Goal: Transaction & Acquisition: Purchase product/service

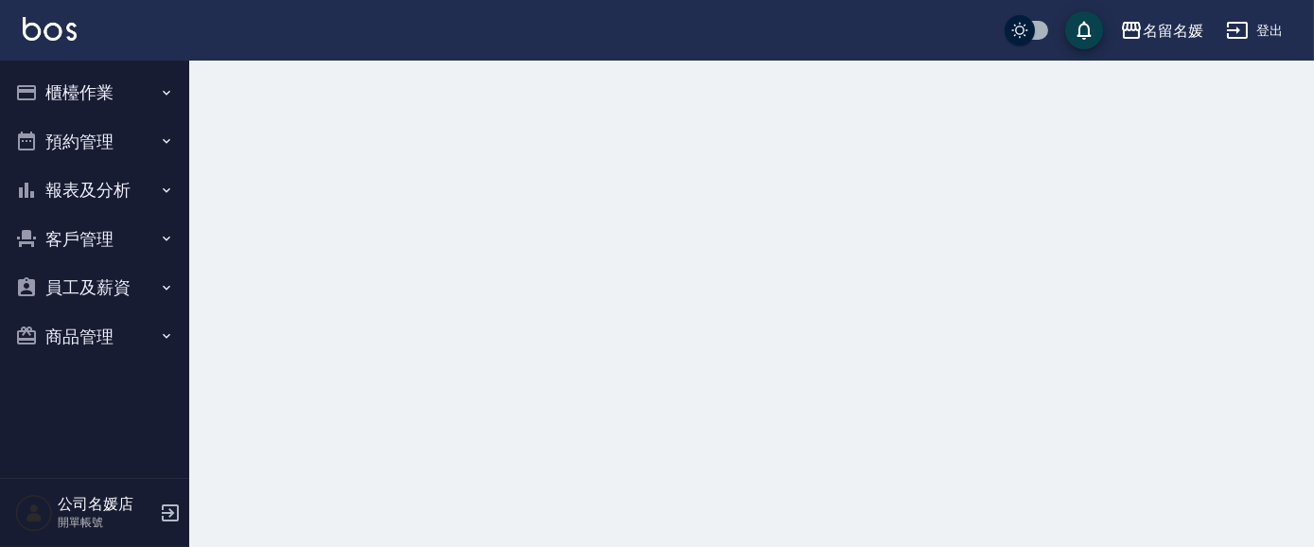
click at [70, 87] on button "櫃檯作業" at bounding box center [95, 92] width 174 height 49
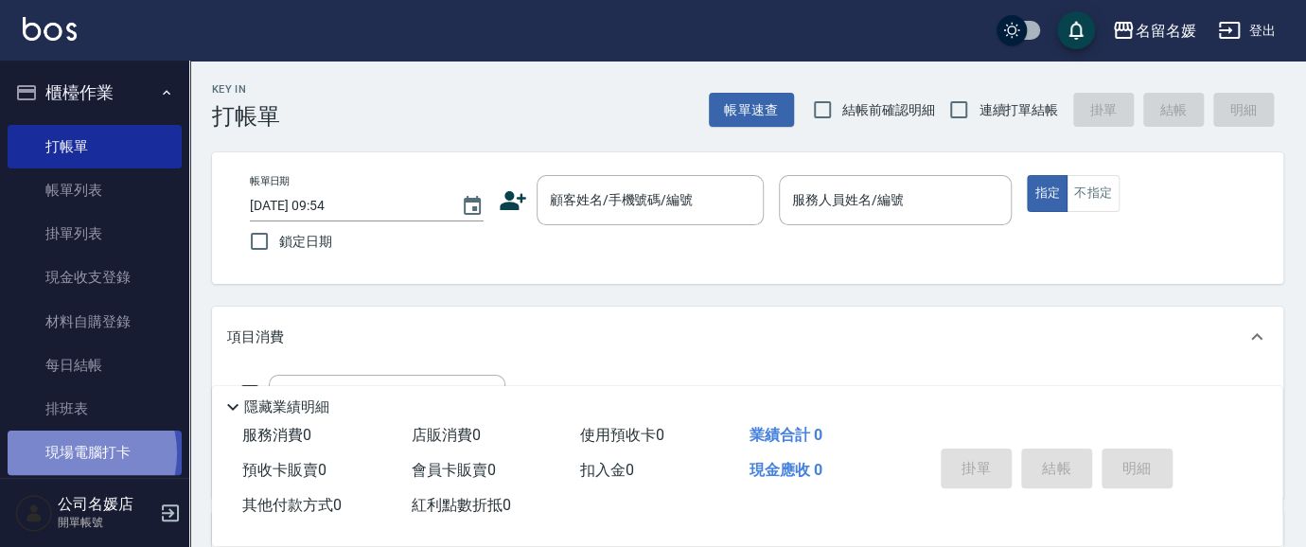
click at [73, 453] on link "現場電腦打卡" at bounding box center [95, 452] width 174 height 44
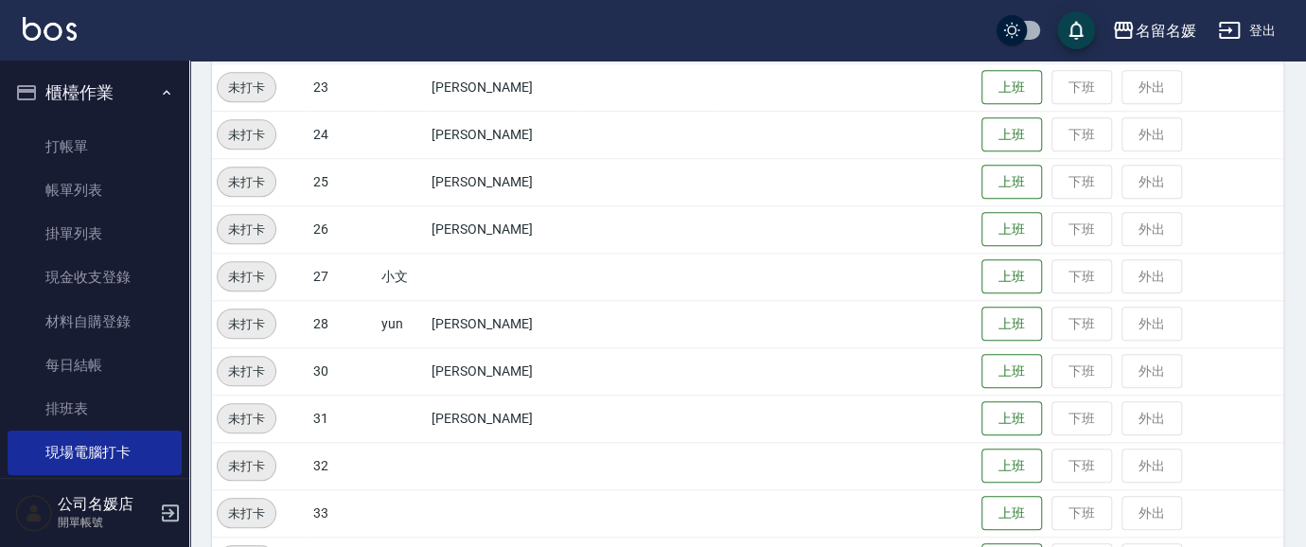
scroll to position [688, 0]
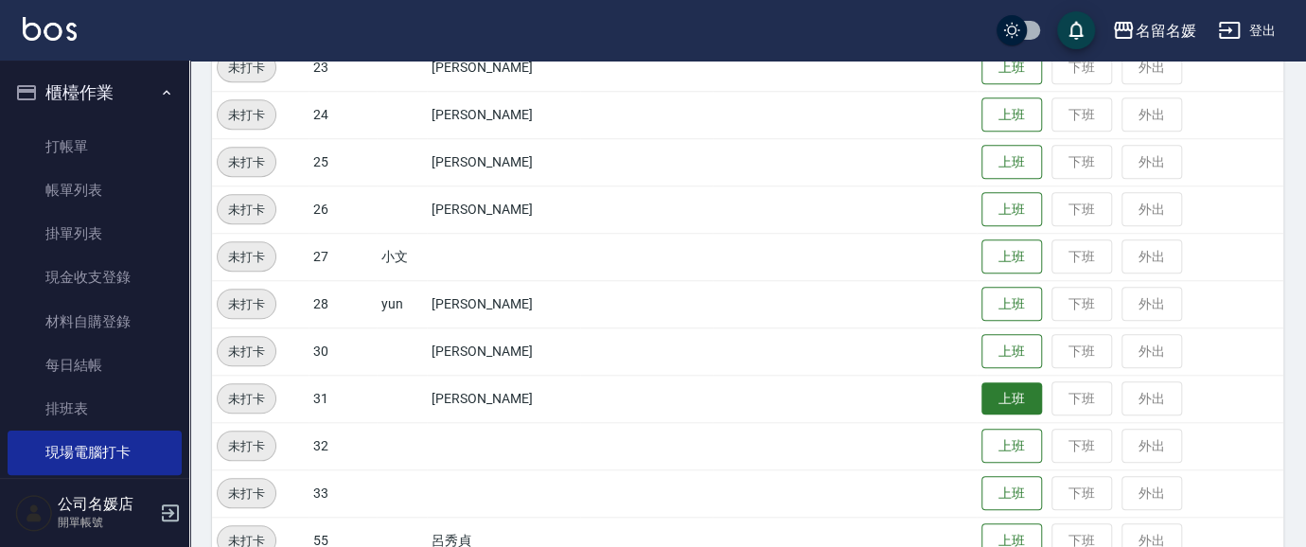
click at [1003, 409] on button "上班" at bounding box center [1011, 398] width 61 height 33
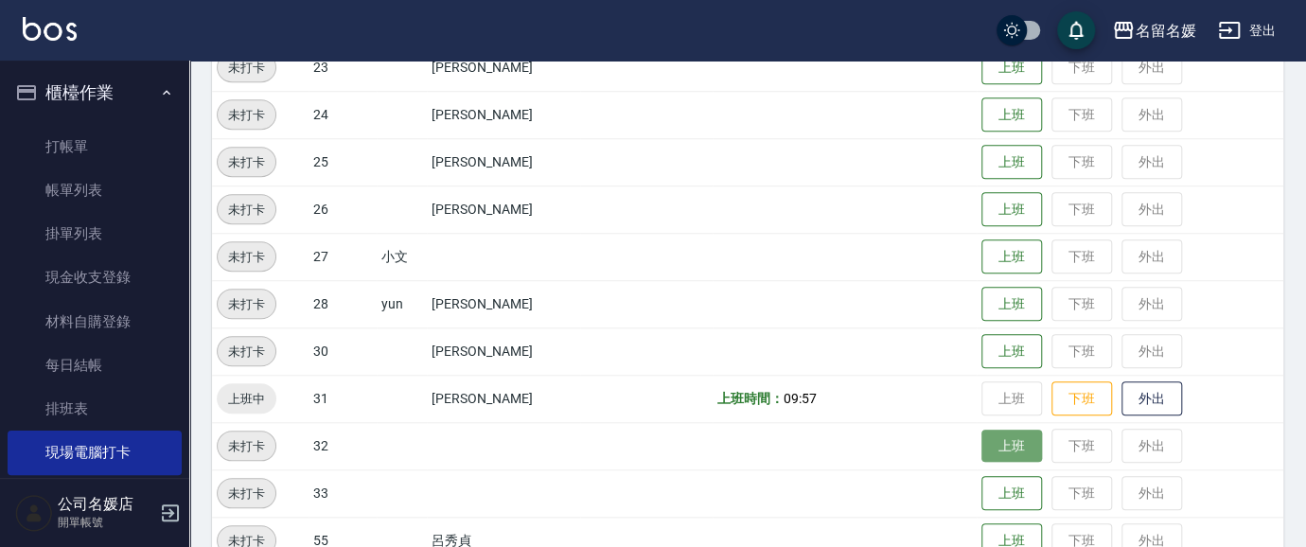
click at [1011, 441] on button "上班" at bounding box center [1011, 446] width 61 height 33
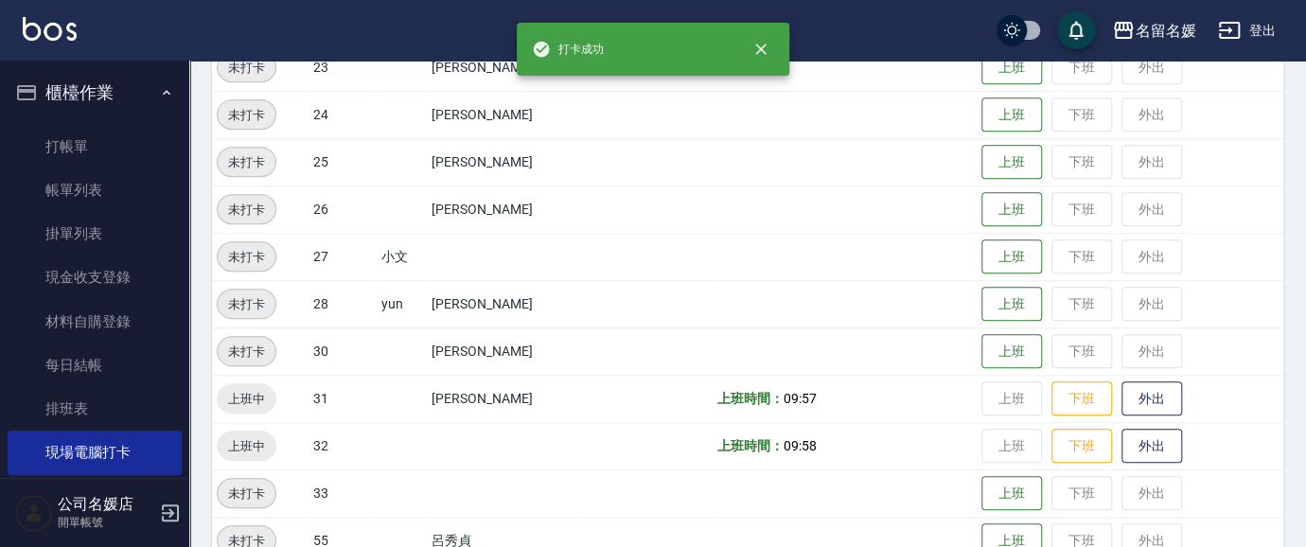
click at [1002, 402] on td "上班 下班 外出" at bounding box center [1129, 398] width 307 height 47
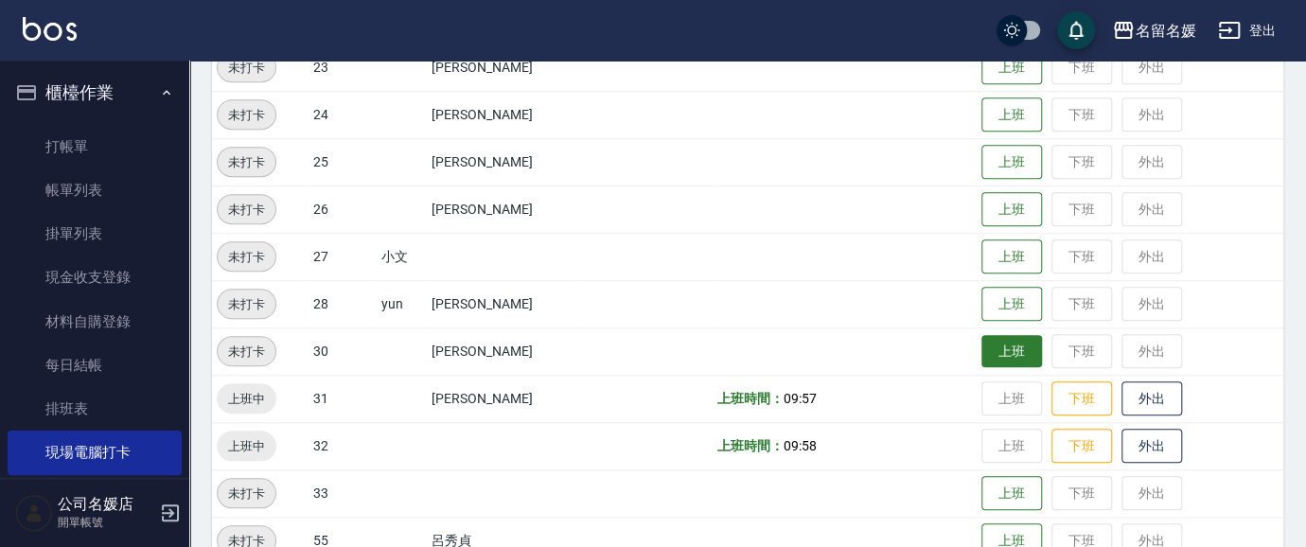
drag, startPoint x: 1067, startPoint y: 355, endPoint x: 983, endPoint y: 362, distance: 84.5
click at [983, 362] on td "上班 下班 外出" at bounding box center [1129, 350] width 307 height 47
click at [985, 354] on button "上班" at bounding box center [1011, 351] width 61 height 33
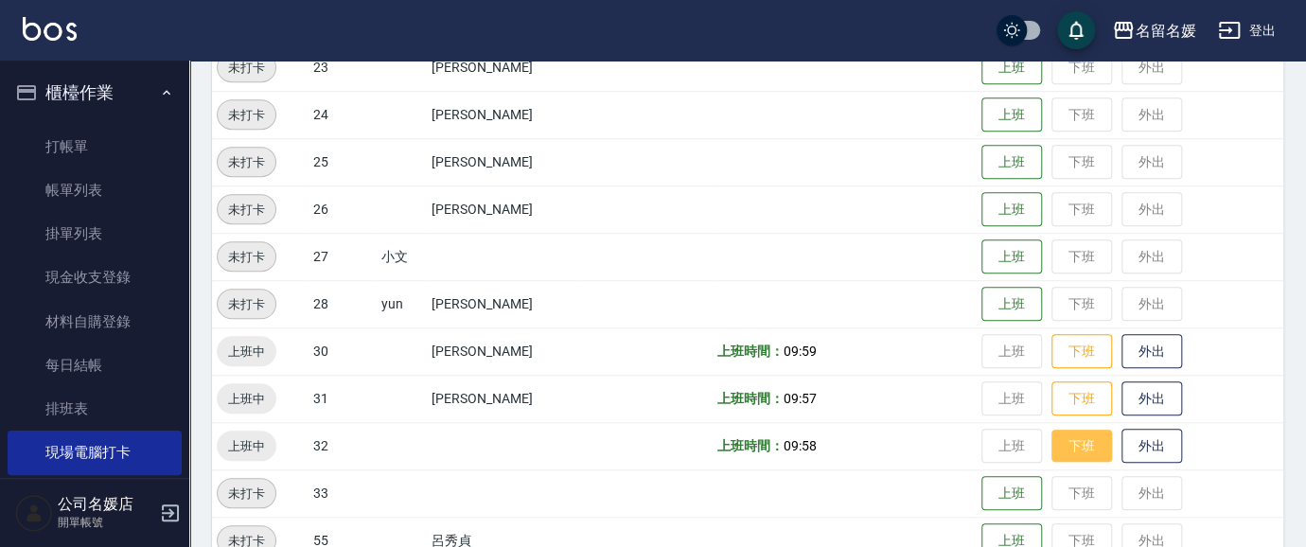
click at [1057, 441] on button "下班" at bounding box center [1081, 446] width 61 height 33
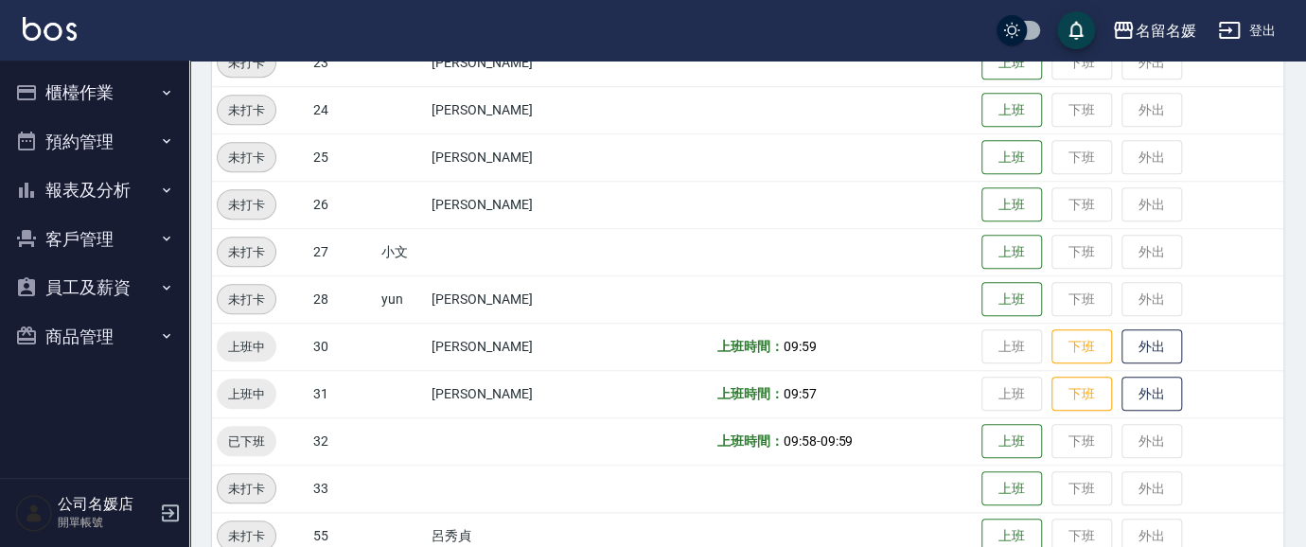
scroll to position [822, 0]
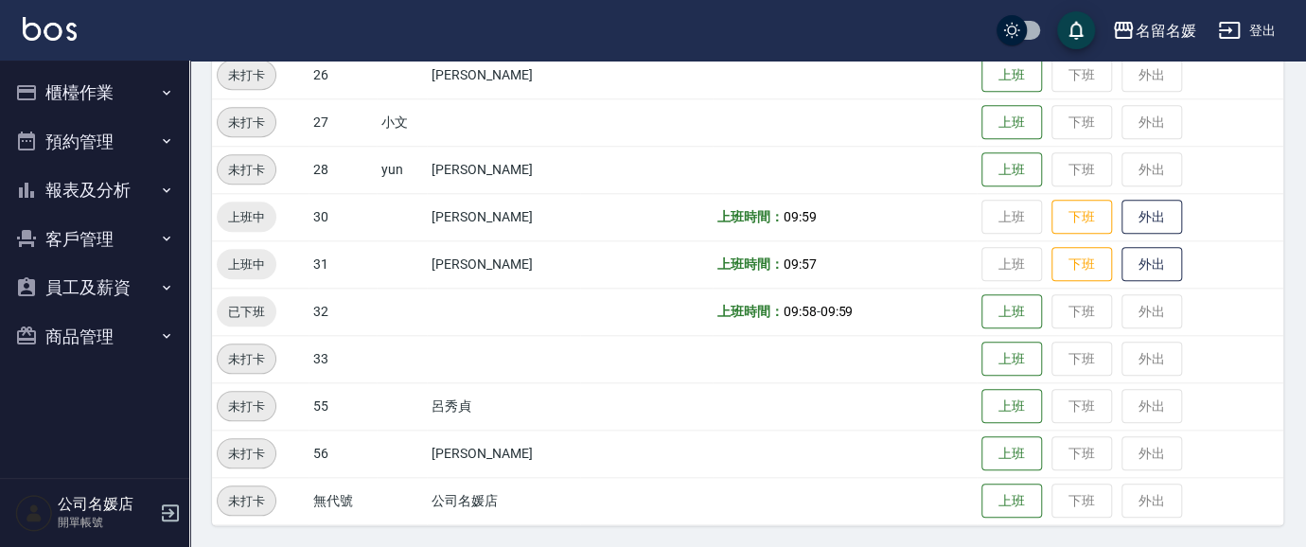
click at [114, 85] on button "櫃檯作業" at bounding box center [95, 92] width 174 height 49
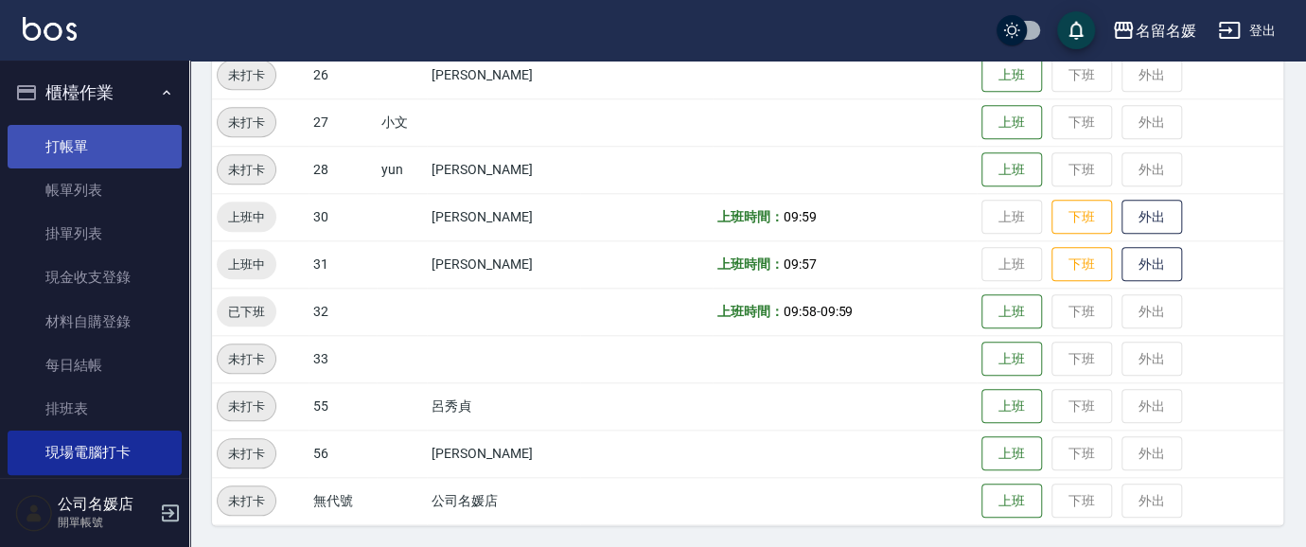
click at [79, 144] on link "打帳單" at bounding box center [95, 147] width 174 height 44
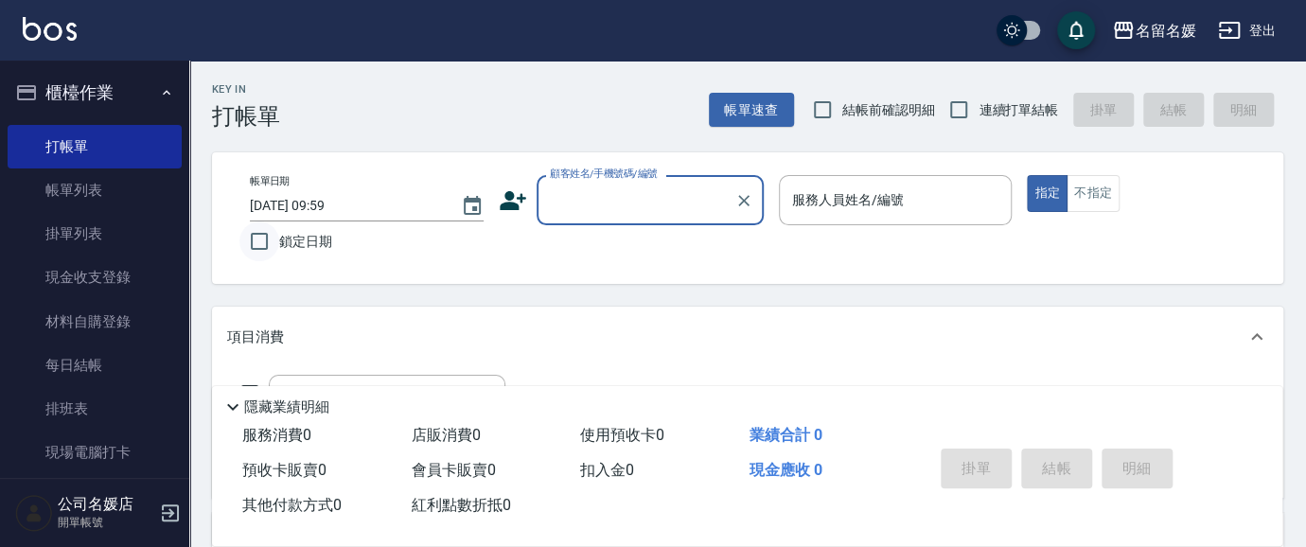
click at [267, 254] on input "鎖定日期" at bounding box center [259, 241] width 40 height 40
checkbox input "true"
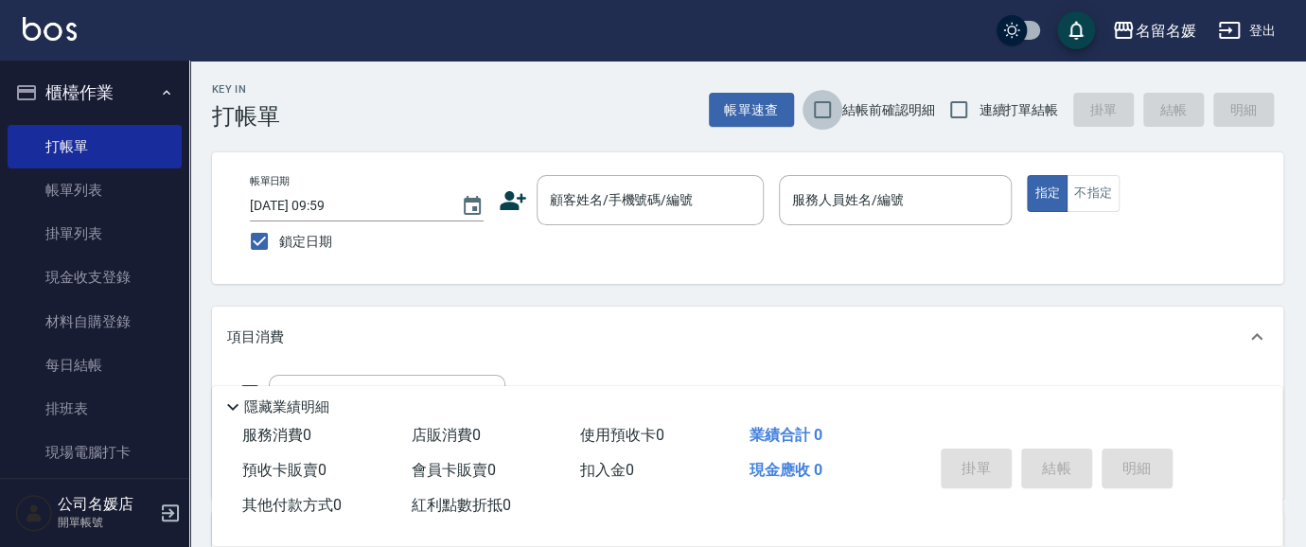
click at [812, 110] on input "結帳前確認明細" at bounding box center [822, 110] width 40 height 40
checkbox input "true"
click at [946, 112] on input "連續打單結帳" at bounding box center [958, 110] width 40 height 40
checkbox input "true"
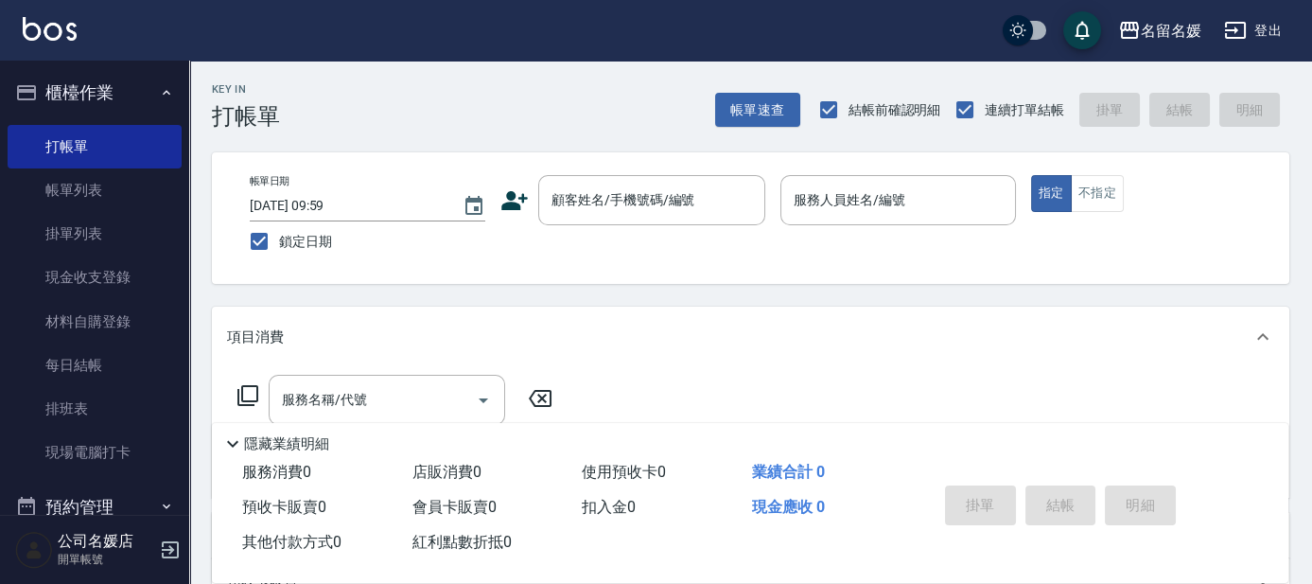
click at [875, 147] on div "Key In 打帳單 帳單速查 結帳前確認明細 連續打單結帳 掛單 結帳 明細 帳單日期 [DATE] 09:59 鎖定日期 顧客姓名/手機號碼/編號 顧客姓…" at bounding box center [750, 490] width 1123 height 859
click at [859, 192] on div "服務人員姓名/編號 服務人員姓名/編號" at bounding box center [899, 200] width 236 height 50
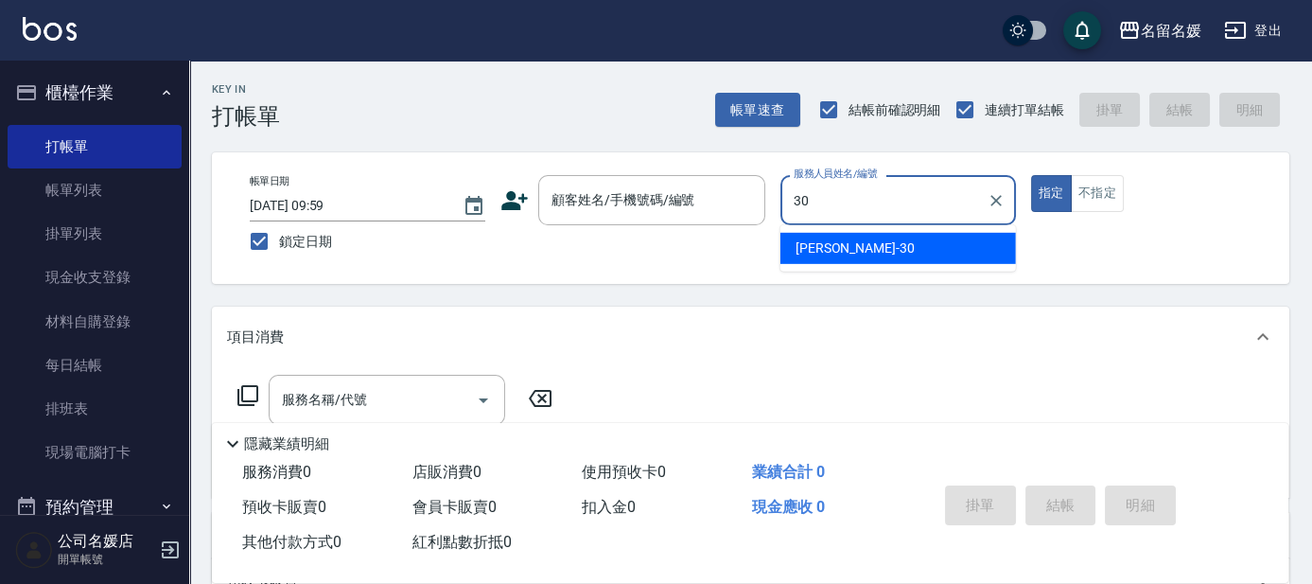
type input "3"
type input "2"
type input "3"
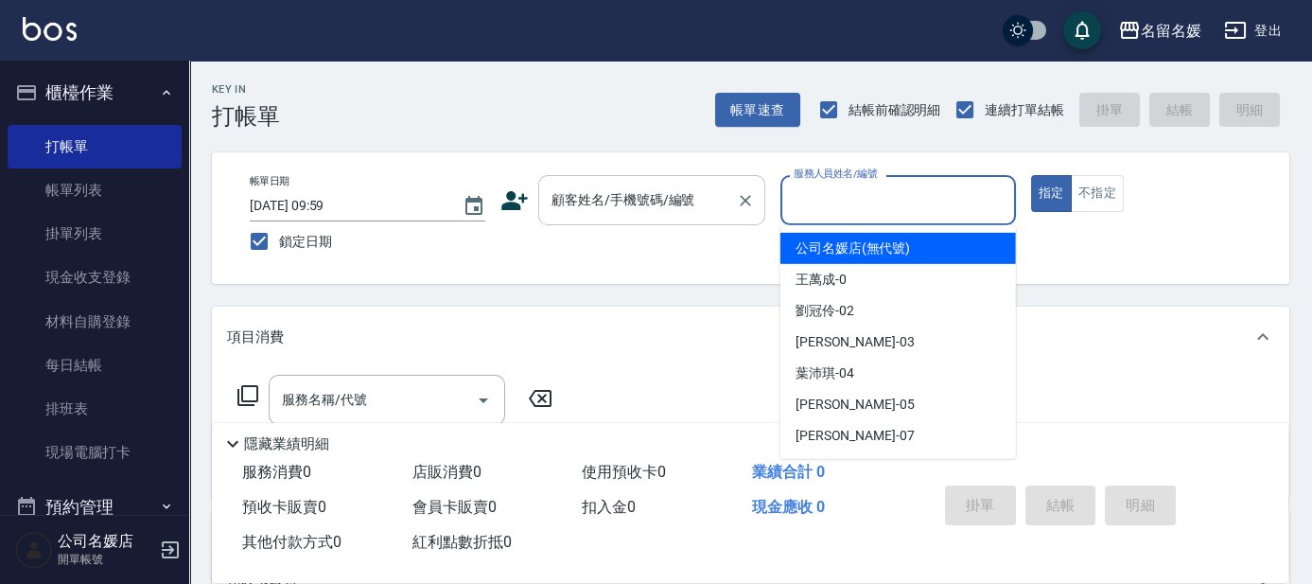
click at [715, 214] on input "顧客姓名/手機號碼/編號" at bounding box center [638, 200] width 182 height 33
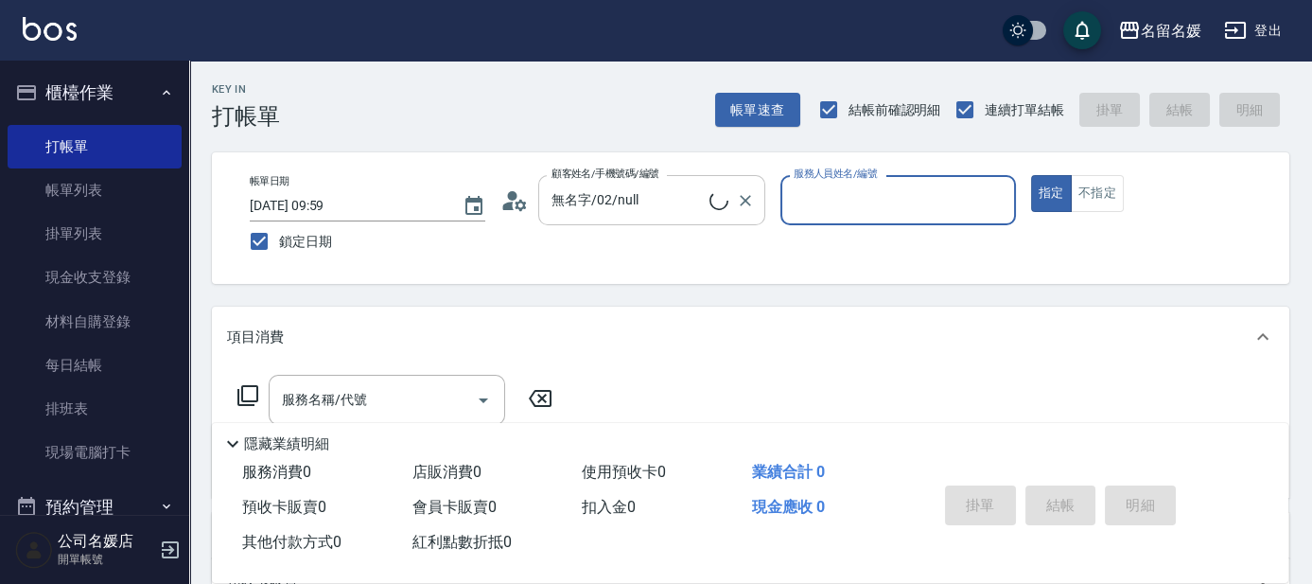
type input "新客人 姓名未設定/0/null"
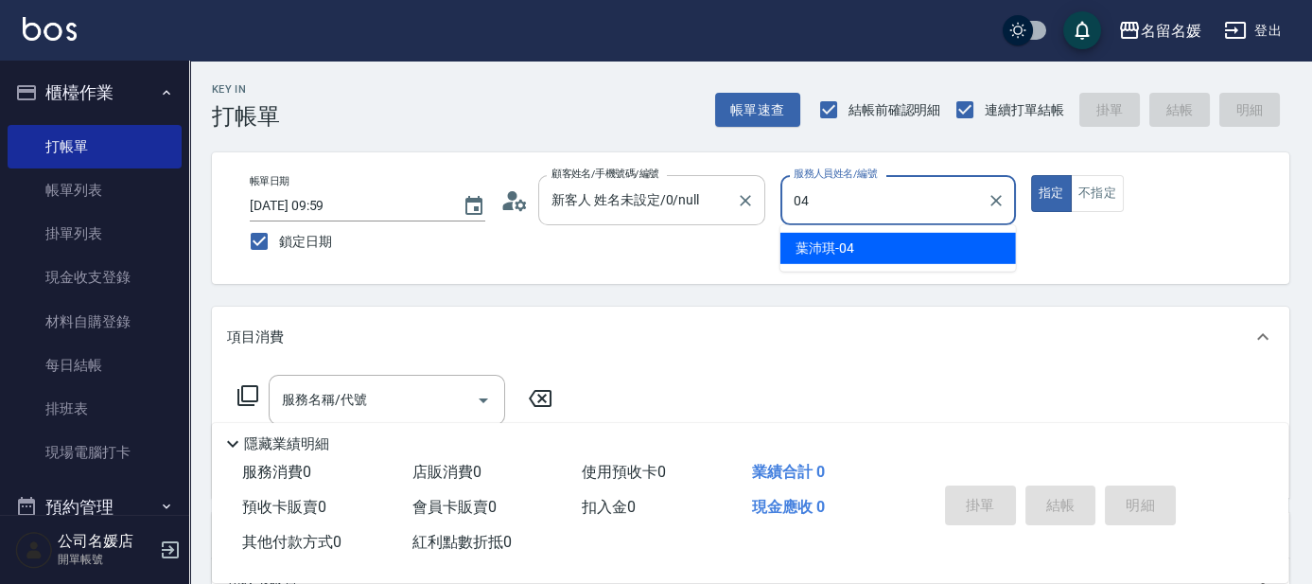
type input "04"
type button "true"
type input "[PERSON_NAME]-04"
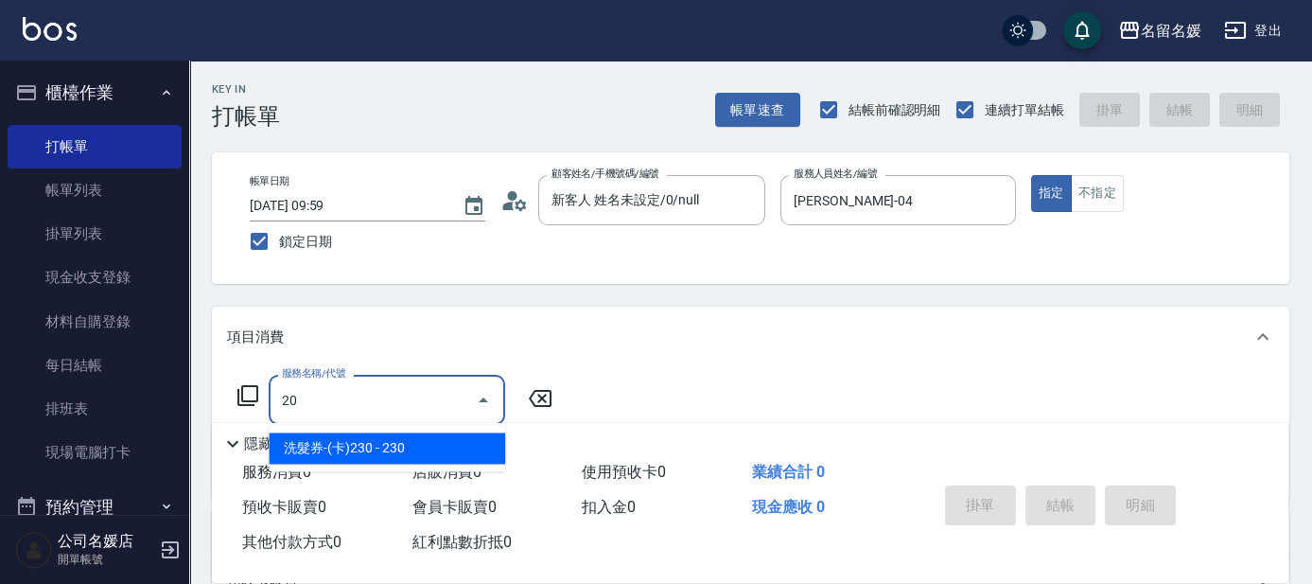
type input "2"
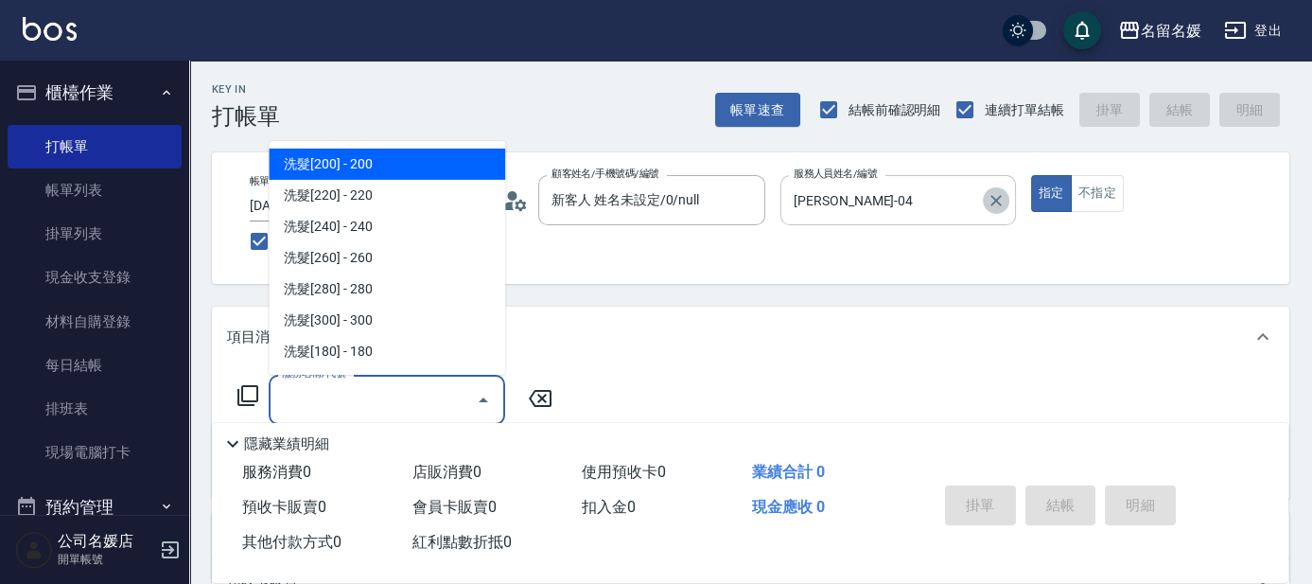
drag, startPoint x: 991, startPoint y: 207, endPoint x: 962, endPoint y: 205, distance: 29.4
click at [991, 205] on icon "Clear" at bounding box center [996, 200] width 19 height 19
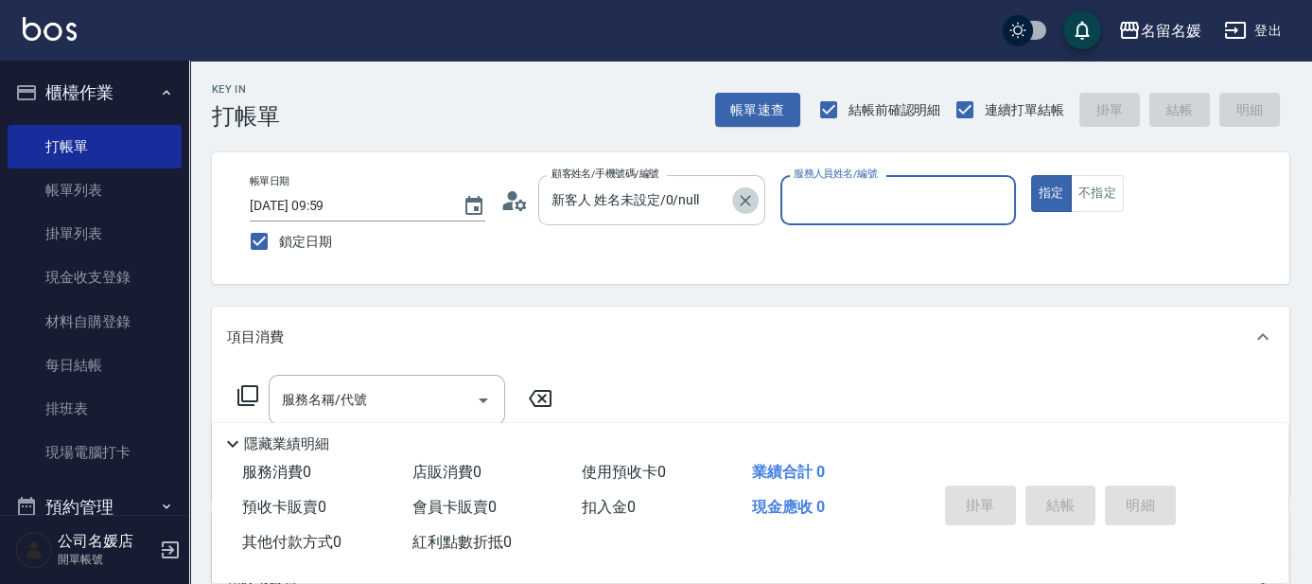
drag, startPoint x: 742, startPoint y: 199, endPoint x: 707, endPoint y: 203, distance: 35.3
click at [738, 200] on icon "Clear" at bounding box center [745, 200] width 19 height 19
type input "新客人 姓名未設定/0/null"
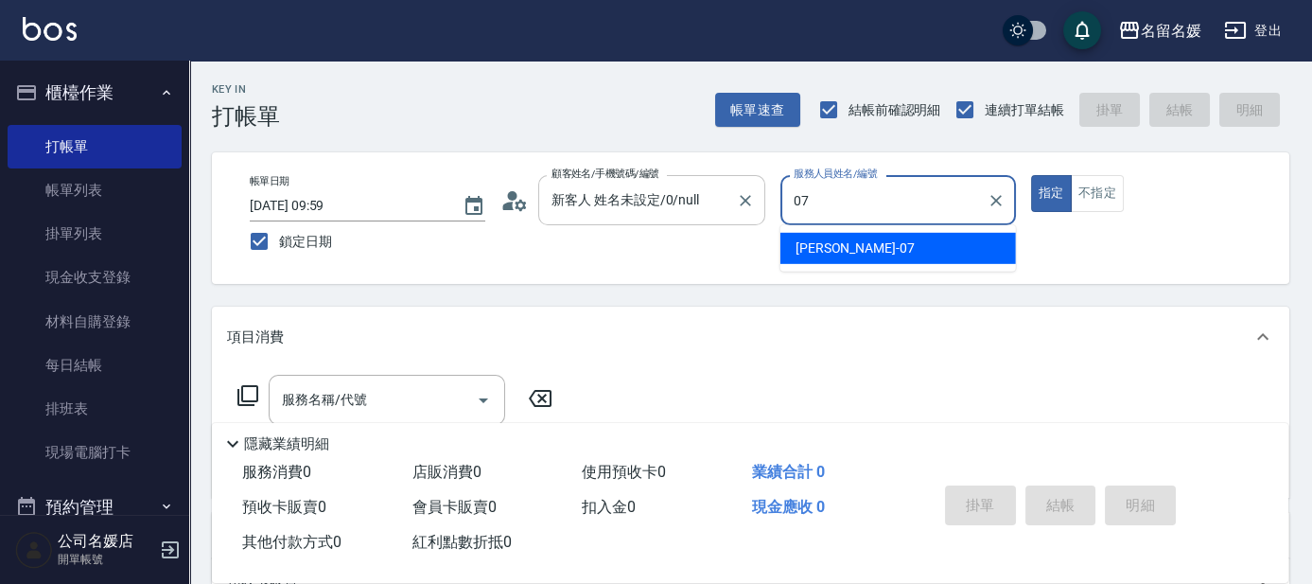
type input "[PERSON_NAME]-07"
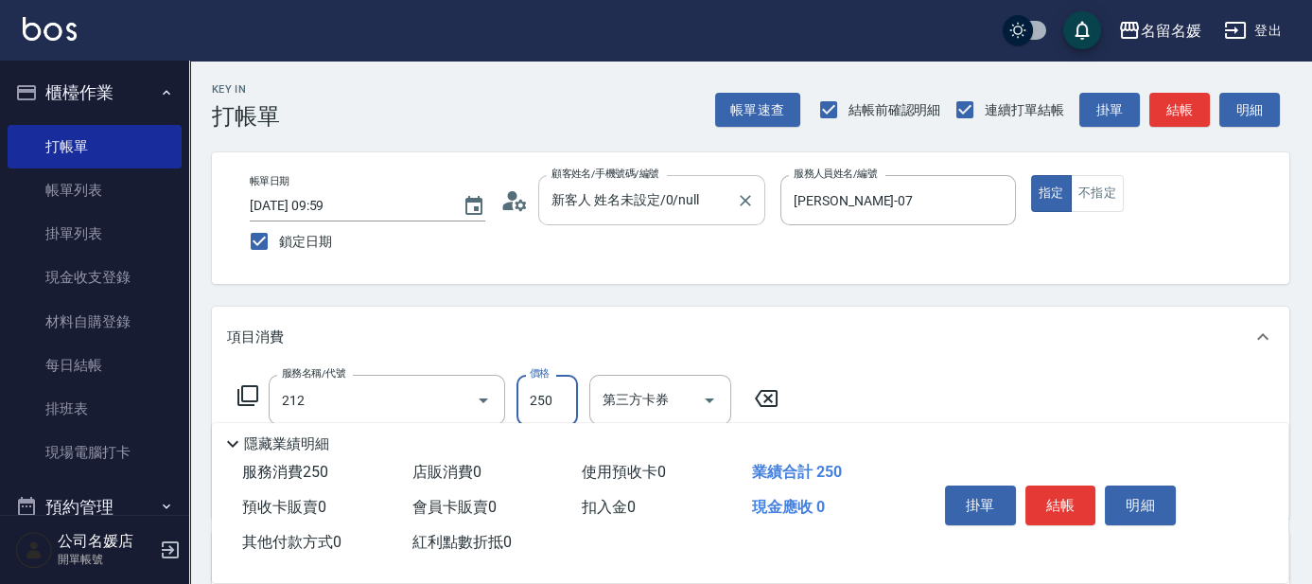
type input "洗髮券-(卡)250(212)"
type input "舊有卡券"
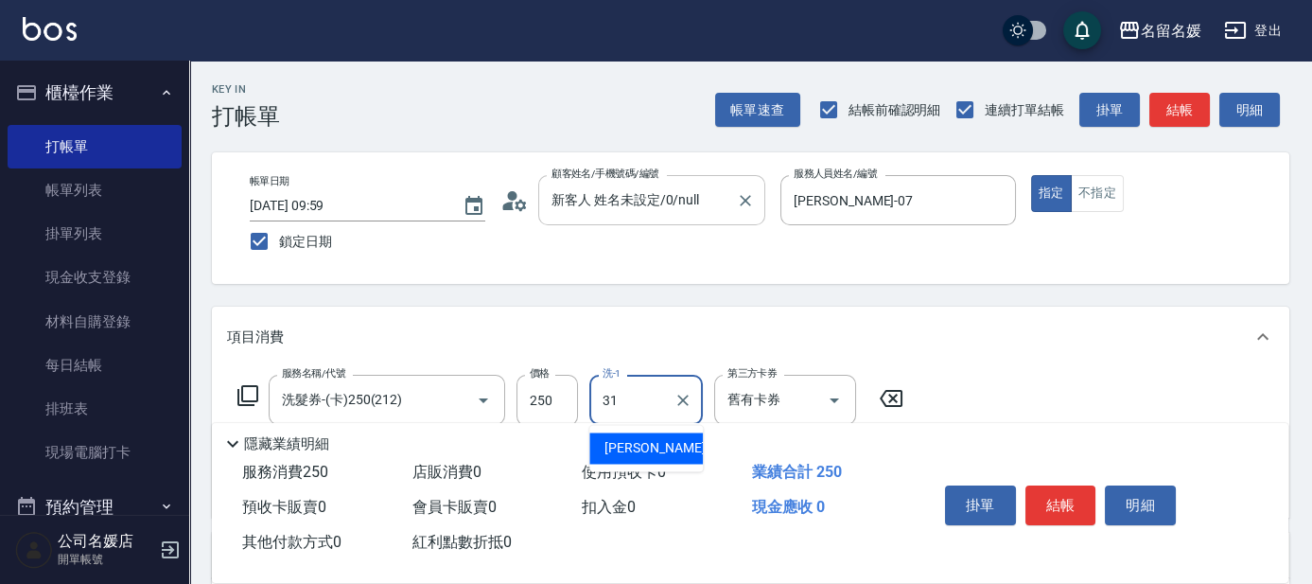
type input "3"
type input "[PERSON_NAME]-30"
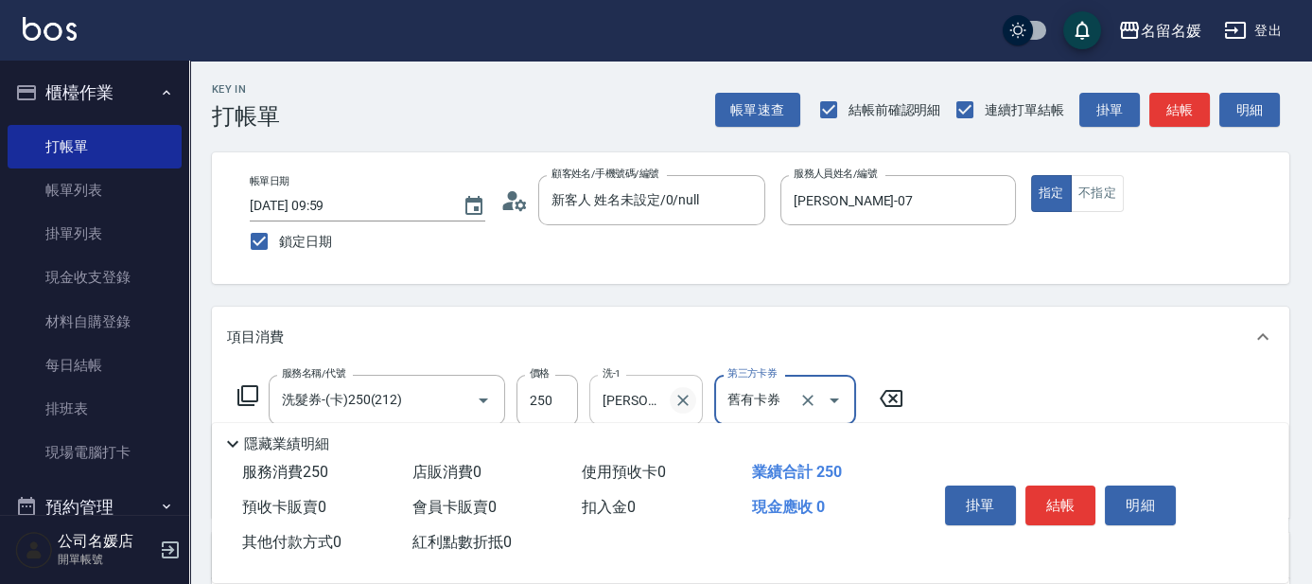
click at [680, 403] on icon "Clear" at bounding box center [682, 400] width 11 height 11
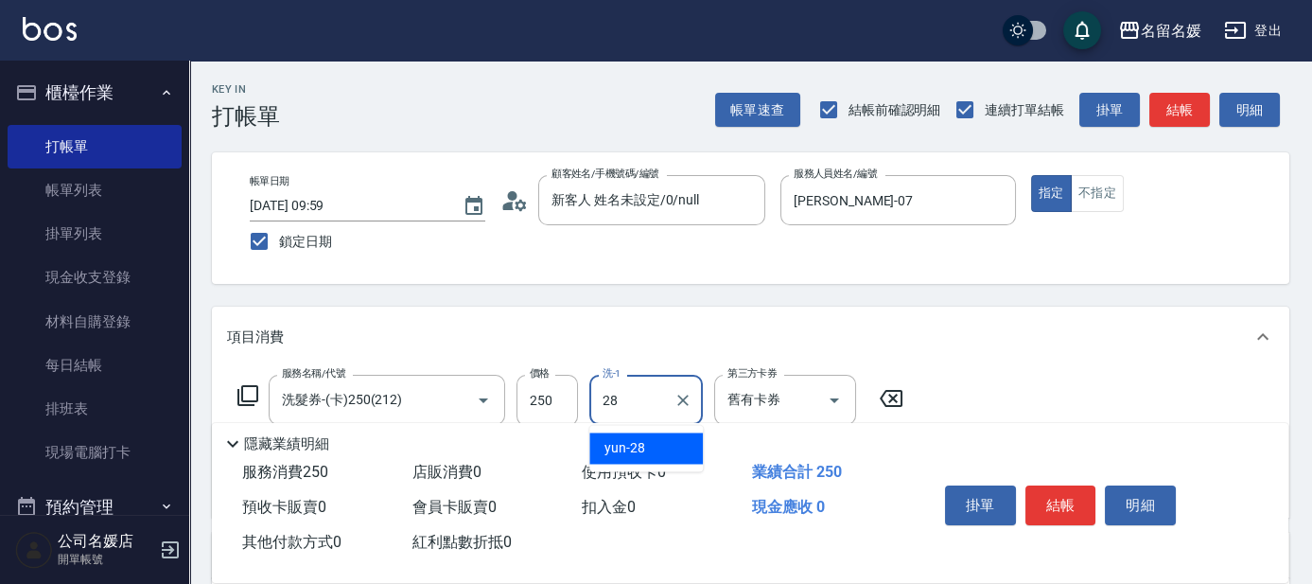
type input "yun-28"
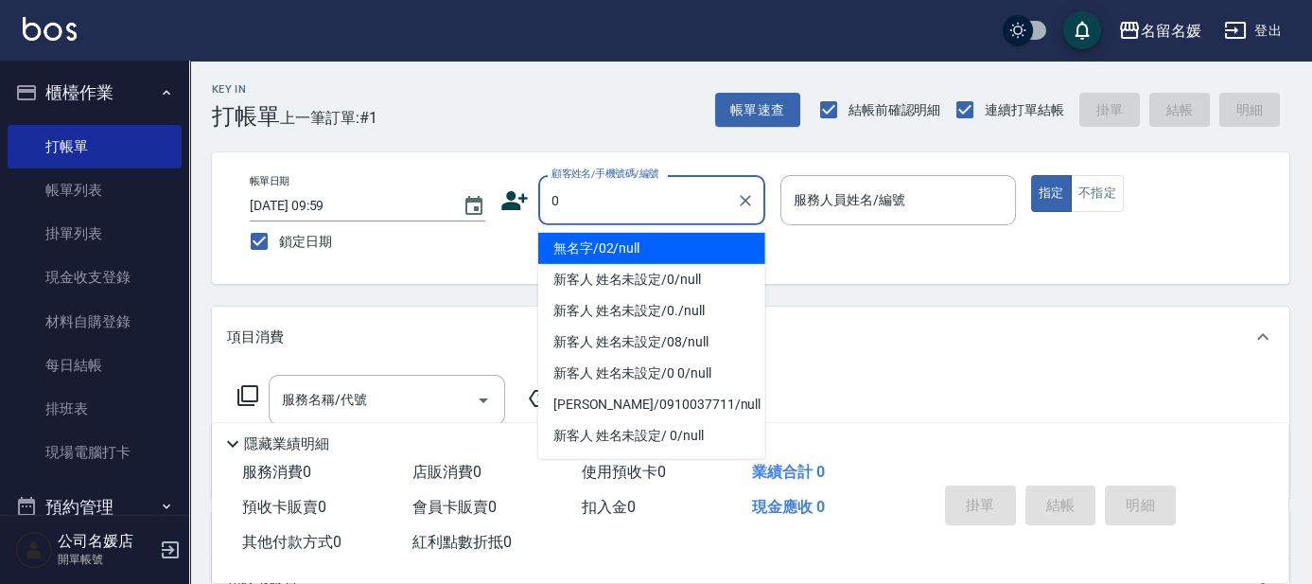
type input "無名字/02/null"
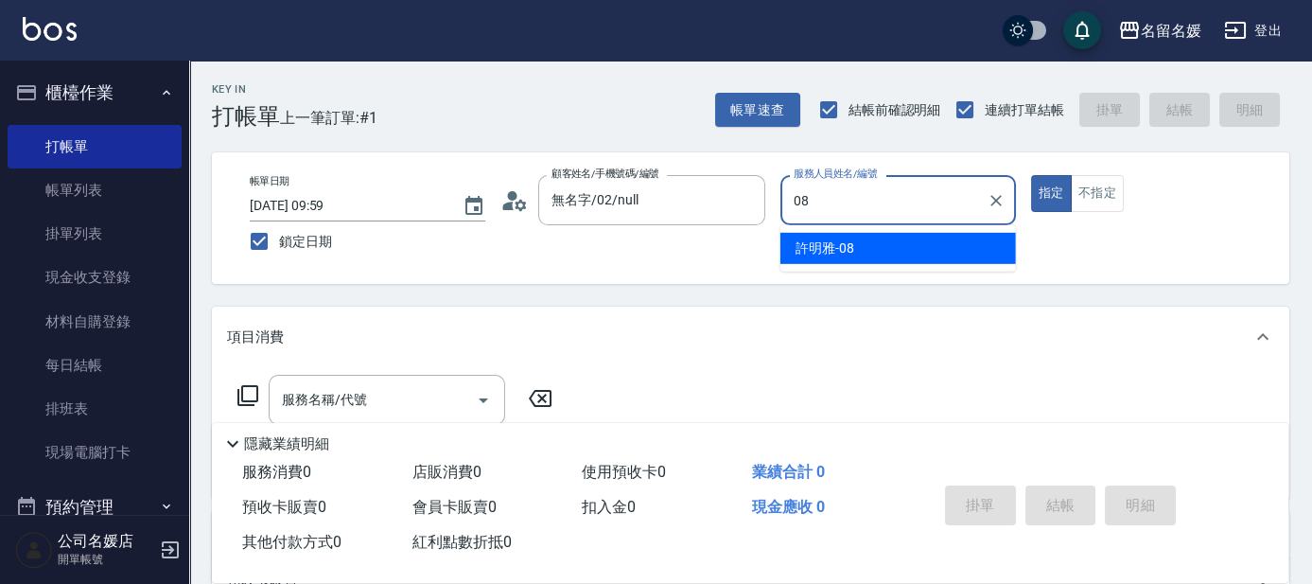
type input "許明雅-08"
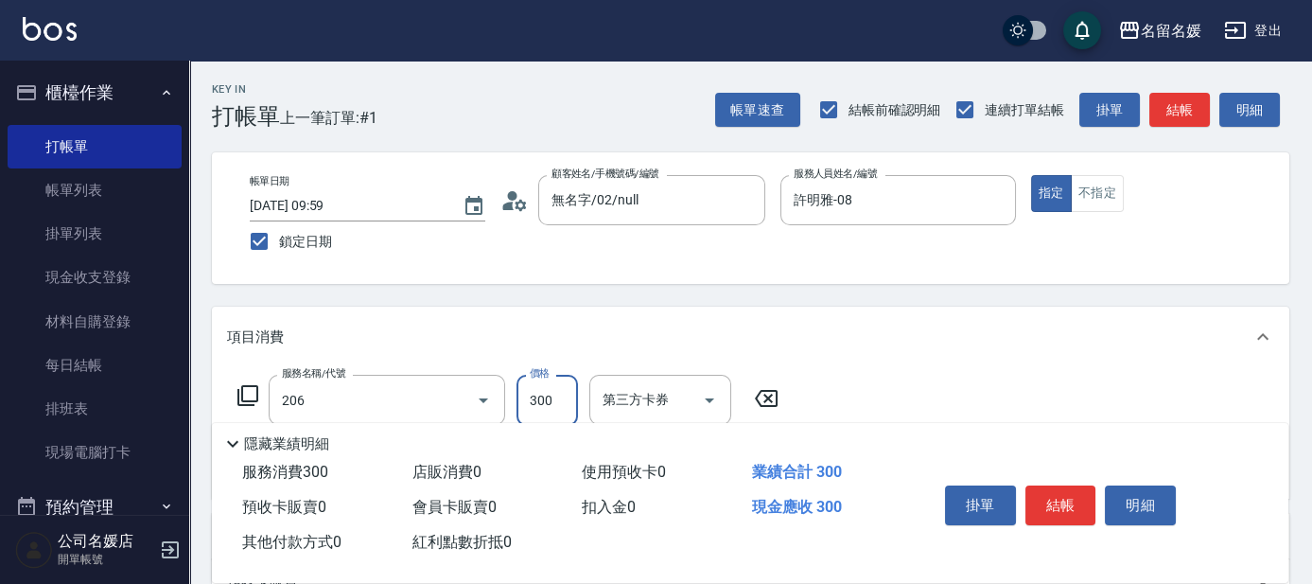
type input "洗髮[300](206)"
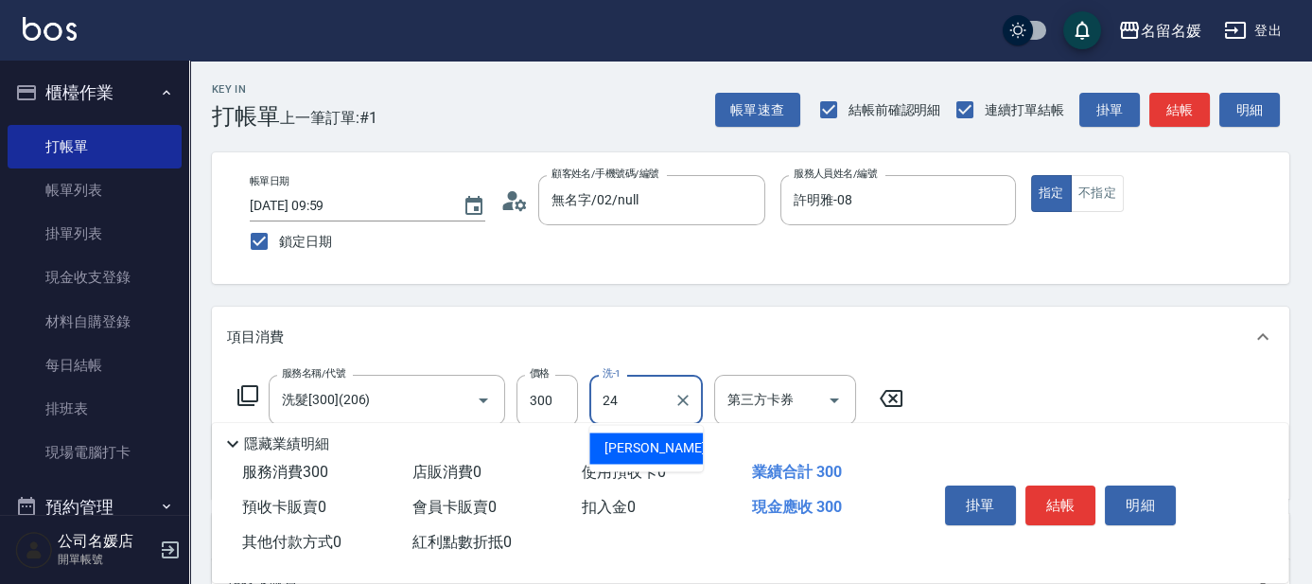
type input "[PERSON_NAME]-24"
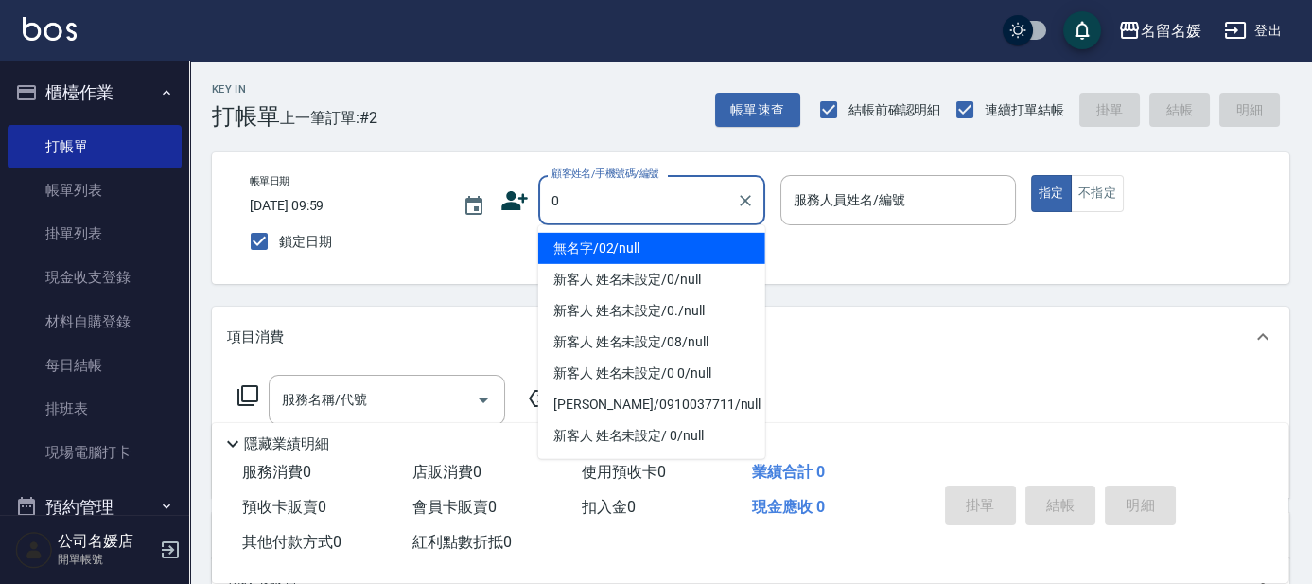
type input "0"
type input "無名字/02/null"
type input "[PERSON_NAME]-0"
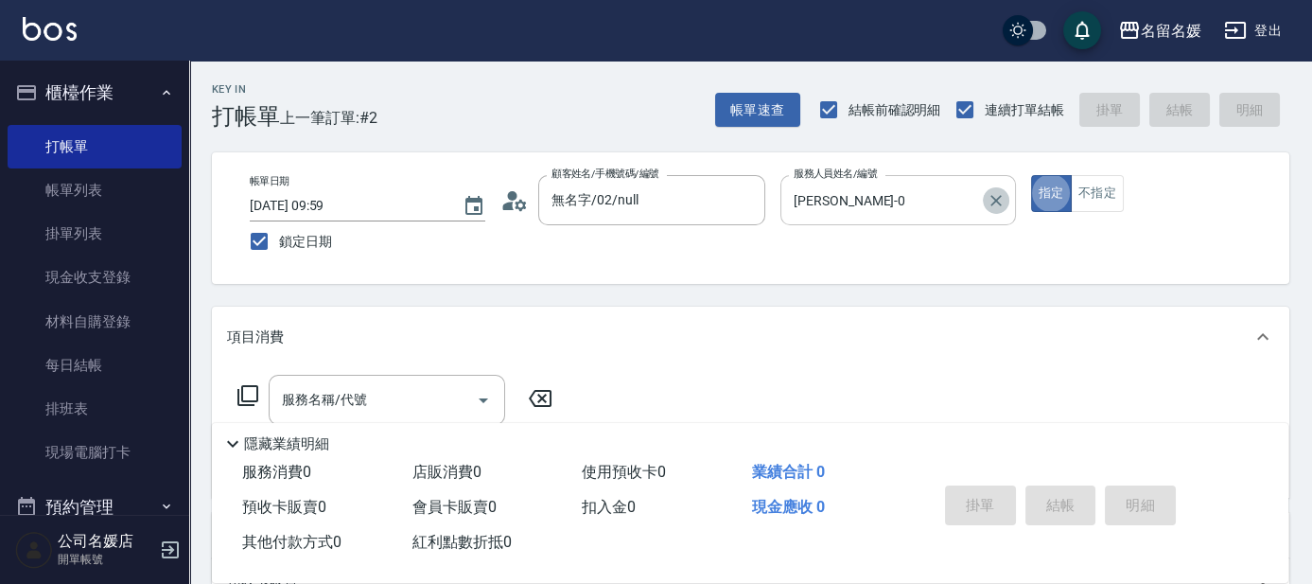
click at [990, 192] on icon "Clear" at bounding box center [996, 200] width 19 height 19
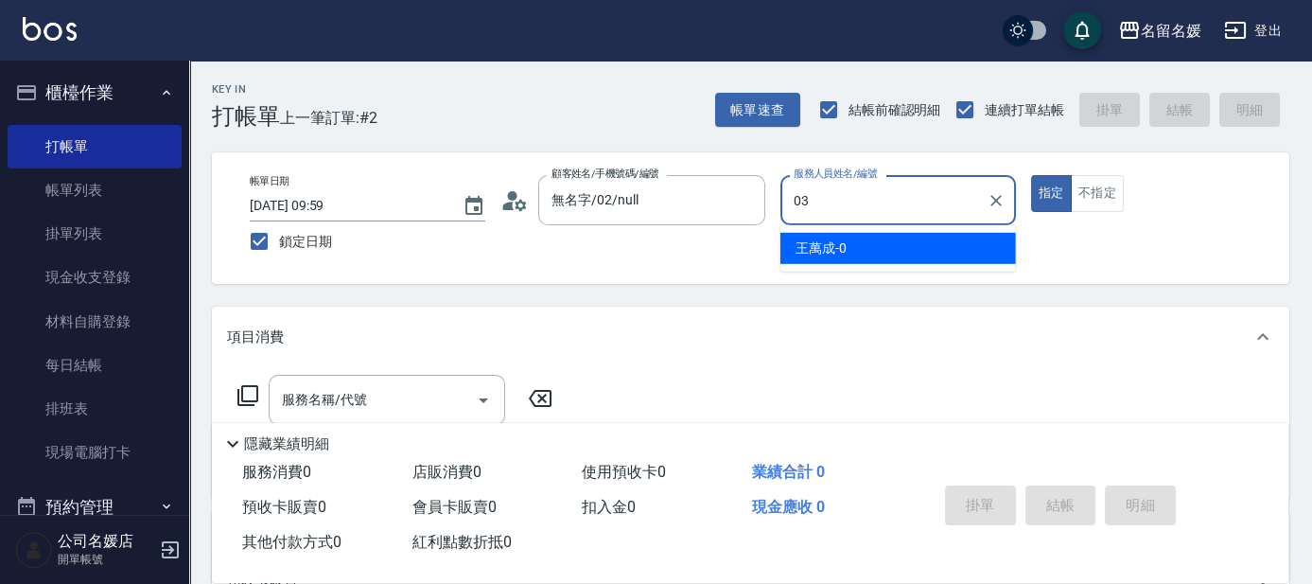
type input "[PERSON_NAME]-03"
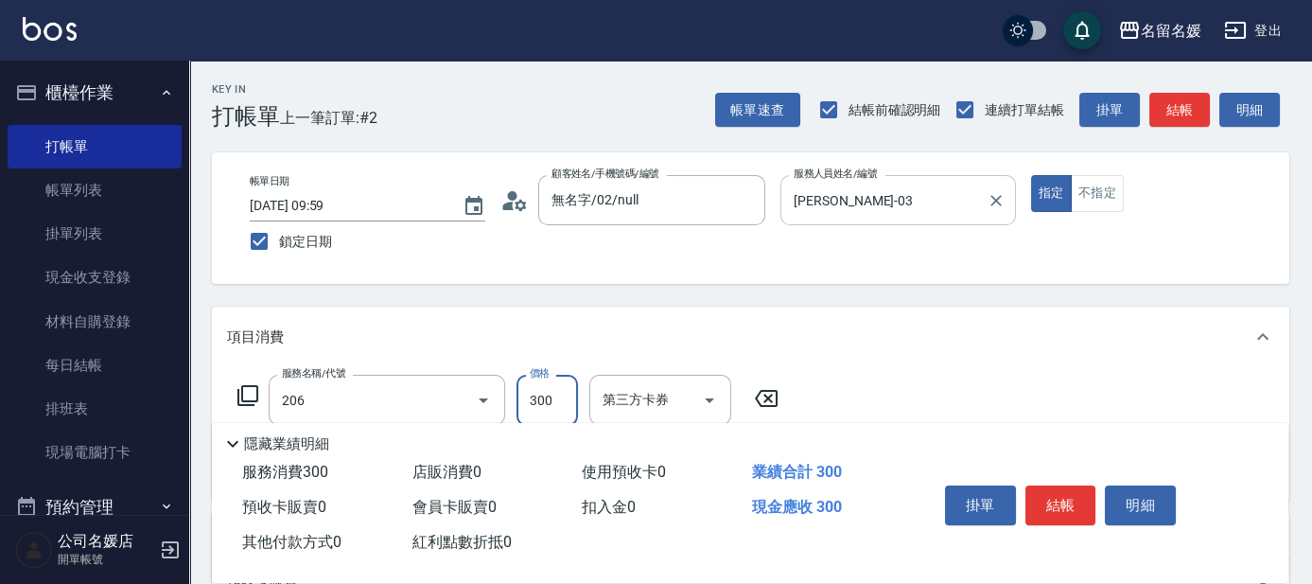
type input "洗髮[300](206)"
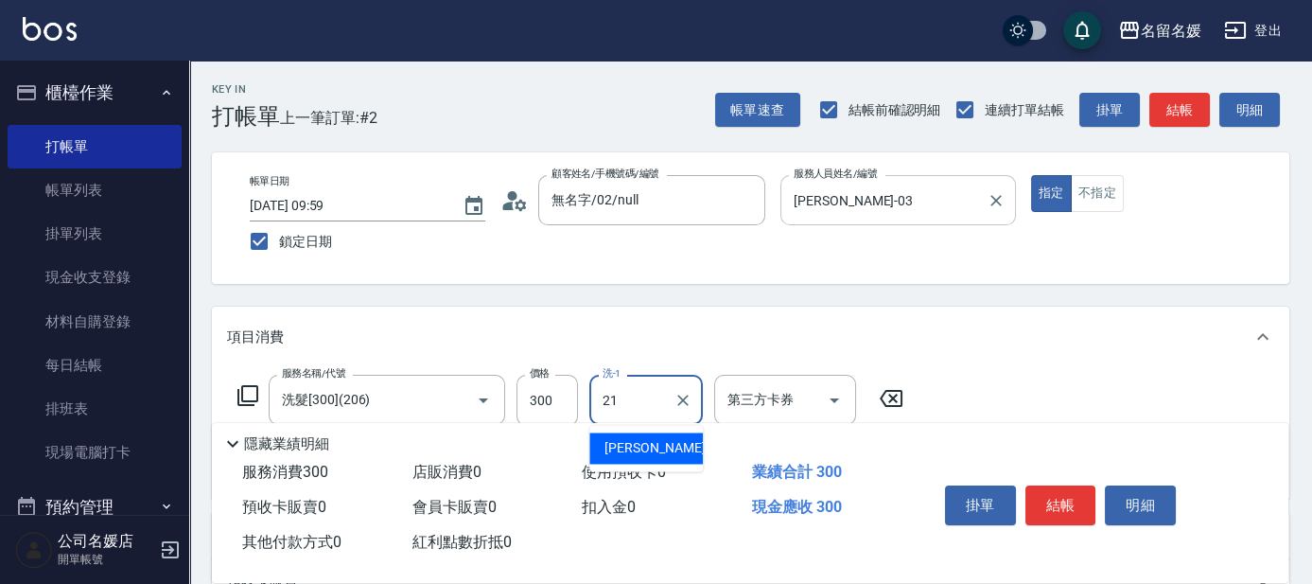
type input "許庭瑀-21"
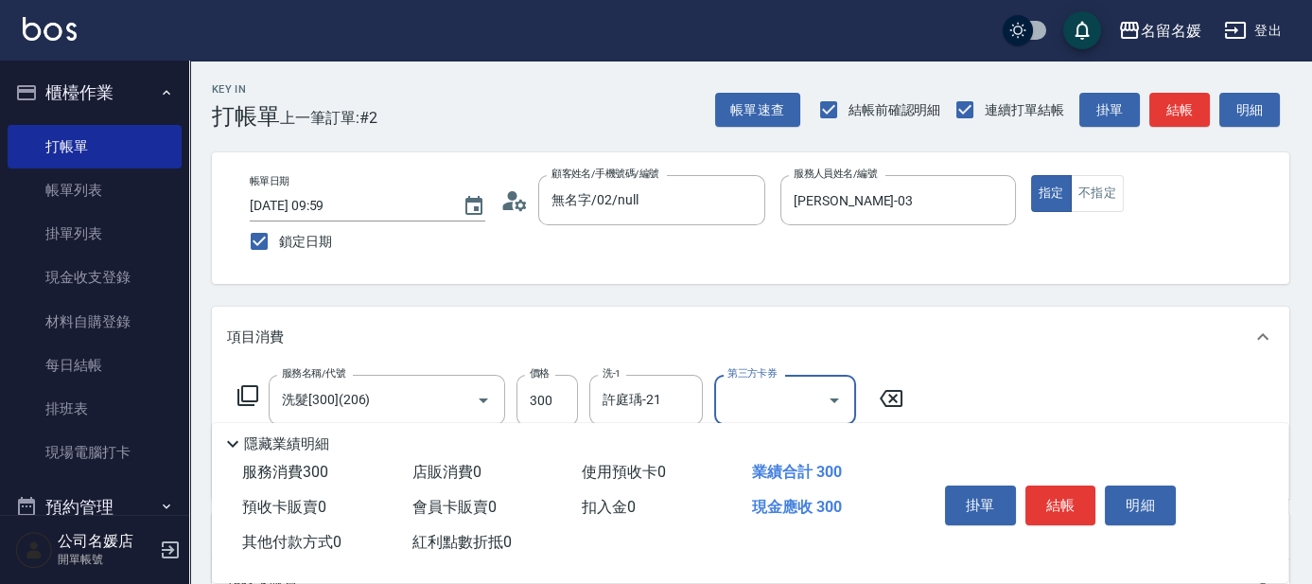
click at [834, 297] on div "Key In 打帳單 上一筆訂單:#2 帳單速查 結帳前確認明細 連續打單結帳 掛單 結帳 明細 帳單日期 [DATE] 09:59 鎖定日期 顧客姓名/手機…" at bounding box center [750, 494] width 1123 height 866
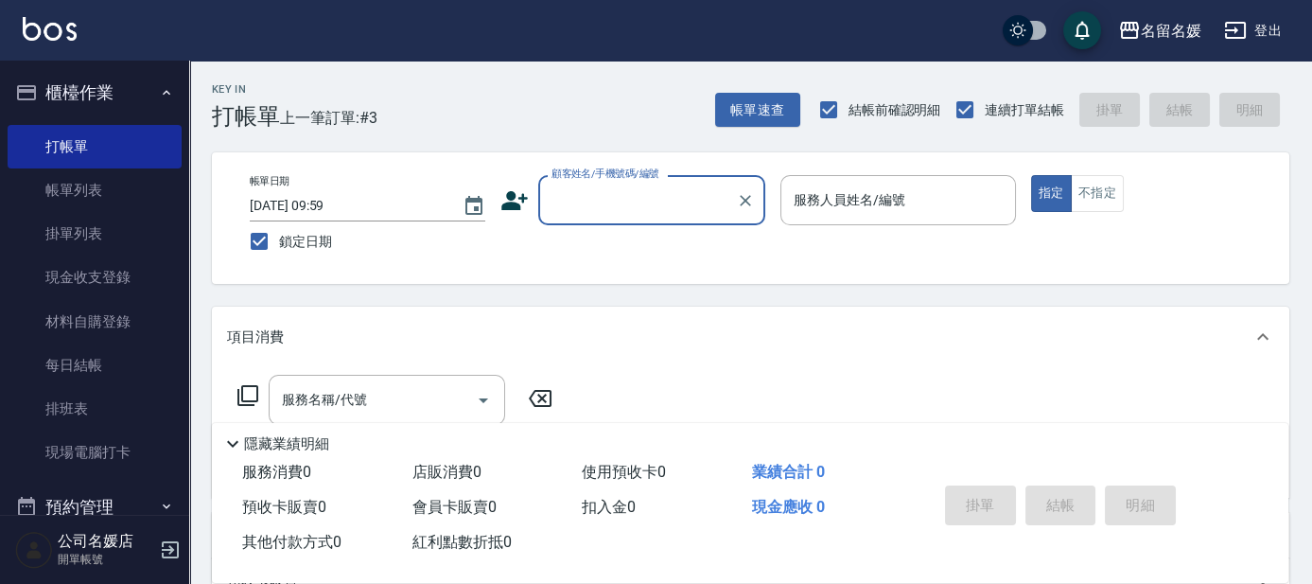
click at [618, 208] on input "顧客姓名/手機號碼/編號" at bounding box center [638, 200] width 182 height 33
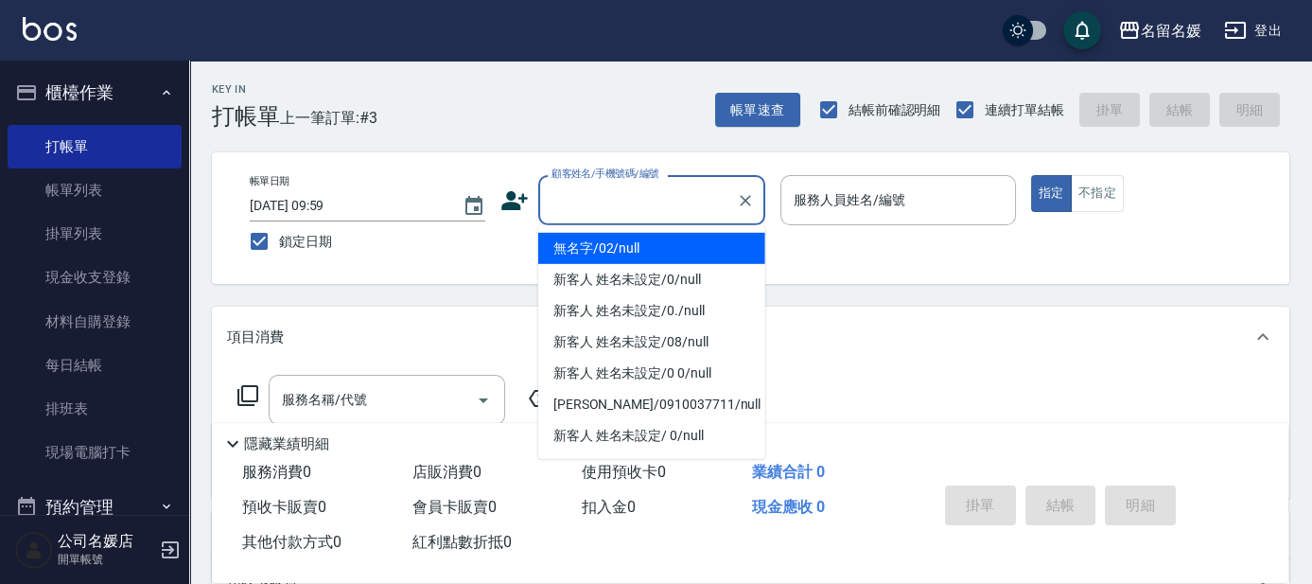
drag, startPoint x: 623, startPoint y: 240, endPoint x: 821, endPoint y: 195, distance: 203.8
click at [624, 241] on li "無名字/02/null" at bounding box center [651, 248] width 227 height 31
type input "無名字/02/null"
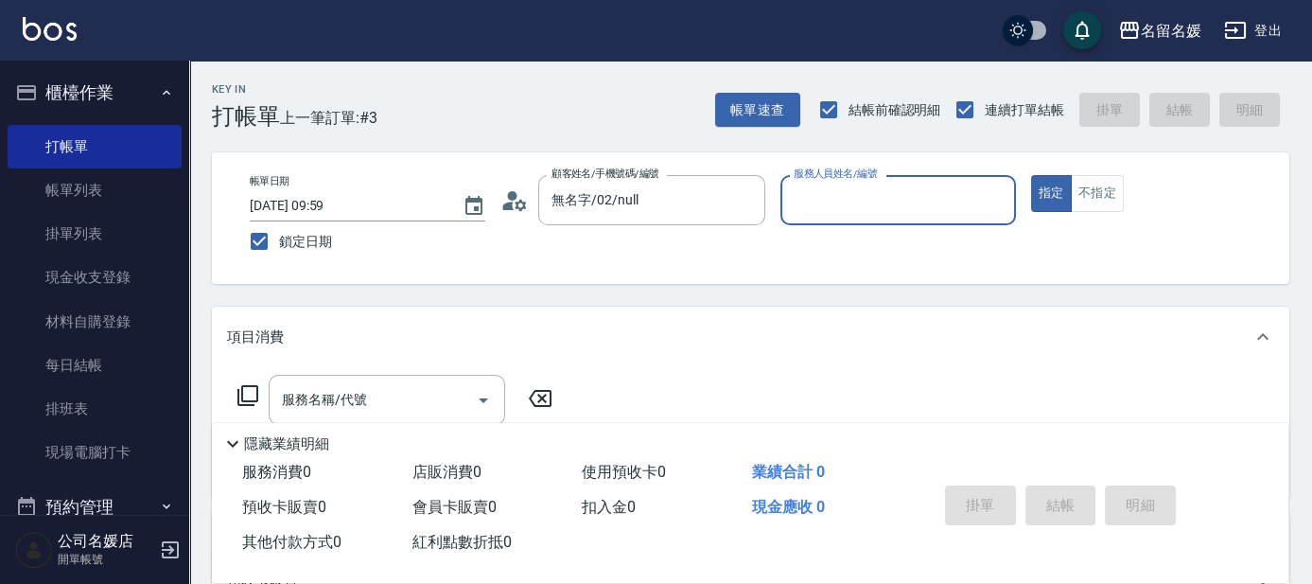
click at [826, 197] on input "服務人員姓名/編號" at bounding box center [898, 200] width 219 height 33
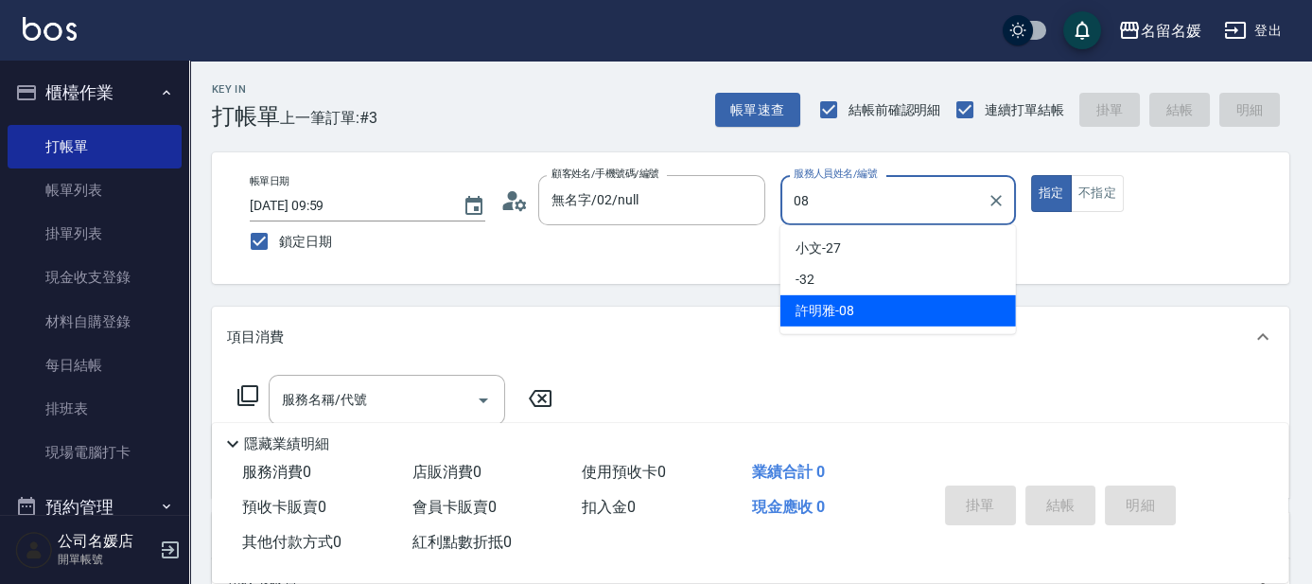
click at [836, 303] on span "[PERSON_NAME]-08" at bounding box center [825, 311] width 59 height 20
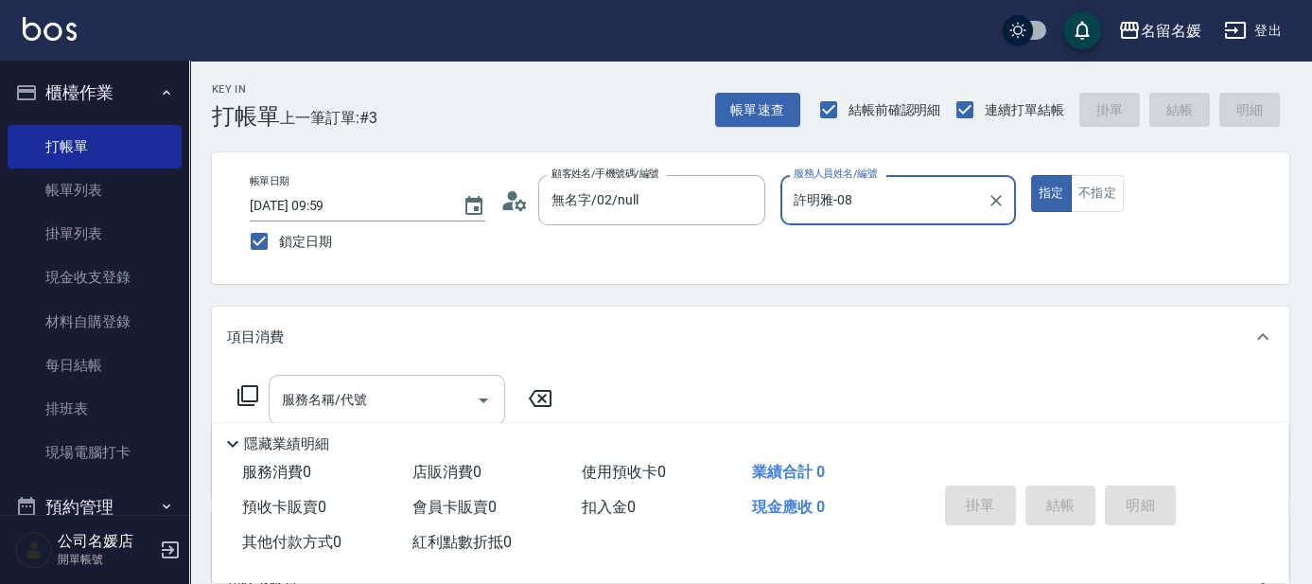
type input "許明雅-08"
click at [341, 394] on div "服務名稱/代號 服務名稱/代號" at bounding box center [387, 400] width 237 height 50
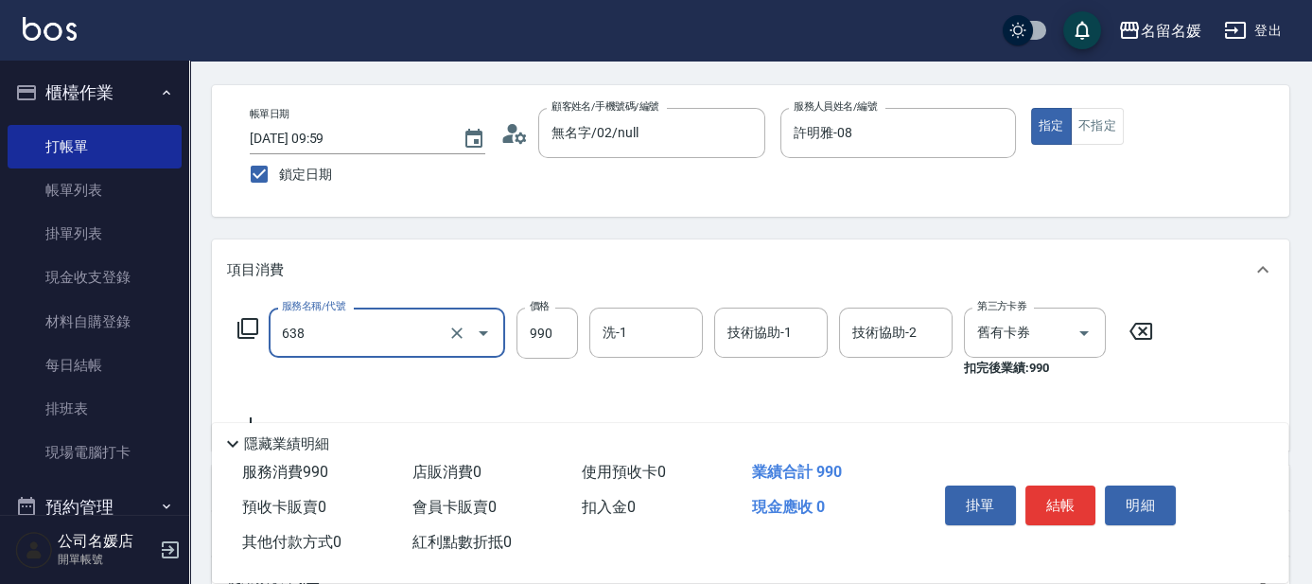
scroll to position [171, 0]
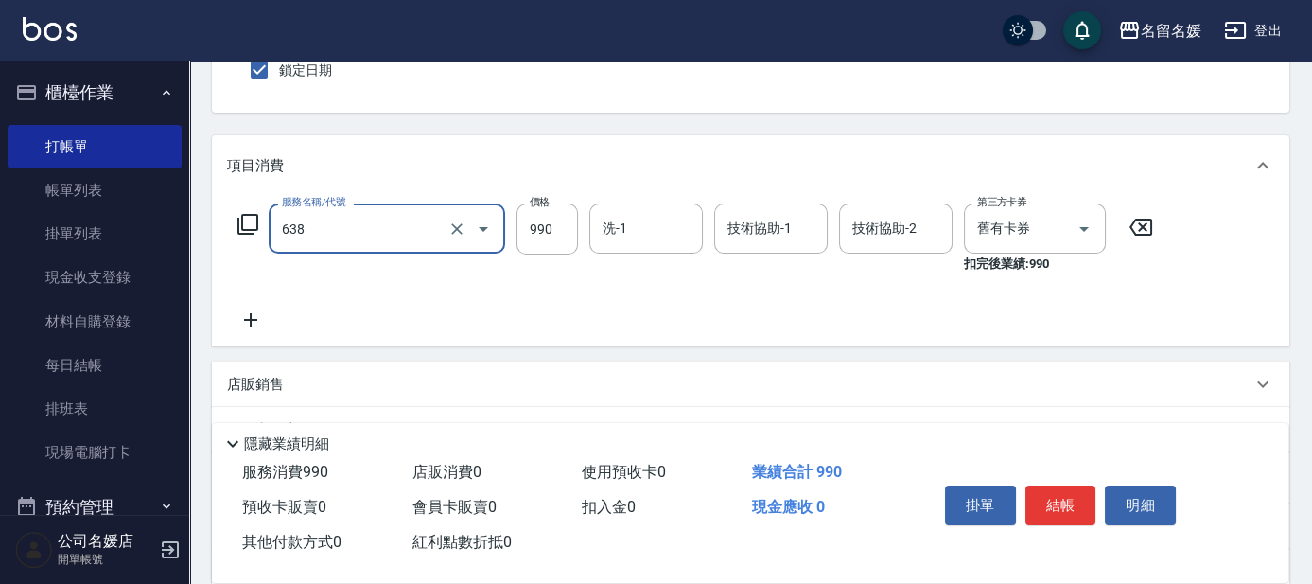
drag, startPoint x: 395, startPoint y: 219, endPoint x: 399, endPoint y: 248, distance: 28.8
click at [395, 220] on input "638" at bounding box center [360, 228] width 167 height 33
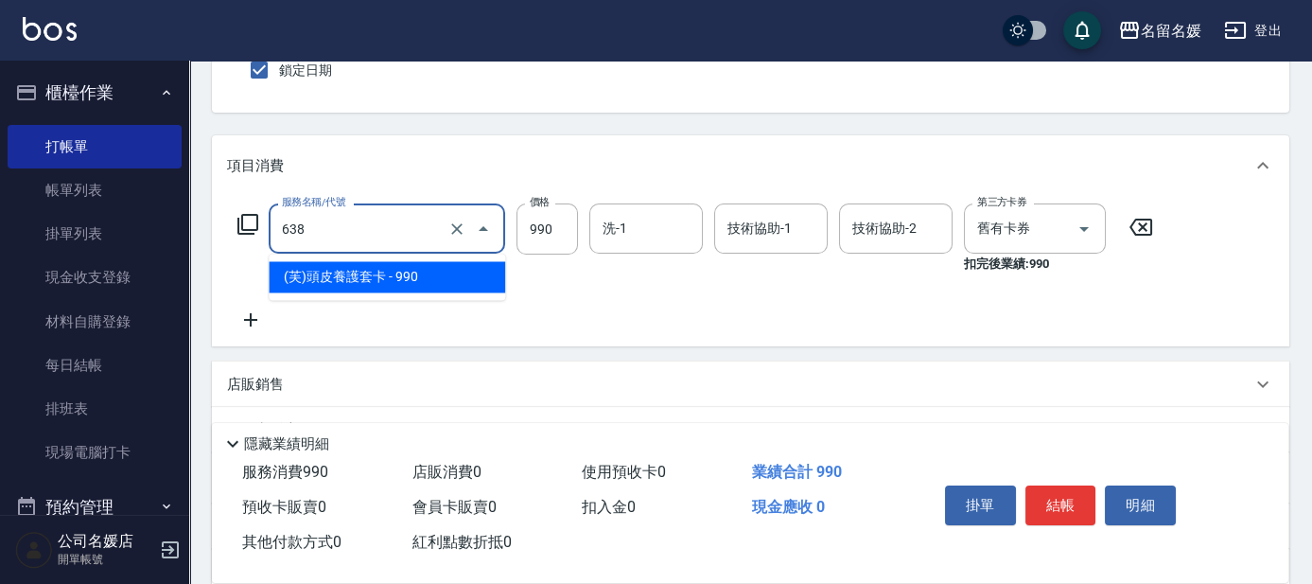
click at [401, 268] on span "(芙)頭皮養護套卡 - 990" at bounding box center [387, 276] width 237 height 31
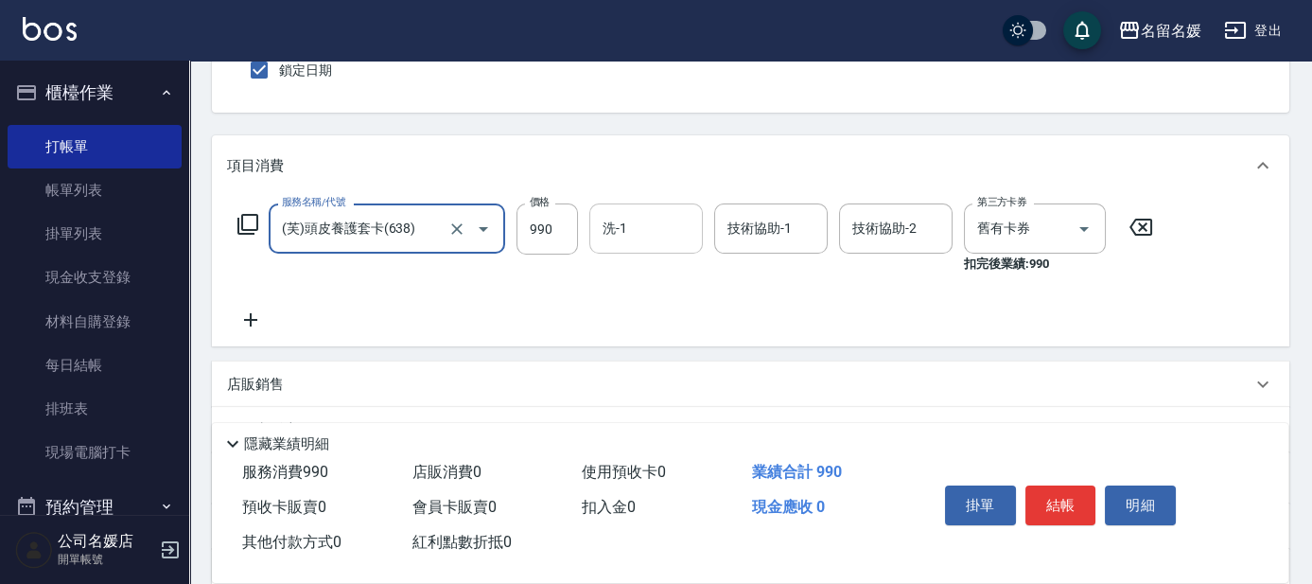
type input "(芙)頭皮養護套卡(638)"
click at [641, 219] on input "洗-1" at bounding box center [646, 228] width 96 height 33
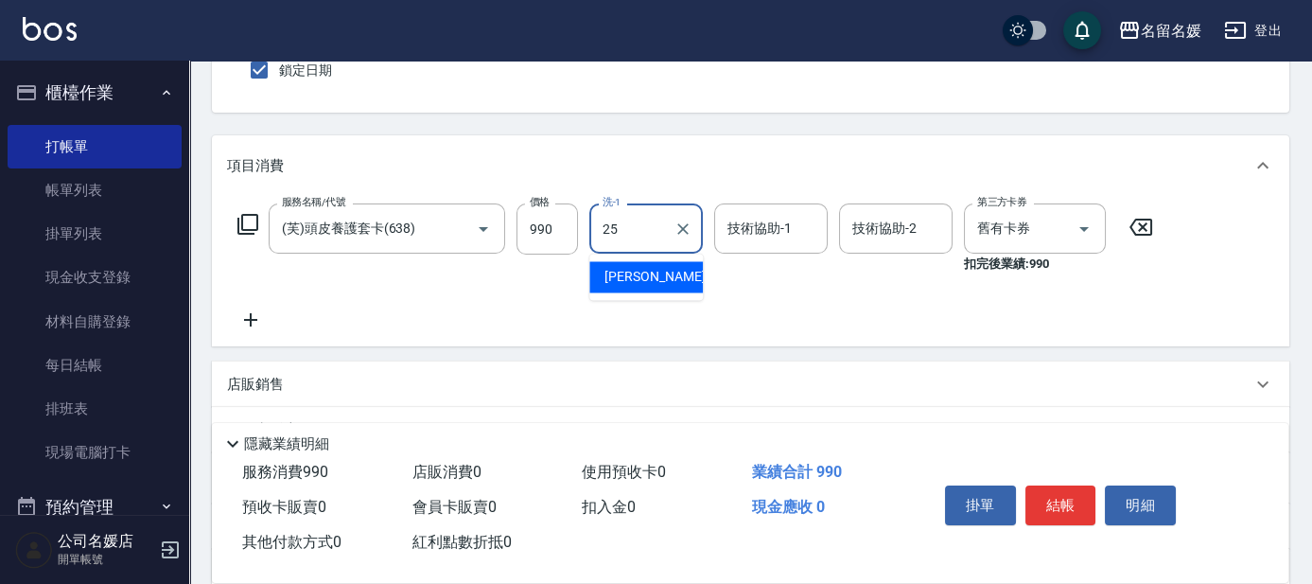
drag, startPoint x: 656, startPoint y: 272, endPoint x: 693, endPoint y: 242, distance: 47.9
click at [658, 271] on span "[PERSON_NAME]-25" at bounding box center [664, 277] width 119 height 20
type input "[PERSON_NAME]-25"
click at [736, 224] on div "技術協助-1 技術協助-1" at bounding box center [771, 228] width 114 height 50
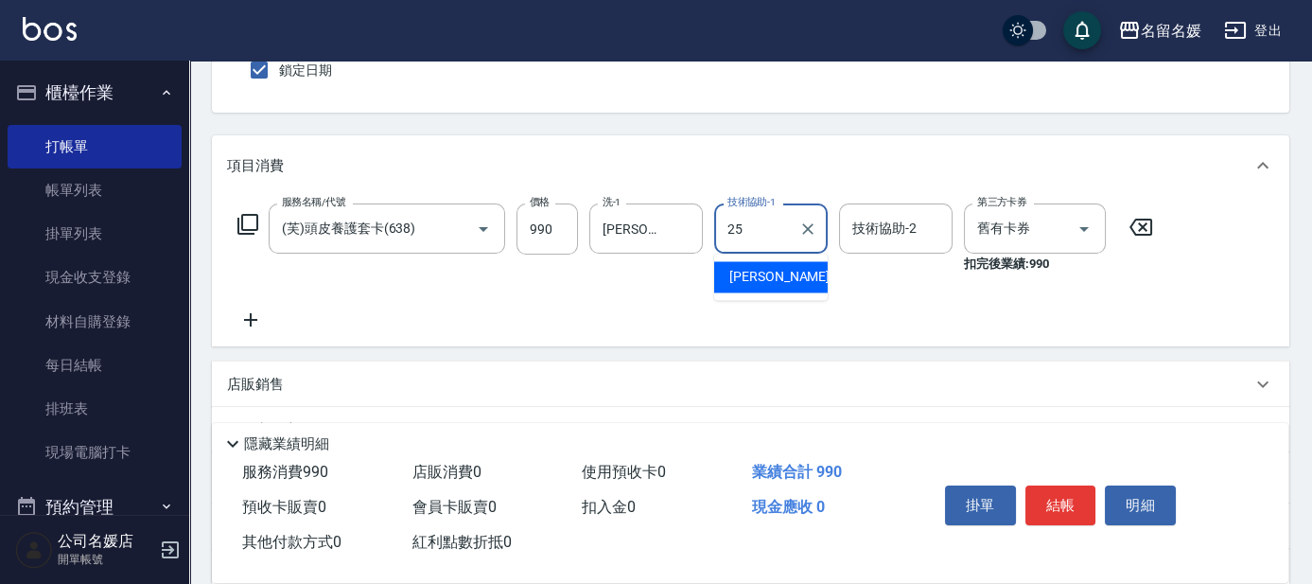
click at [768, 275] on span "[PERSON_NAME]-25" at bounding box center [788, 277] width 119 height 20
type input "[PERSON_NAME]-25"
click at [247, 317] on icon at bounding box center [250, 319] width 47 height 23
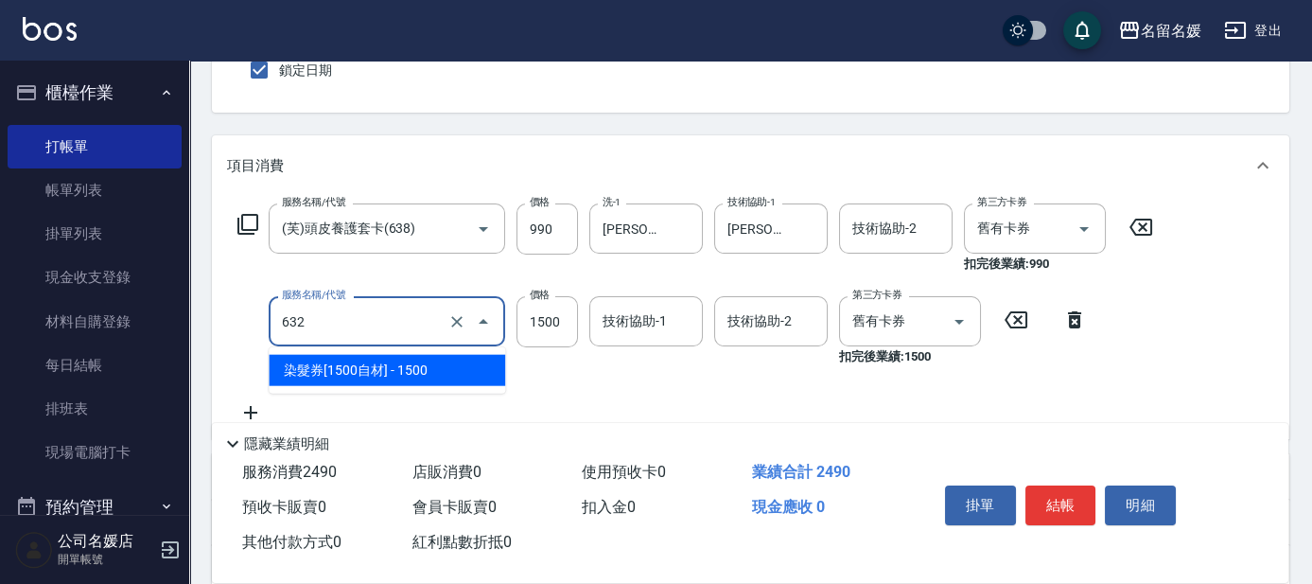
click at [383, 328] on input "632" at bounding box center [360, 321] width 167 height 33
drag, startPoint x: 388, startPoint y: 367, endPoint x: 539, endPoint y: 316, distance: 159.8
click at [390, 365] on span "染髮券[1500自材] - 1500" at bounding box center [387, 370] width 237 height 31
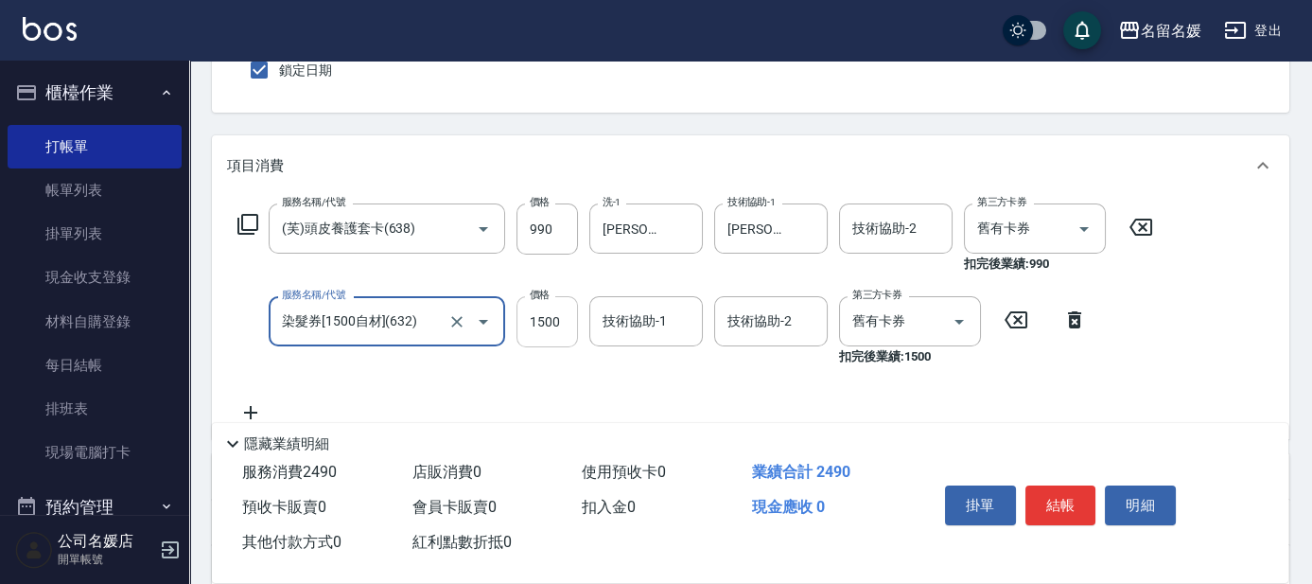
type input "染髮券[1500自材](632)"
click at [568, 313] on input "1500" at bounding box center [547, 321] width 61 height 51
click at [592, 315] on div "技術協助-1" at bounding box center [646, 321] width 114 height 50
type input "1600"
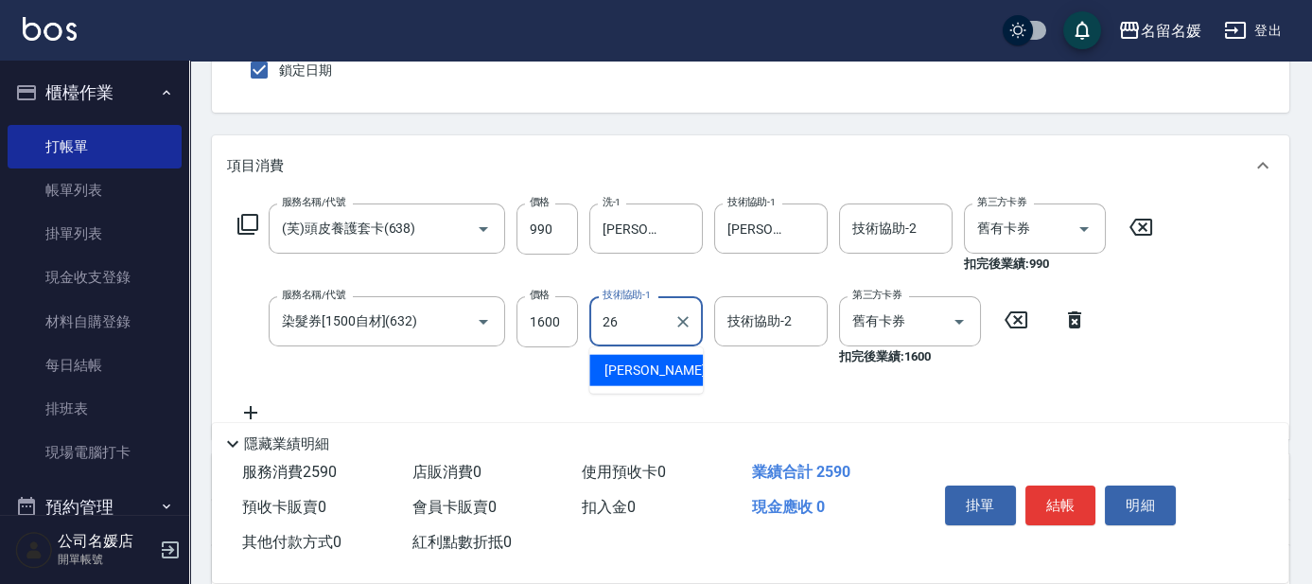
click at [657, 366] on span "[PERSON_NAME]-26" at bounding box center [664, 370] width 119 height 20
type input "蔡愛陵-26"
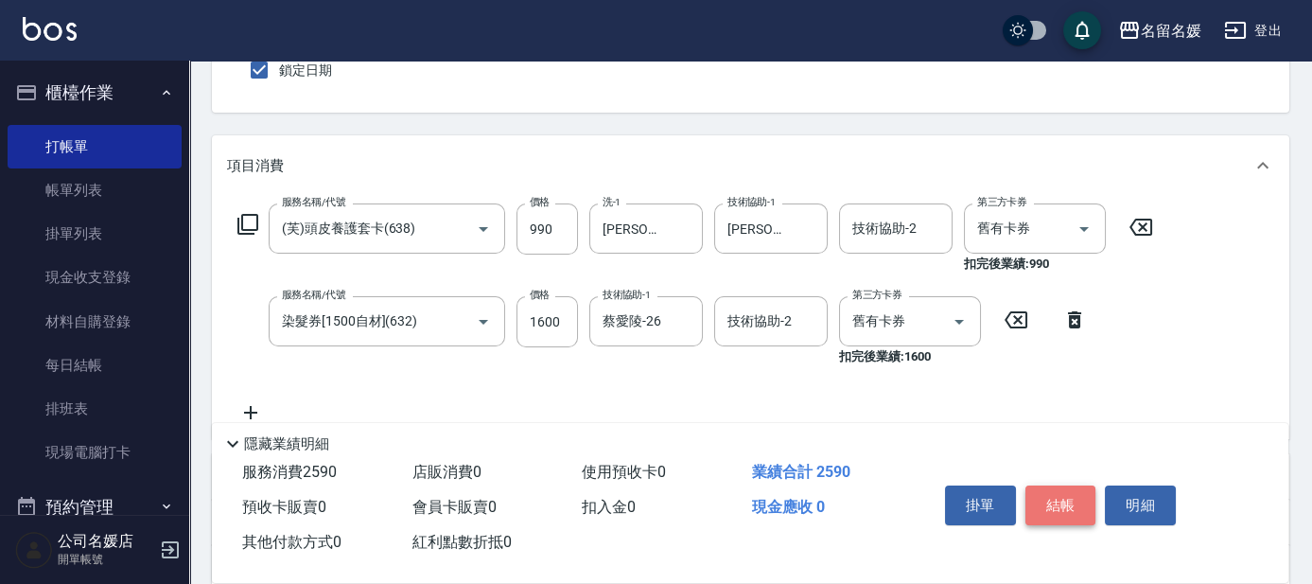
click at [1060, 492] on button "結帳" at bounding box center [1061, 505] width 71 height 40
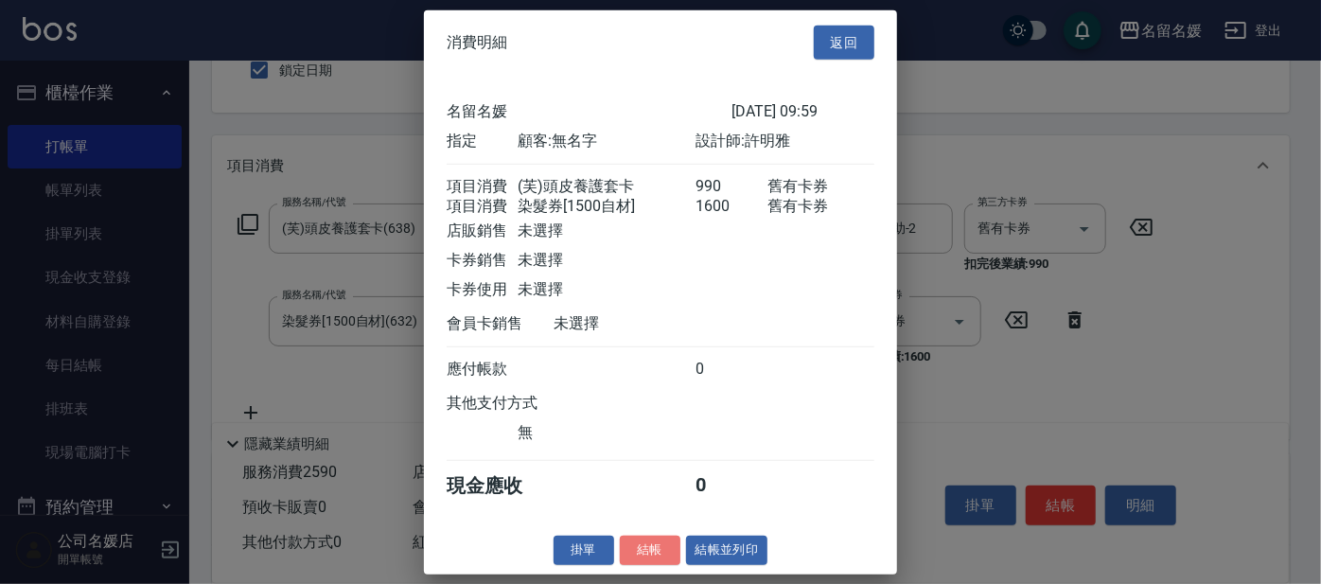
drag, startPoint x: 665, startPoint y: 570, endPoint x: 665, endPoint y: 548, distance: 22.7
click at [665, 546] on button "結帳" at bounding box center [650, 549] width 61 height 29
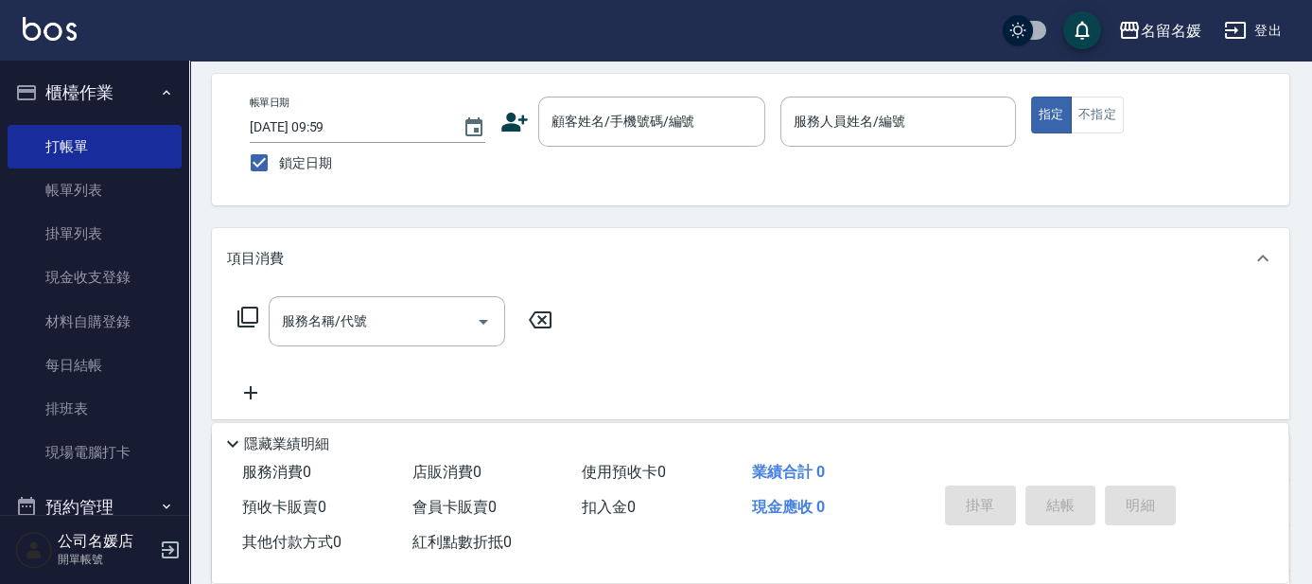
scroll to position [0, 0]
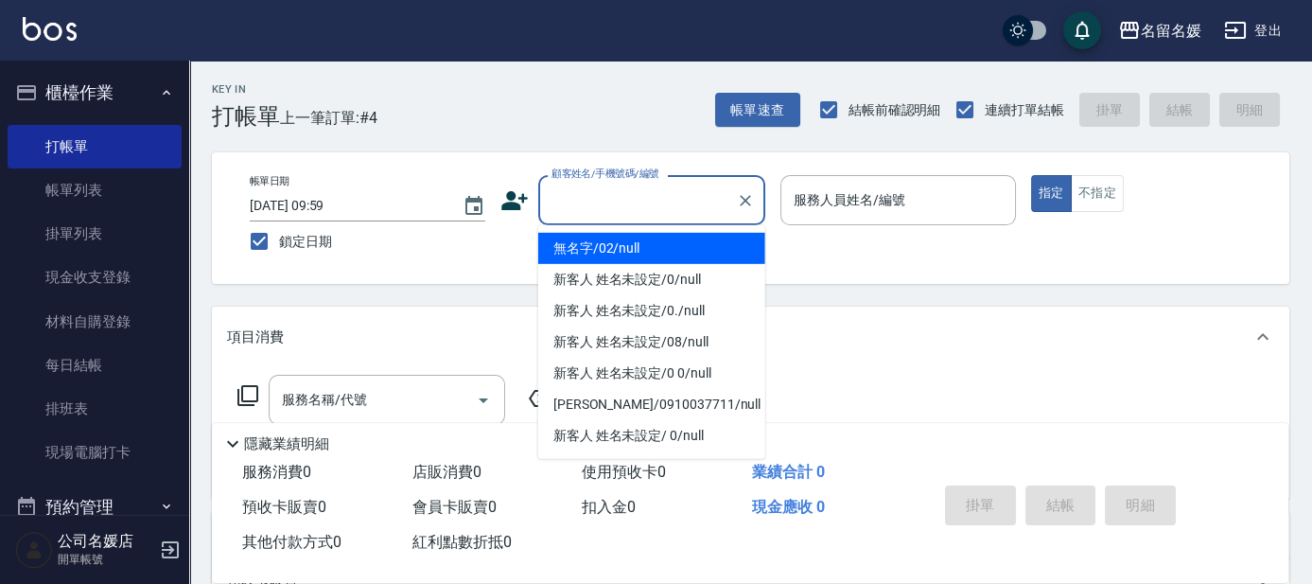
click at [633, 200] on input "顧客姓名/手機號碼/編號" at bounding box center [638, 200] width 182 height 33
drag, startPoint x: 638, startPoint y: 243, endPoint x: 830, endPoint y: 171, distance: 205.1
click at [642, 243] on li "無名字/02/null" at bounding box center [651, 248] width 227 height 31
click at [858, 204] on label "服務人員姓名/編號" at bounding box center [850, 199] width 112 height 19
click at [858, 204] on input "服務人員姓名/編號" at bounding box center [898, 200] width 219 height 33
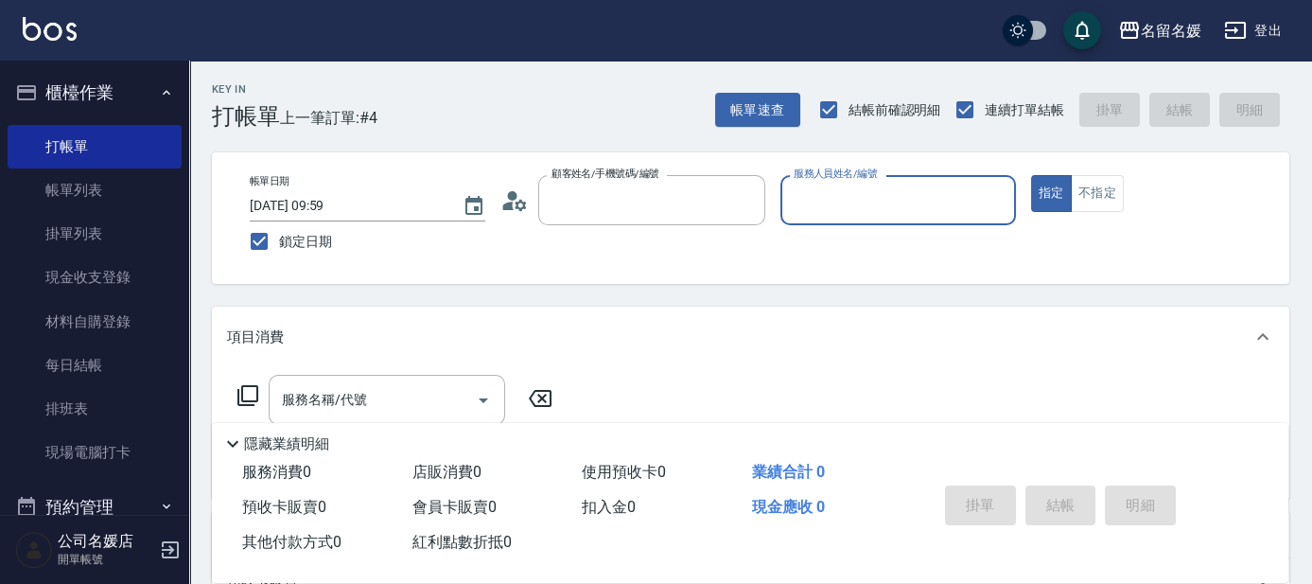
type input "無名字/02/null"
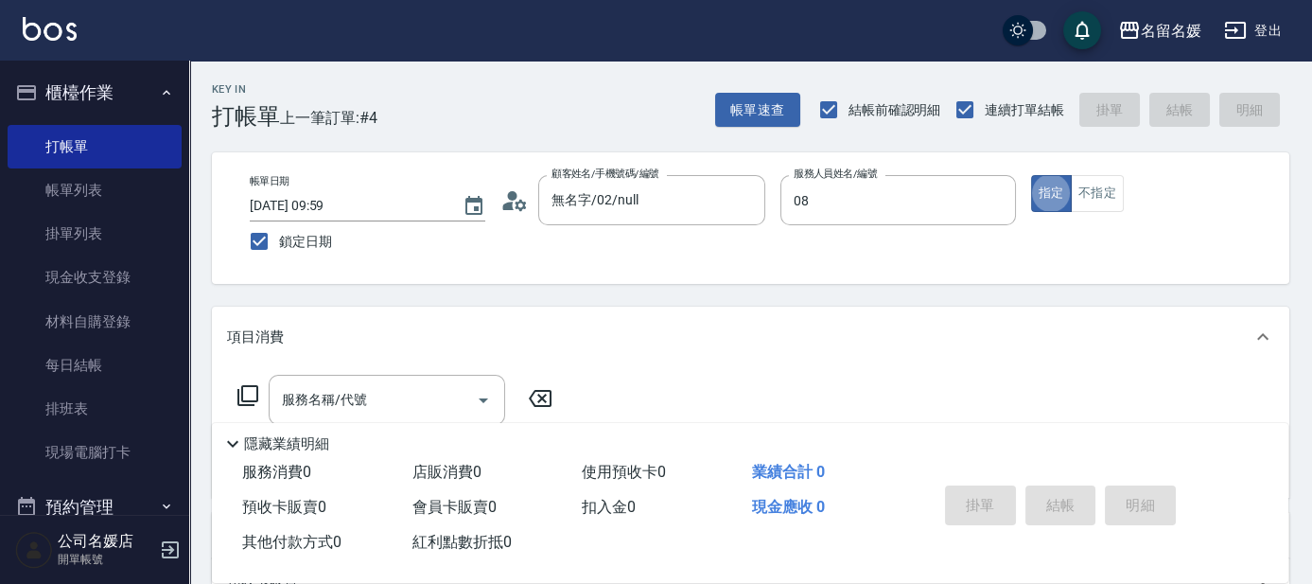
type input "許明雅-08"
click at [394, 408] on input "服務名稱/代號" at bounding box center [372, 399] width 191 height 33
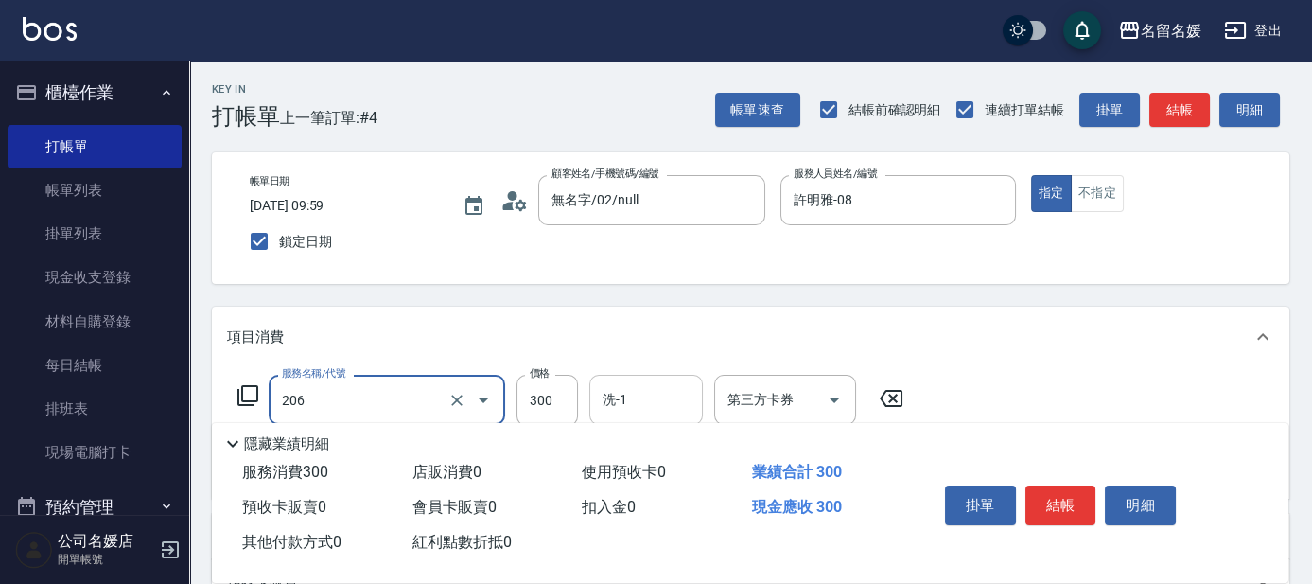
click at [621, 403] on div "洗-1 洗-1" at bounding box center [646, 400] width 114 height 50
type input "洗髮[300](206)"
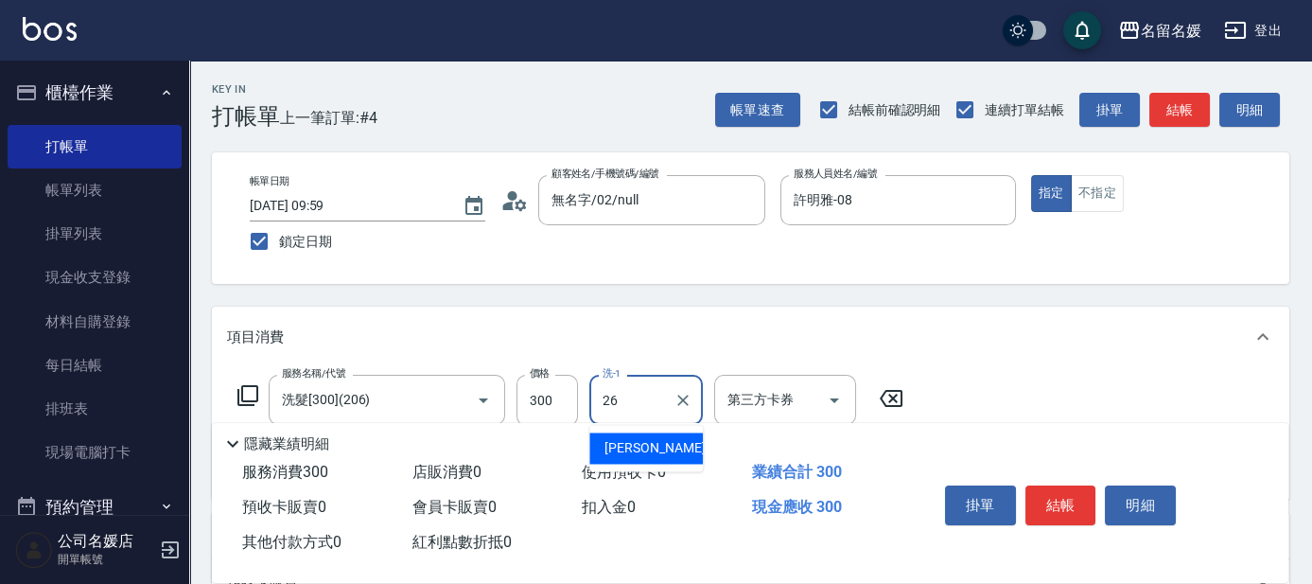
type input "蔡愛陵-26"
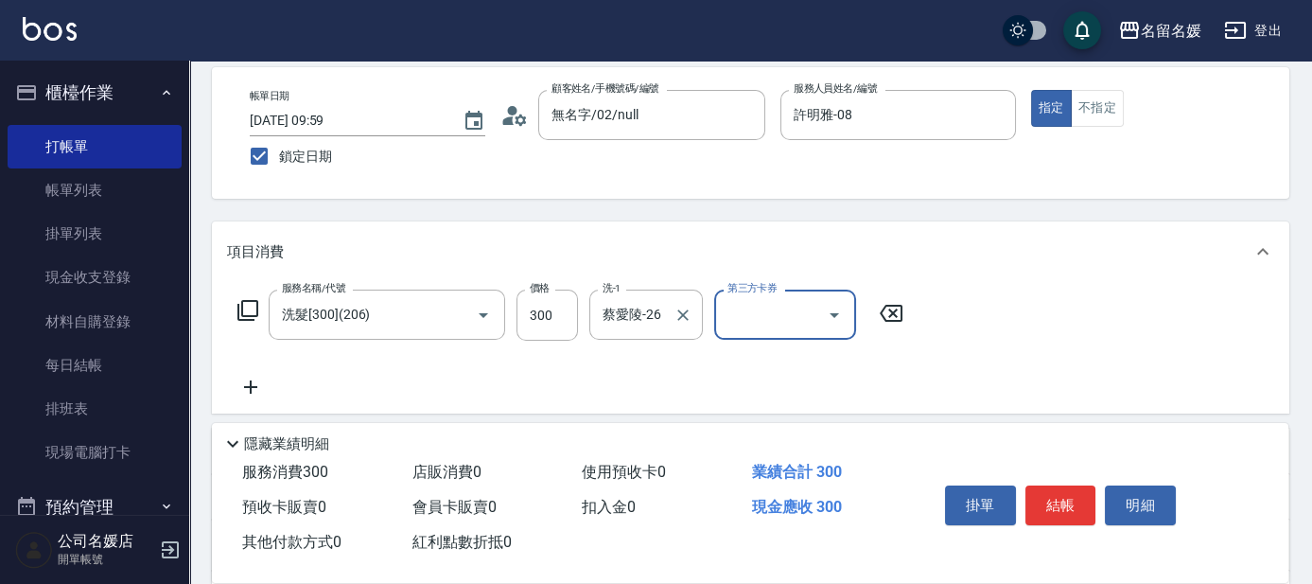
scroll to position [171, 0]
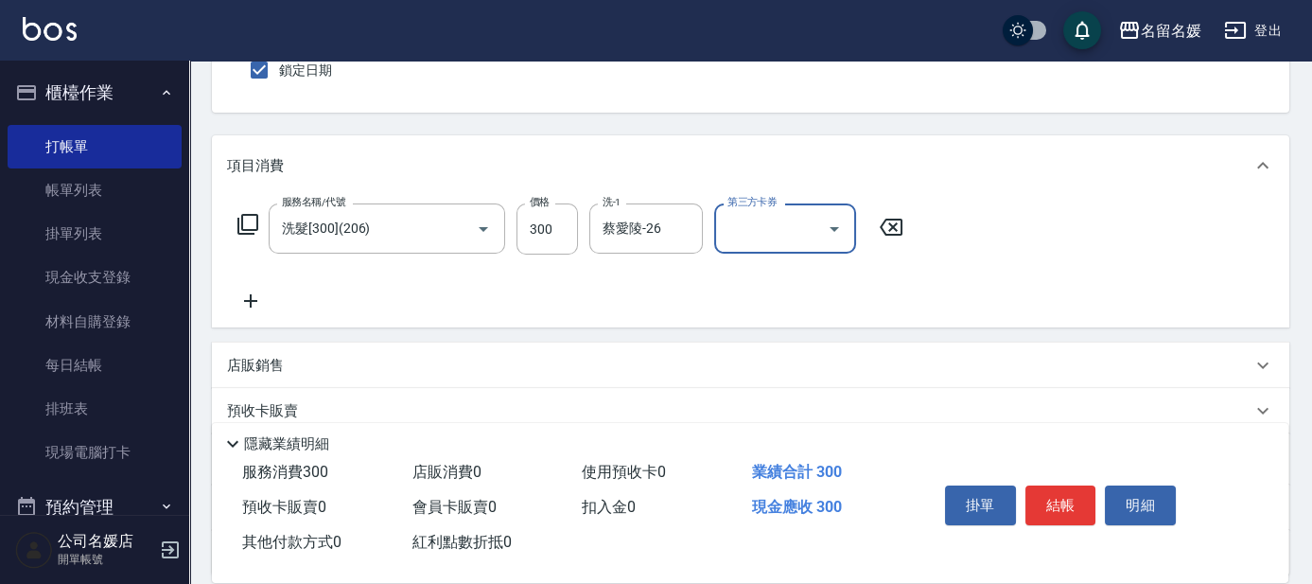
click at [250, 294] on icon at bounding box center [250, 300] width 13 height 13
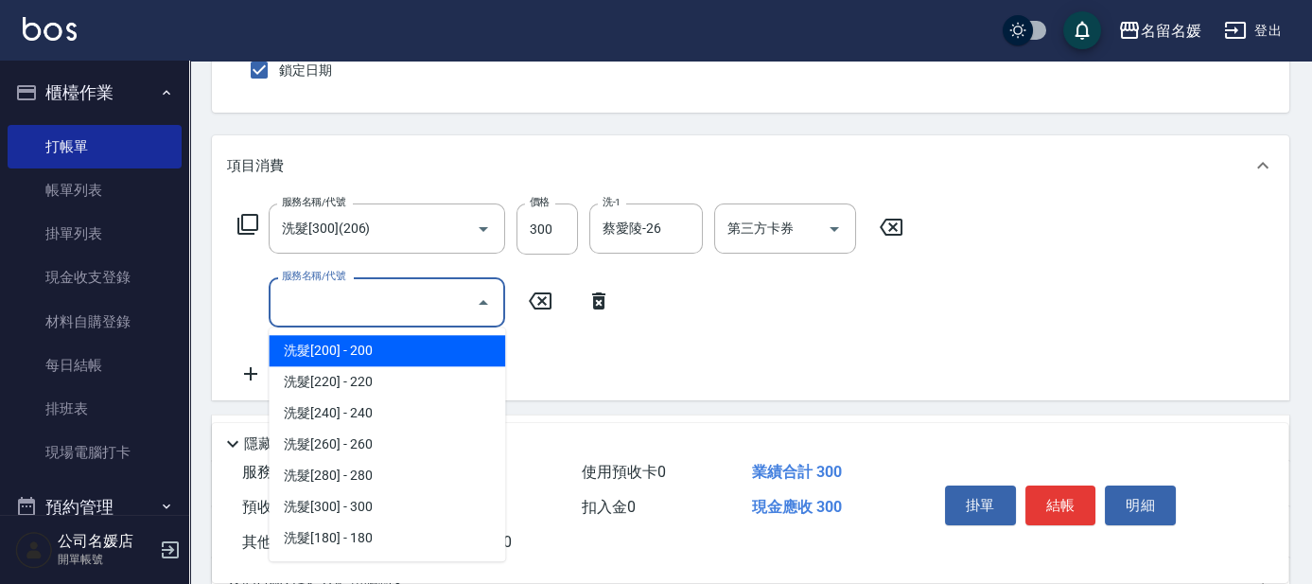
click at [375, 310] on input "服務名稱/代號" at bounding box center [372, 302] width 191 height 33
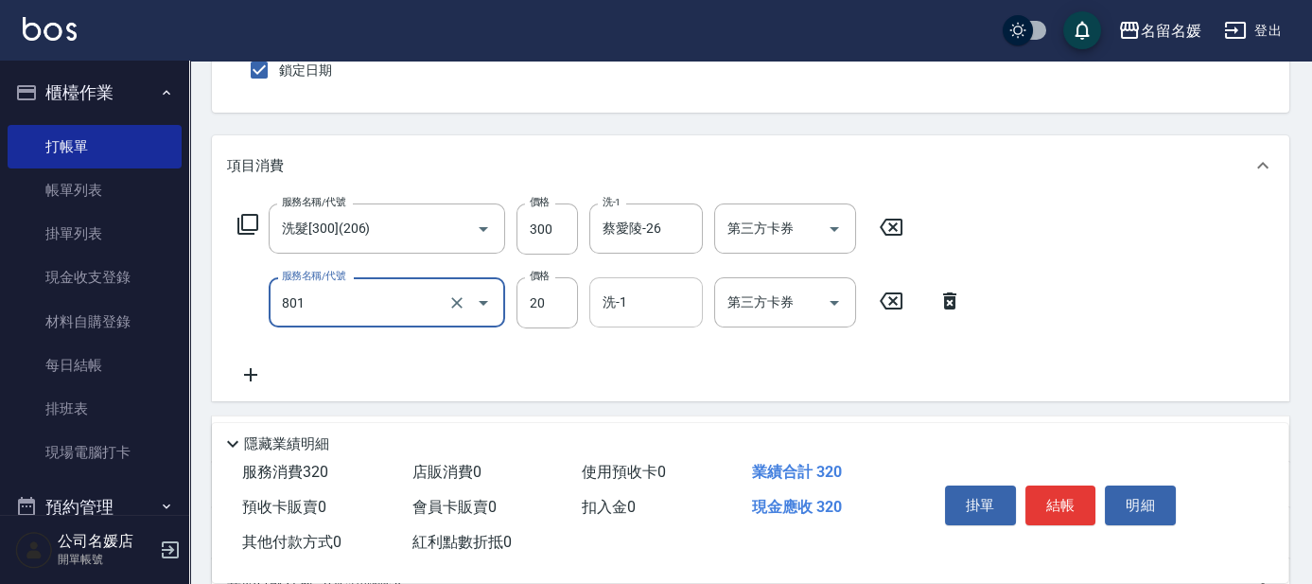
click at [616, 290] on div "洗-1 洗-1" at bounding box center [646, 302] width 114 height 50
type input "潤絲(801)"
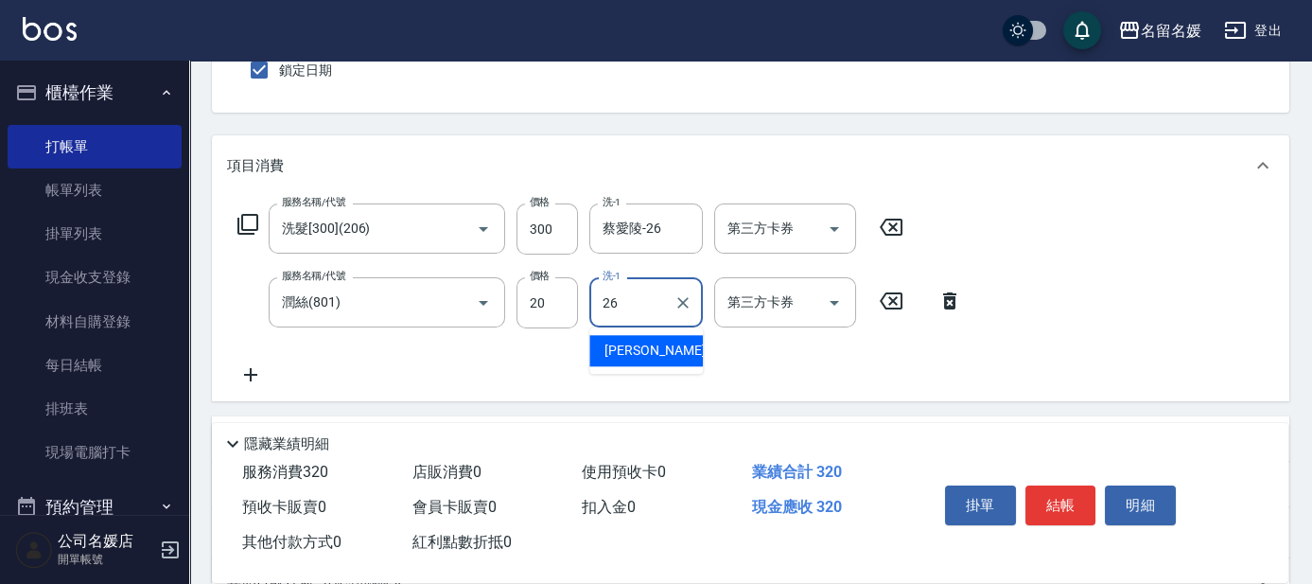
type input "蔡愛陵-26"
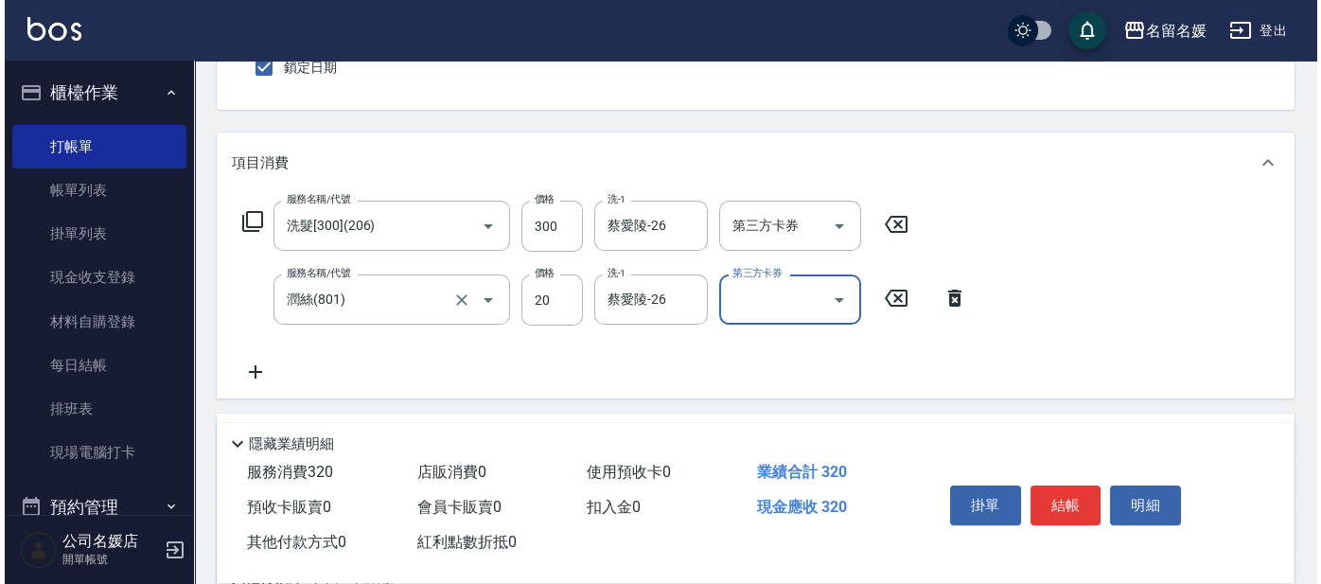
scroll to position [85, 0]
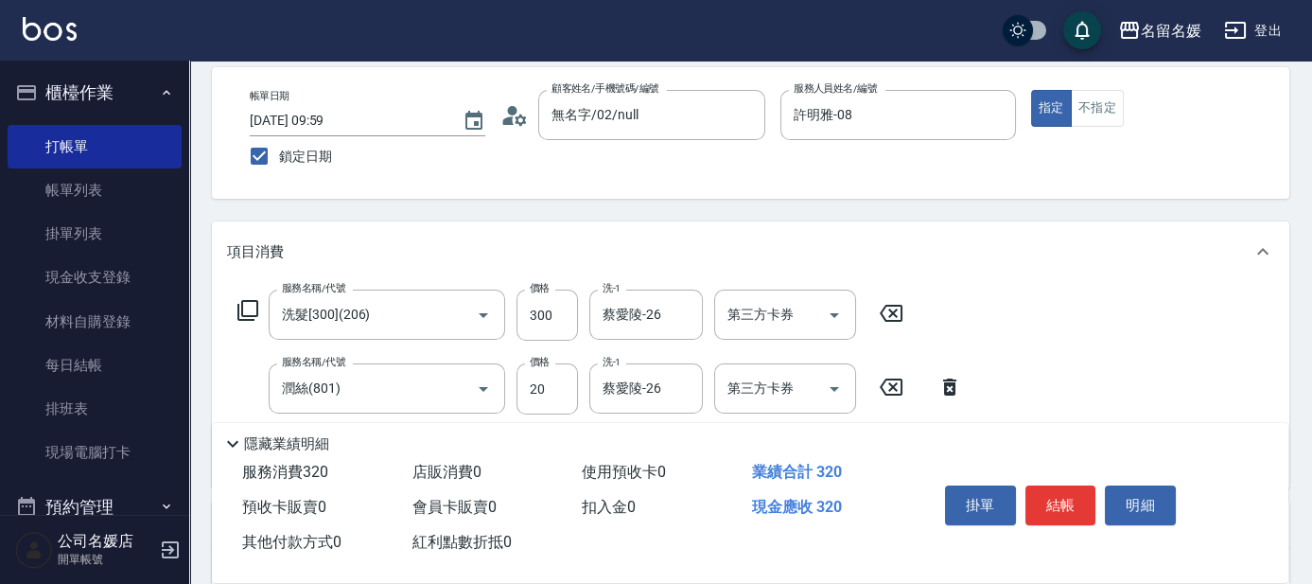
click at [251, 300] on icon at bounding box center [247, 310] width 21 height 21
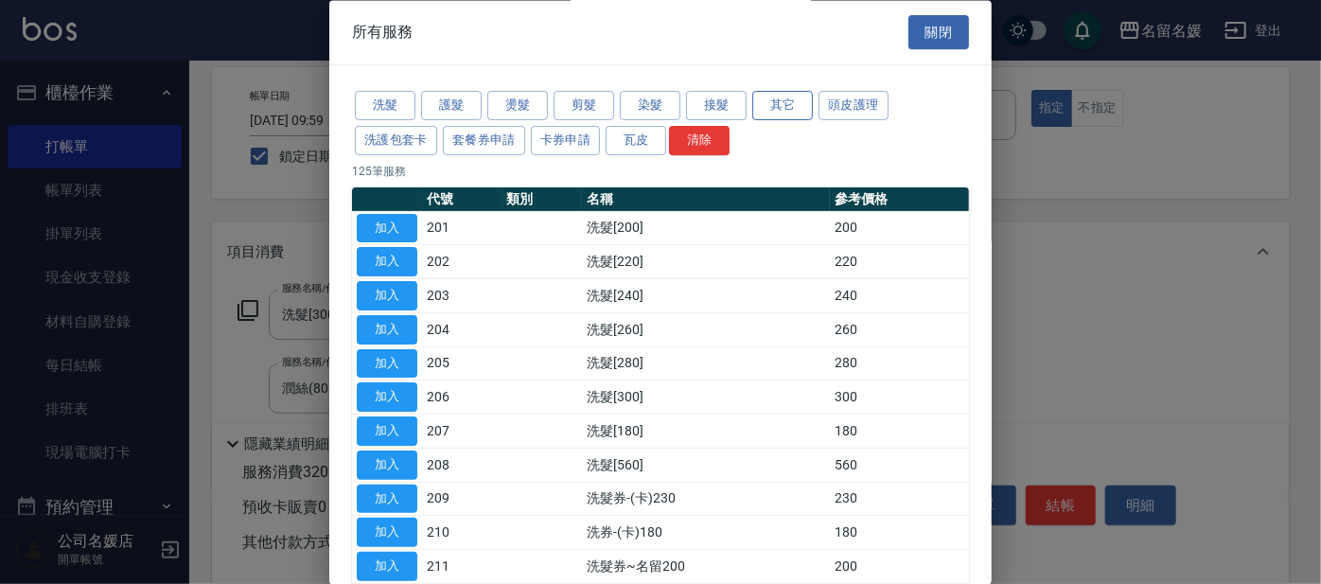
click at [784, 102] on button "其它" at bounding box center [782, 106] width 61 height 29
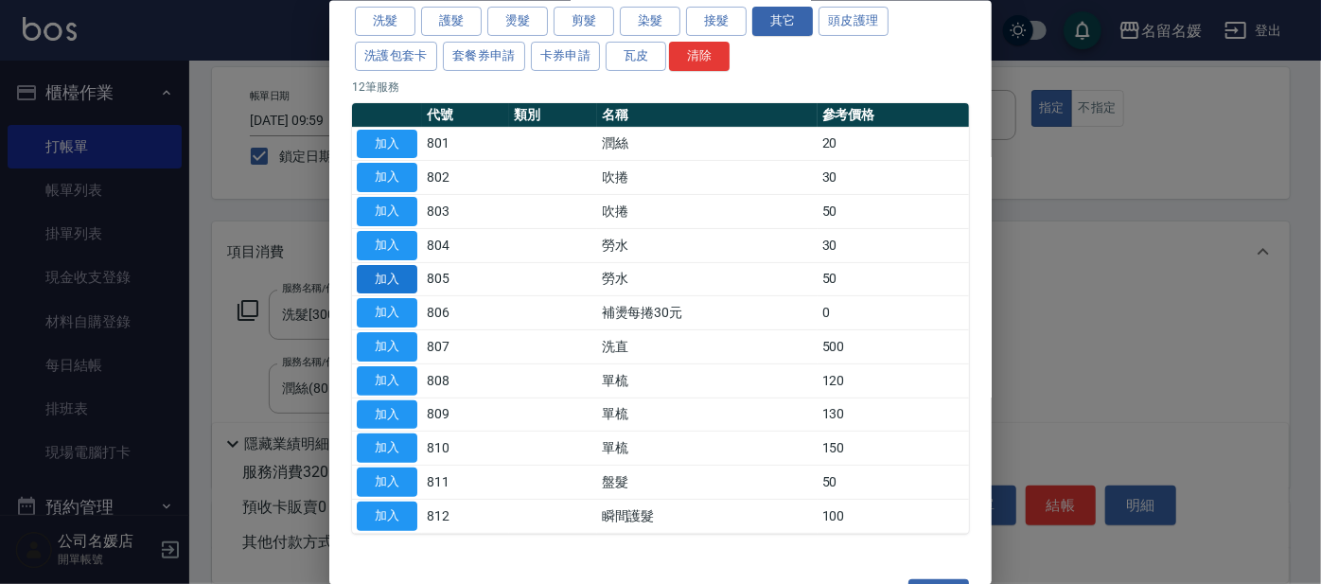
click at [396, 277] on button "加入" at bounding box center [387, 278] width 61 height 29
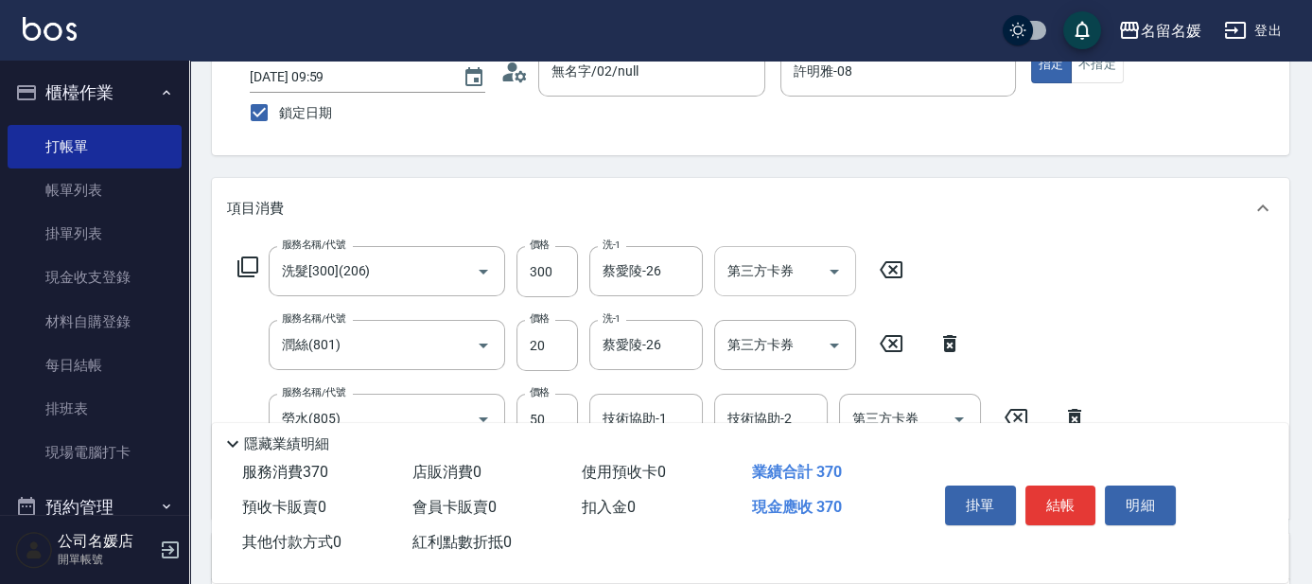
scroll to position [171, 0]
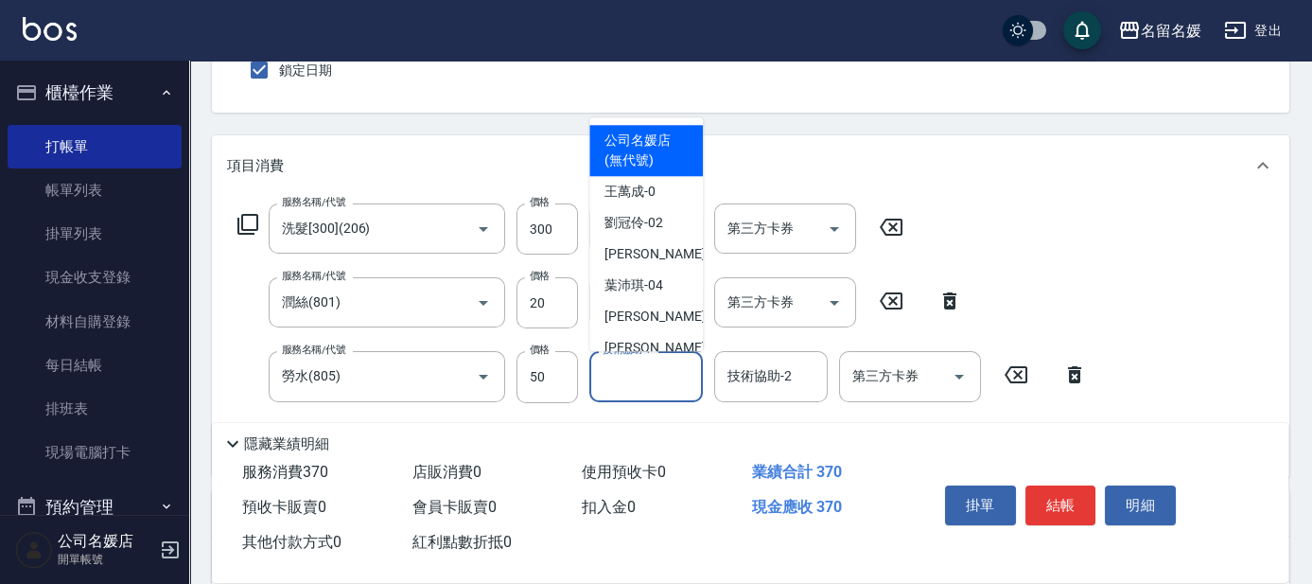
click at [625, 371] on div "技術協助-1 技術協助-1" at bounding box center [646, 376] width 114 height 50
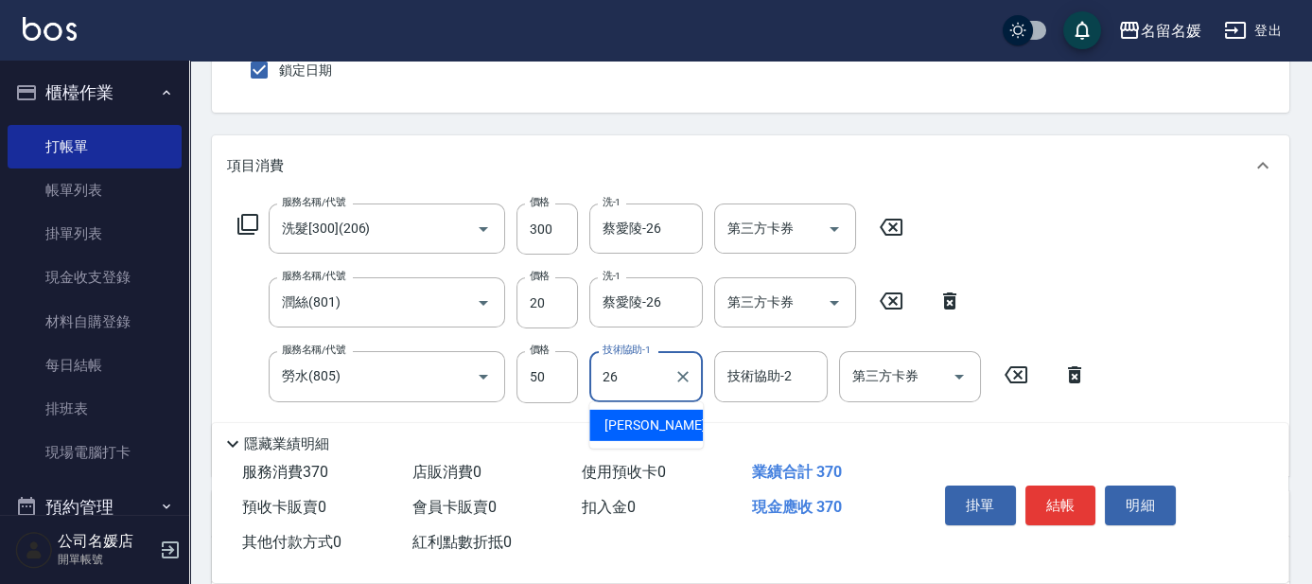
type input "蔡愛陵-26"
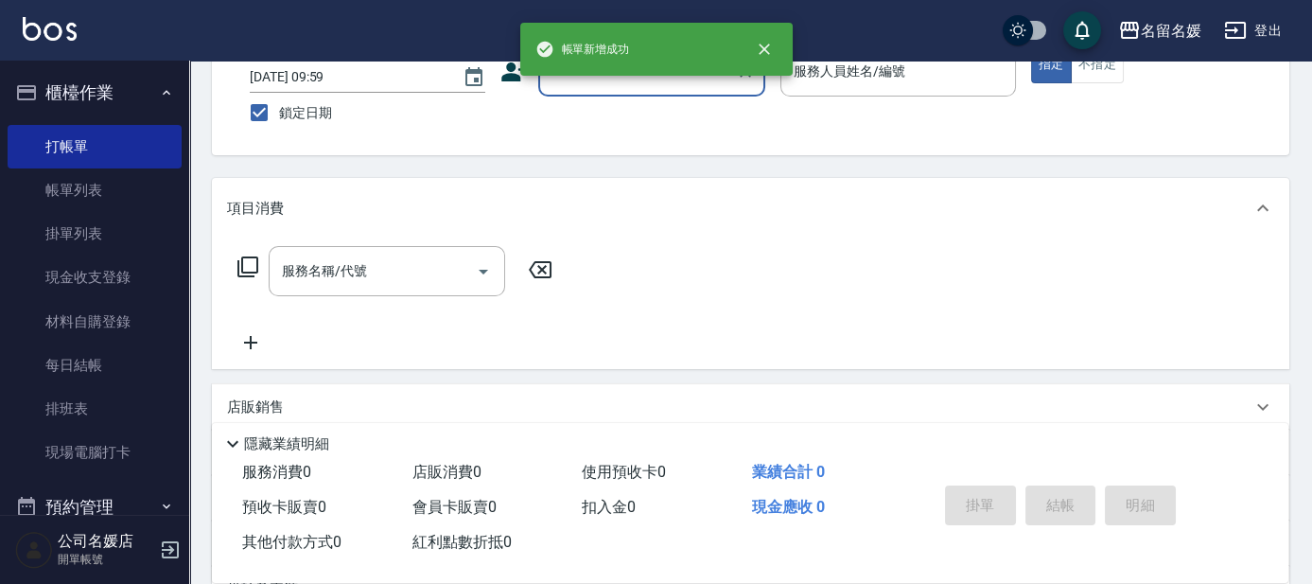
scroll to position [85, 0]
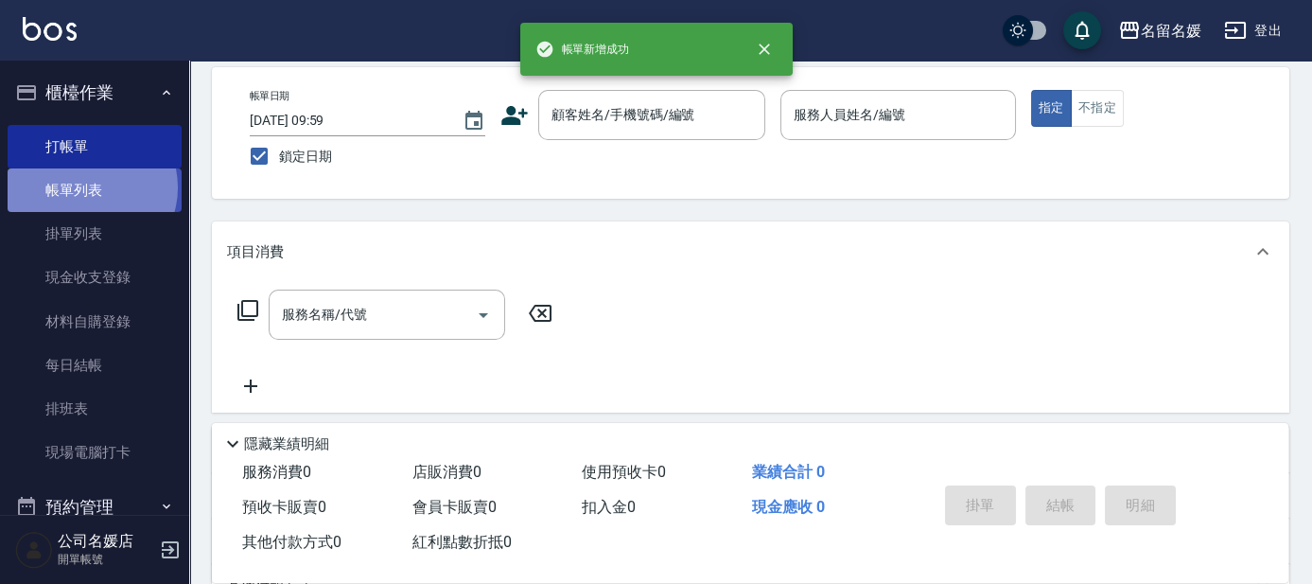
click at [86, 187] on link "帳單列表" at bounding box center [95, 190] width 174 height 44
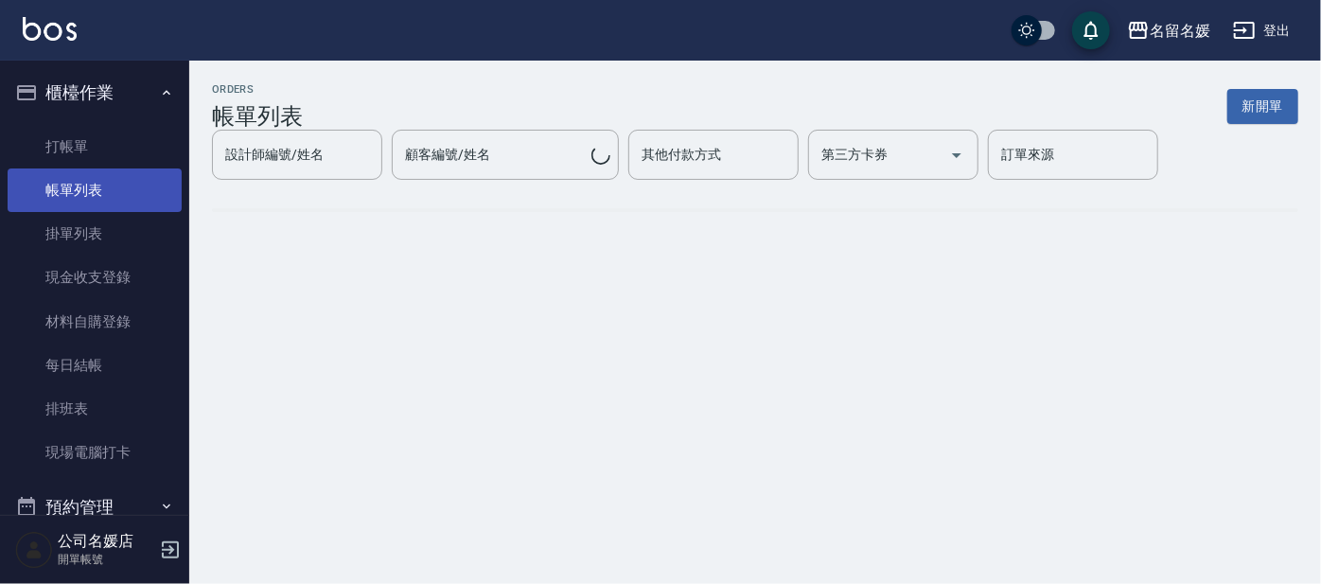
click at [93, 187] on link "帳單列表" at bounding box center [95, 190] width 174 height 44
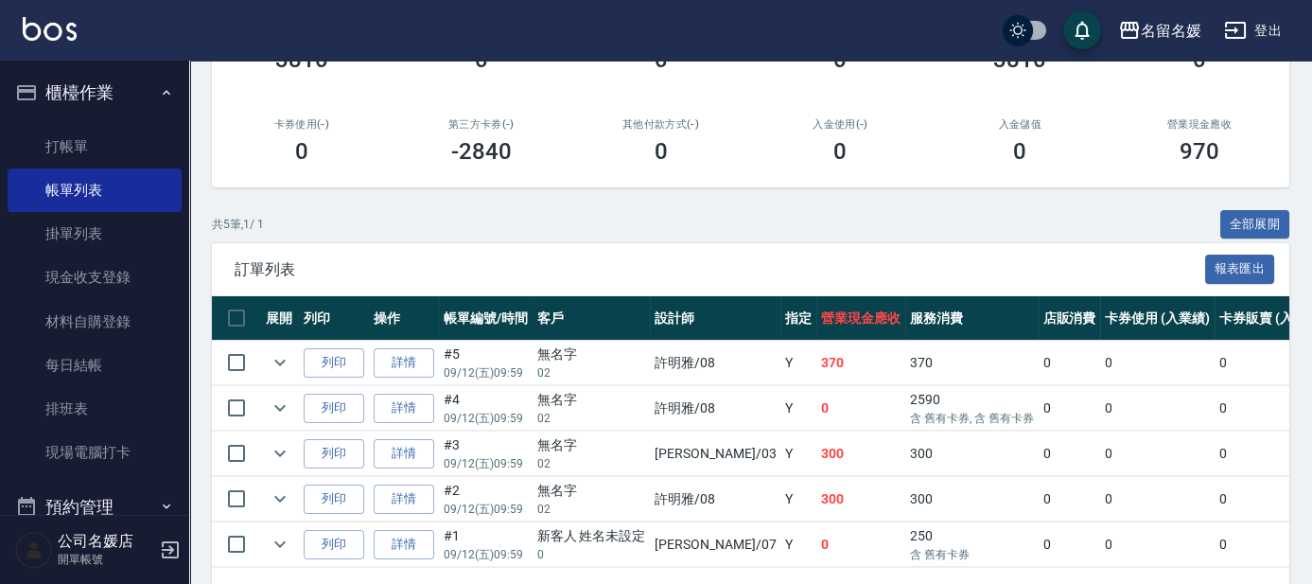
scroll to position [343, 0]
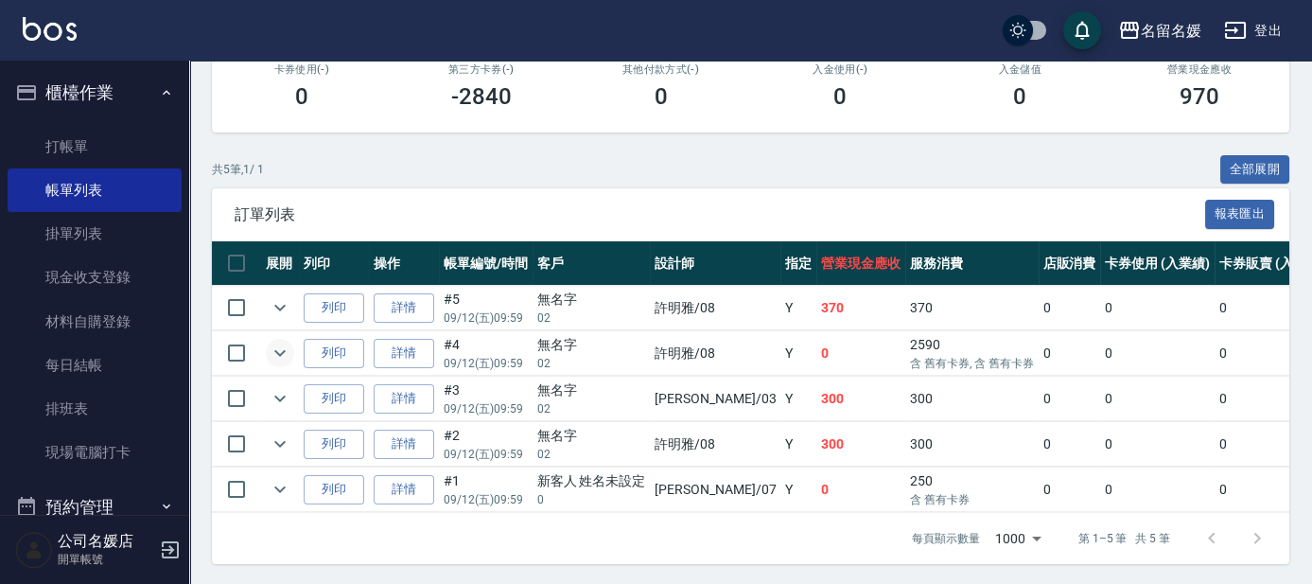
click at [269, 346] on icon "expand row" at bounding box center [280, 353] width 23 height 23
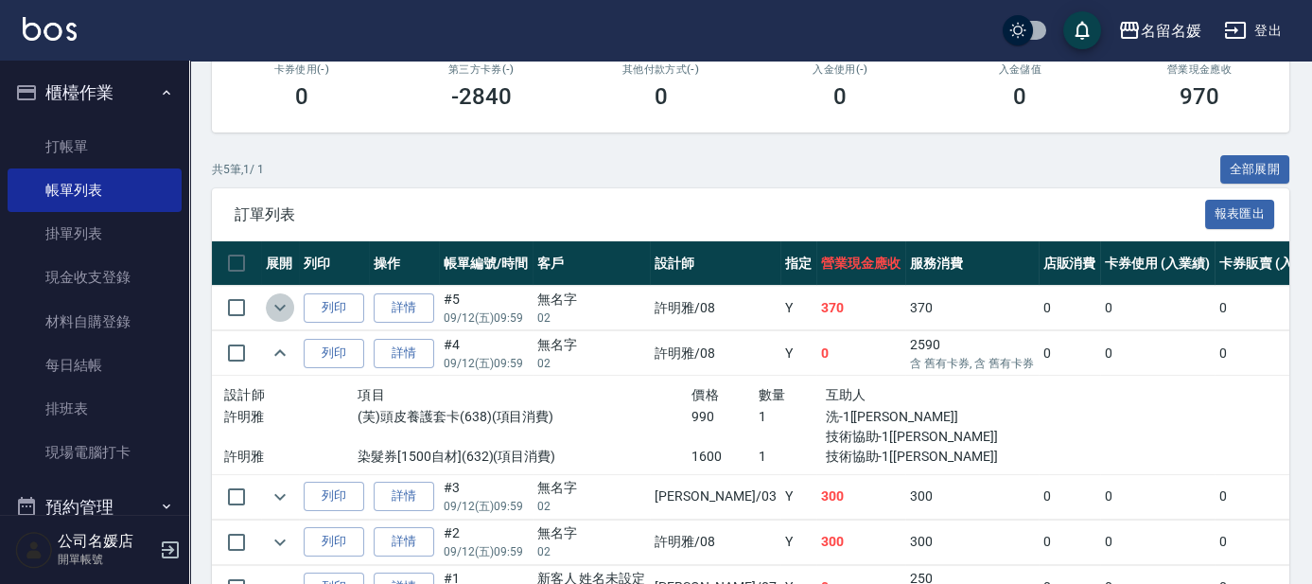
click at [275, 307] on icon "expand row" at bounding box center [280, 307] width 23 height 23
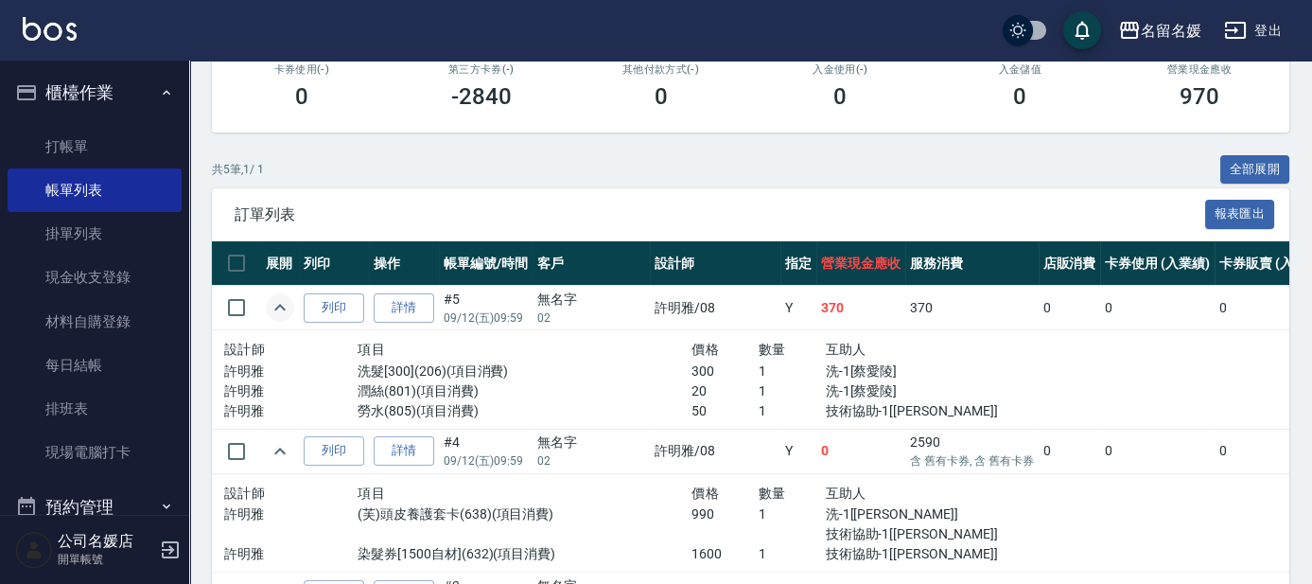
scroll to position [430, 0]
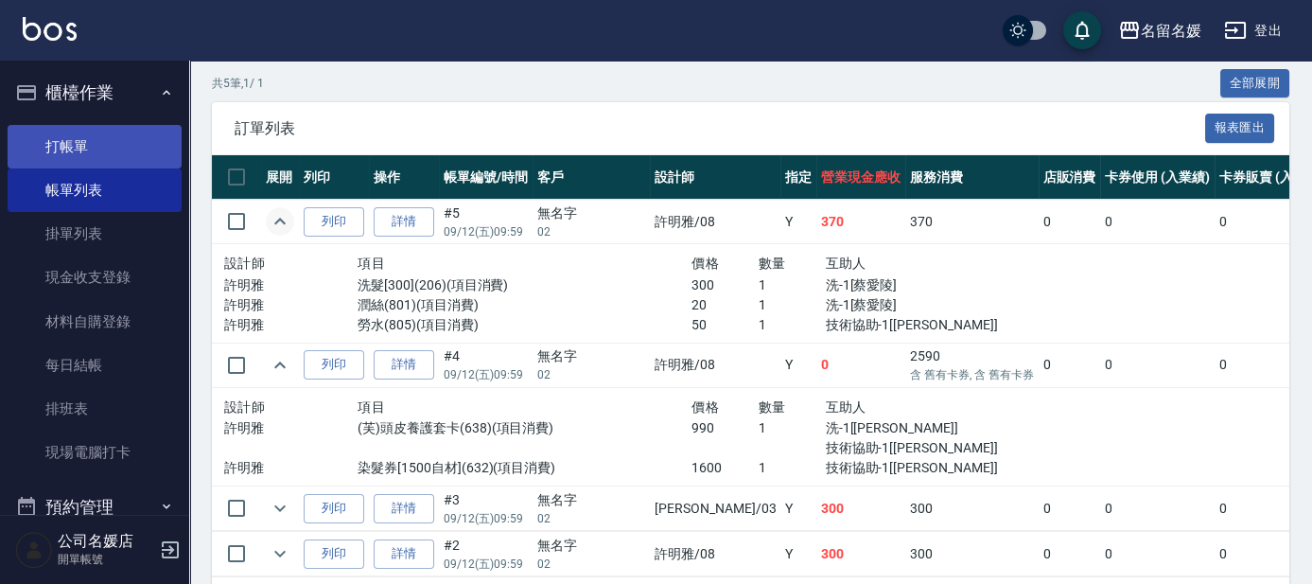
click at [96, 149] on link "打帳單" at bounding box center [95, 147] width 174 height 44
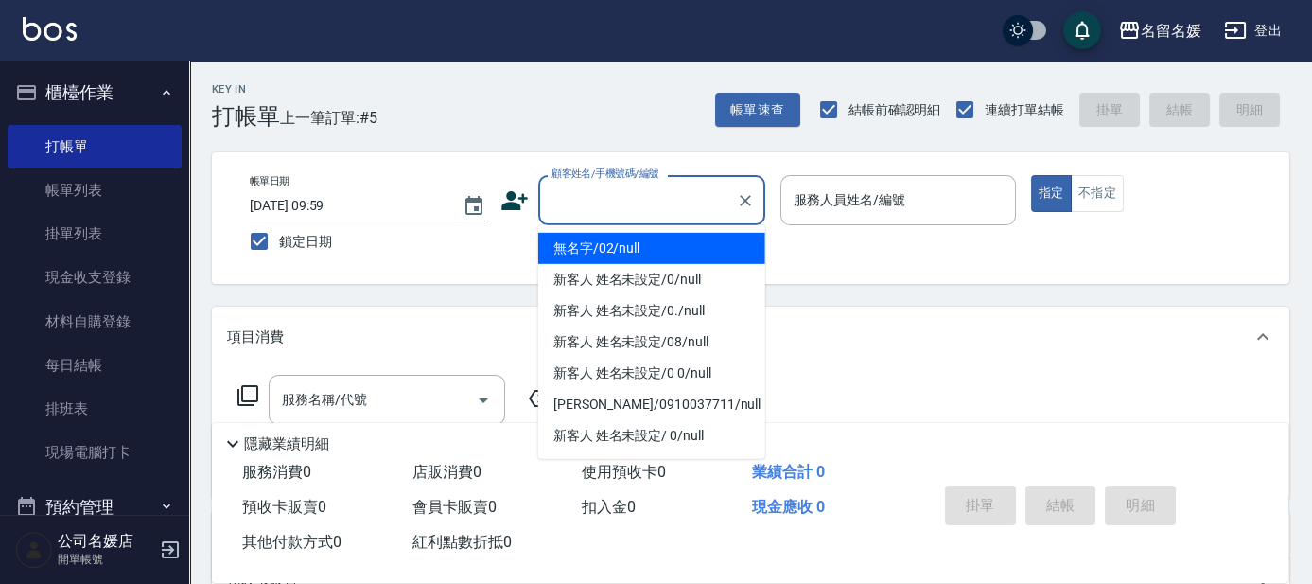
click at [635, 197] on input "顧客姓名/手機號碼/編號" at bounding box center [638, 200] width 182 height 33
click at [628, 245] on li "無名字/02/null" at bounding box center [651, 248] width 227 height 31
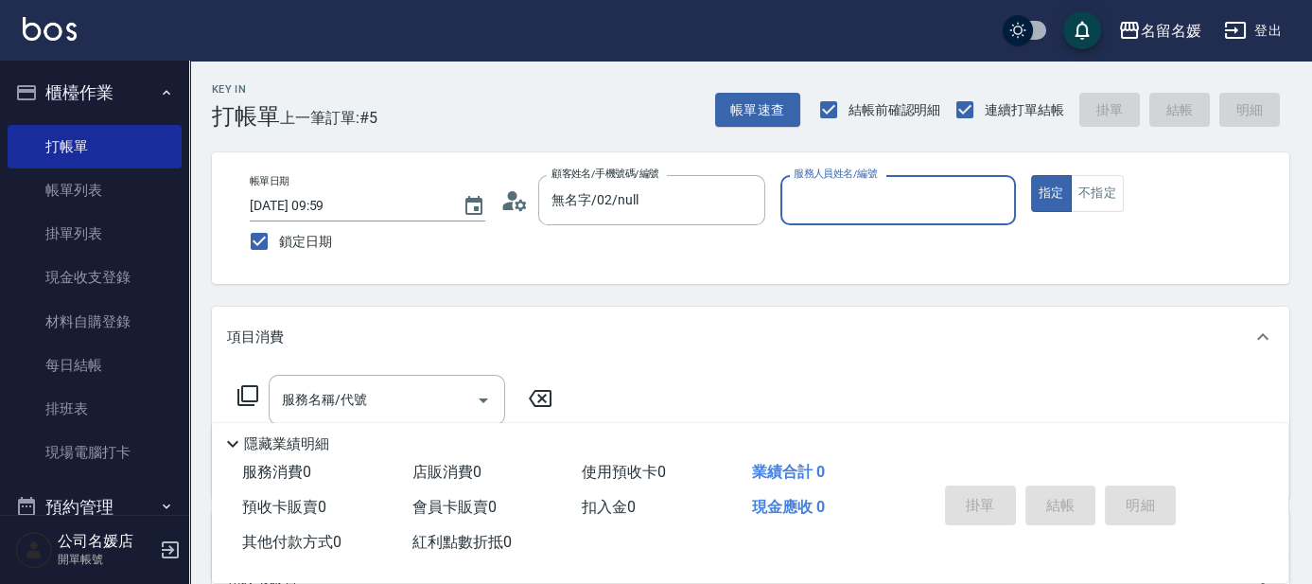
type input "無名字/02/null"
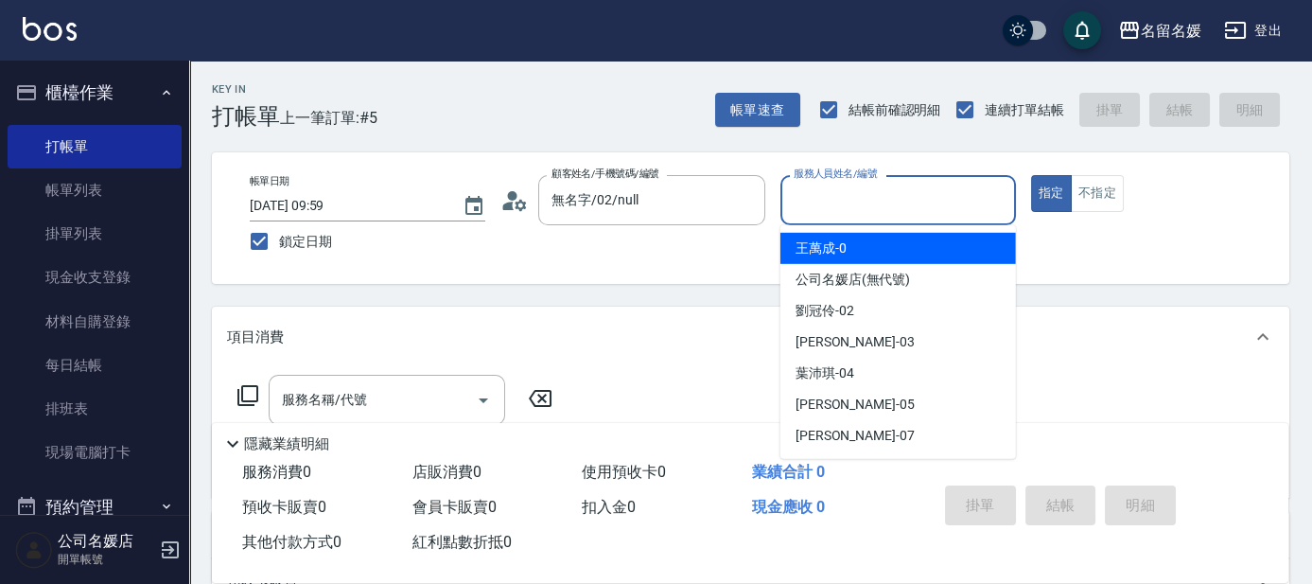
click at [859, 192] on input "服務人員姓名/編號" at bounding box center [898, 200] width 219 height 33
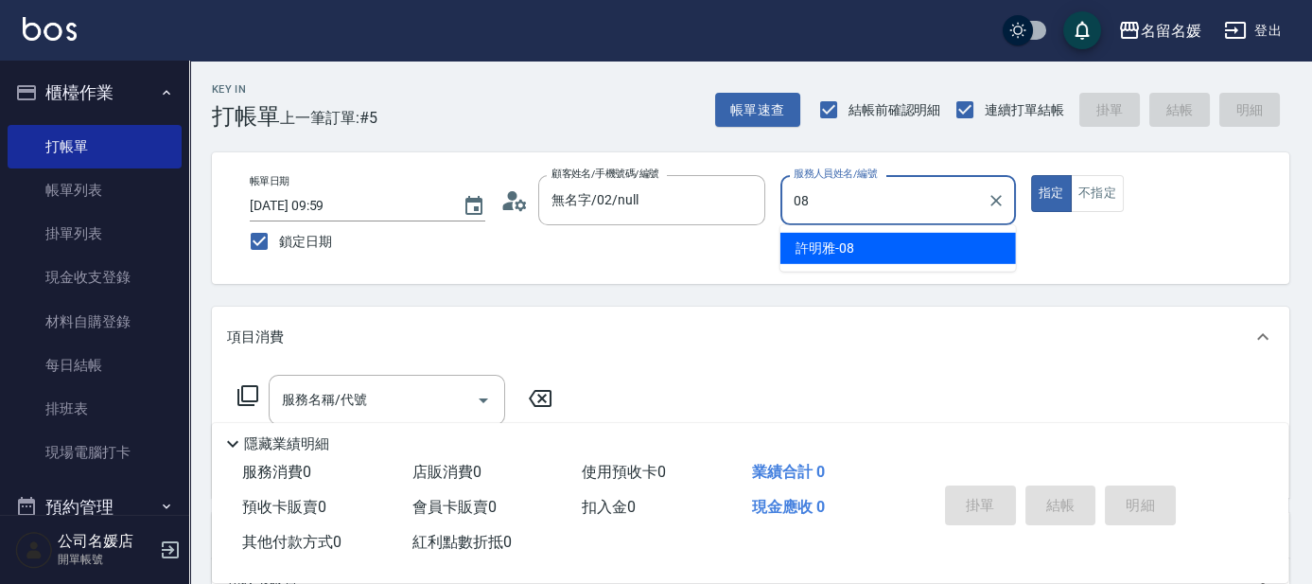
click at [870, 253] on div "[PERSON_NAME]-08" at bounding box center [899, 248] width 236 height 31
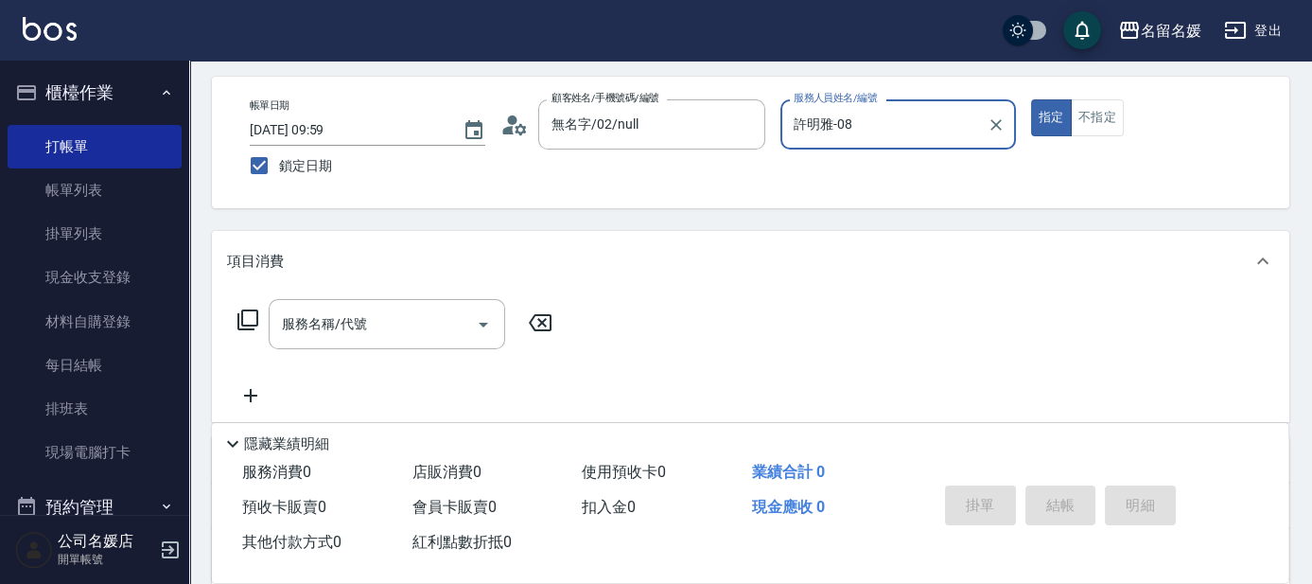
scroll to position [85, 0]
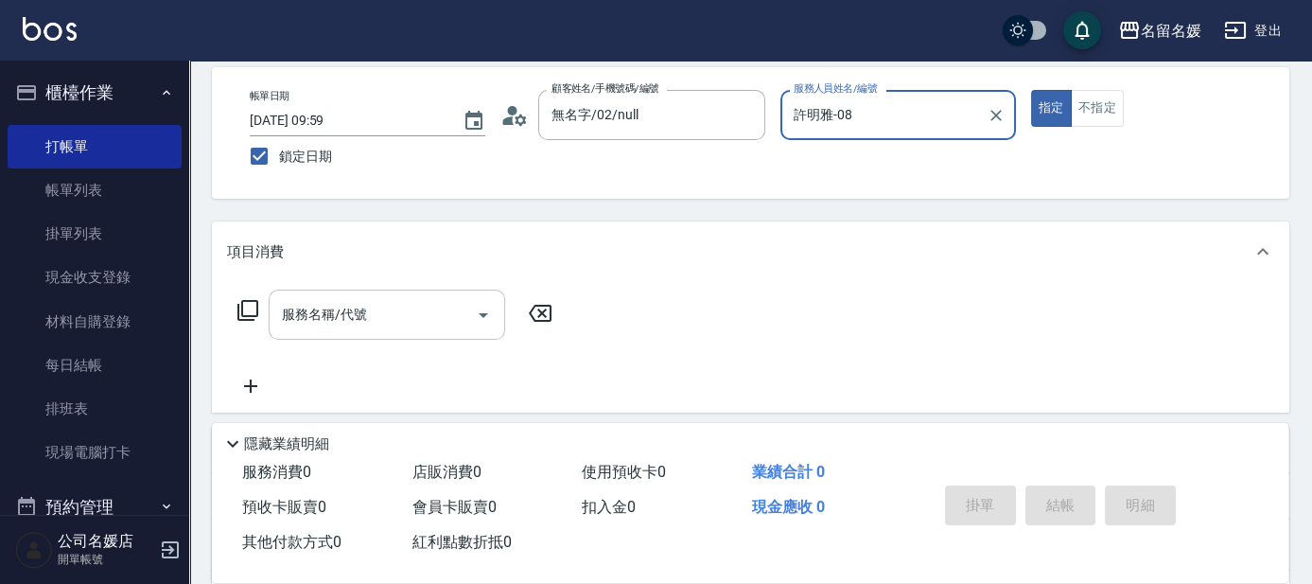
type input "許明雅-08"
click at [331, 310] on div "服務名稱/代號 服務名稱/代號" at bounding box center [387, 314] width 237 height 50
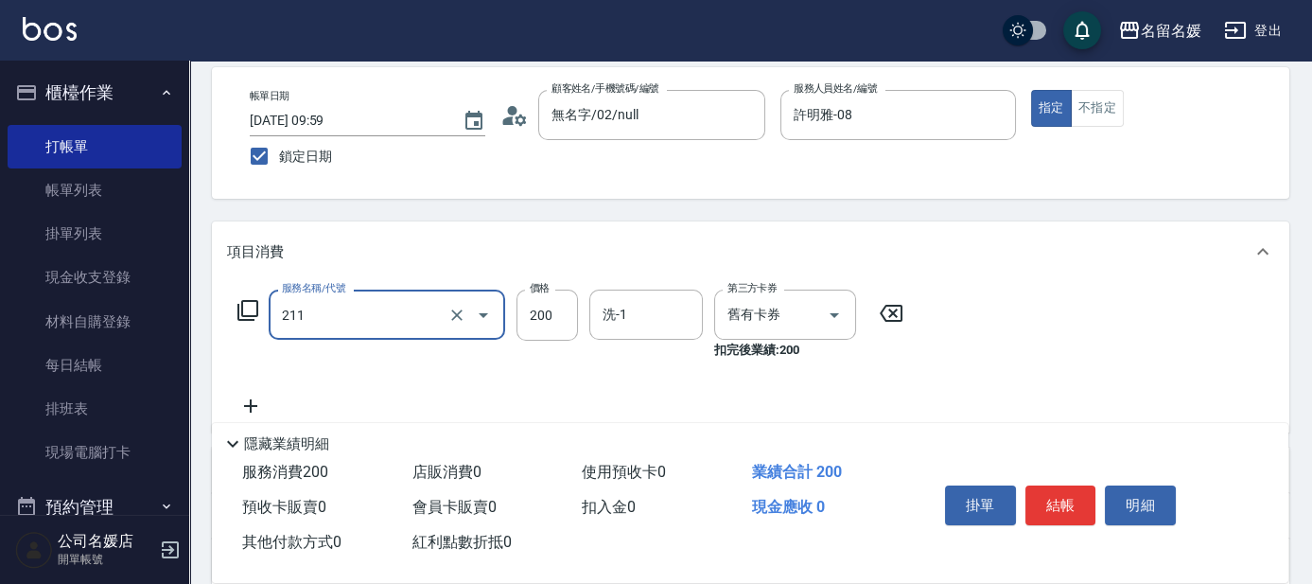
click at [393, 322] on input "211" at bounding box center [360, 314] width 167 height 33
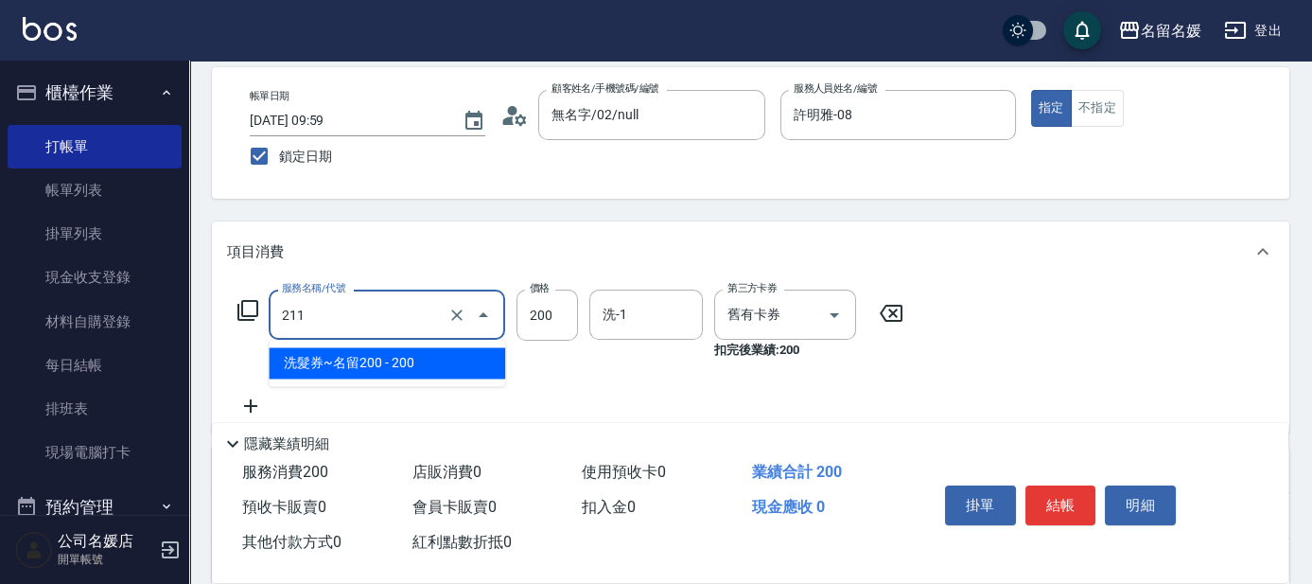
click at [385, 350] on span "洗髮券~名留200 - 200" at bounding box center [387, 362] width 237 height 31
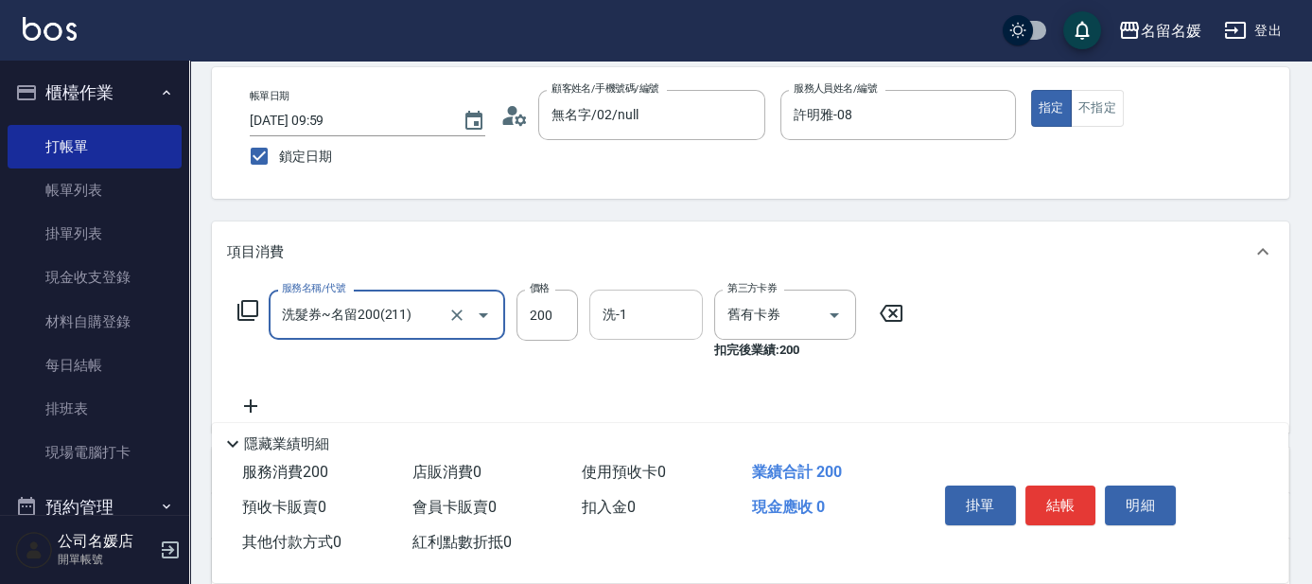
type input "洗髮券~名留200(211)"
click at [669, 315] on input "洗-1" at bounding box center [646, 314] width 96 height 33
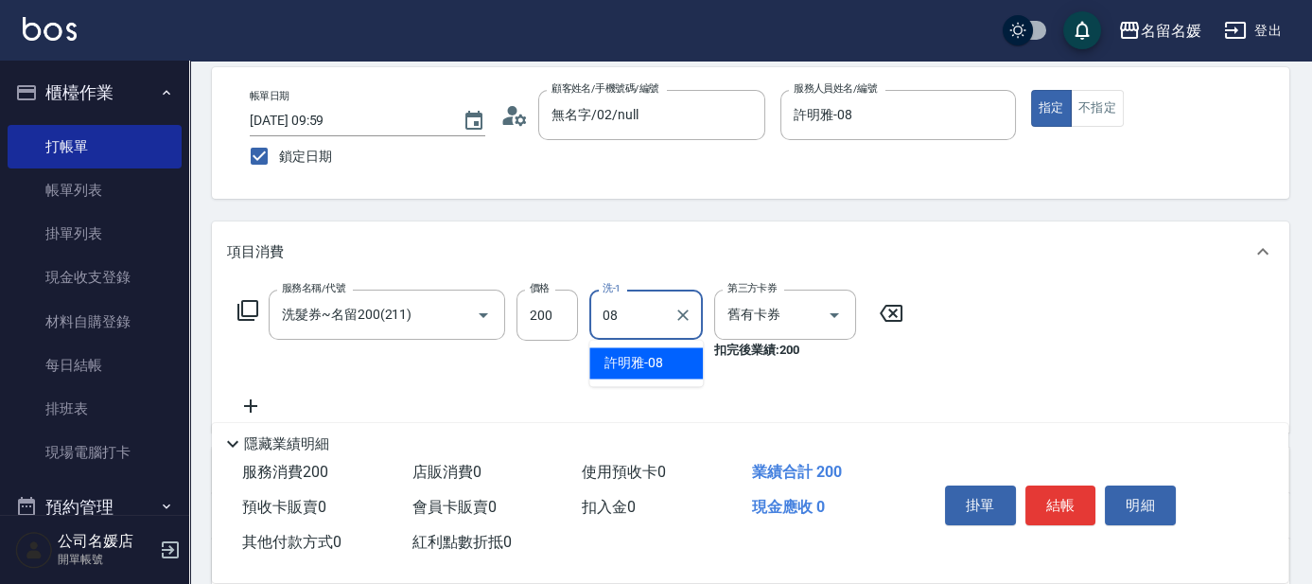
click at [672, 359] on div "[PERSON_NAME]-08" at bounding box center [646, 362] width 114 height 31
type input "許明雅-08"
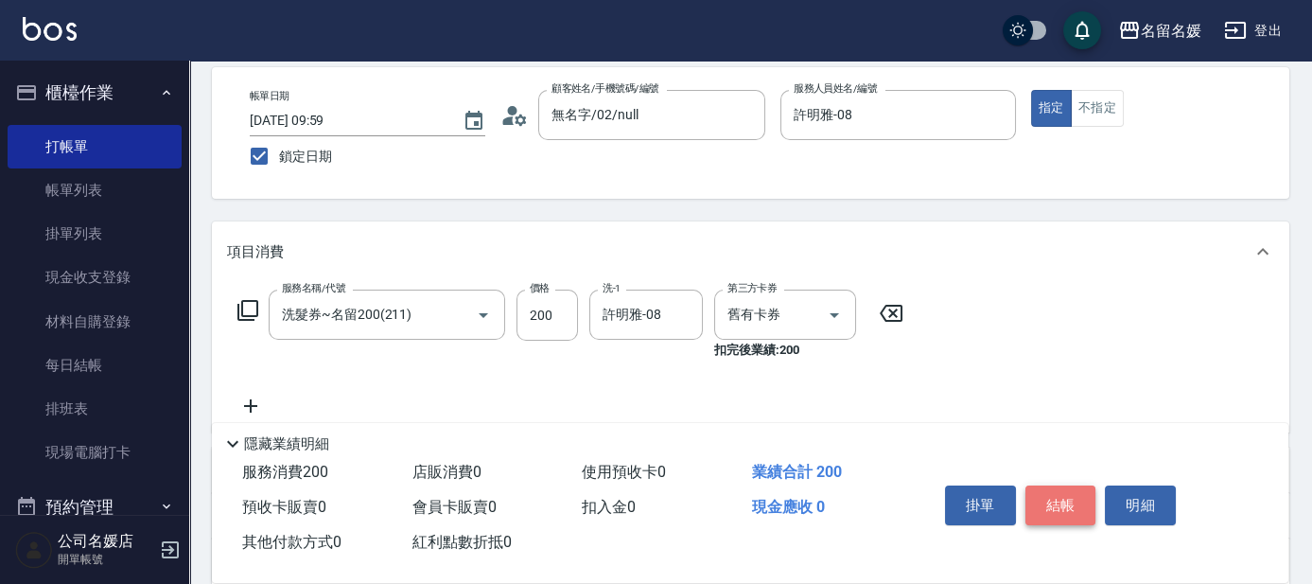
click at [1052, 493] on button "結帳" at bounding box center [1061, 505] width 71 height 40
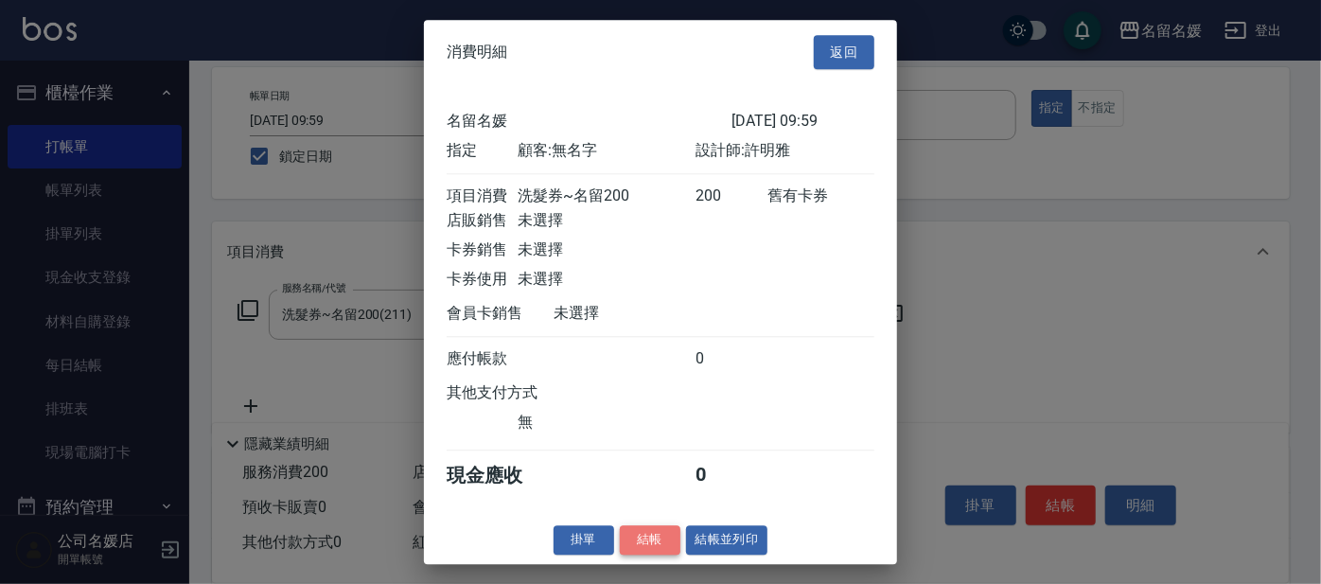
click at [653, 546] on button "結帳" at bounding box center [650, 539] width 61 height 29
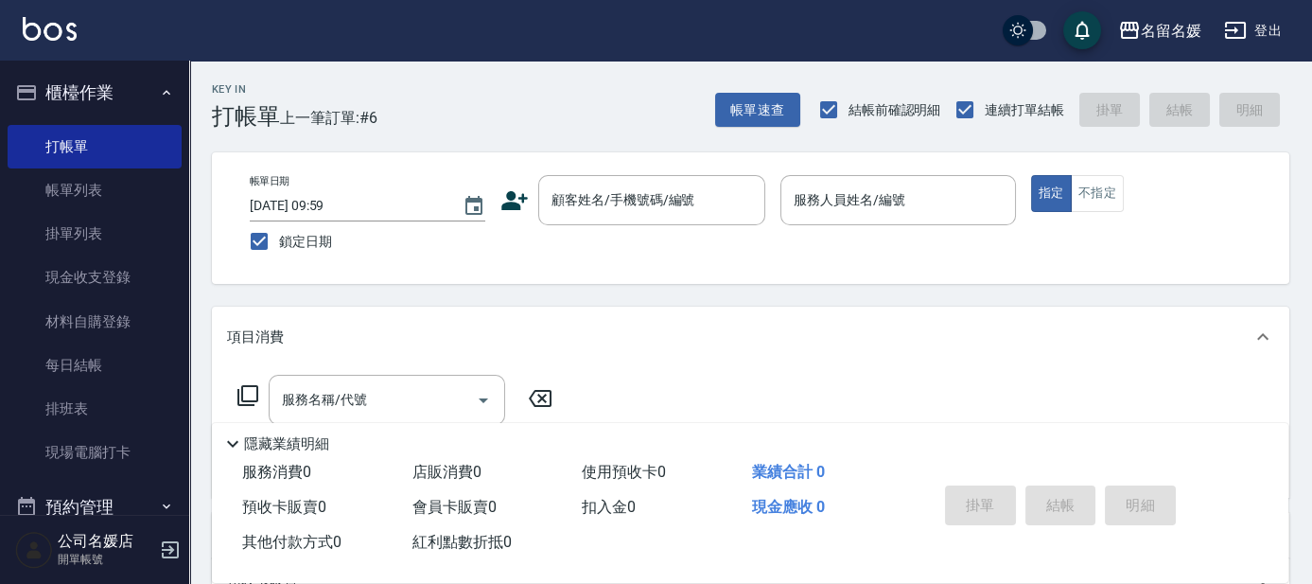
scroll to position [34, 0]
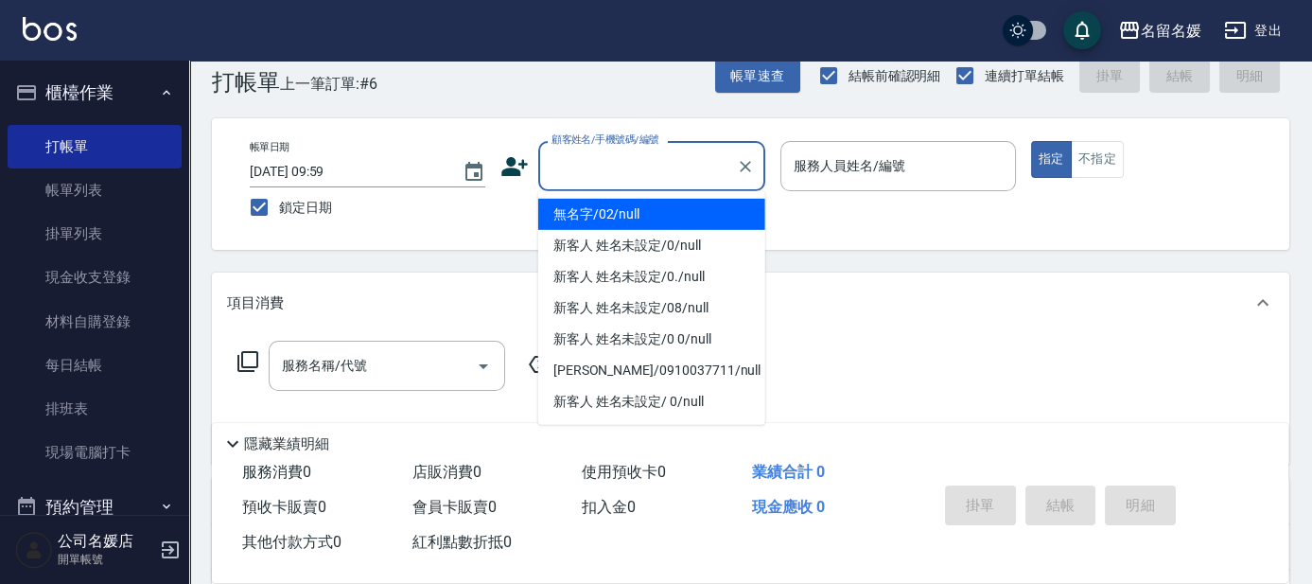
click at [663, 174] on input "顧客姓名/手機號碼/編號" at bounding box center [638, 165] width 182 height 33
type input "08"
type input "無名字/02/null"
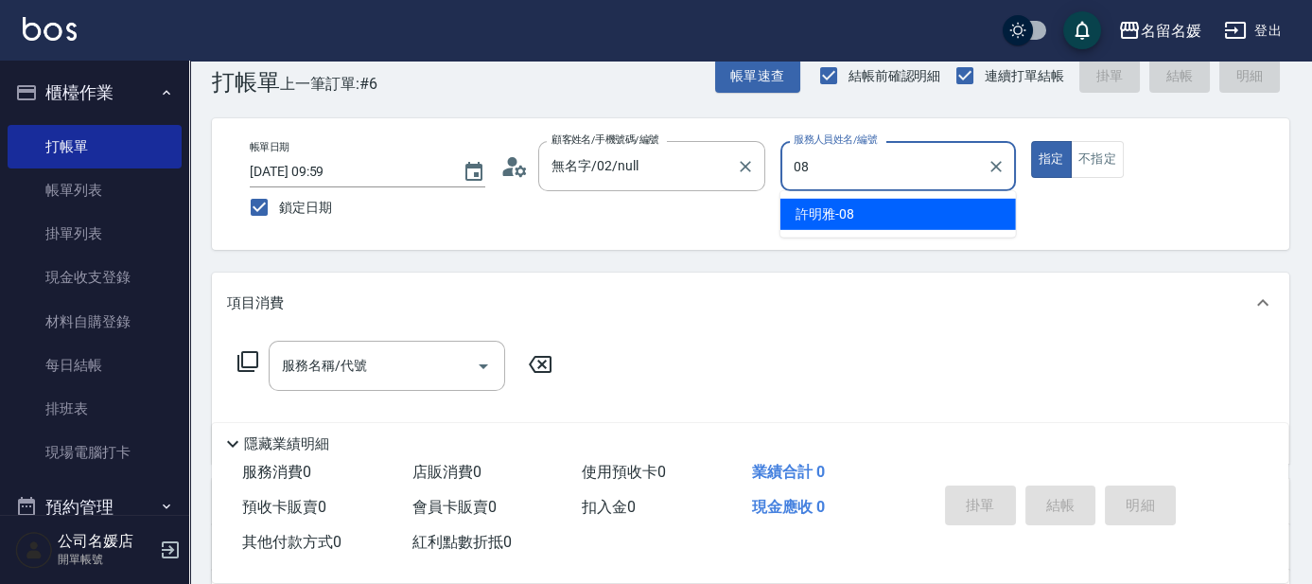
type input "許明雅-08"
type button "true"
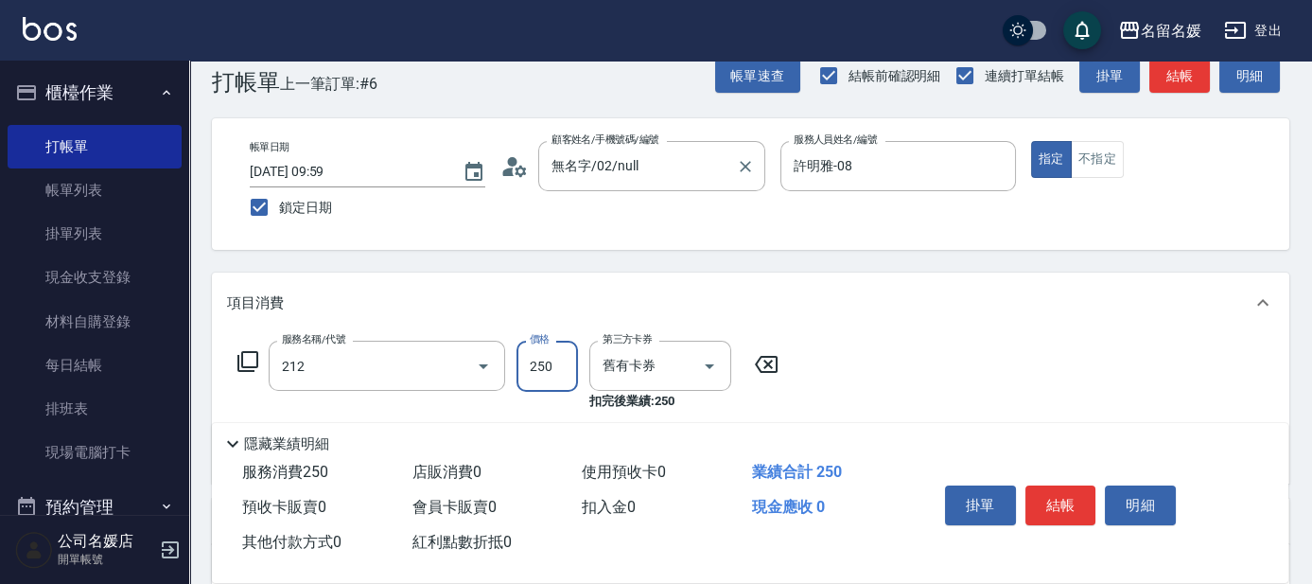
type input "洗髮券-(卡)250(212)"
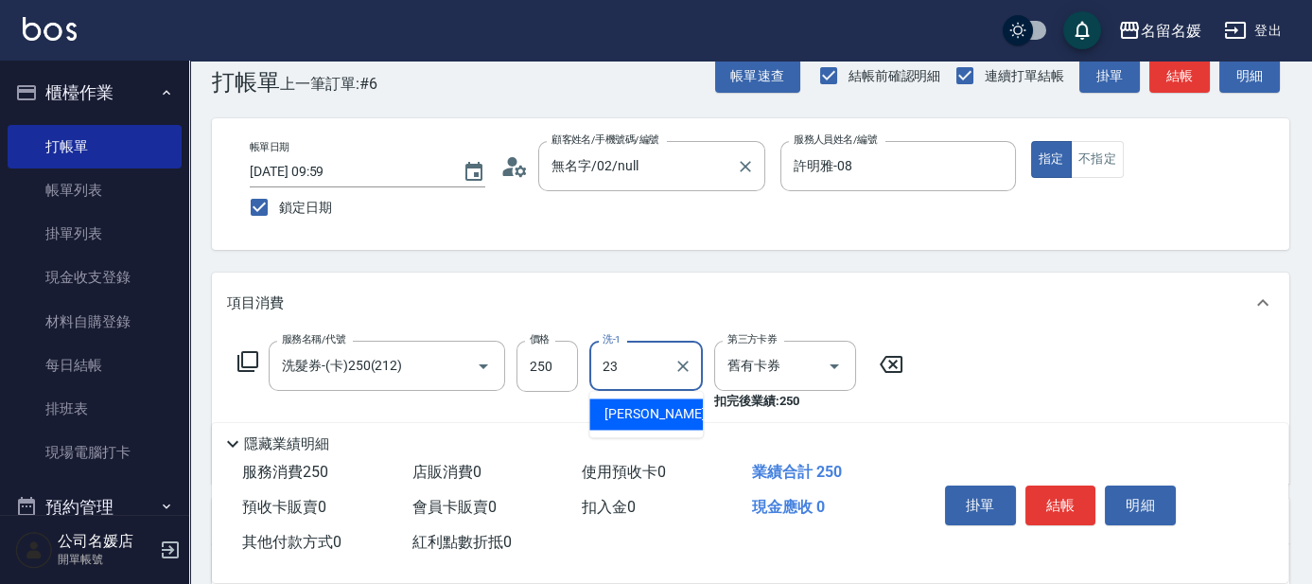
type input "[PERSON_NAME]-23"
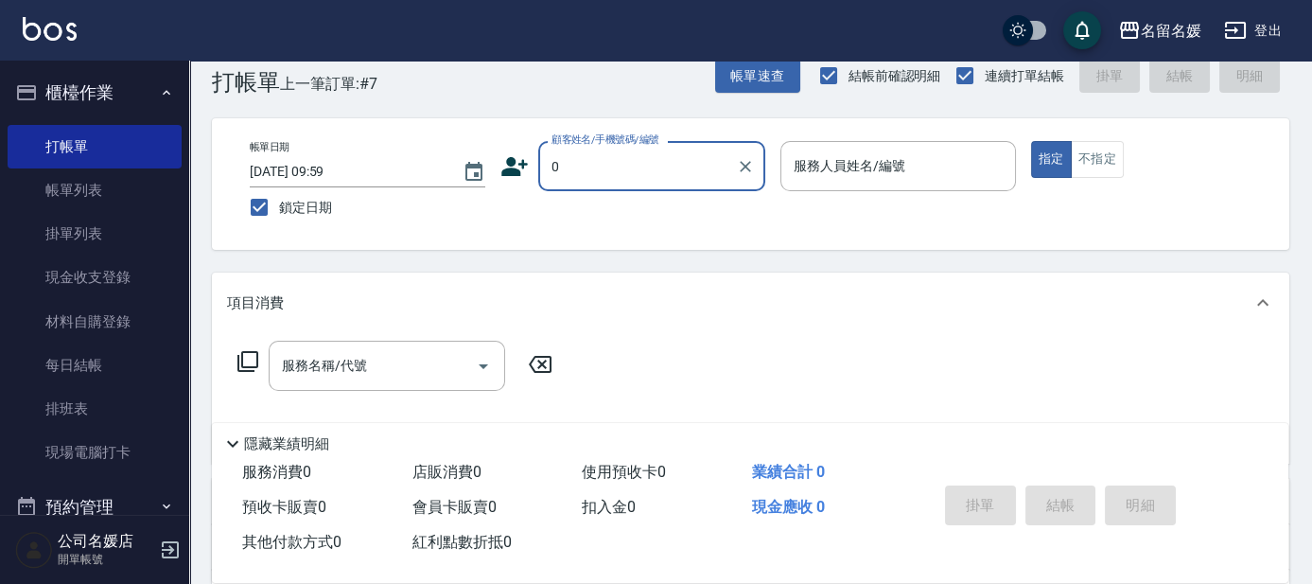
type input "0"
type input "07"
type input "無名字/02/null"
type input "[PERSON_NAME]-07"
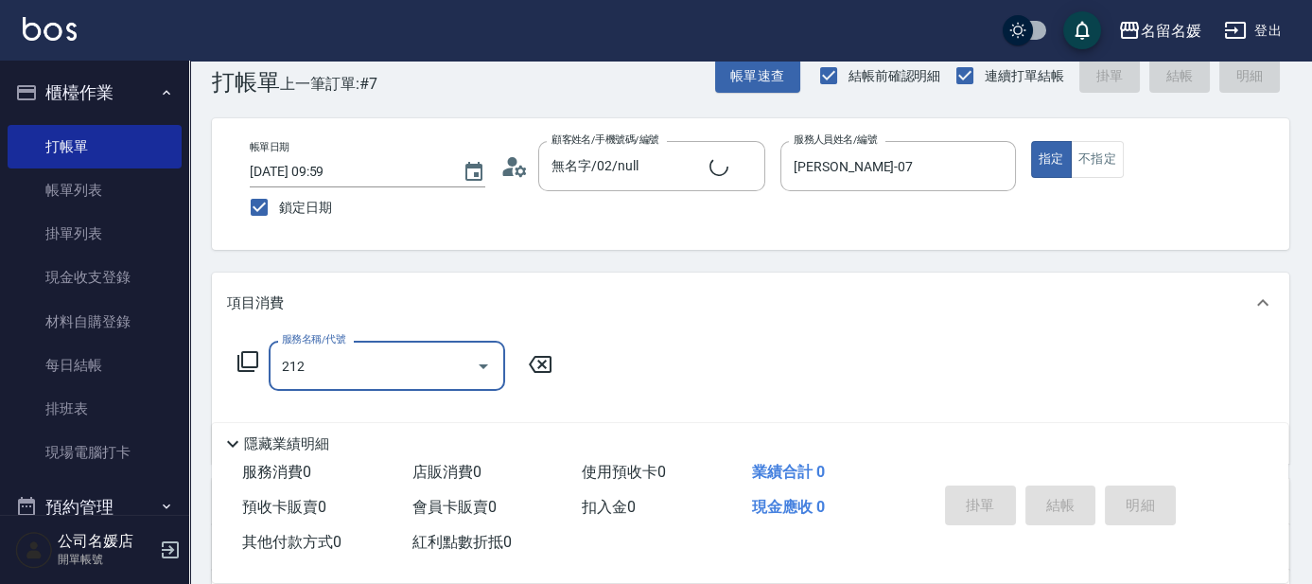
type input "212"
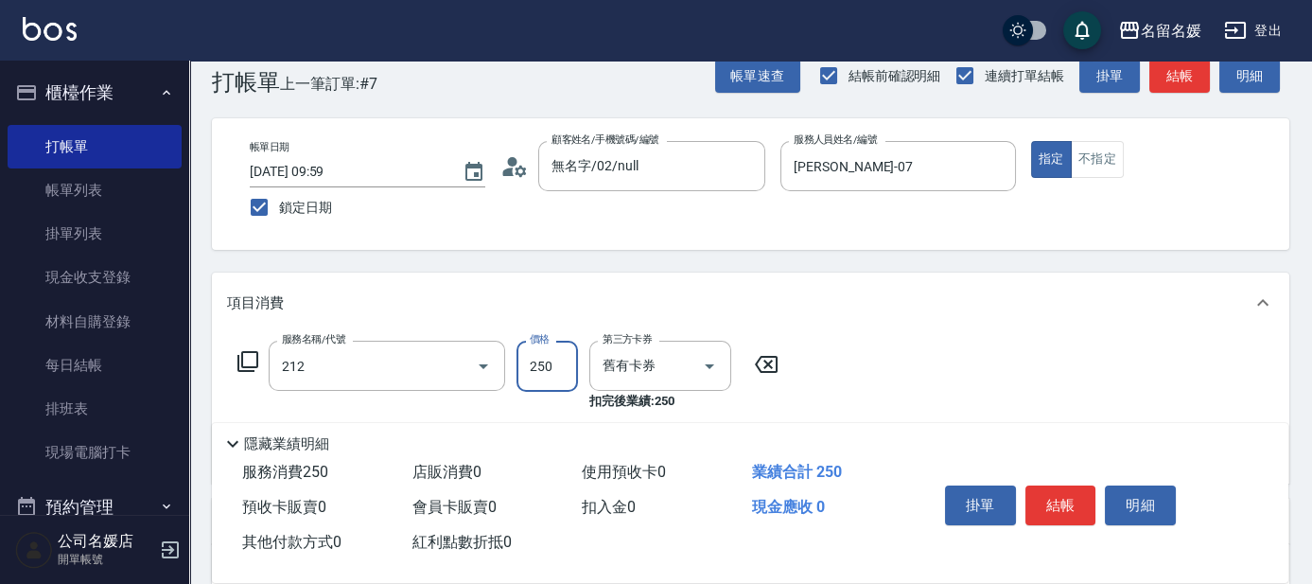
type input "新客人 姓名未設定/0/null"
type input "洗髮券-(卡)250(212)"
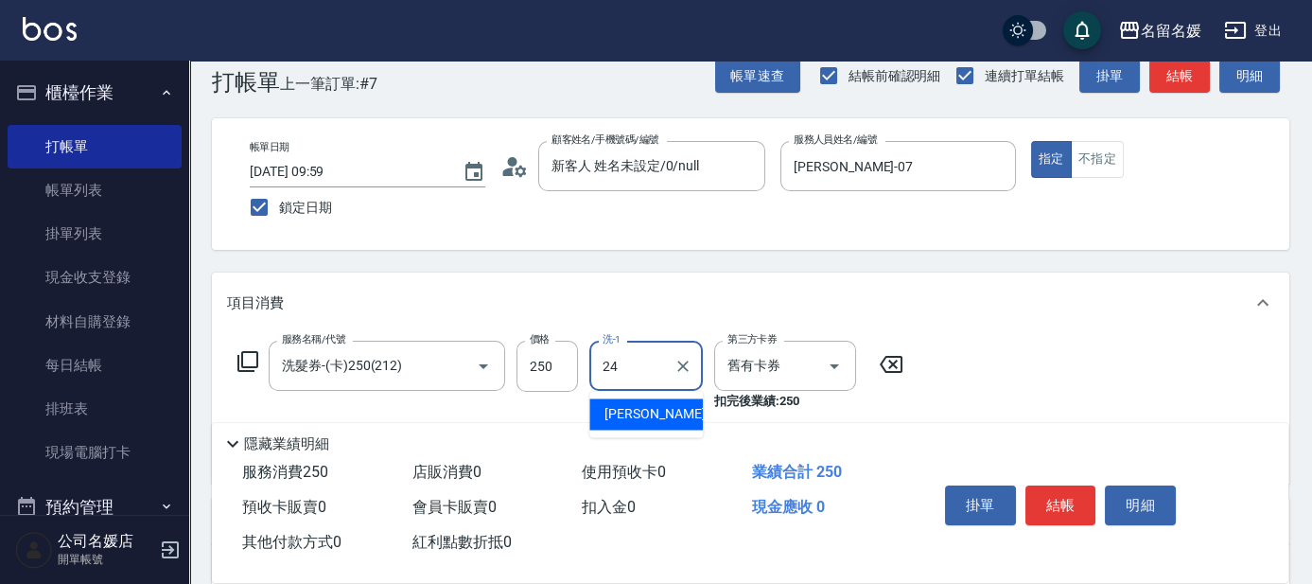
type input "[PERSON_NAME]-24"
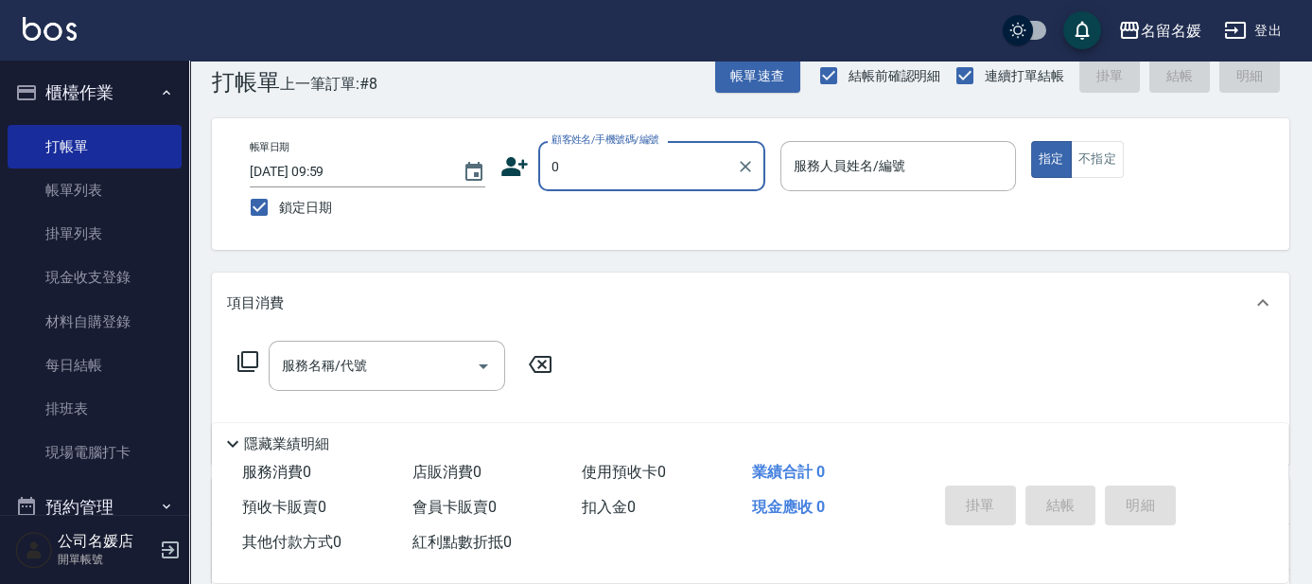
type input "0"
type input "087"
type input "無名字/02/null"
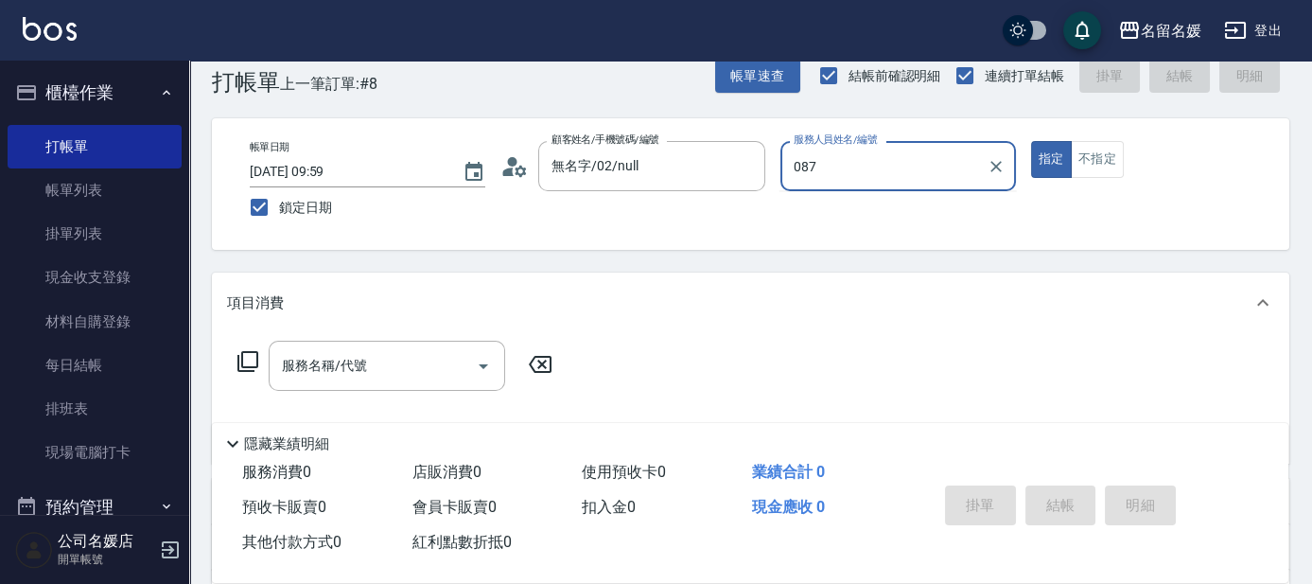
type input "087"
click at [1031, 141] on button "指定" at bounding box center [1051, 159] width 41 height 37
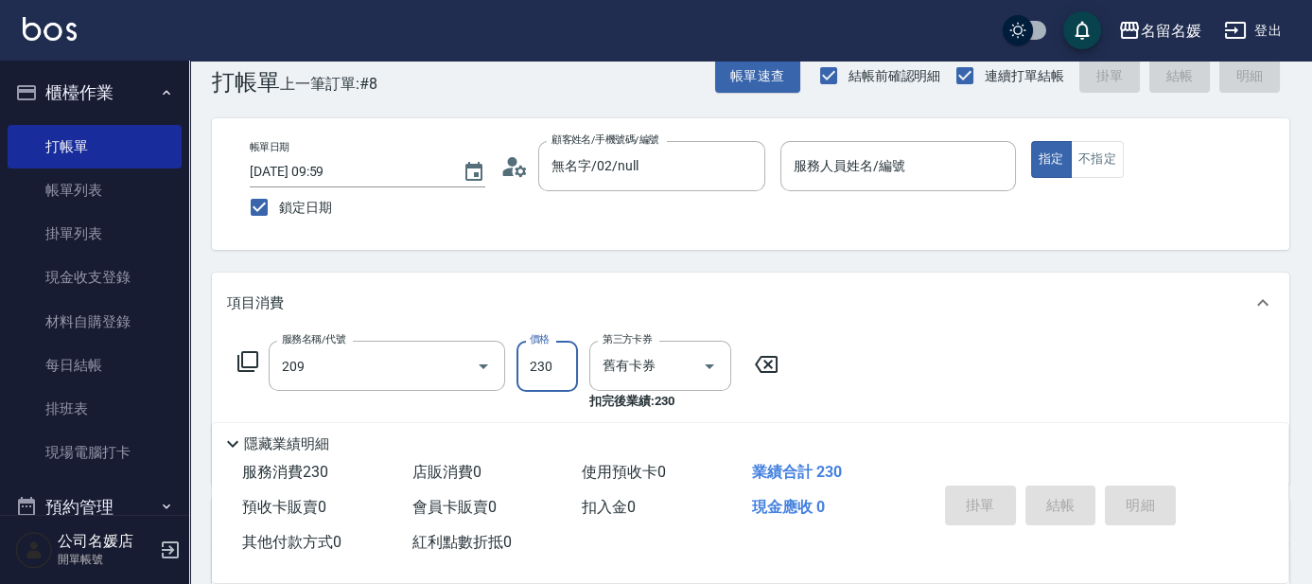
type input "洗髮券-(卡)230(209)"
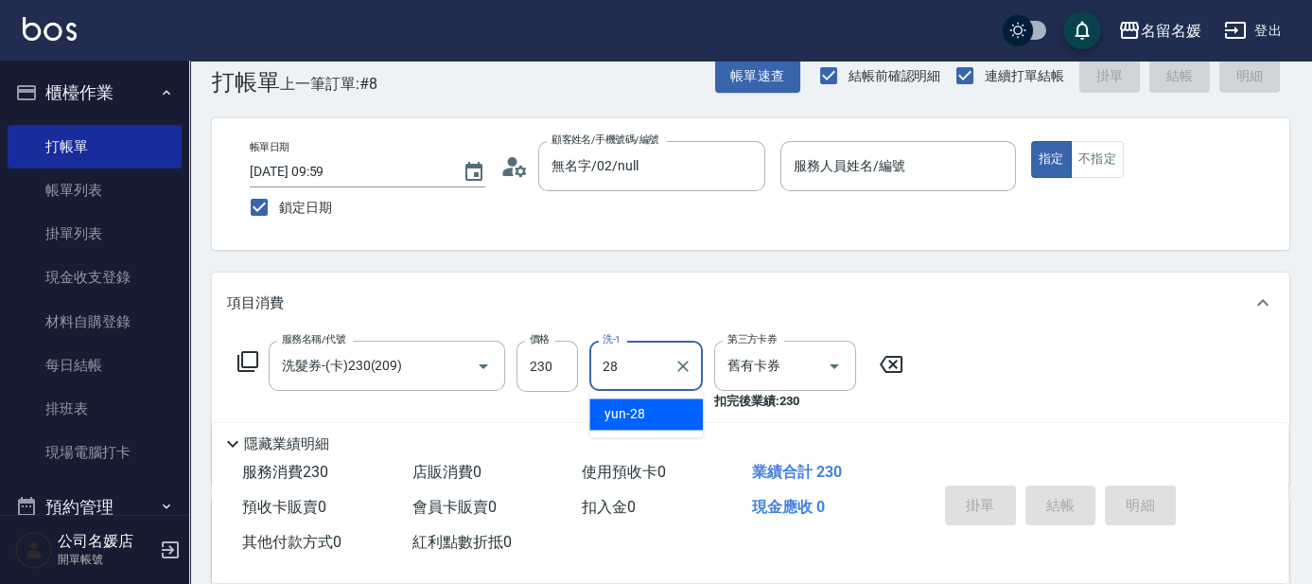
type input "yun-28"
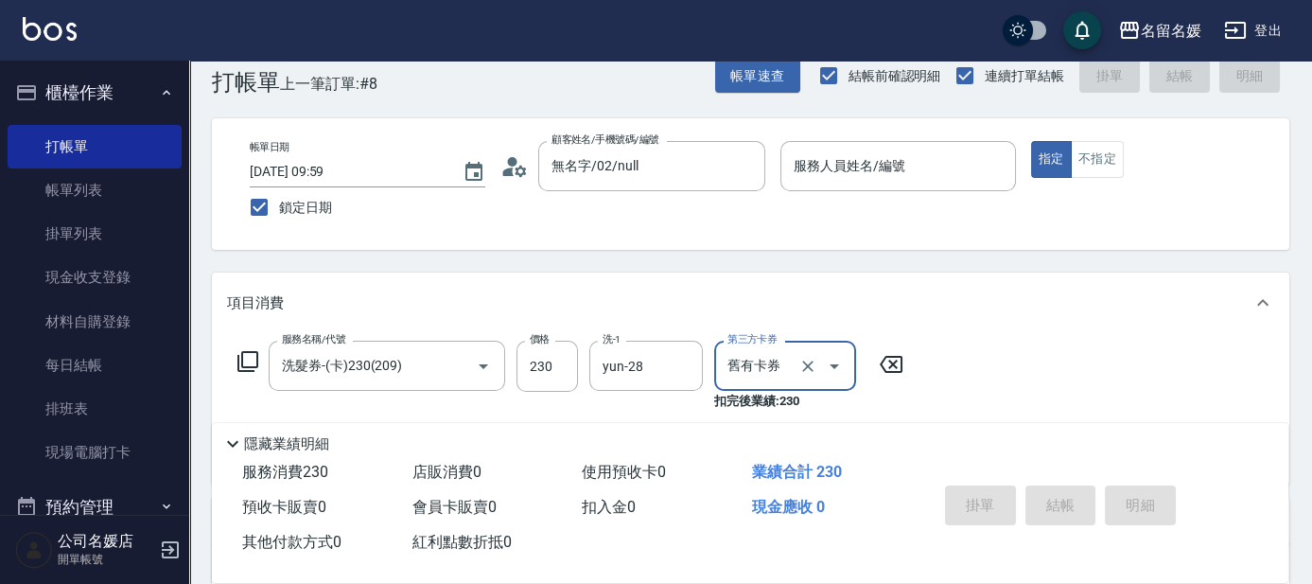
scroll to position [0, 0]
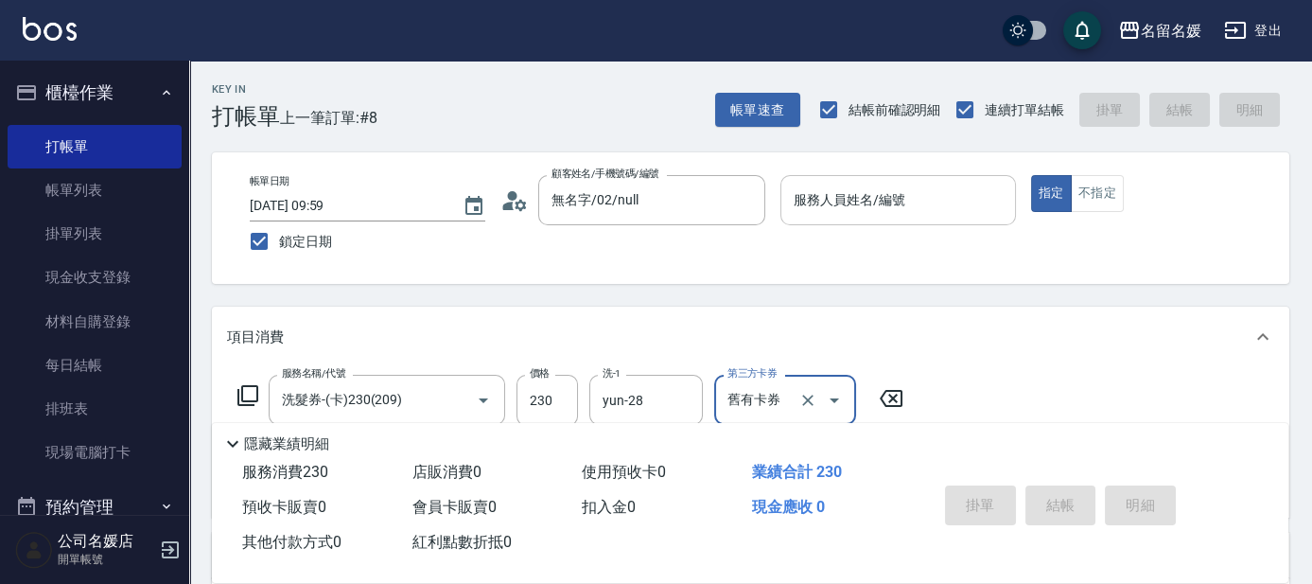
click at [807, 191] on div "服務人員姓名/編號 服務人員姓名/編號" at bounding box center [899, 200] width 236 height 50
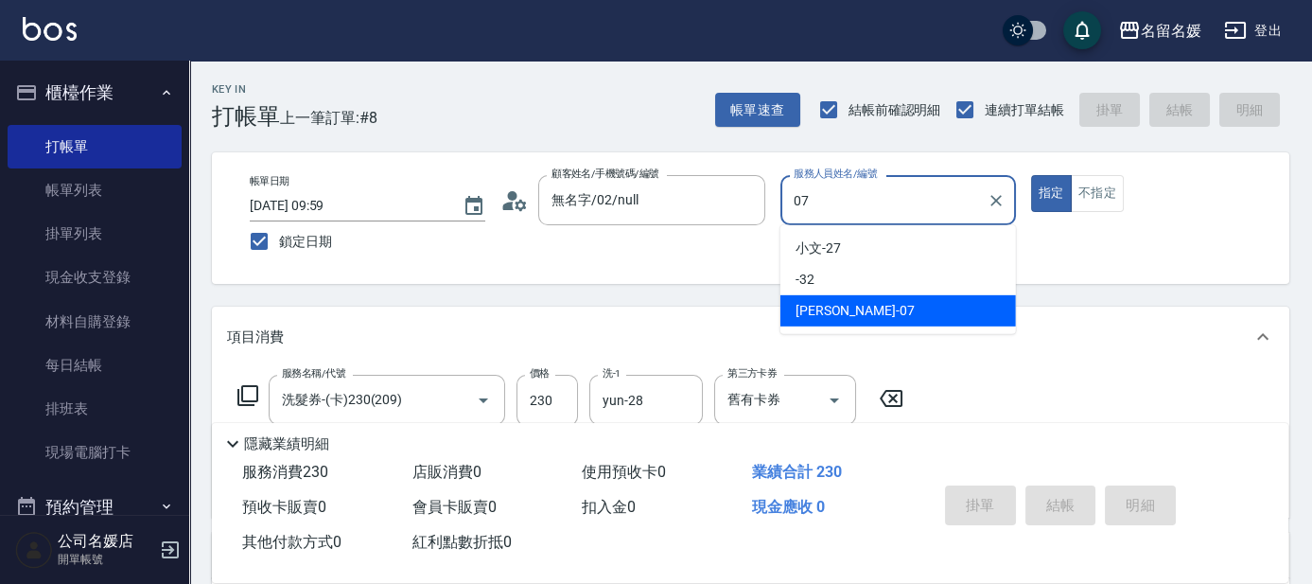
type input "[PERSON_NAME]-07"
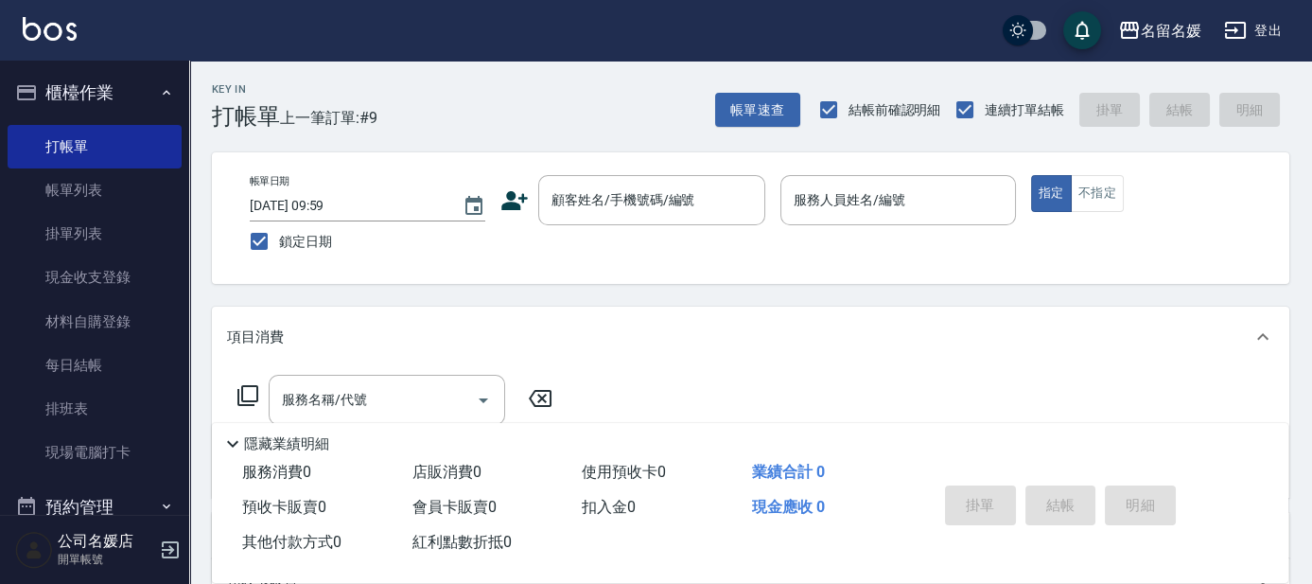
click at [20, 529] on div "公司名媛店 開單帳號" at bounding box center [94, 550] width 189 height 68
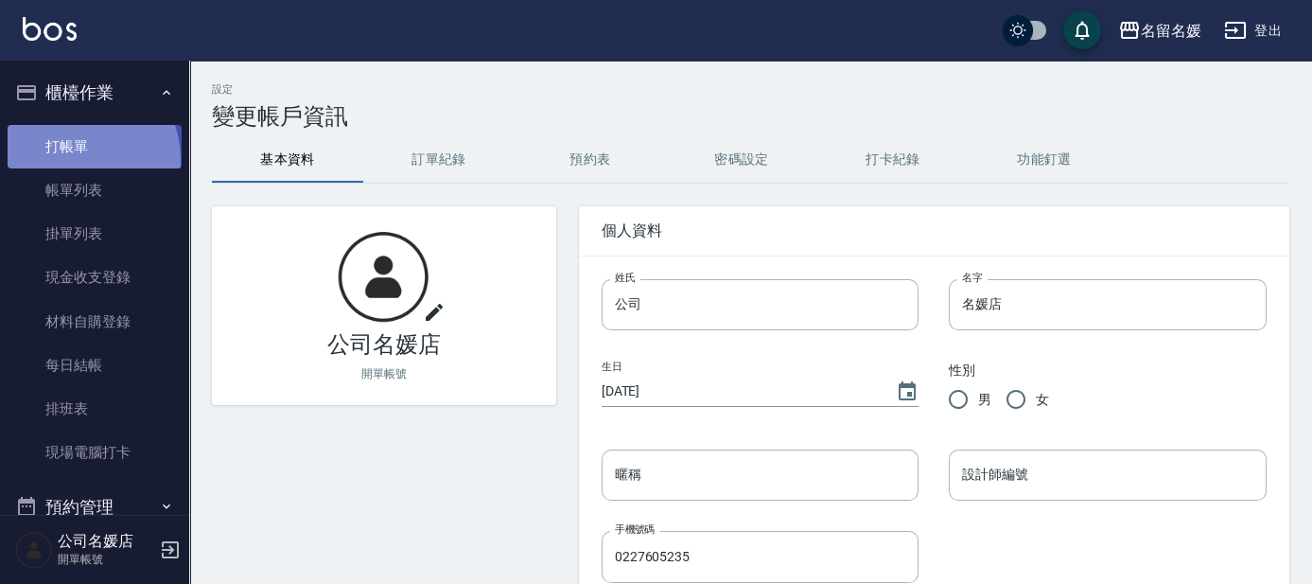
click at [74, 159] on link "打帳單" at bounding box center [95, 147] width 174 height 44
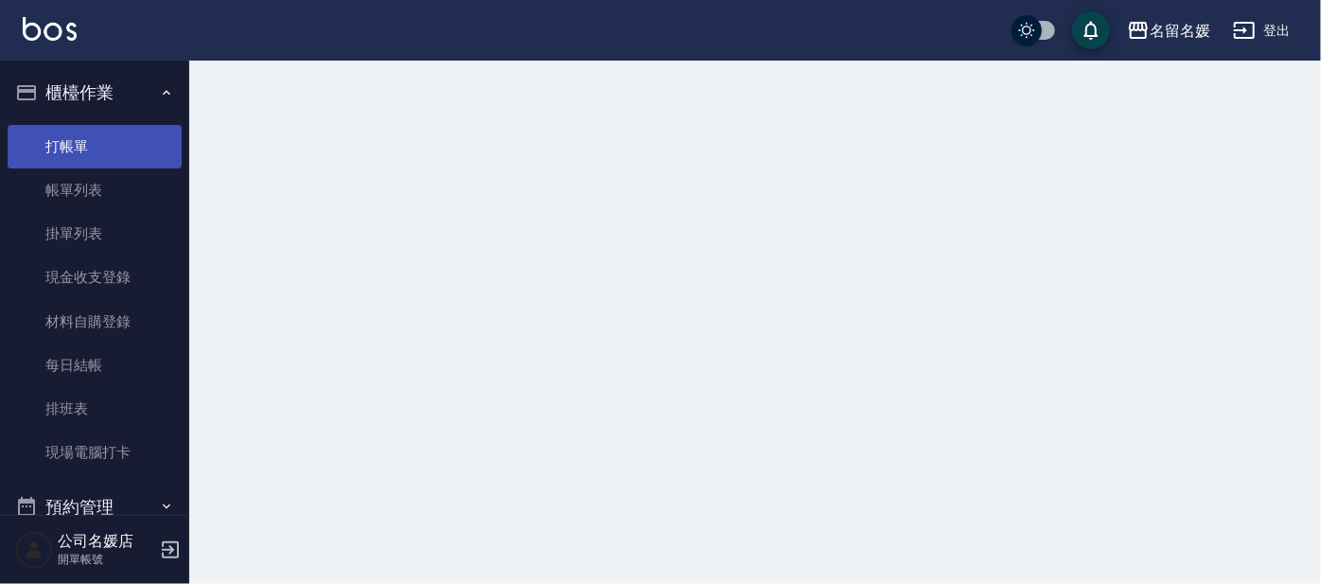
click at [74, 159] on link "打帳單" at bounding box center [95, 147] width 174 height 44
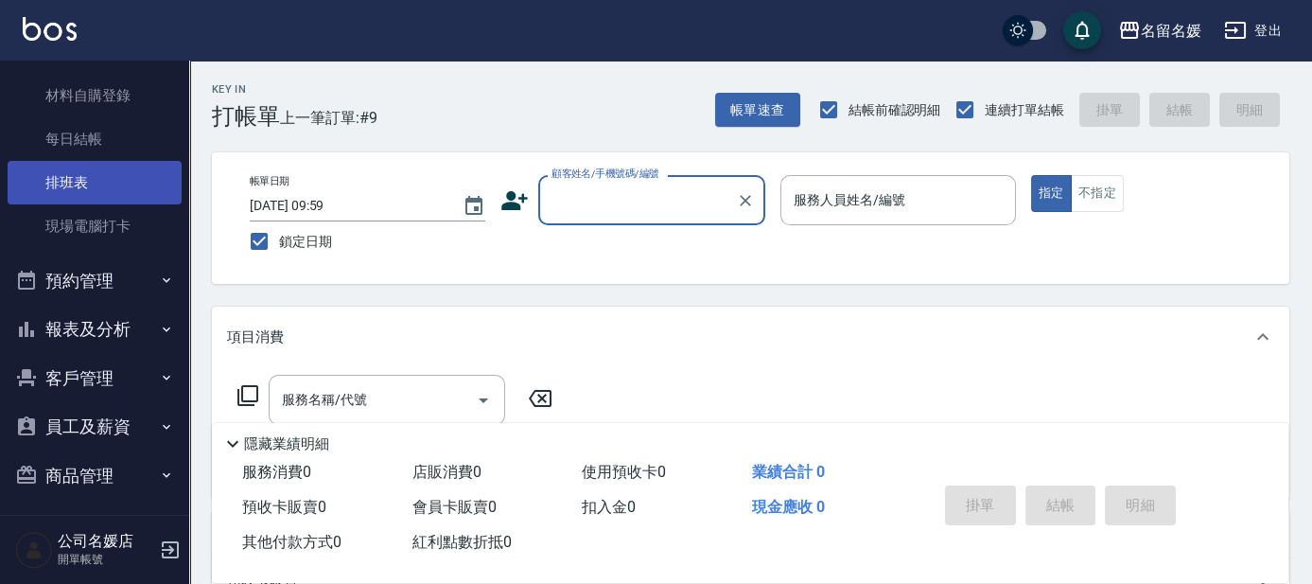
scroll to position [234, 0]
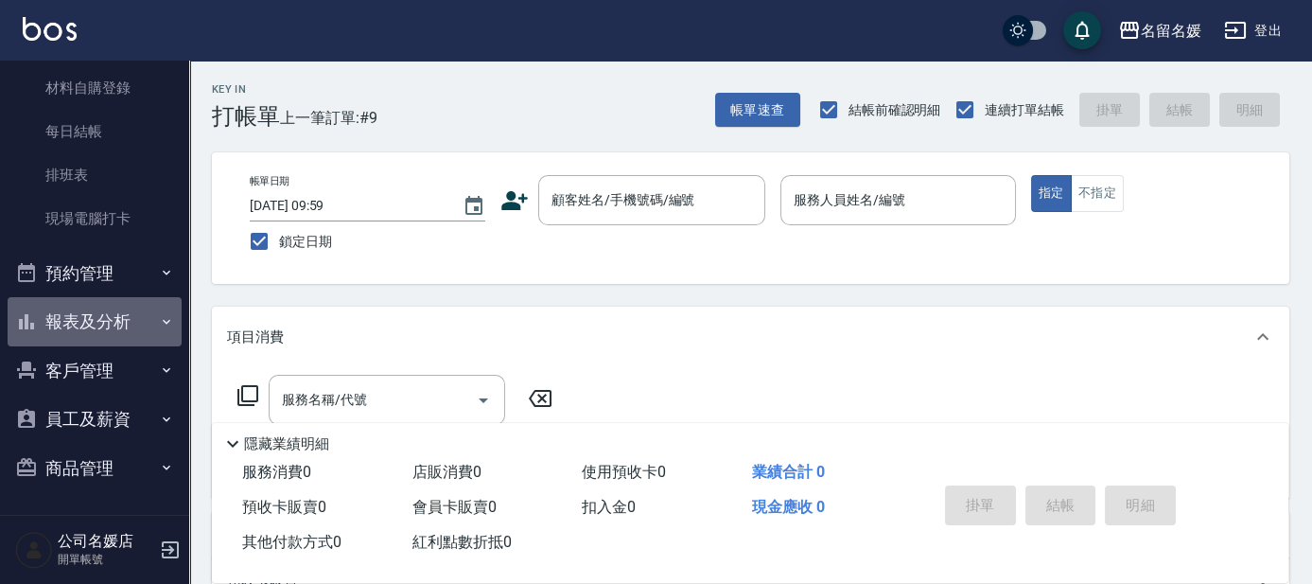
click at [109, 324] on button "報表及分析" at bounding box center [95, 321] width 174 height 49
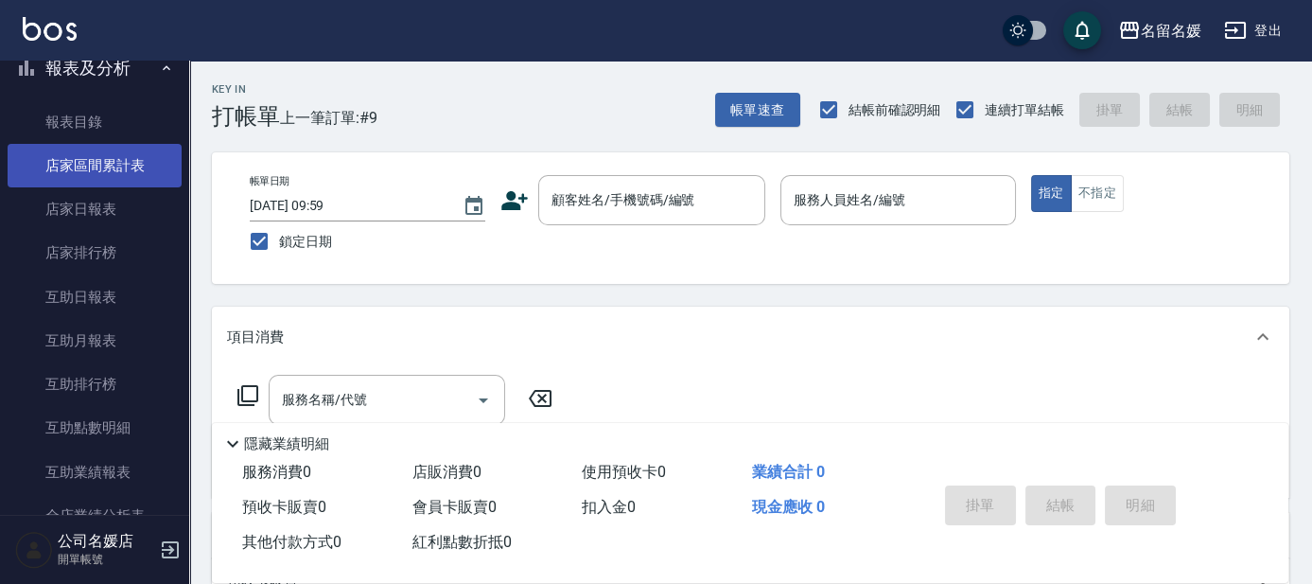
scroll to position [492, 0]
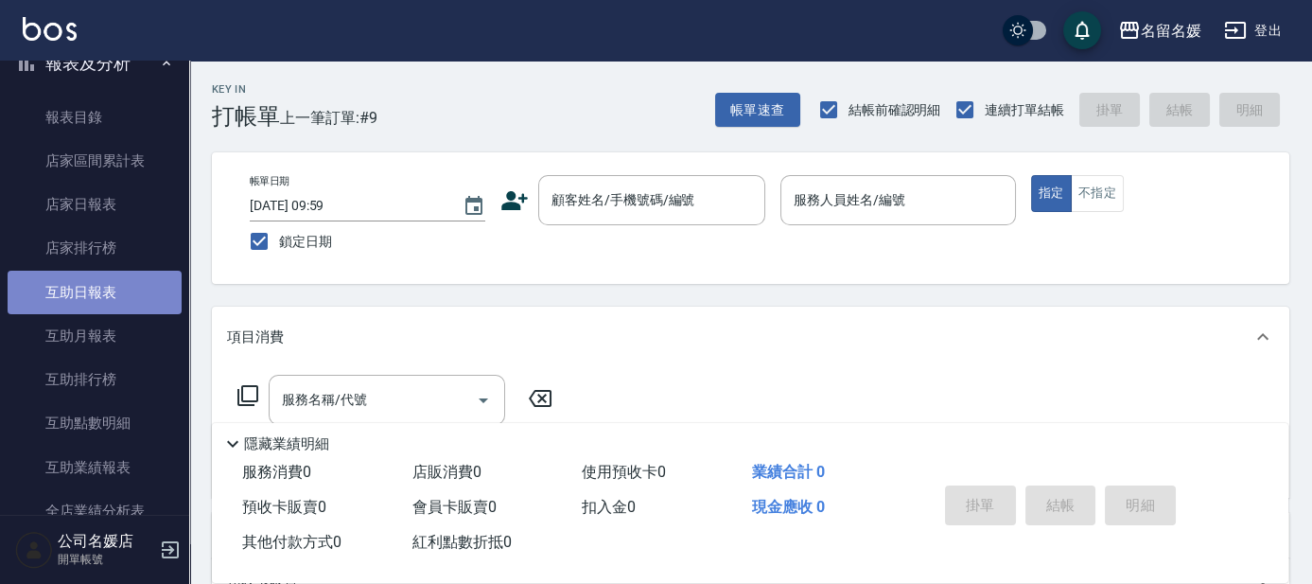
click at [122, 290] on link "互助日報表" at bounding box center [95, 293] width 174 height 44
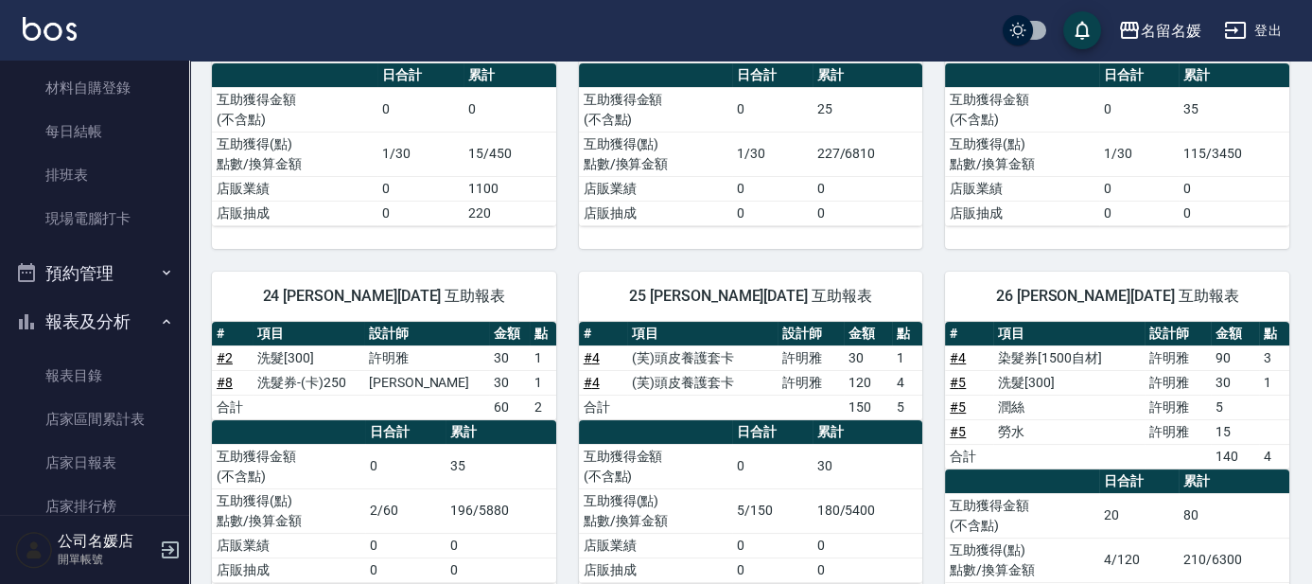
scroll to position [85, 0]
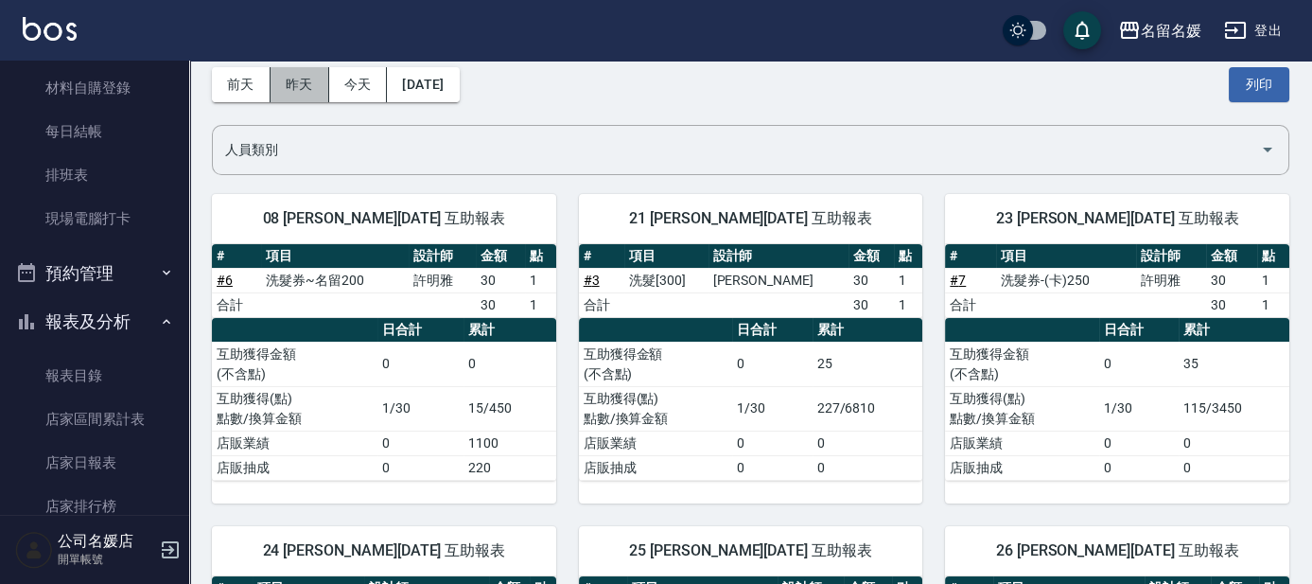
click at [307, 79] on button "昨天" at bounding box center [300, 84] width 59 height 35
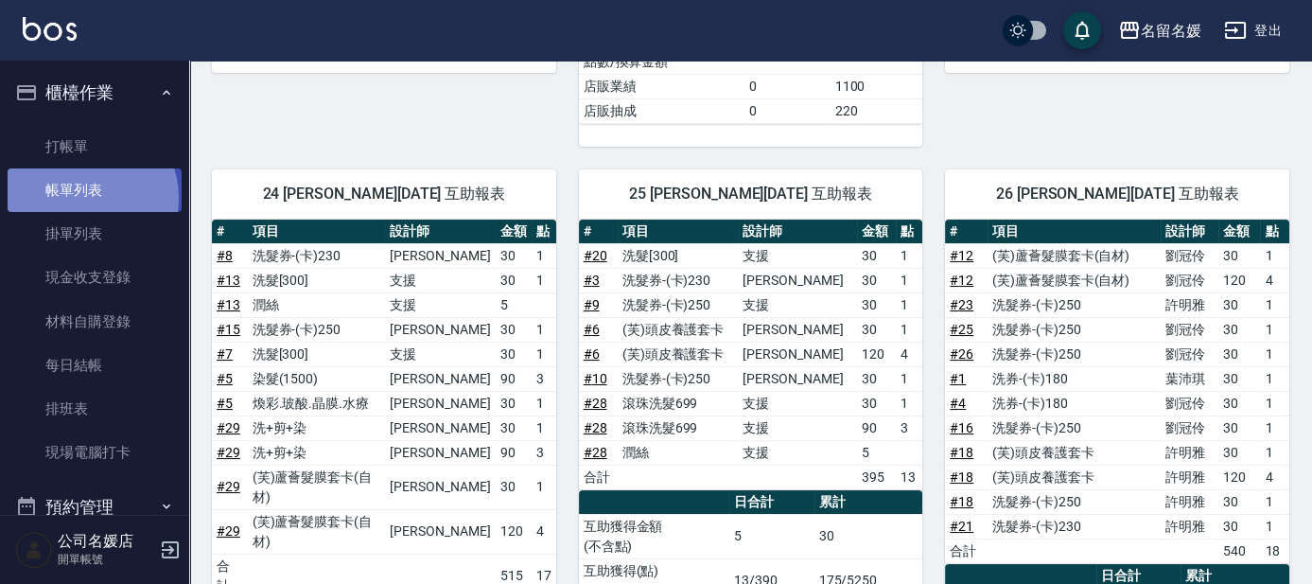
click at [80, 198] on link "帳單列表" at bounding box center [95, 190] width 174 height 44
click at [101, 184] on link "帳單列表" at bounding box center [95, 190] width 174 height 44
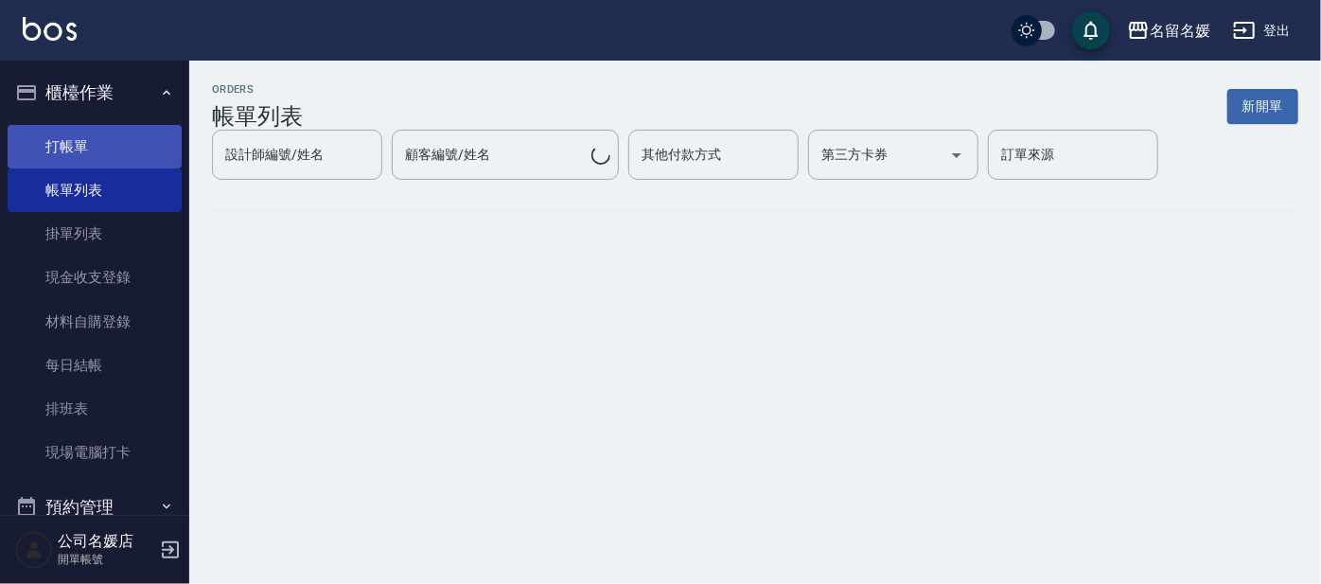
click at [91, 147] on link "打帳單" at bounding box center [95, 147] width 174 height 44
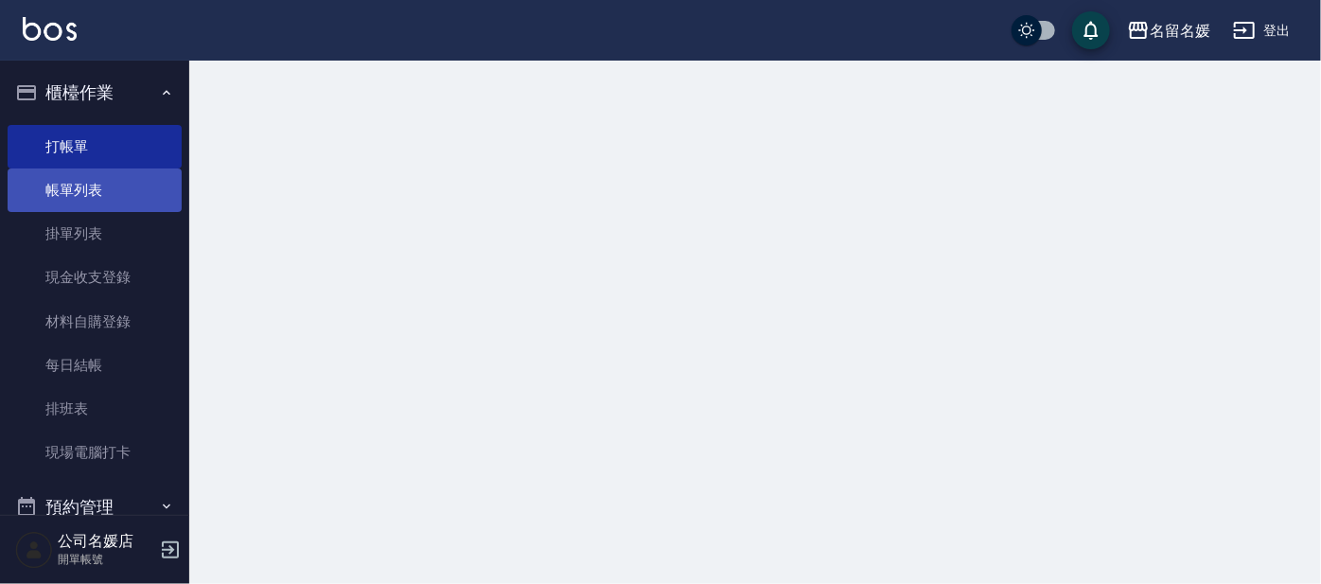
click at [111, 182] on link "帳單列表" at bounding box center [95, 190] width 174 height 44
click at [109, 182] on link "帳單列表" at bounding box center [95, 190] width 174 height 44
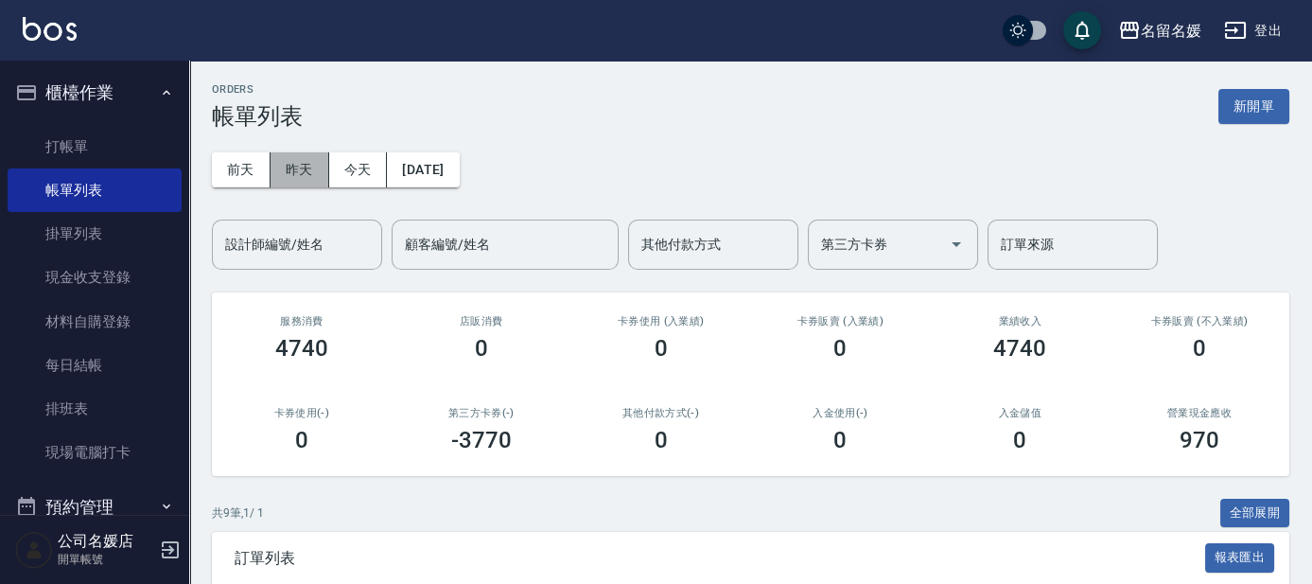
click at [311, 179] on button "昨天" at bounding box center [300, 169] width 59 height 35
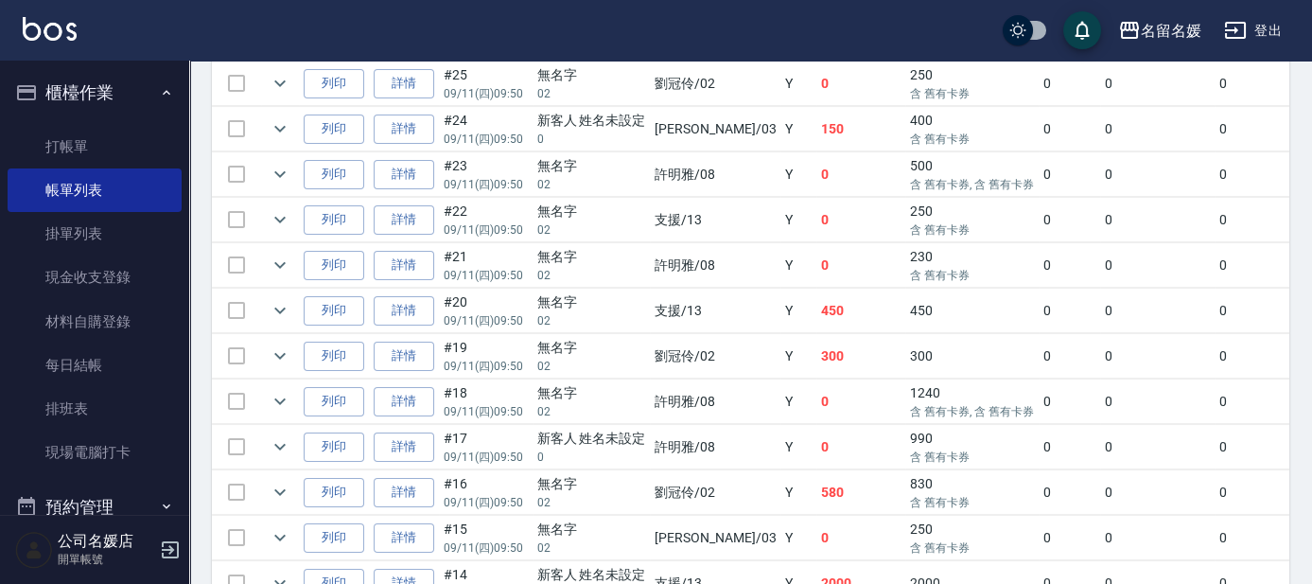
scroll to position [774, 0]
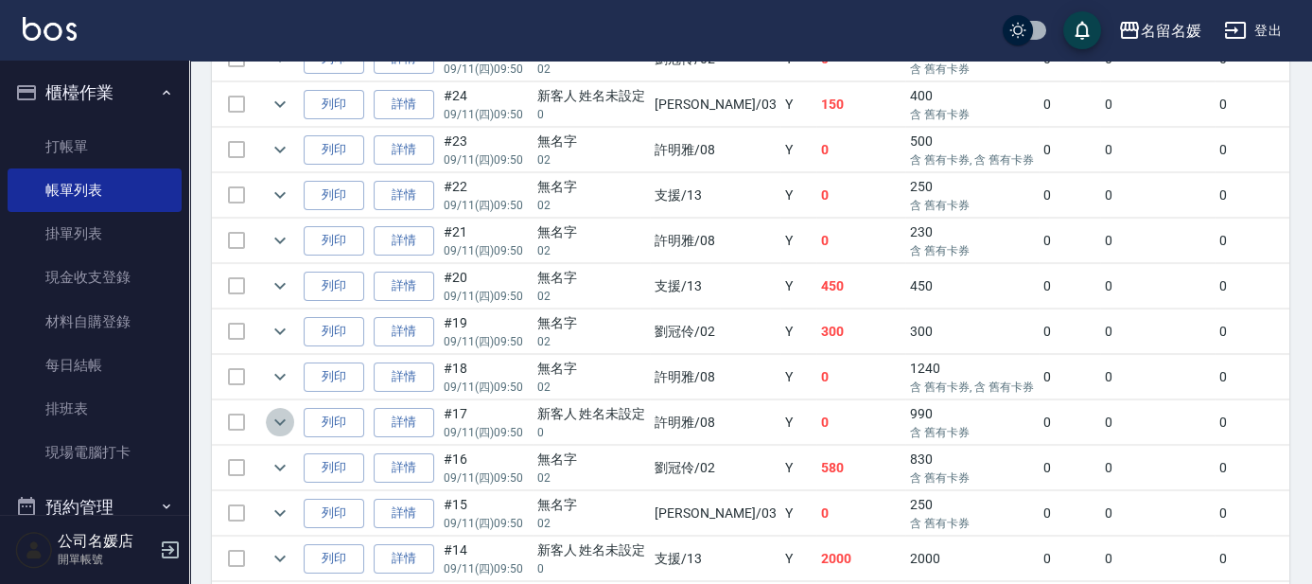
click at [270, 411] on icon "expand row" at bounding box center [280, 422] width 23 height 23
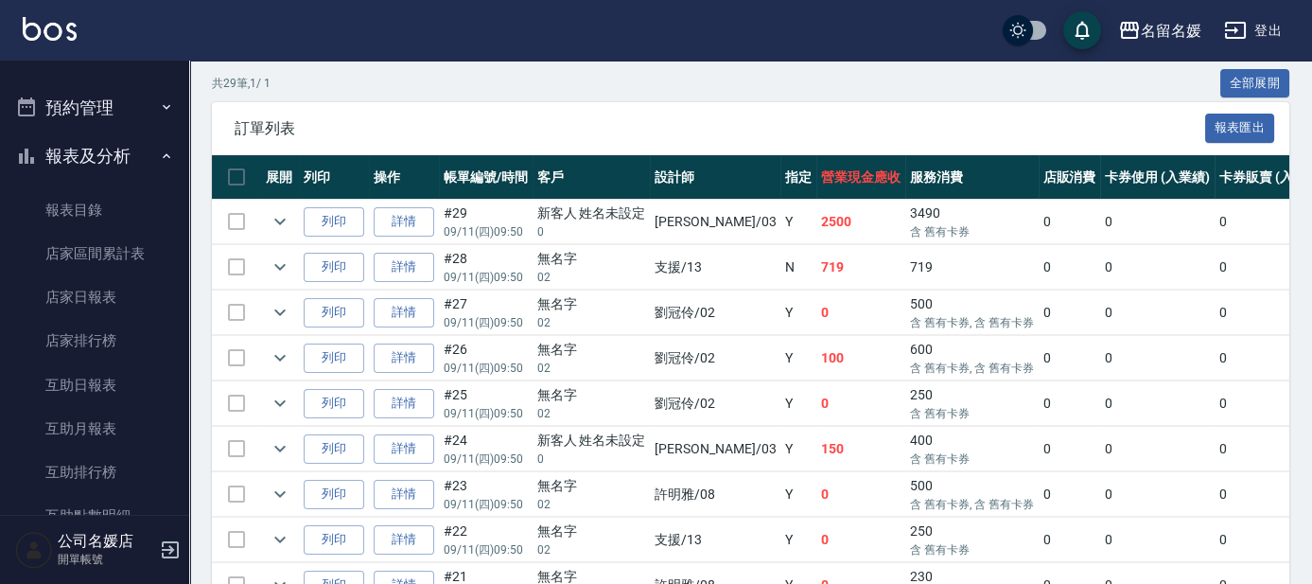
scroll to position [430, 0]
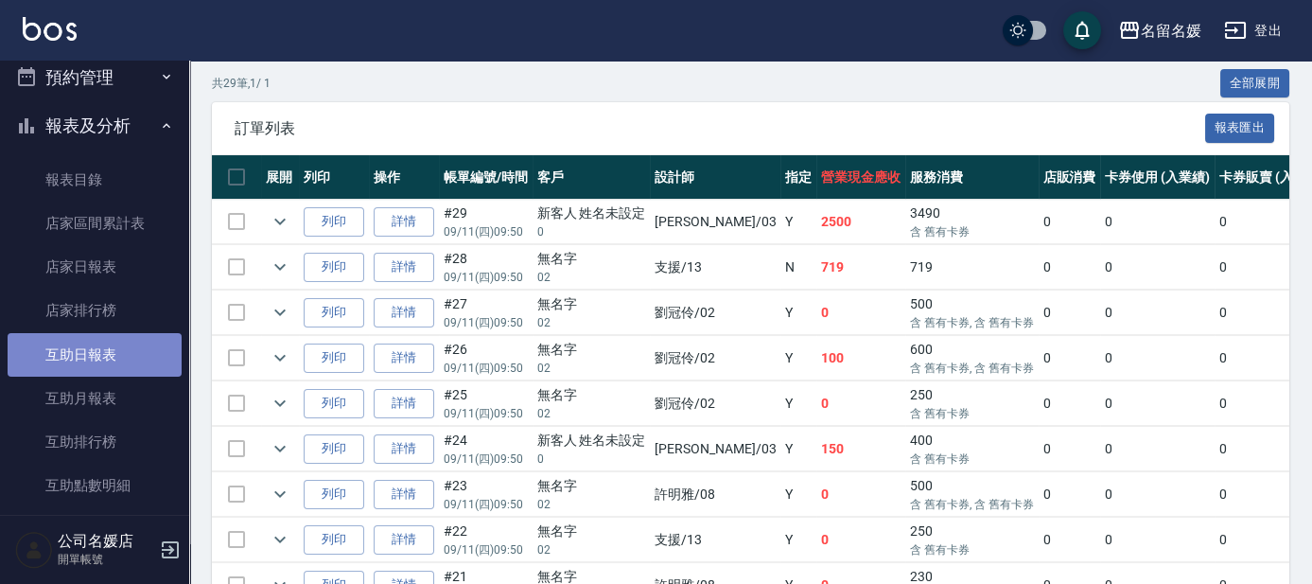
click at [141, 354] on link "互助日報表" at bounding box center [95, 355] width 174 height 44
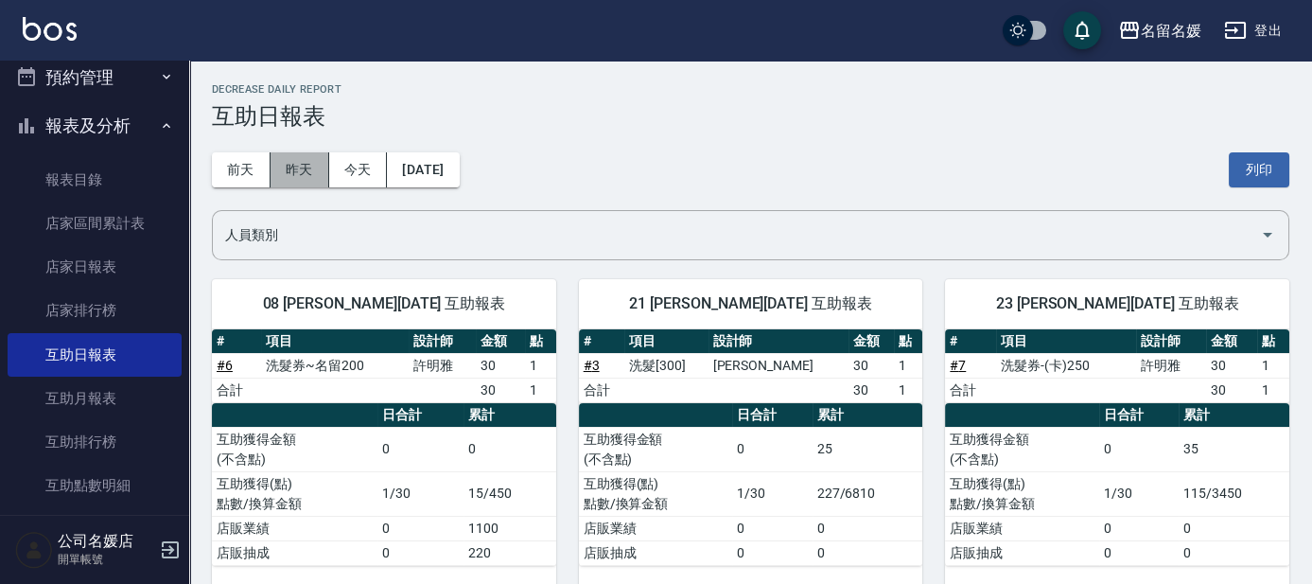
click at [290, 167] on button "昨天" at bounding box center [300, 169] width 59 height 35
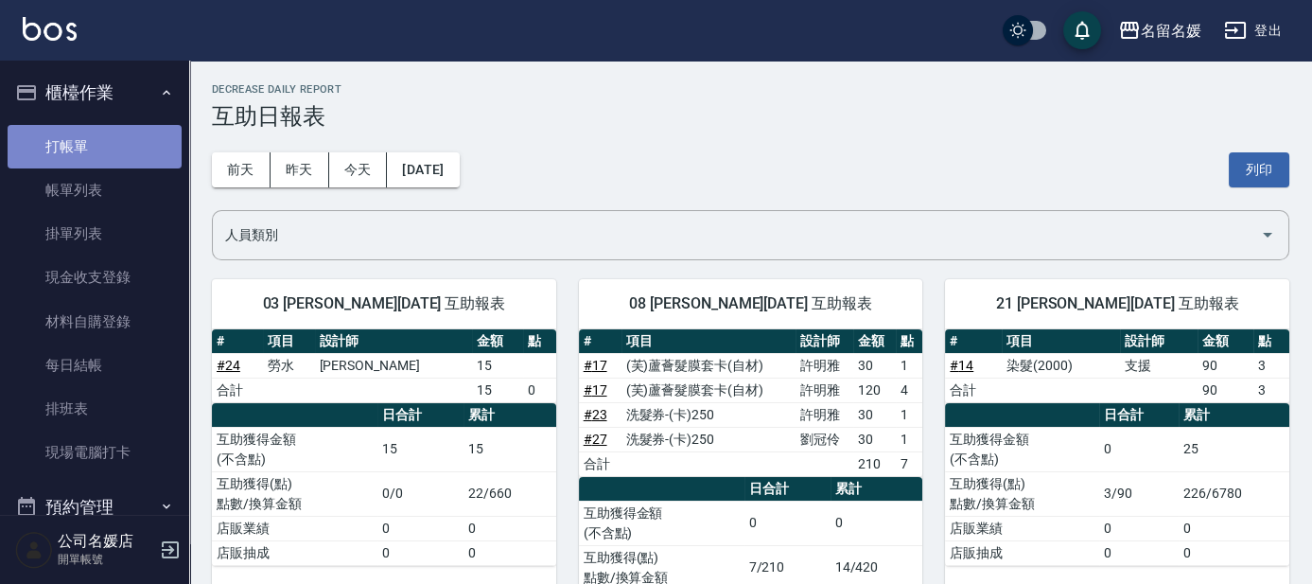
click at [144, 132] on link "打帳單" at bounding box center [95, 147] width 174 height 44
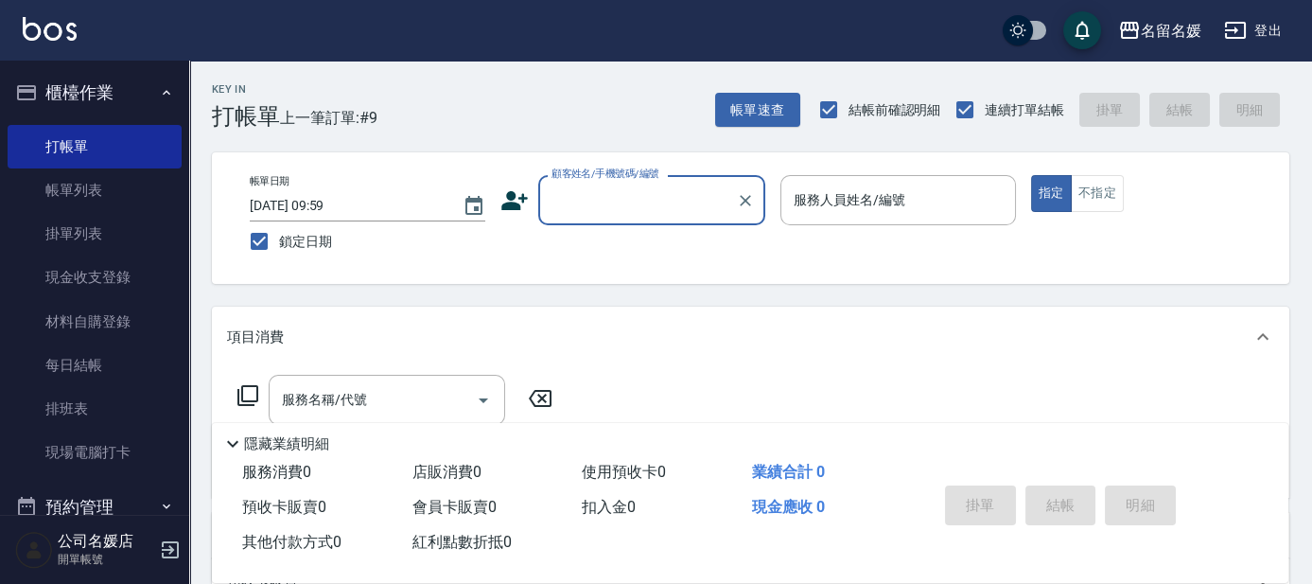
click at [640, 197] on input "顧客姓名/手機號碼/編號" at bounding box center [638, 200] width 182 height 33
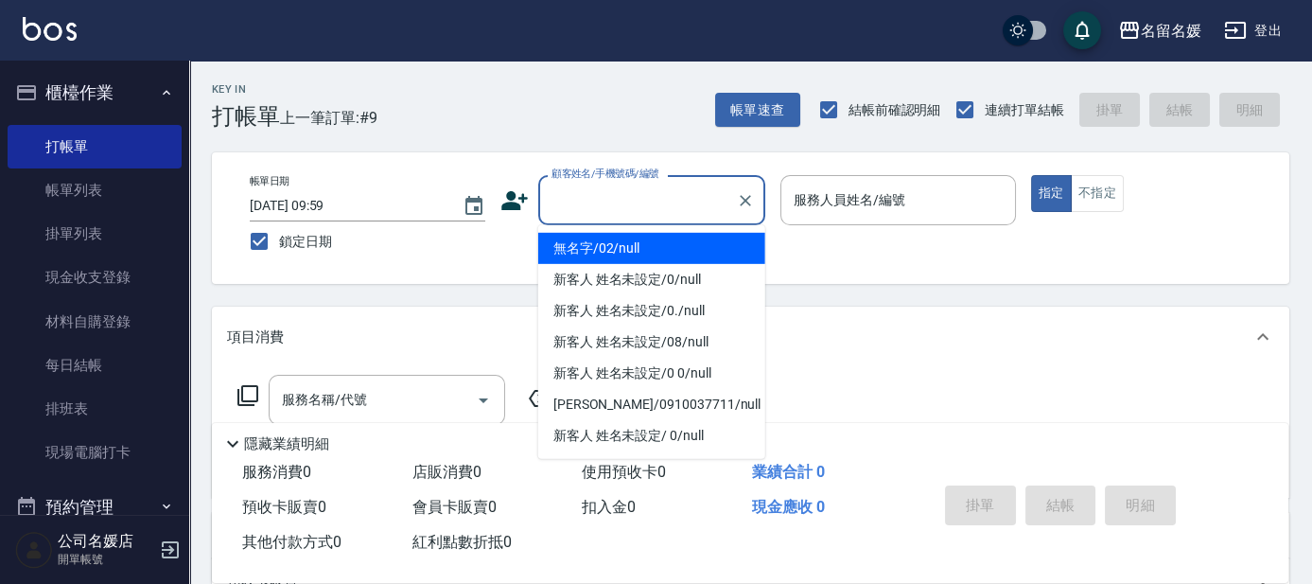
click at [655, 245] on li "無名字/02/null" at bounding box center [651, 248] width 227 height 31
type input "無名字/02/null"
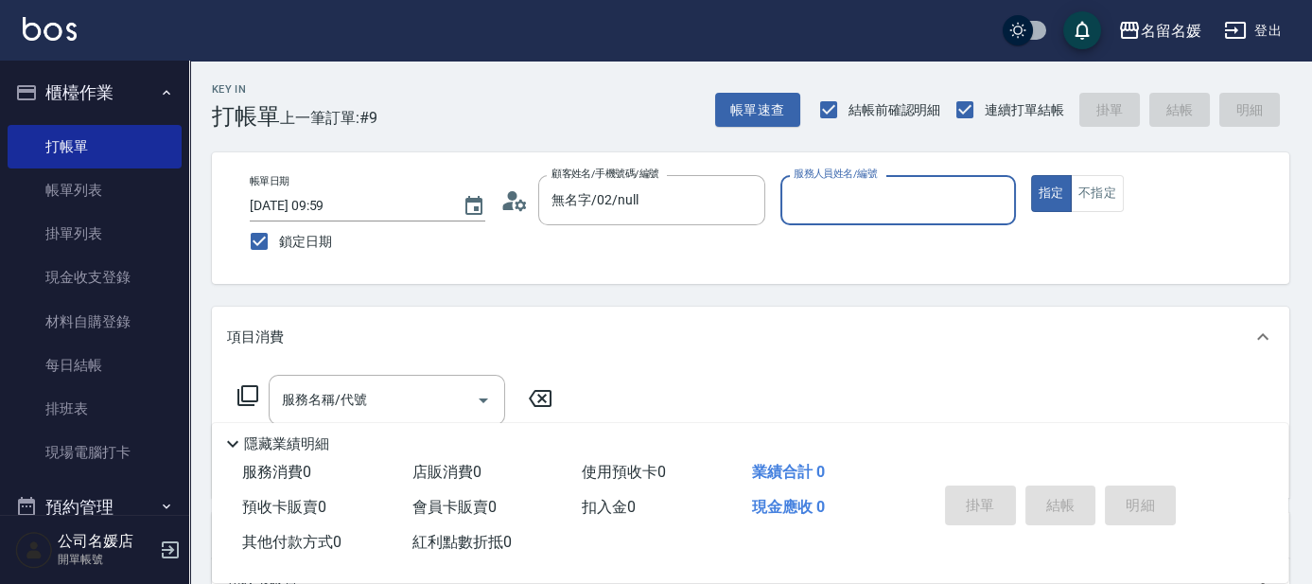
click at [833, 203] on input "服務人員姓名/編號" at bounding box center [898, 200] width 219 height 33
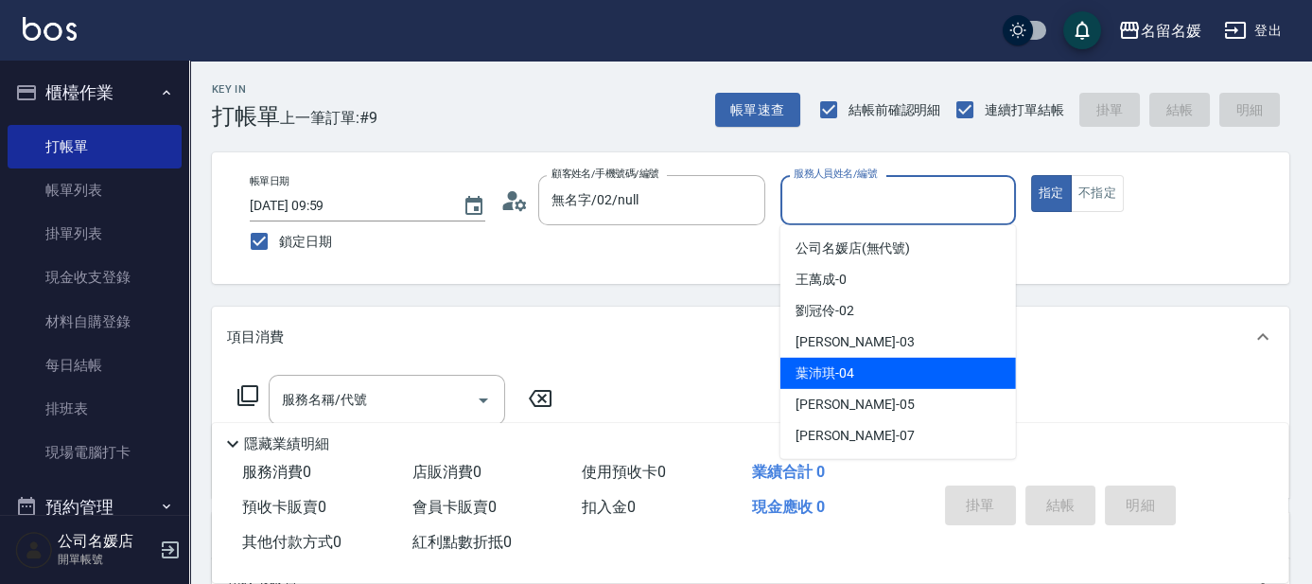
click at [860, 377] on div "[PERSON_NAME]-04" at bounding box center [899, 373] width 236 height 31
type input "[PERSON_NAME]-04"
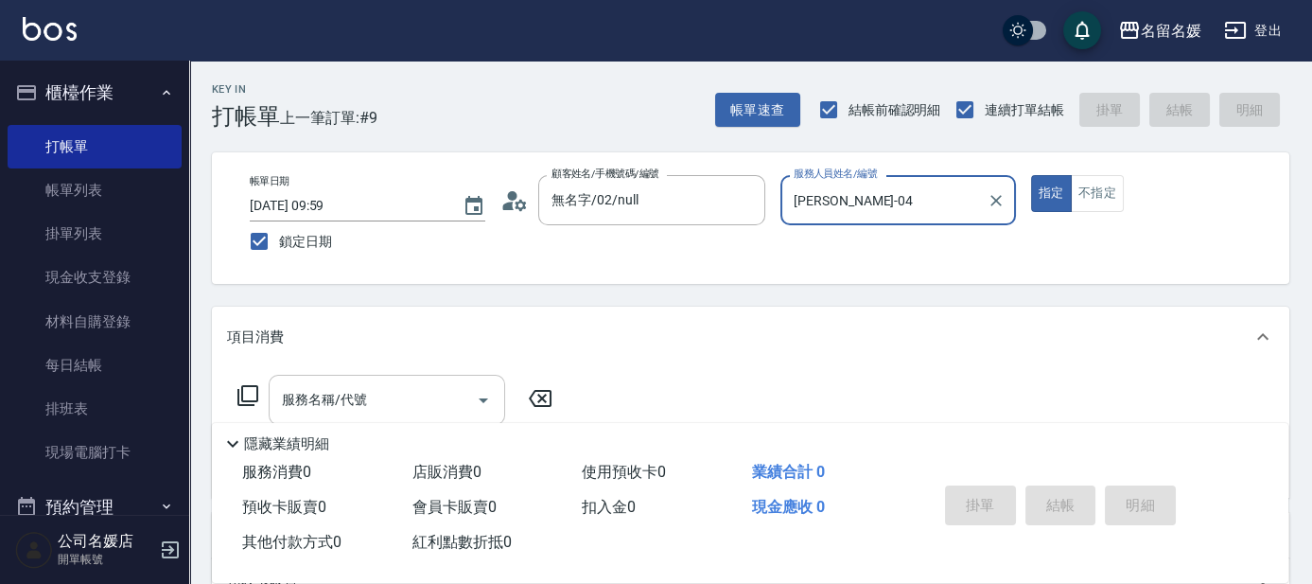
click at [344, 395] on div "服務名稱/代號 服務名稱/代號" at bounding box center [387, 400] width 237 height 50
click at [244, 395] on icon at bounding box center [248, 395] width 23 height 23
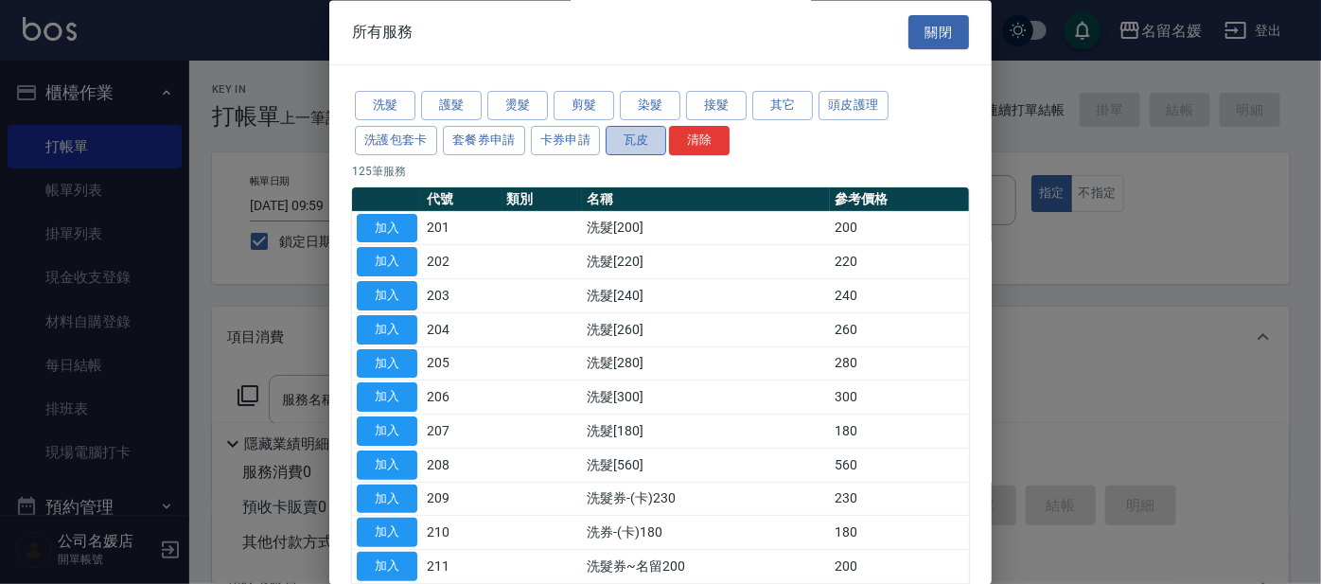
click at [634, 136] on button "瓦皮" at bounding box center [635, 140] width 61 height 29
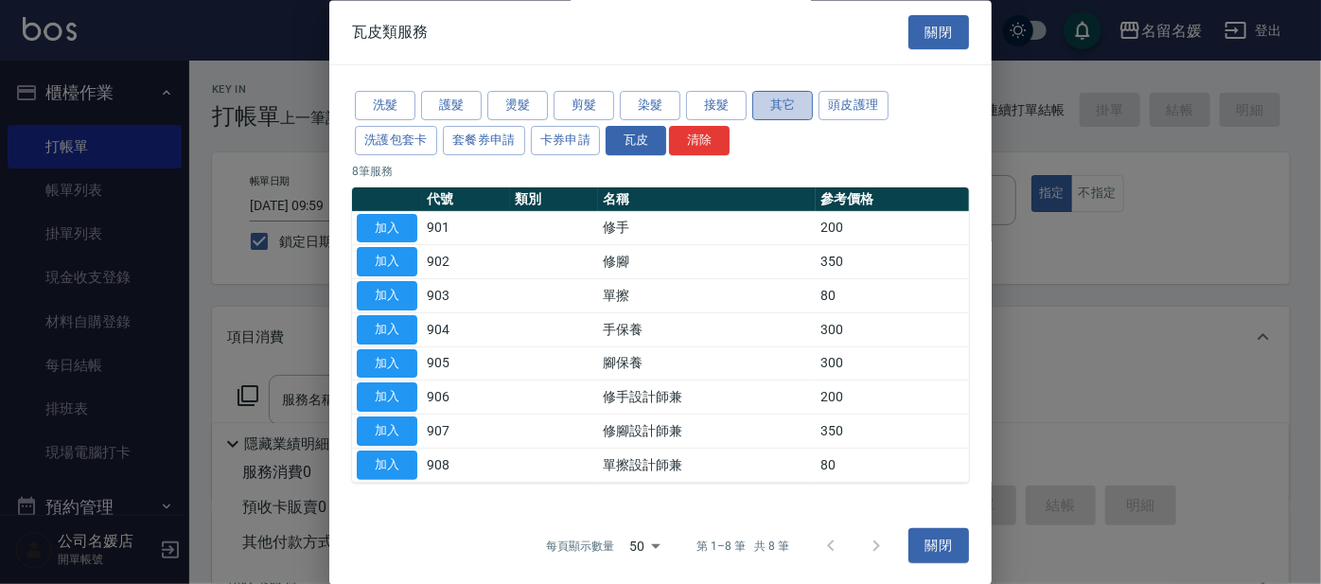
click at [799, 104] on button "其它" at bounding box center [782, 106] width 61 height 29
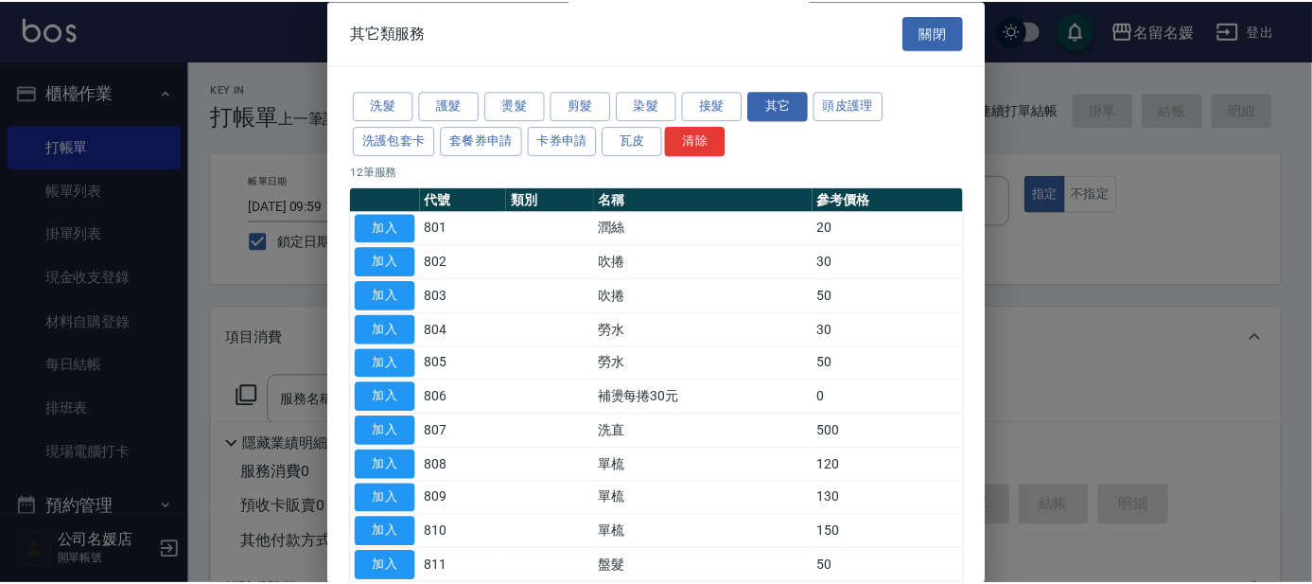
scroll to position [85, 0]
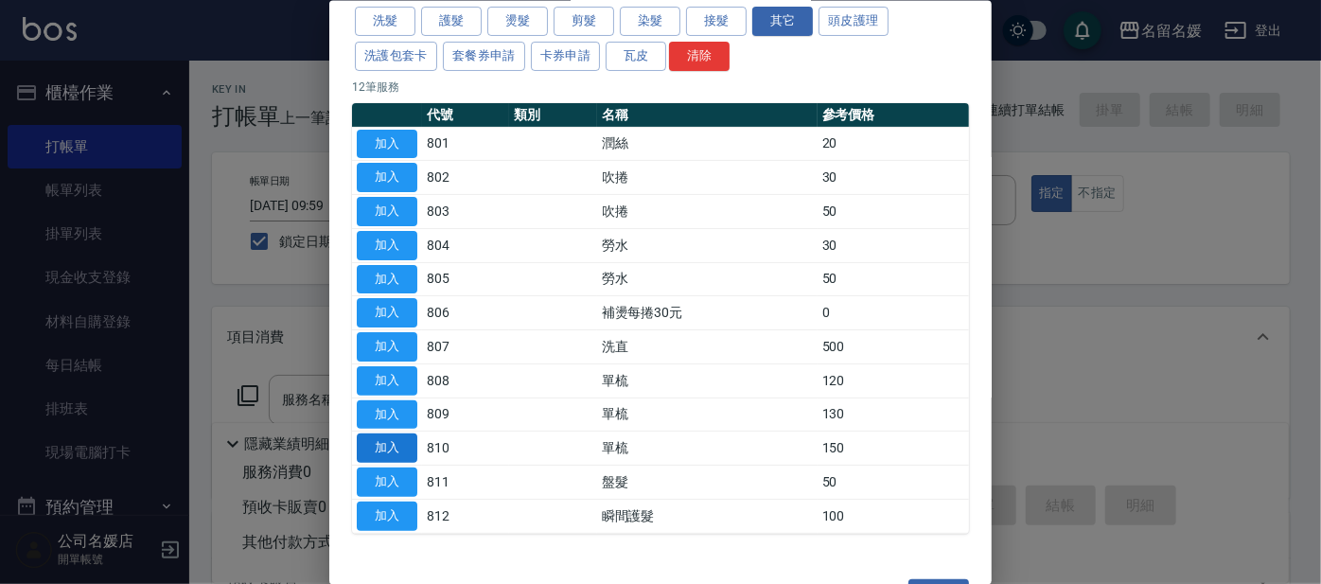
click at [400, 434] on button "加入" at bounding box center [387, 447] width 61 height 29
type input "單梳(810)"
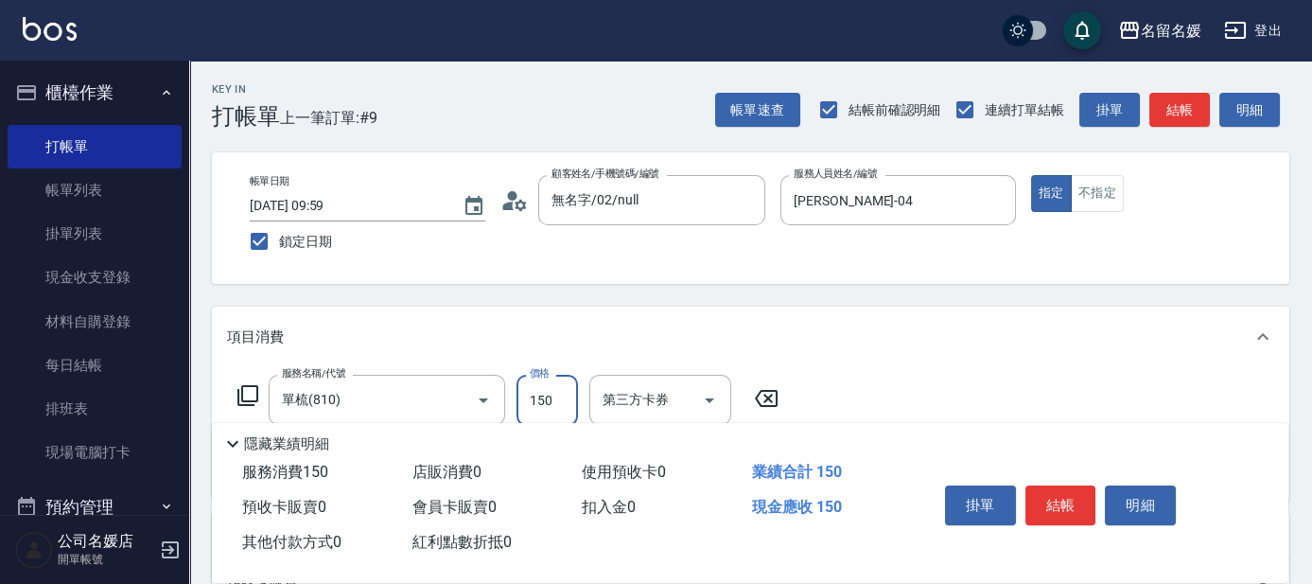
click at [527, 397] on input "150" at bounding box center [547, 400] width 61 height 51
type input "200"
click at [1046, 494] on button "結帳" at bounding box center [1061, 505] width 71 height 40
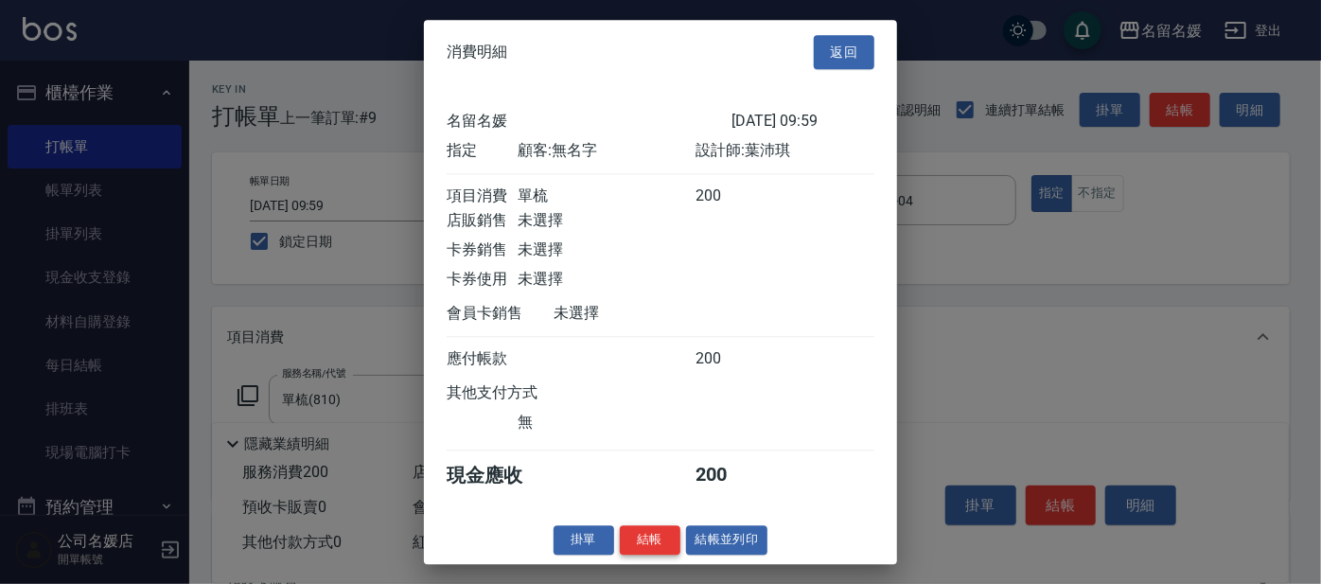
click at [656, 546] on button "結帳" at bounding box center [650, 539] width 61 height 29
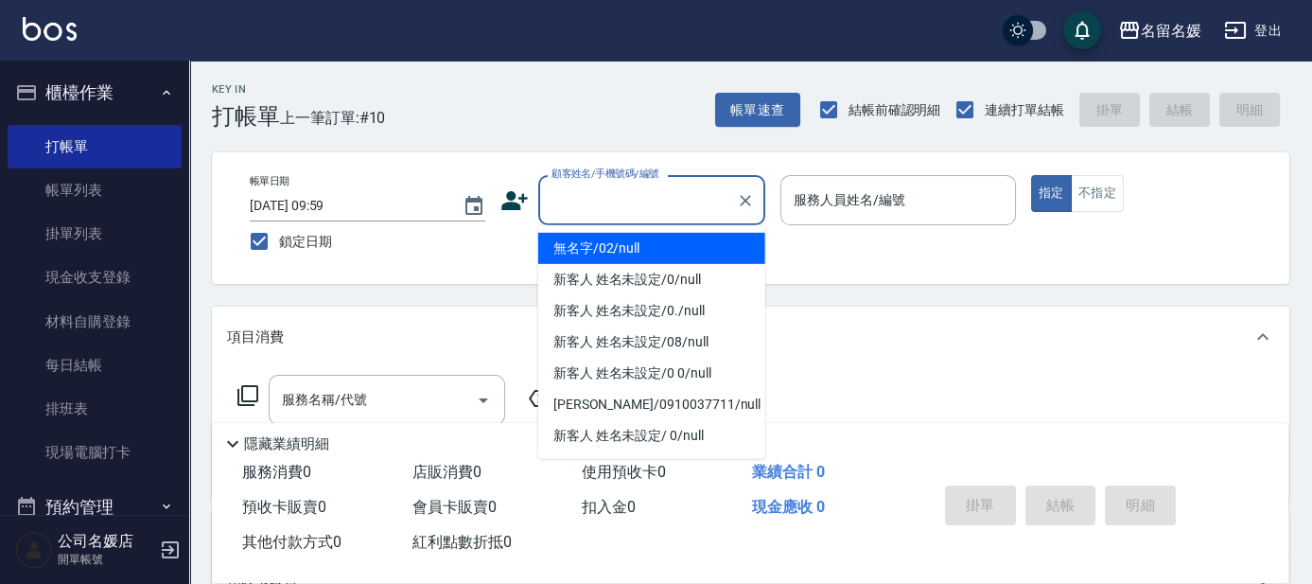
click at [716, 202] on input "顧客姓名/手機號碼/編號" at bounding box center [638, 200] width 182 height 33
type input "0"
type input "1"
type input "無名字/02/null"
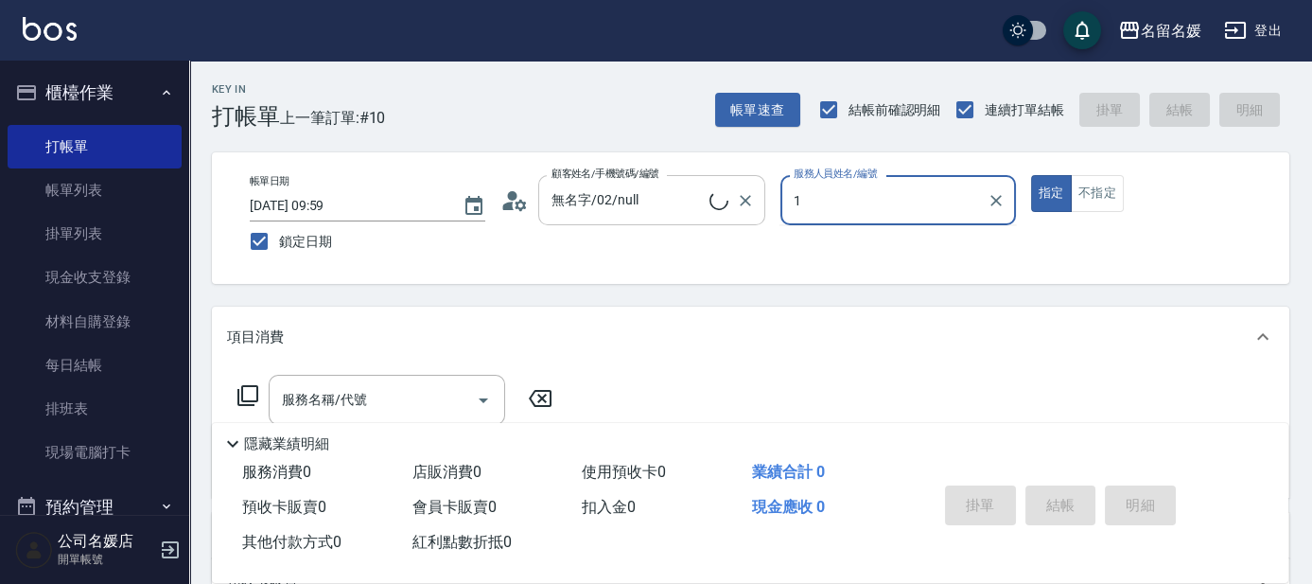
type input "13"
type button "true"
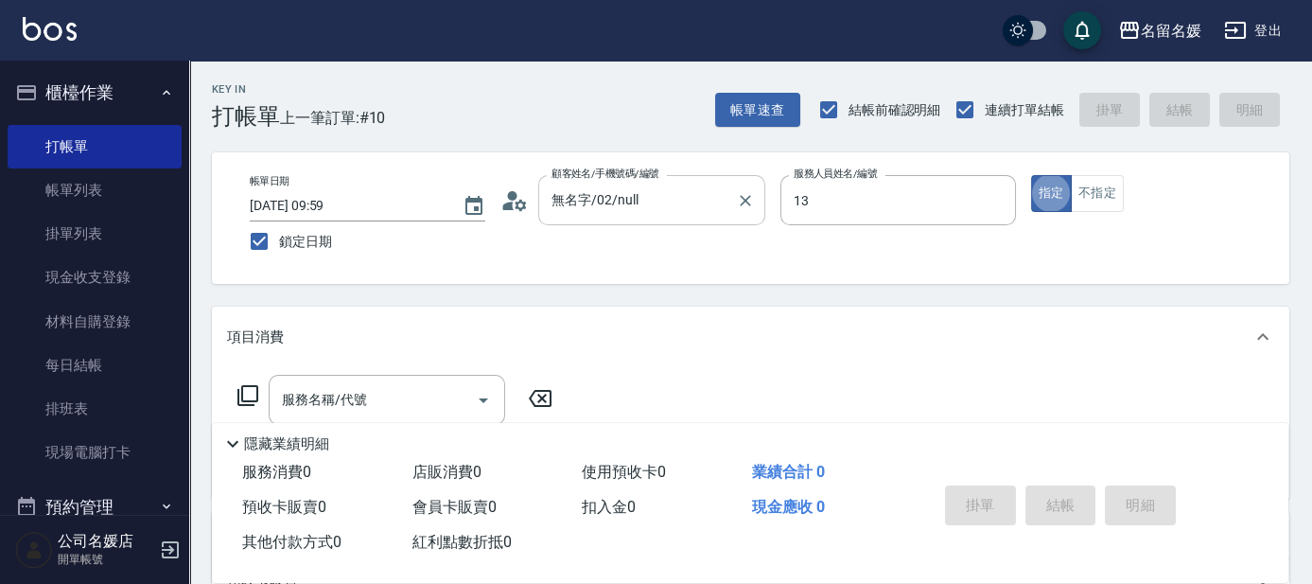
type input "新客人 姓名未設定/0/null"
type input "支援-13"
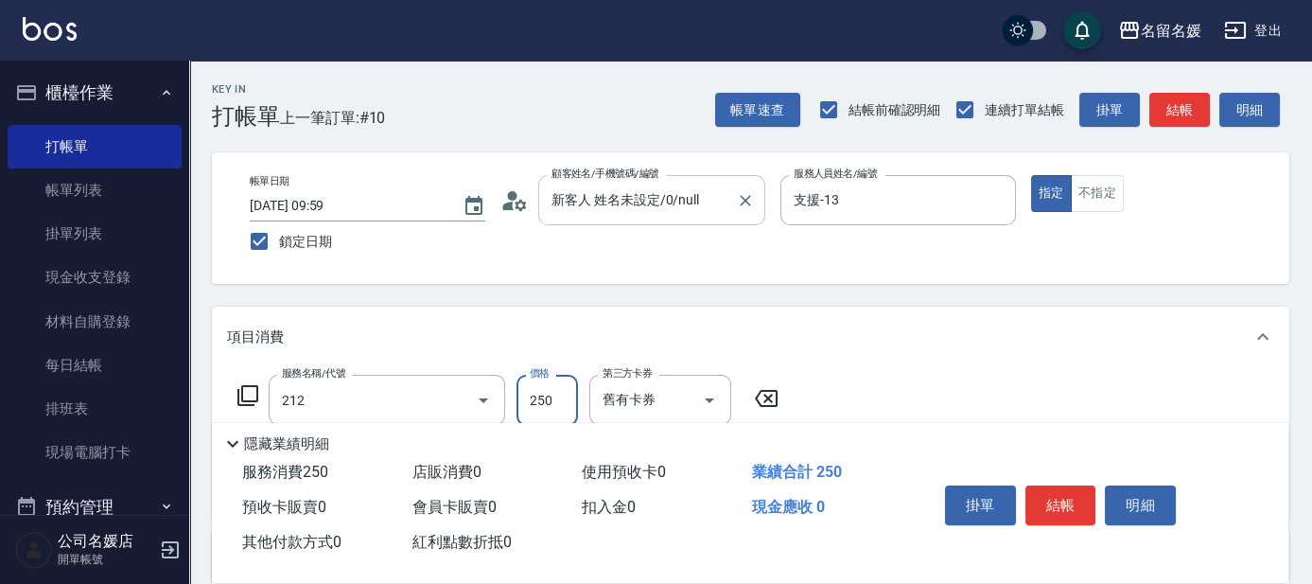
type input "洗髮券-(卡)250(212)"
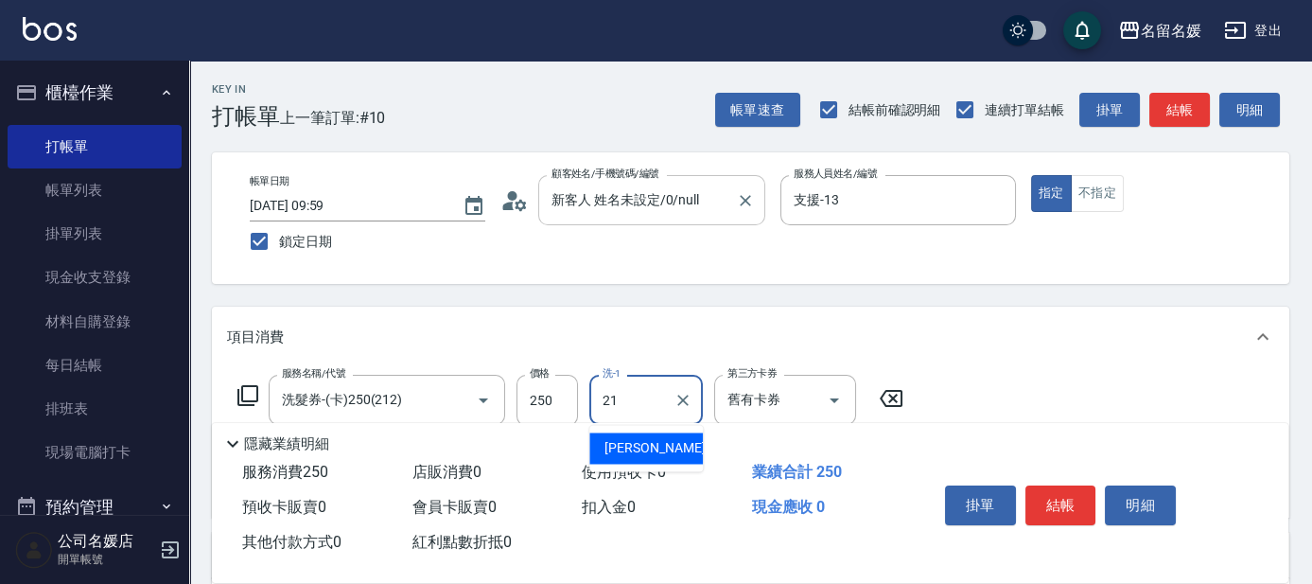
type input "許庭瑀-21"
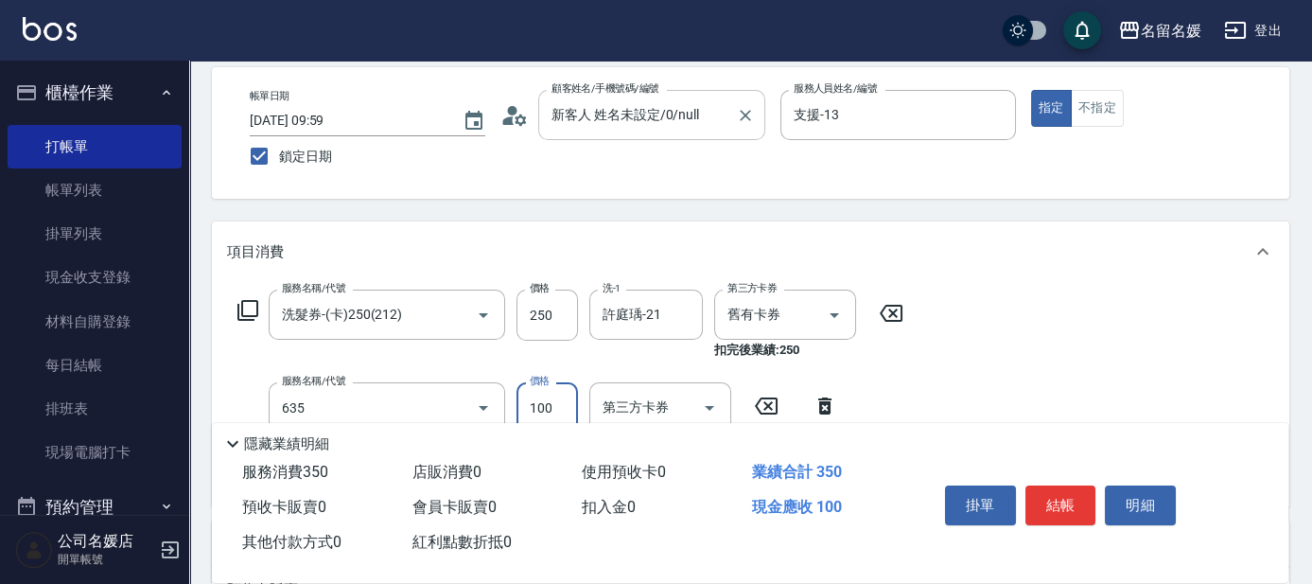
type input "煥彩.玻酸.晶膜.水療(635)"
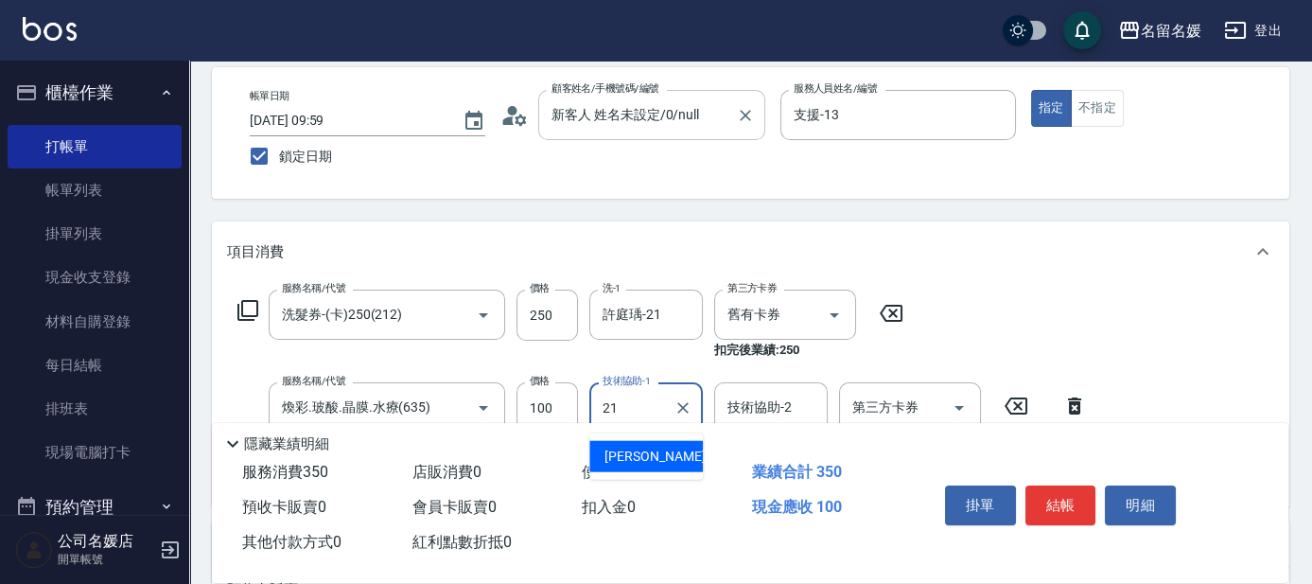
type input "許庭瑀-21"
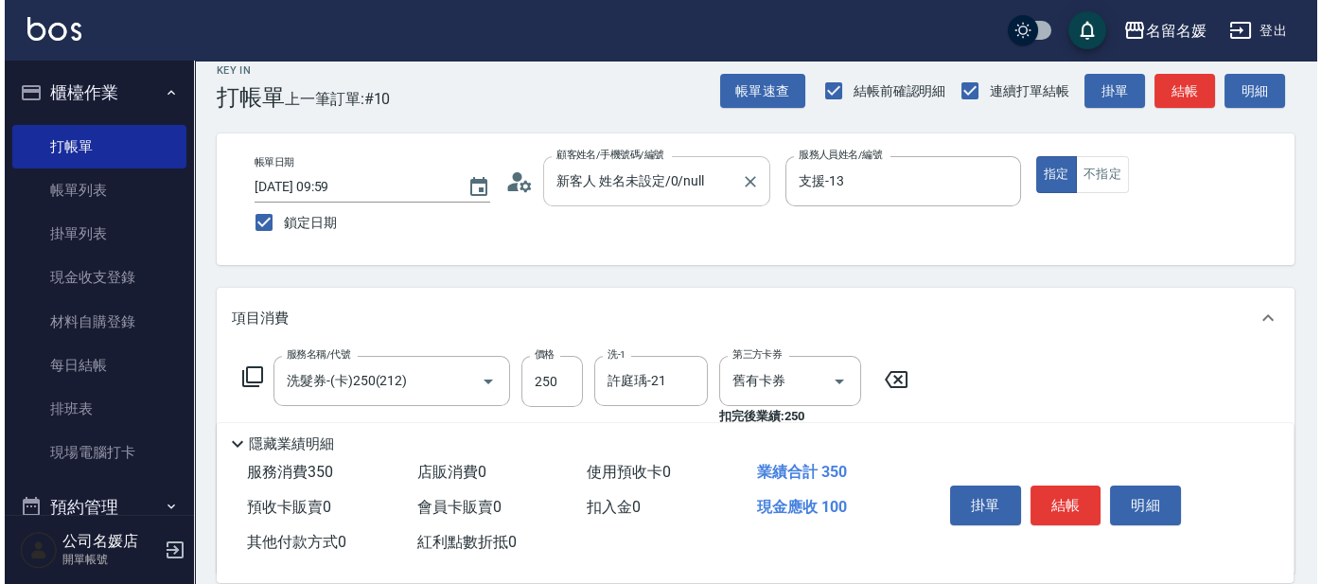
scroll to position [0, 0]
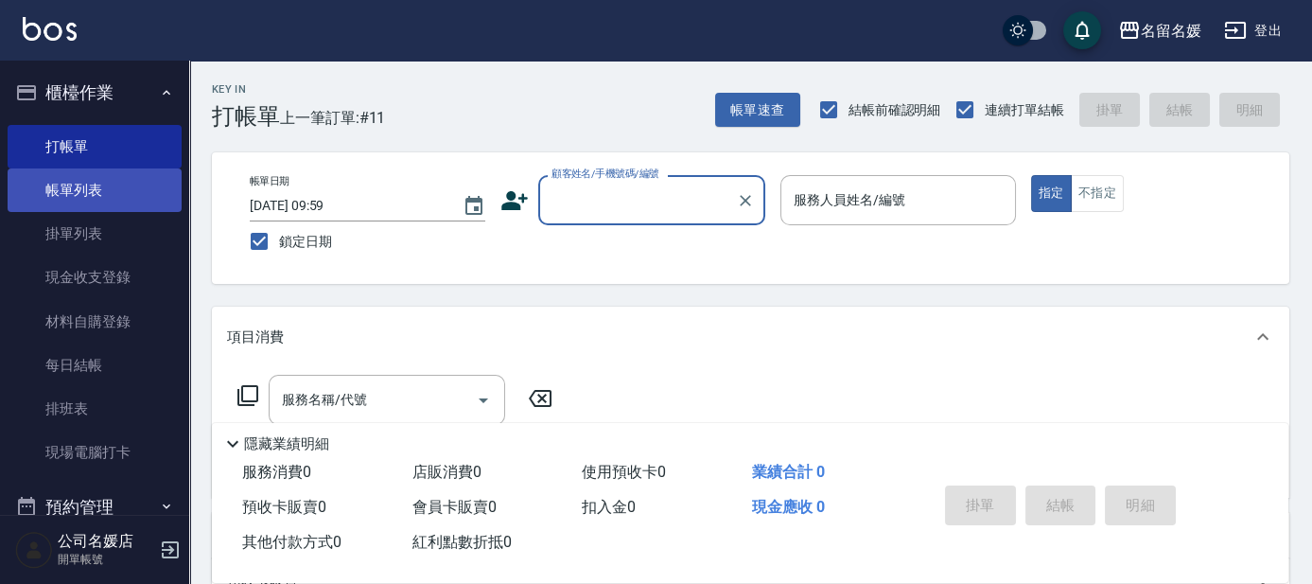
click at [64, 179] on link "帳單列表" at bounding box center [95, 190] width 174 height 44
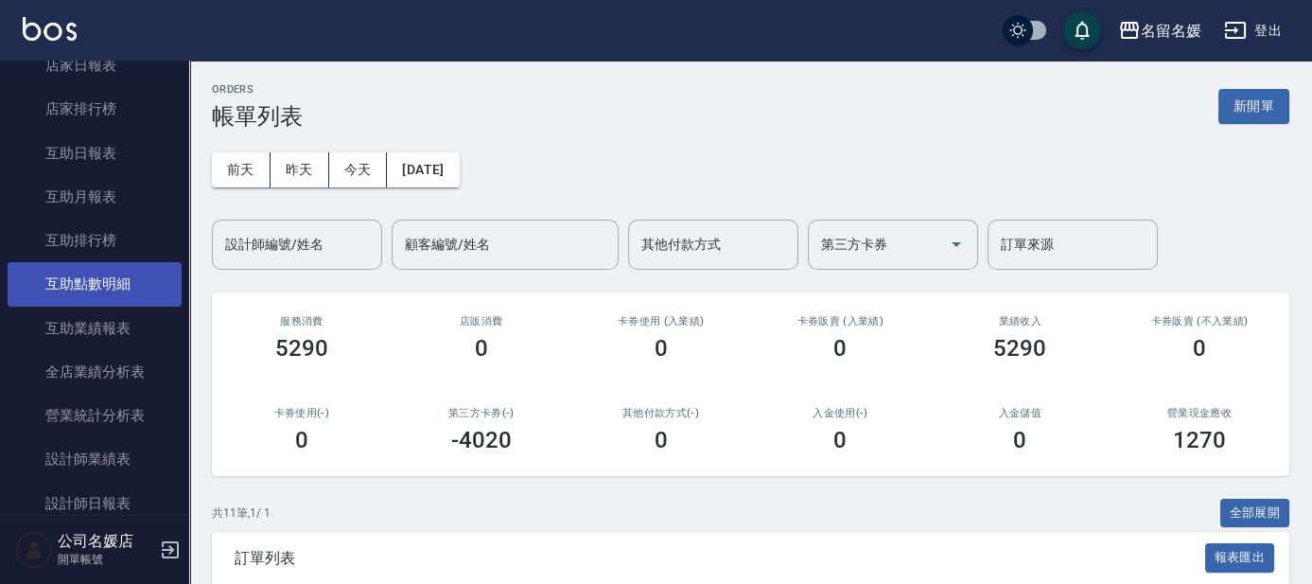
scroll to position [602, 0]
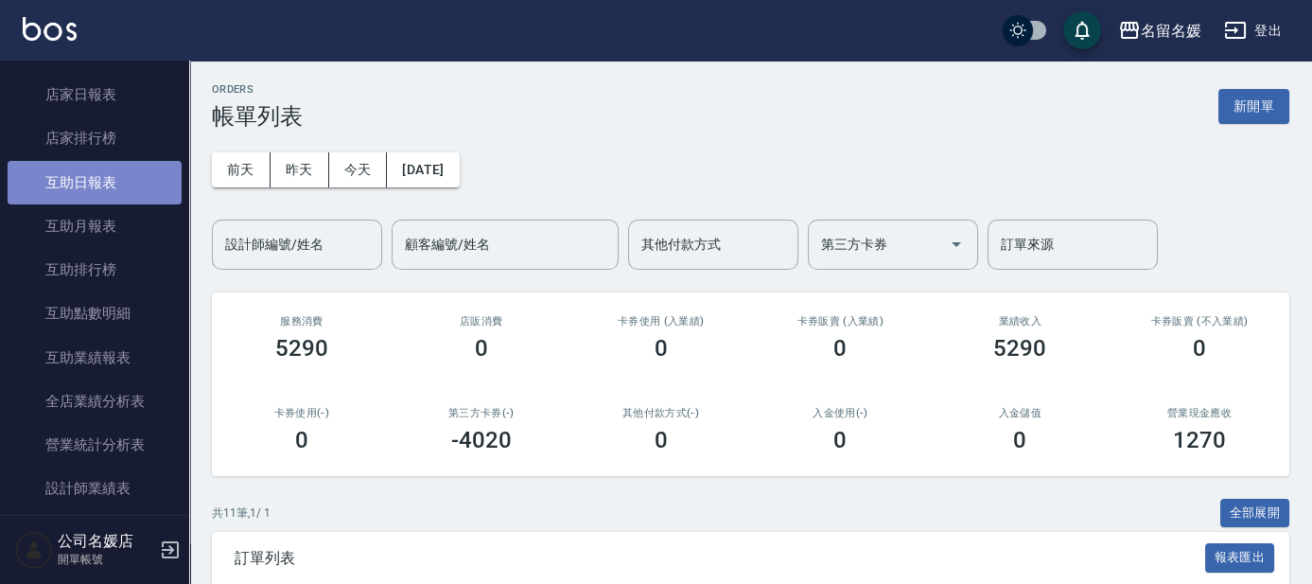
click at [115, 187] on link "互助日報表" at bounding box center [95, 183] width 174 height 44
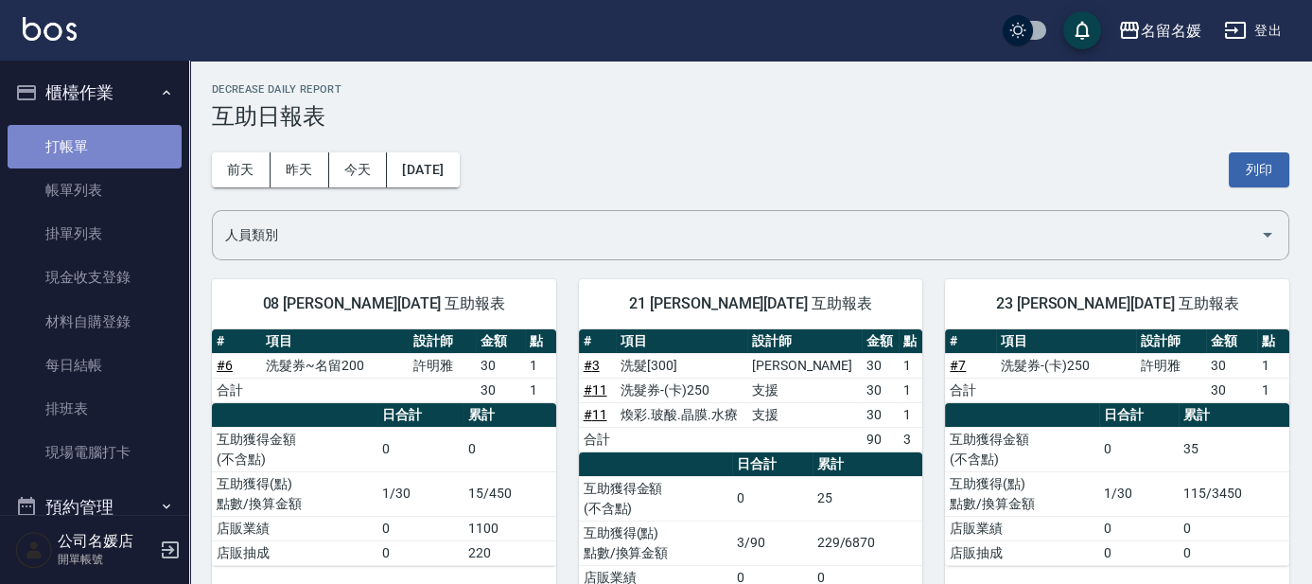
click at [102, 136] on link "打帳單" at bounding box center [95, 147] width 174 height 44
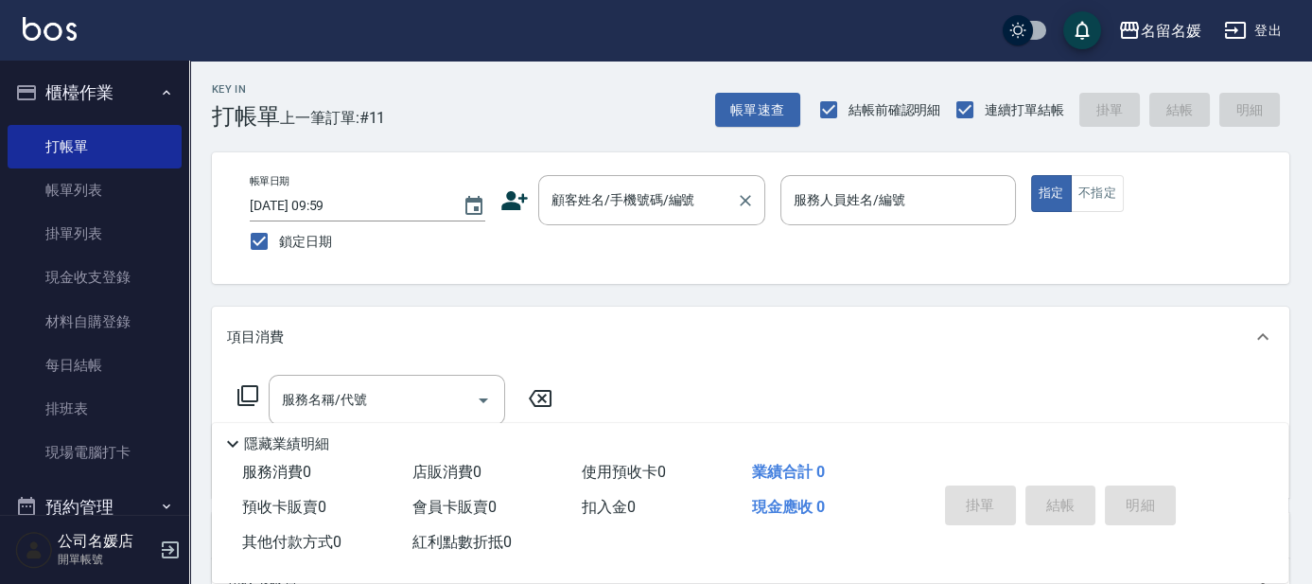
click at [655, 192] on div "顧客姓名/手機號碼/編號 顧客姓名/手機號碼/編號" at bounding box center [651, 200] width 227 height 50
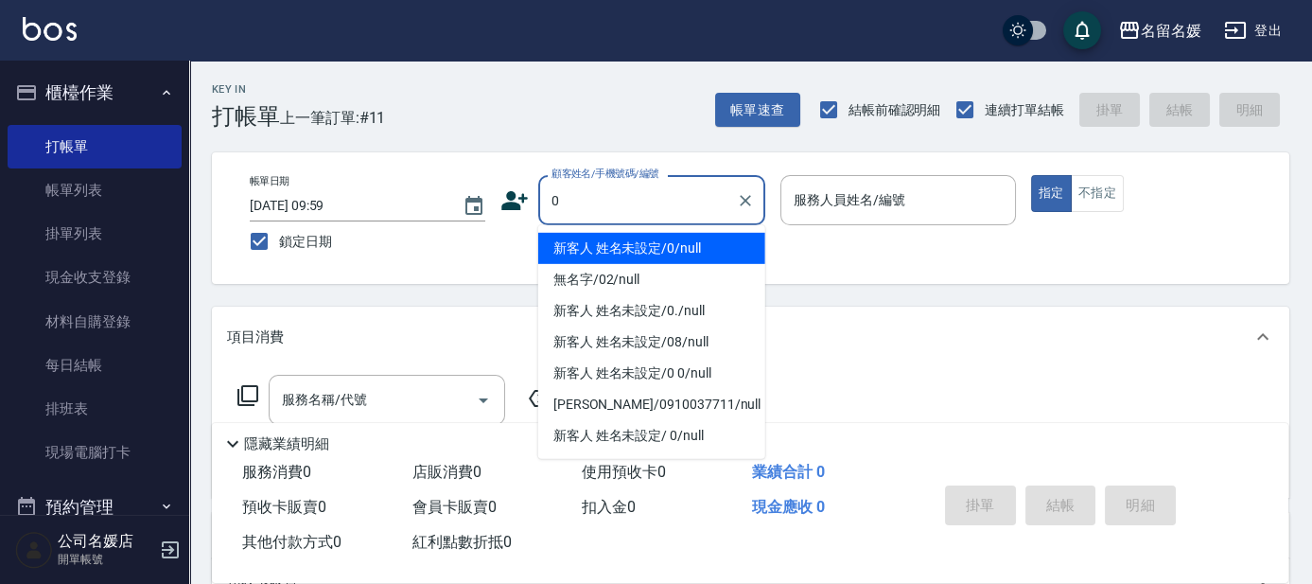
type input "0"
type input "新客人 姓名未設定/0/null"
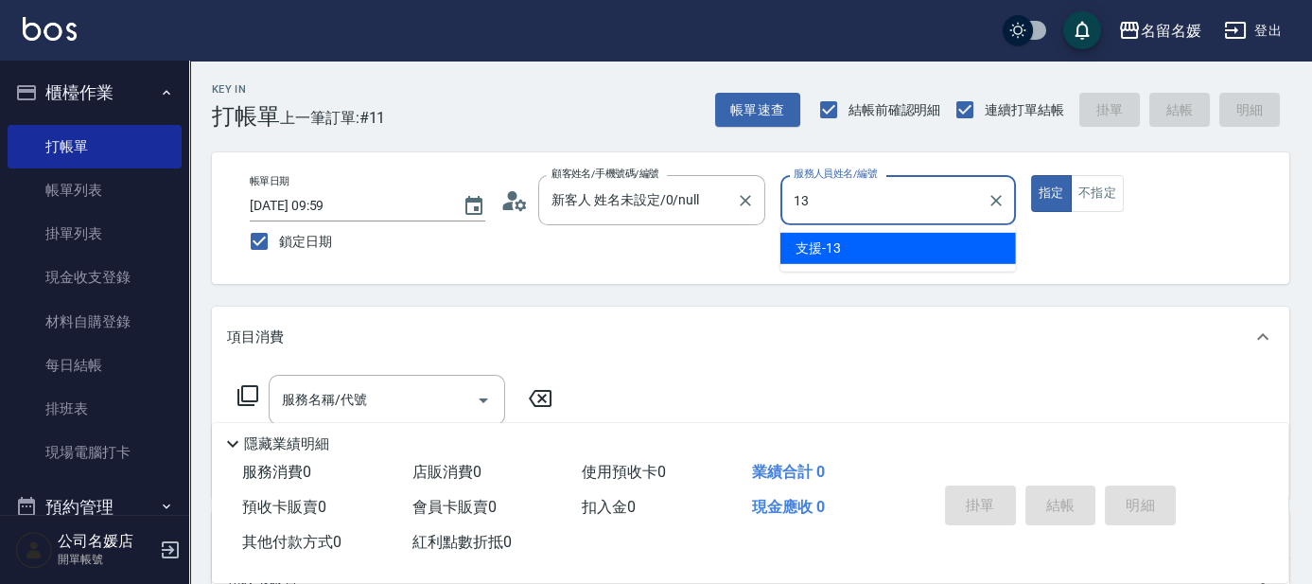
type input "13"
type button "true"
type input "支援-13"
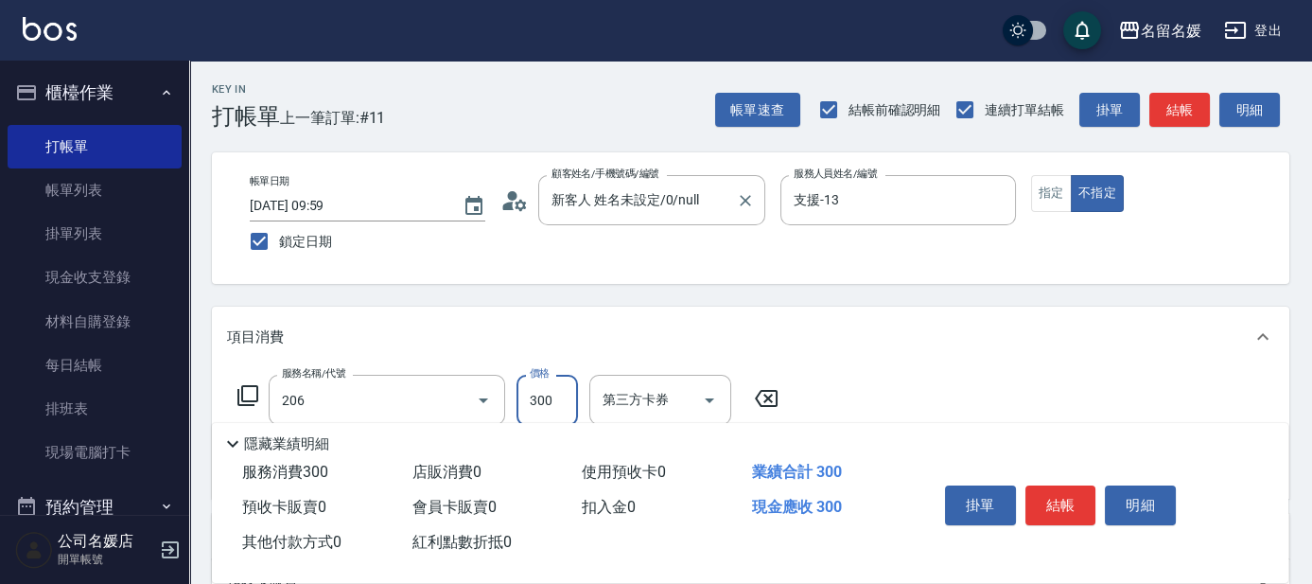
type input "洗髮[300](206)"
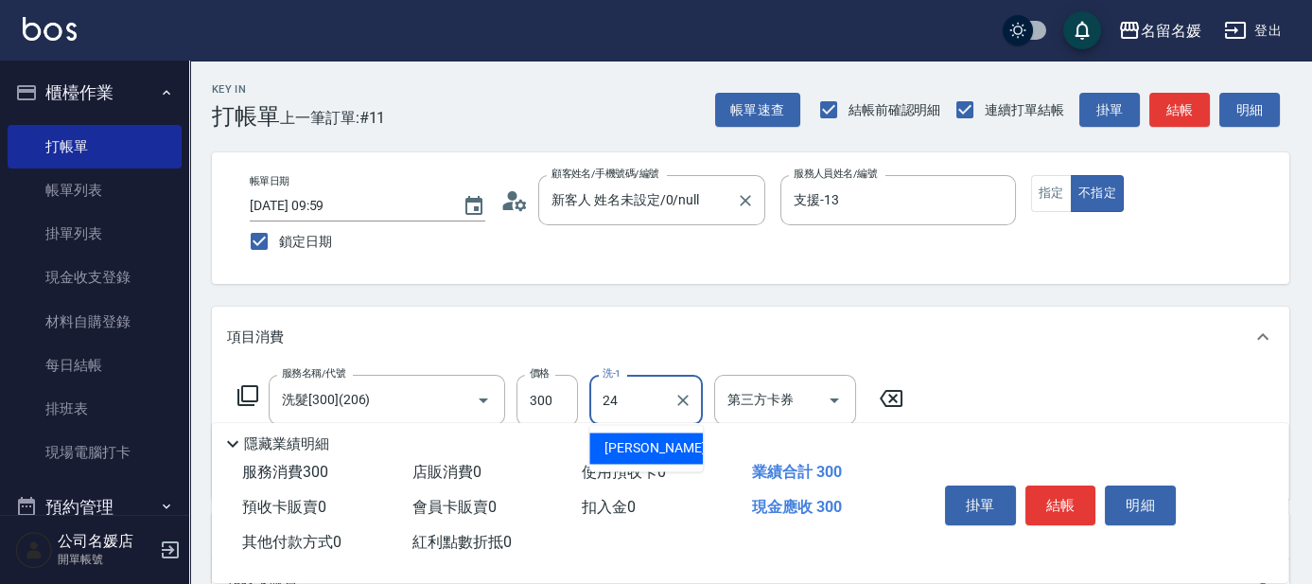
type input "[PERSON_NAME]-24"
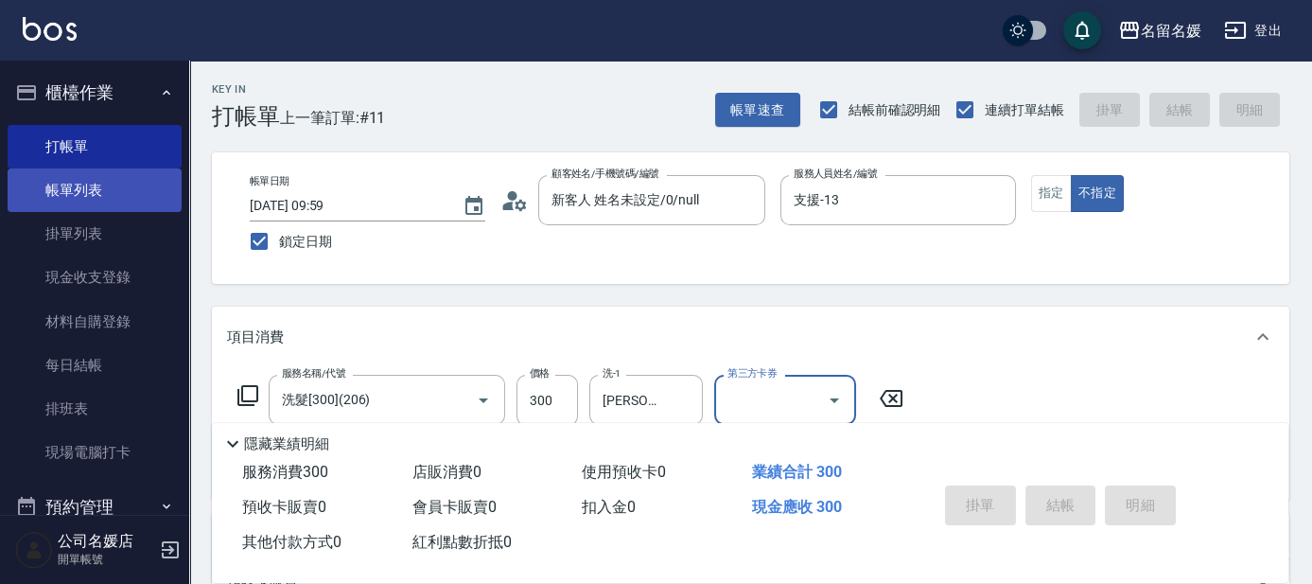
click at [73, 209] on link "帳單列表" at bounding box center [95, 190] width 174 height 44
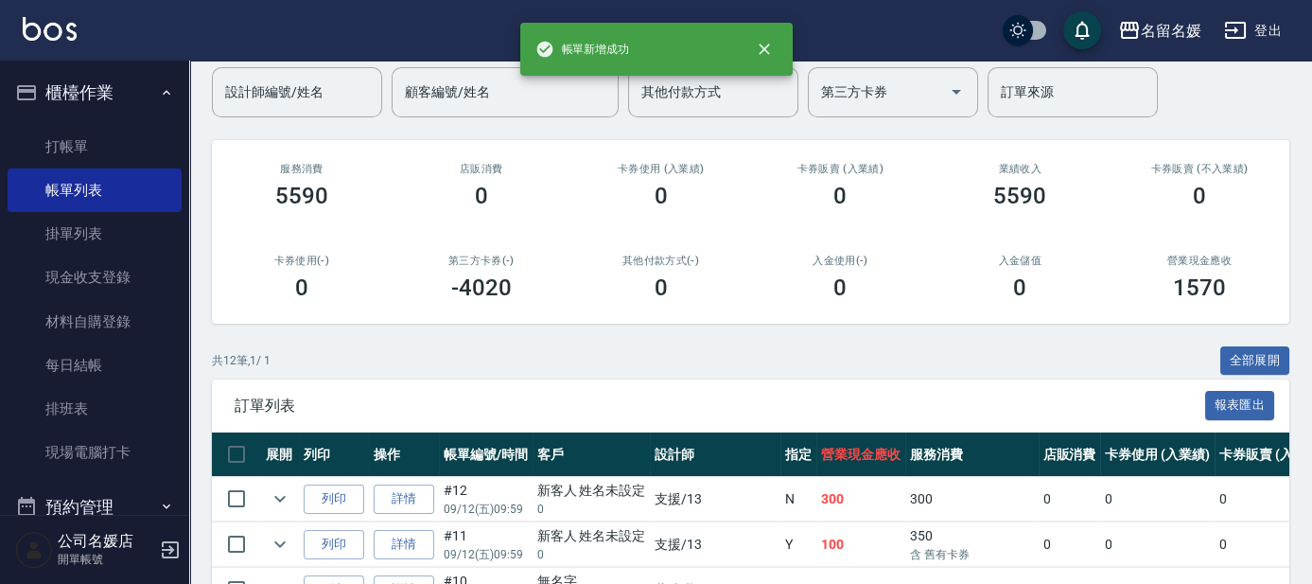
scroll to position [171, 0]
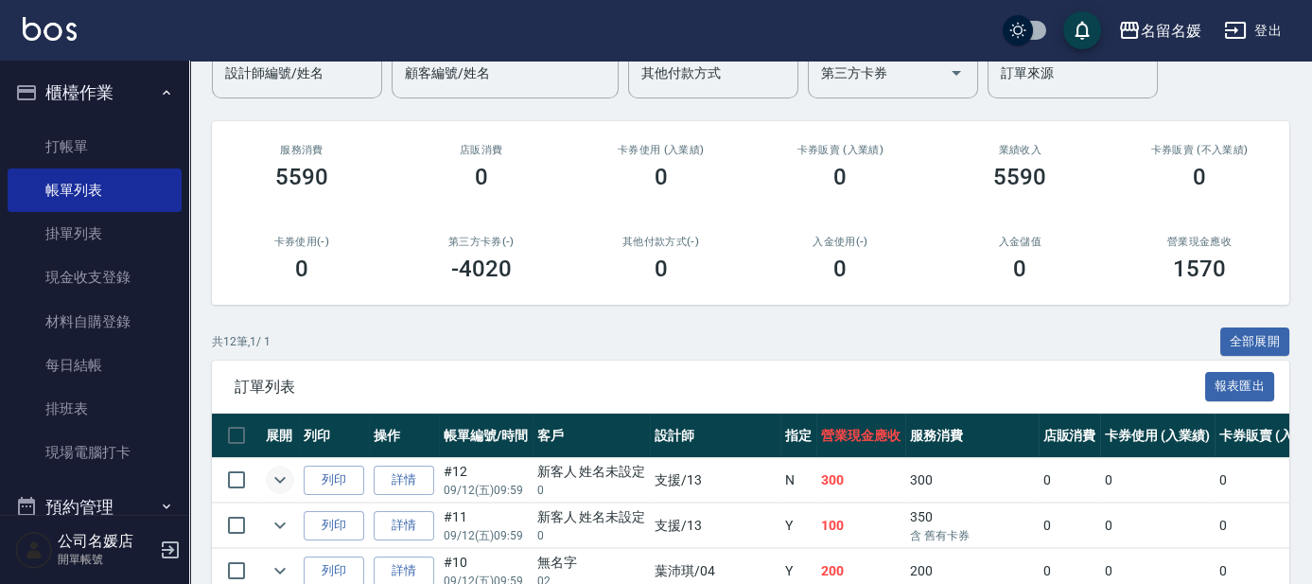
click at [270, 469] on icon "expand row" at bounding box center [280, 479] width 23 height 23
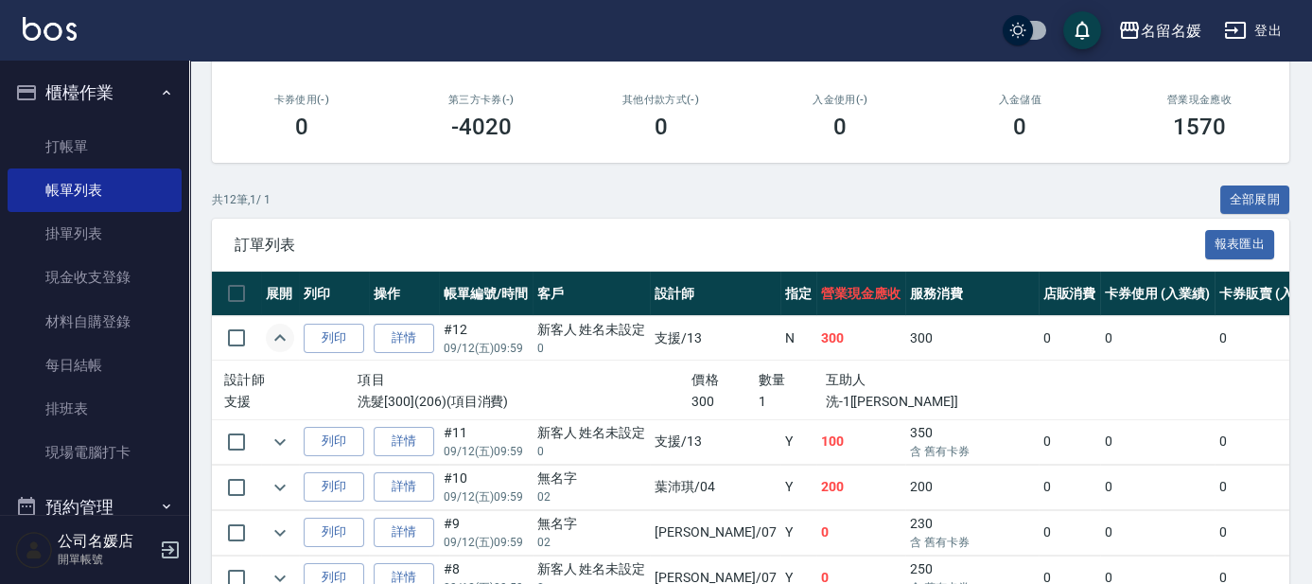
scroll to position [343, 0]
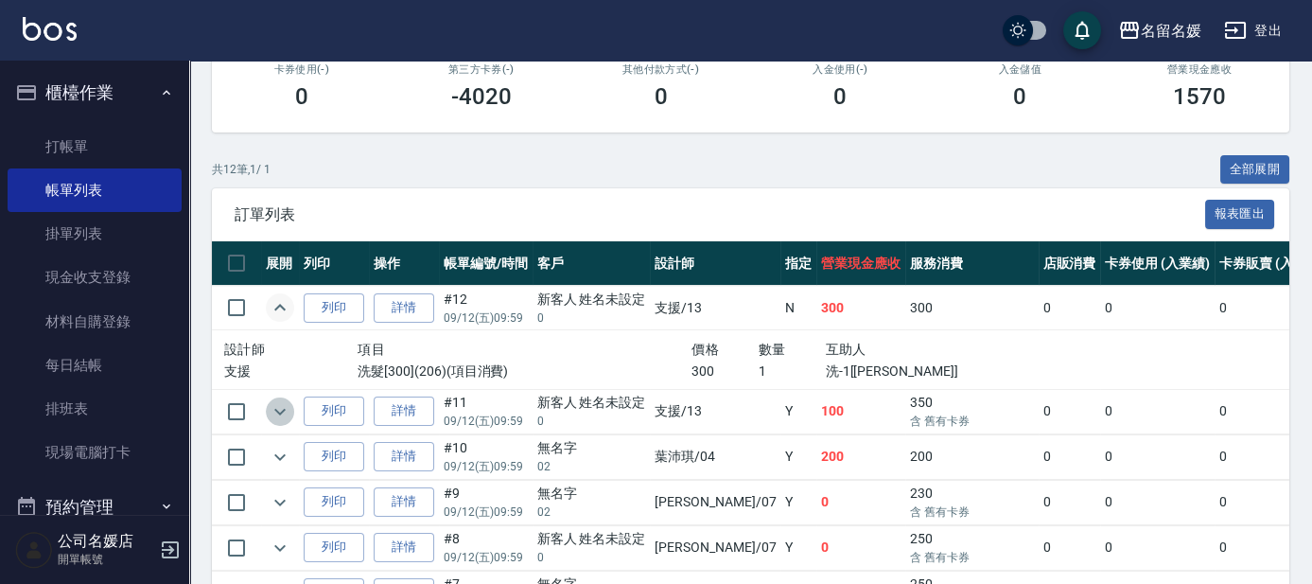
click at [282, 417] on icon "expand row" at bounding box center [280, 411] width 23 height 23
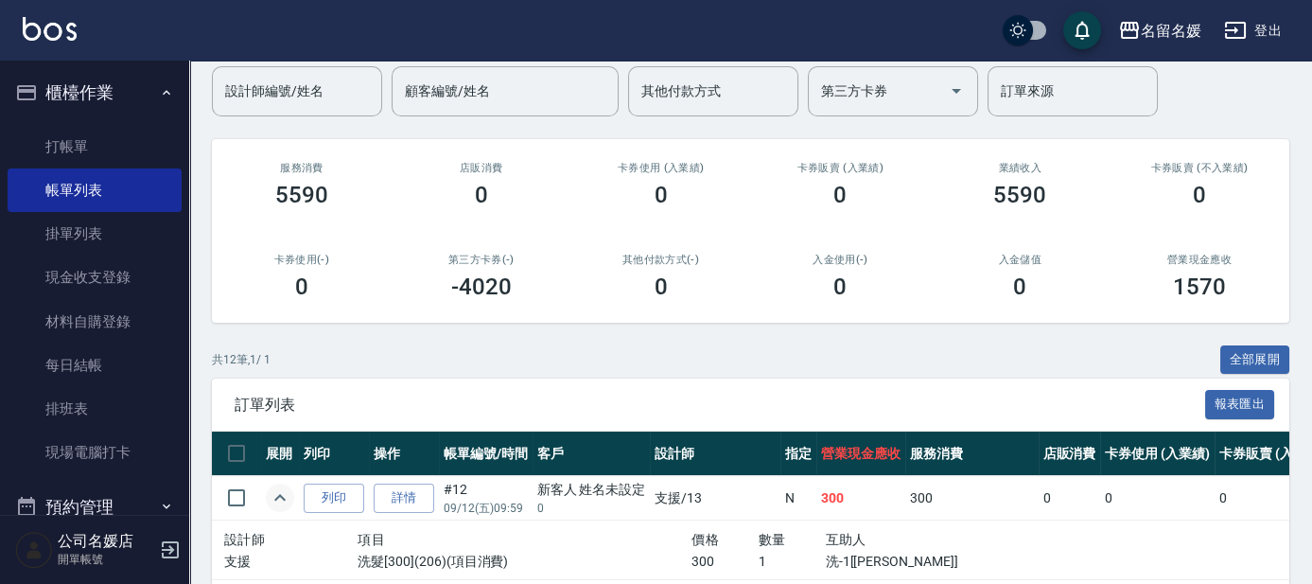
scroll to position [85, 0]
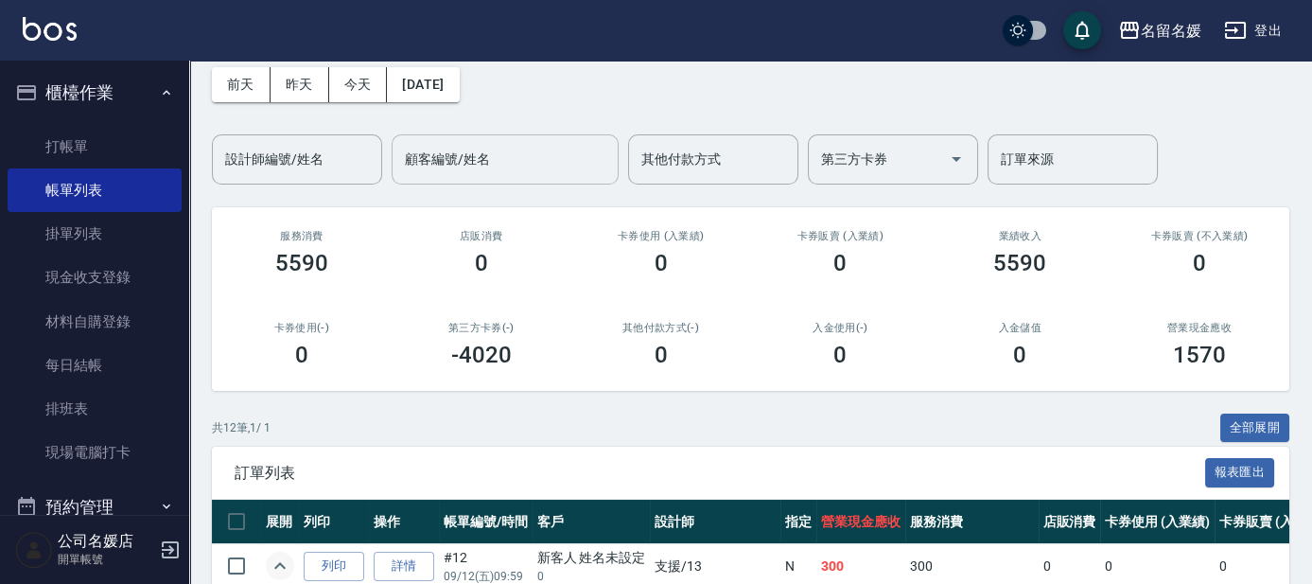
click at [535, 159] on input "顧客編號/姓名" at bounding box center [505, 159] width 210 height 33
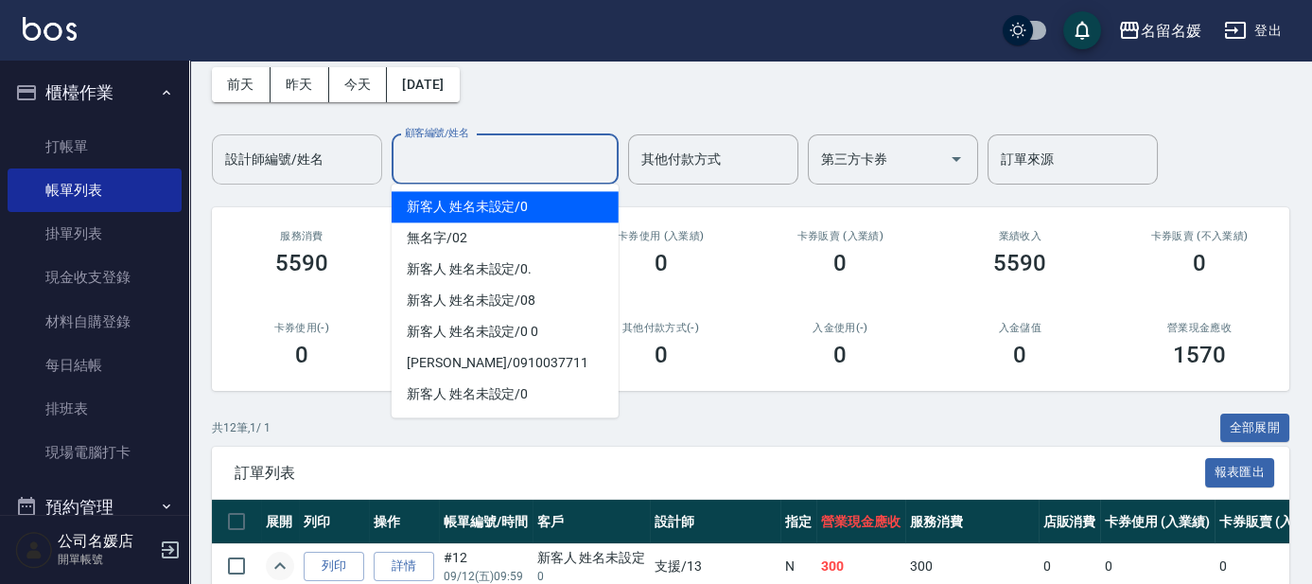
click at [315, 167] on input "設計師編號/姓名" at bounding box center [296, 159] width 153 height 33
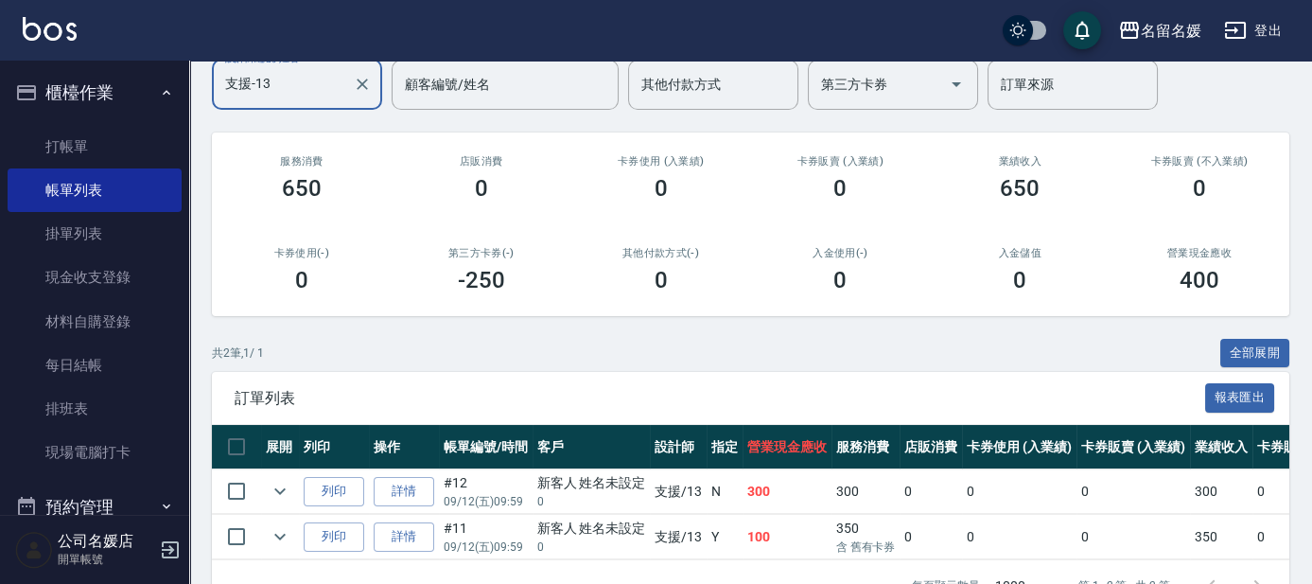
scroll to position [171, 0]
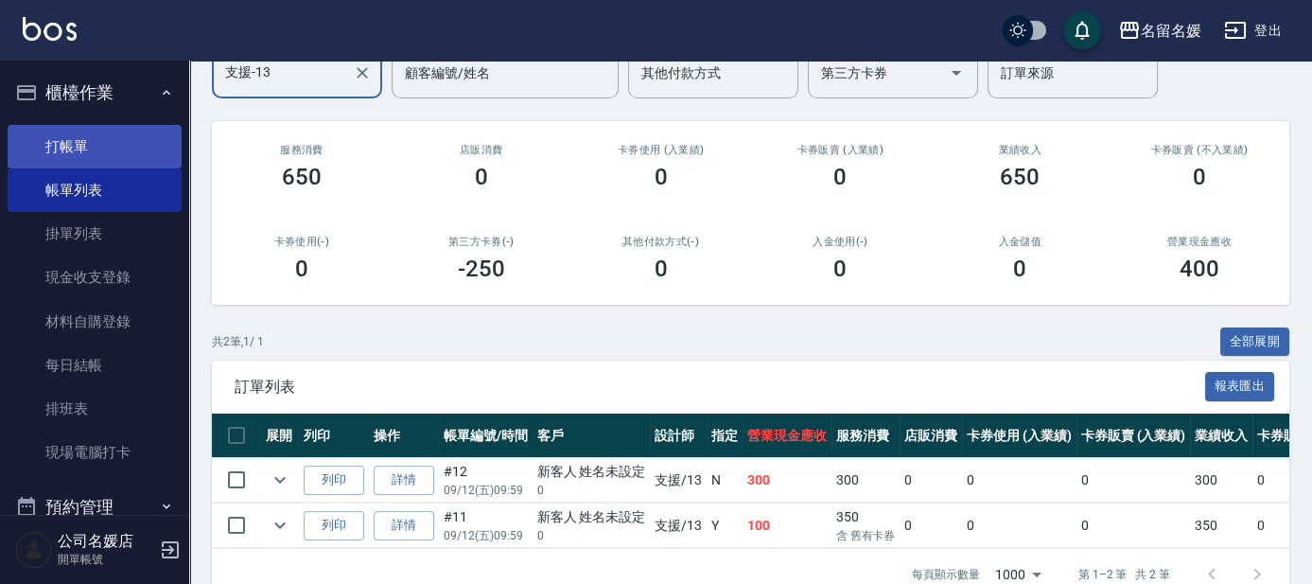
type input "支援-13"
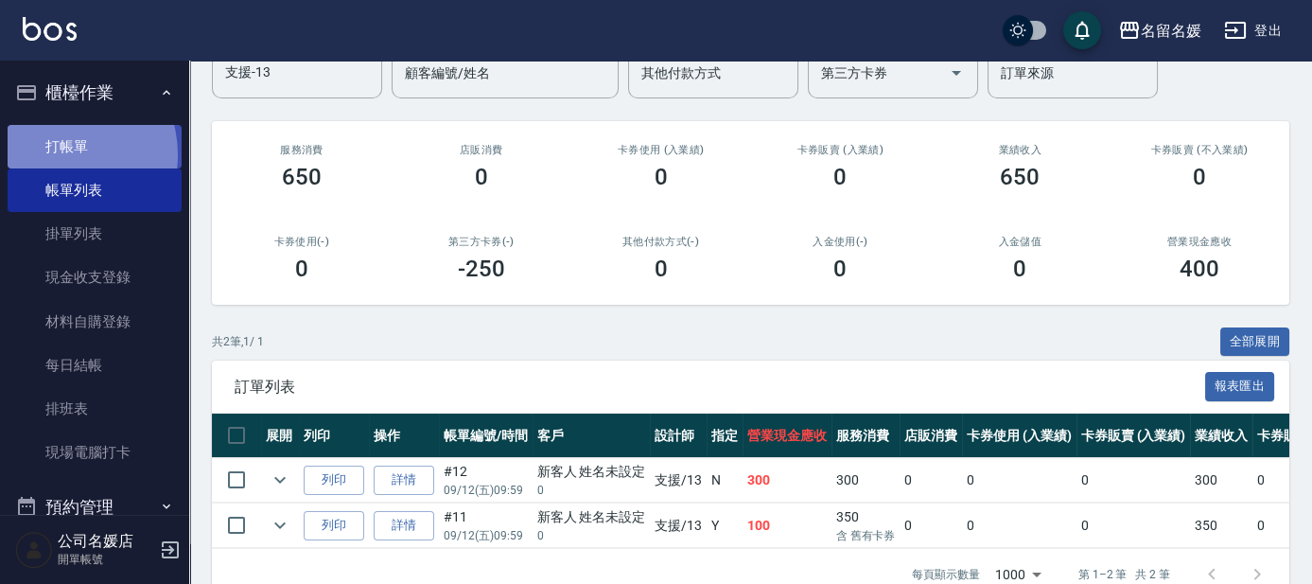
click at [59, 154] on link "打帳單" at bounding box center [95, 147] width 174 height 44
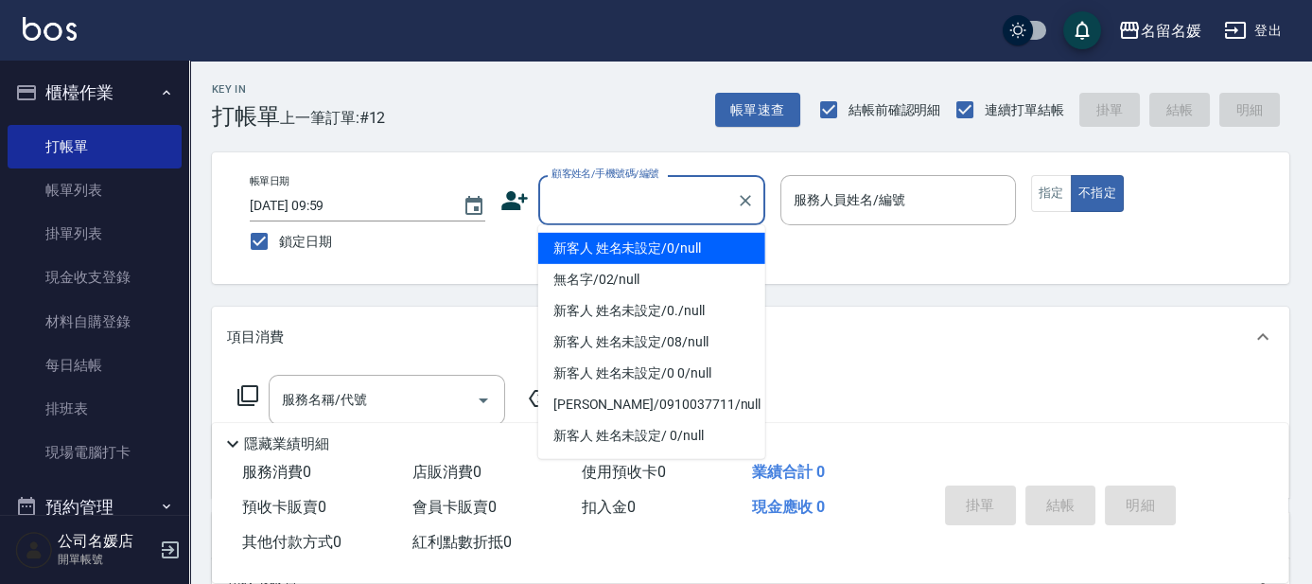
type input "0"
type input "新客人 姓名未設定/0/null"
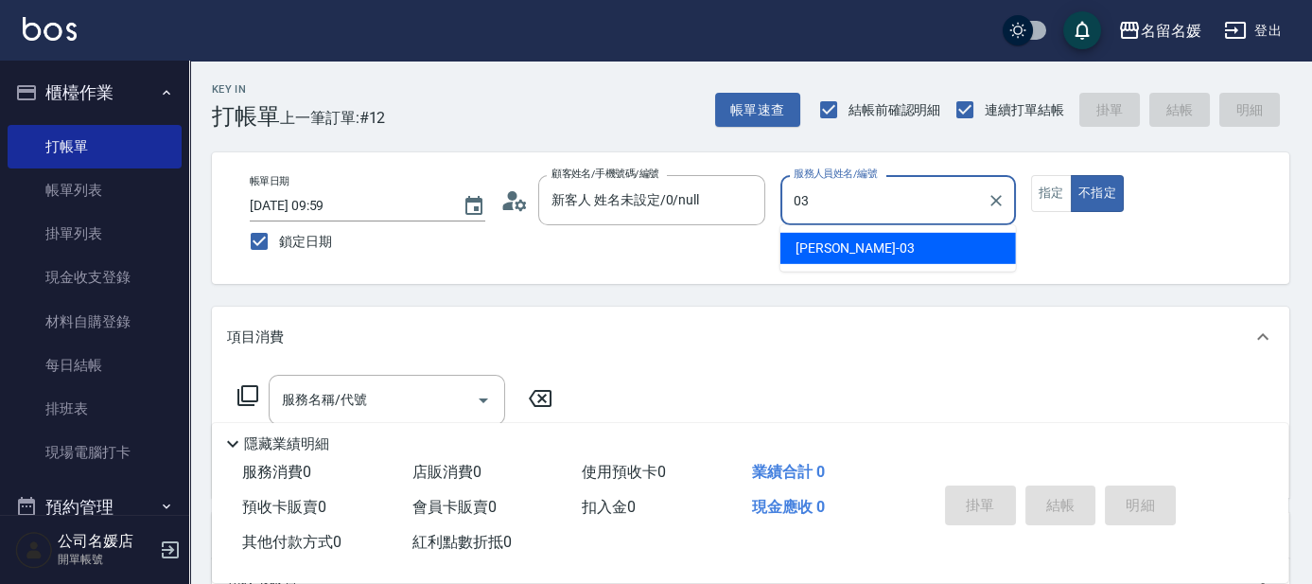
type input "[PERSON_NAME]-03"
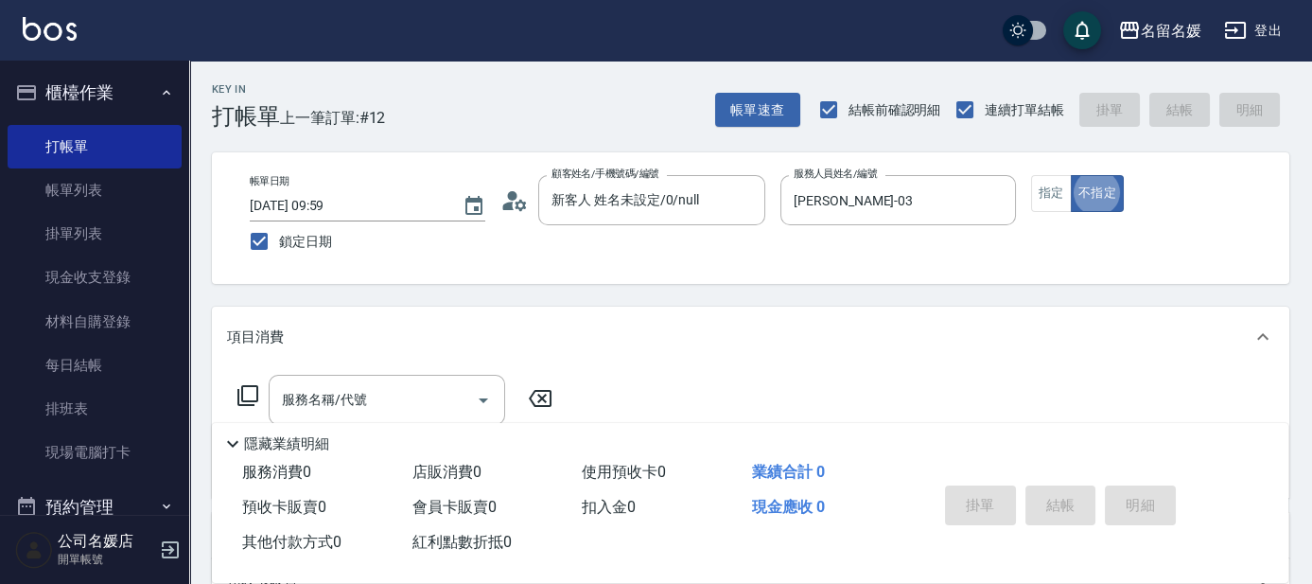
type button "false"
click at [1035, 186] on button "指定" at bounding box center [1051, 193] width 41 height 37
type button "true"
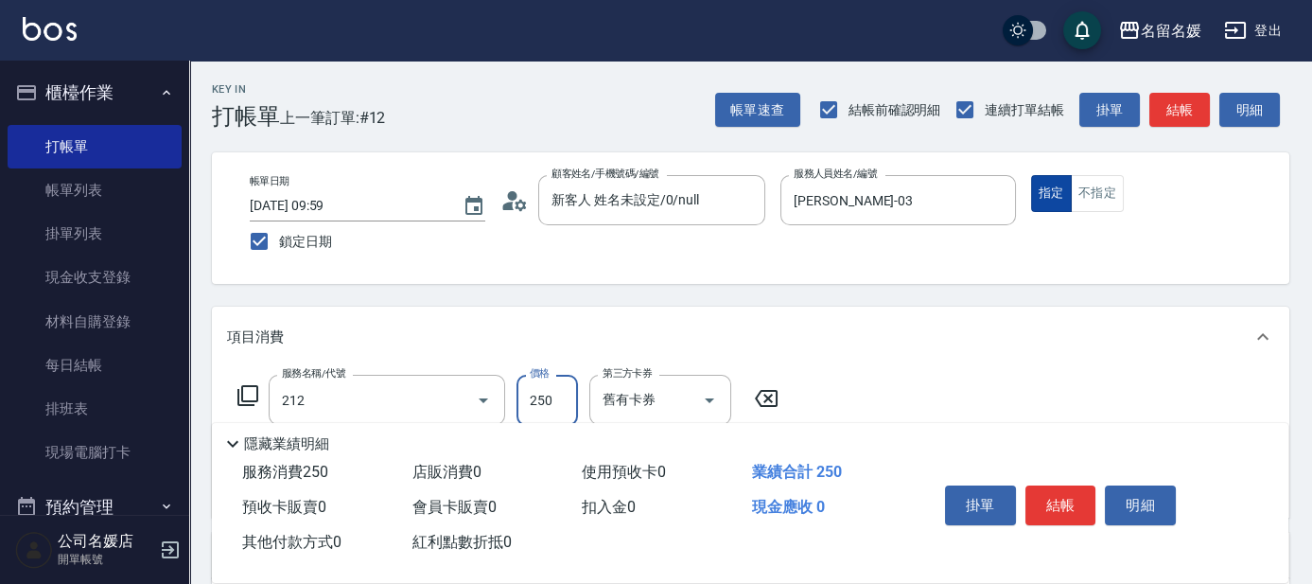
type input "洗髮券-(卡)250(212)"
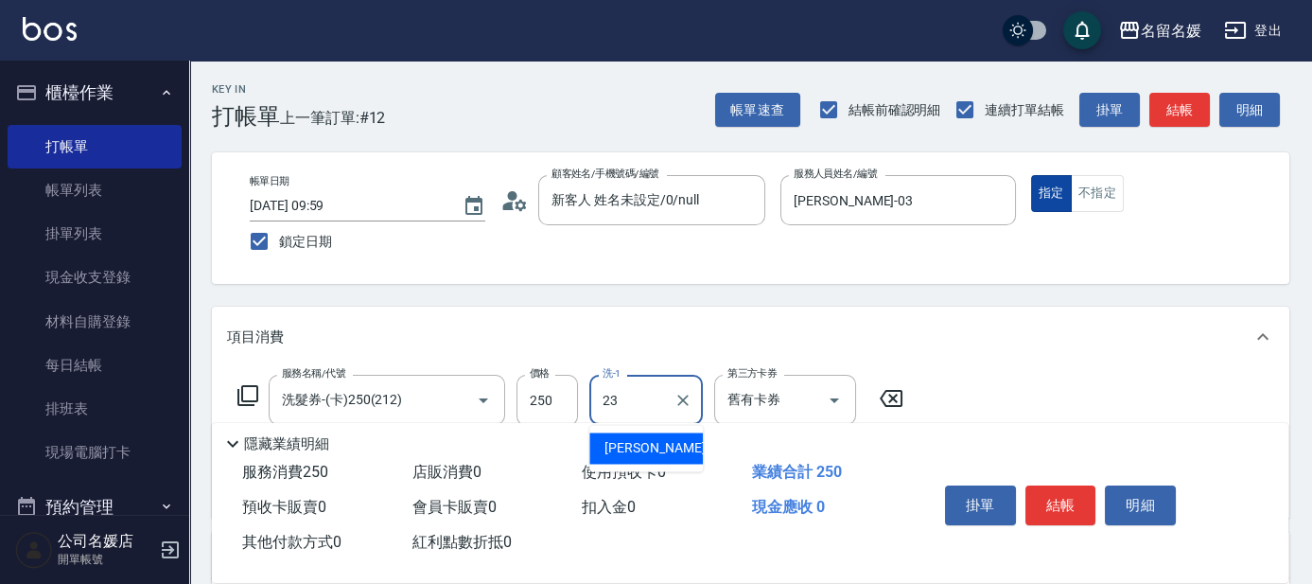
type input "[PERSON_NAME]-23"
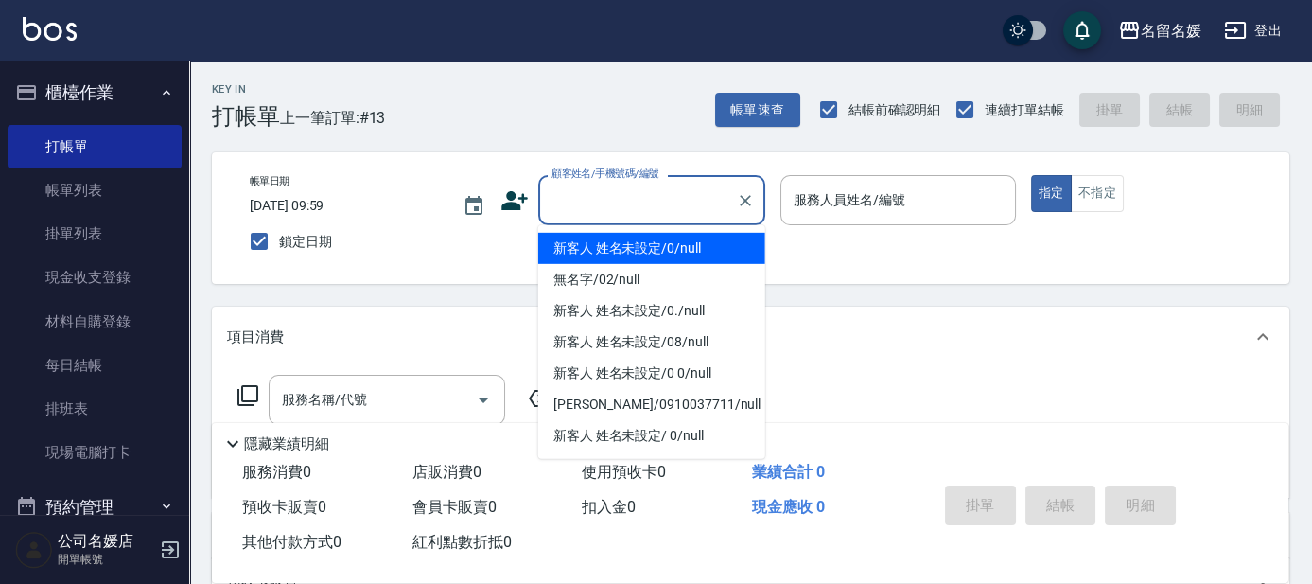
click at [665, 196] on input "顧客姓名/手機號碼/編號" at bounding box center [638, 200] width 182 height 33
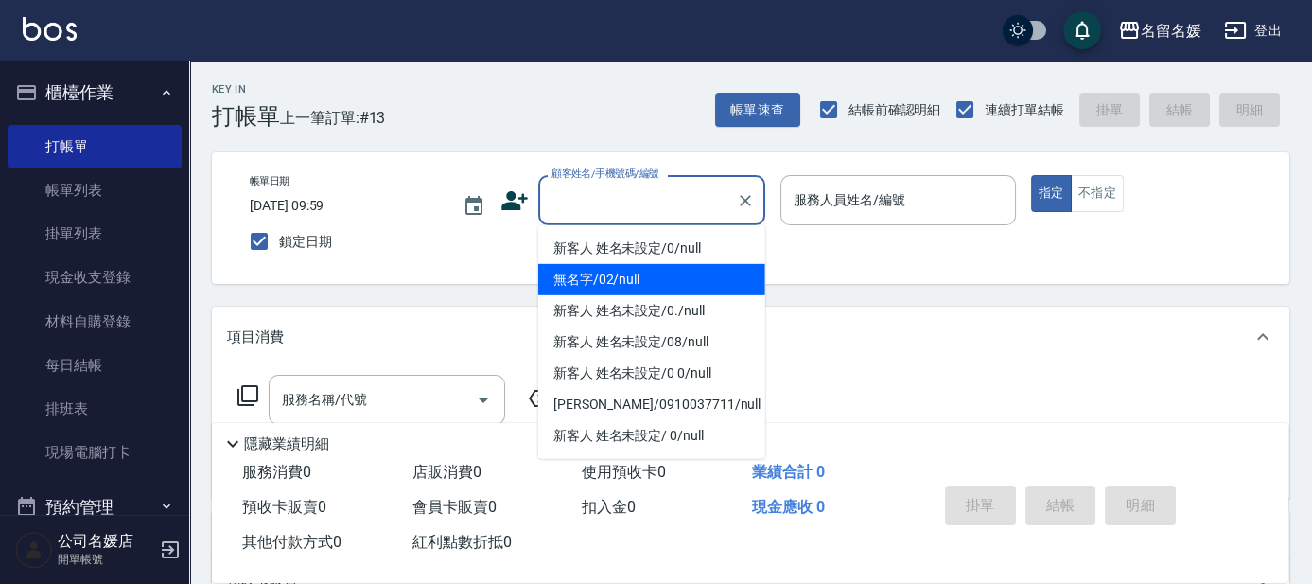
drag, startPoint x: 633, startPoint y: 289, endPoint x: 893, endPoint y: 207, distance: 272.9
click at [636, 286] on li "無名字/02/null" at bounding box center [651, 279] width 227 height 31
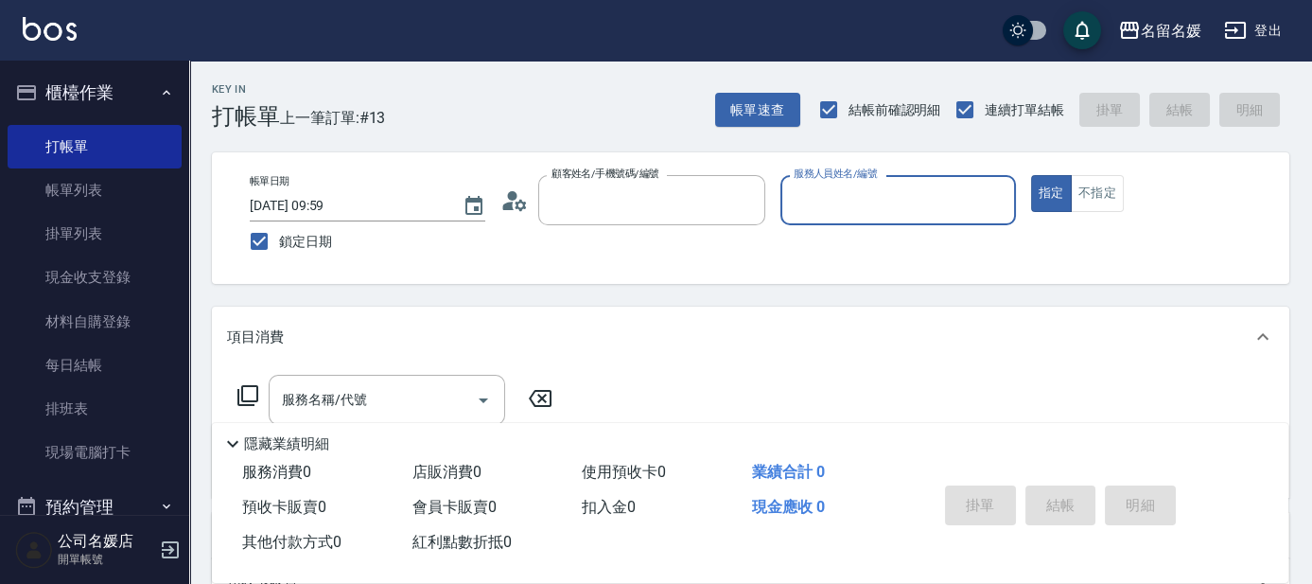
type input "無名字/02/null"
click at [893, 207] on div "服務人員姓名/編號 服務人員姓名/編號" at bounding box center [899, 200] width 236 height 50
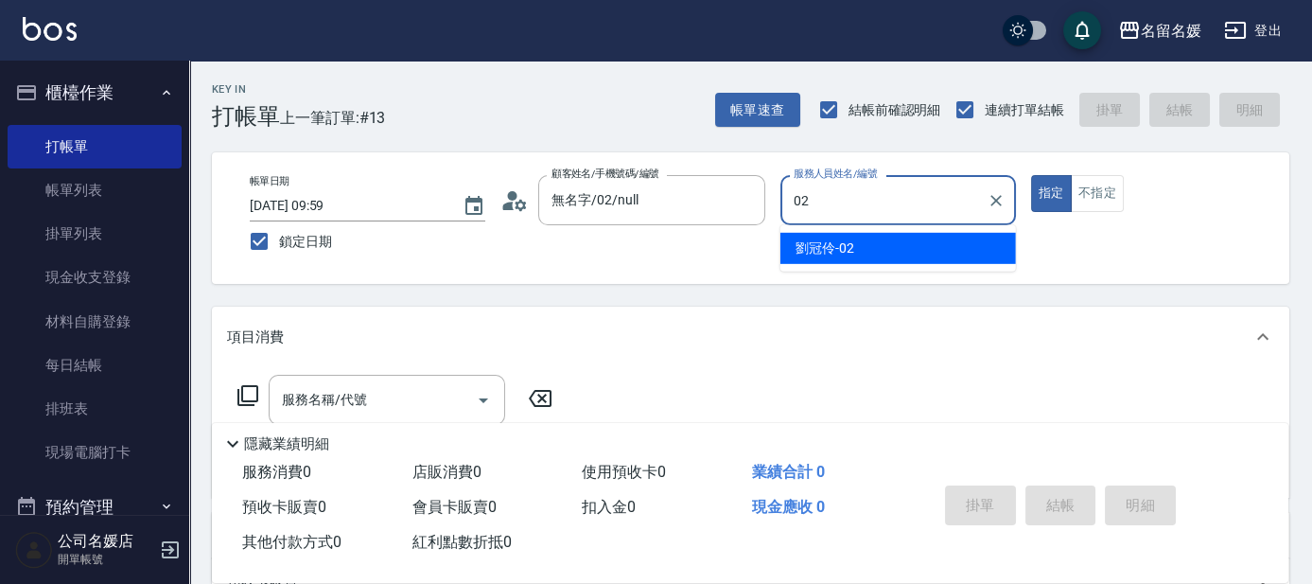
type input "[PERSON_NAME]-02"
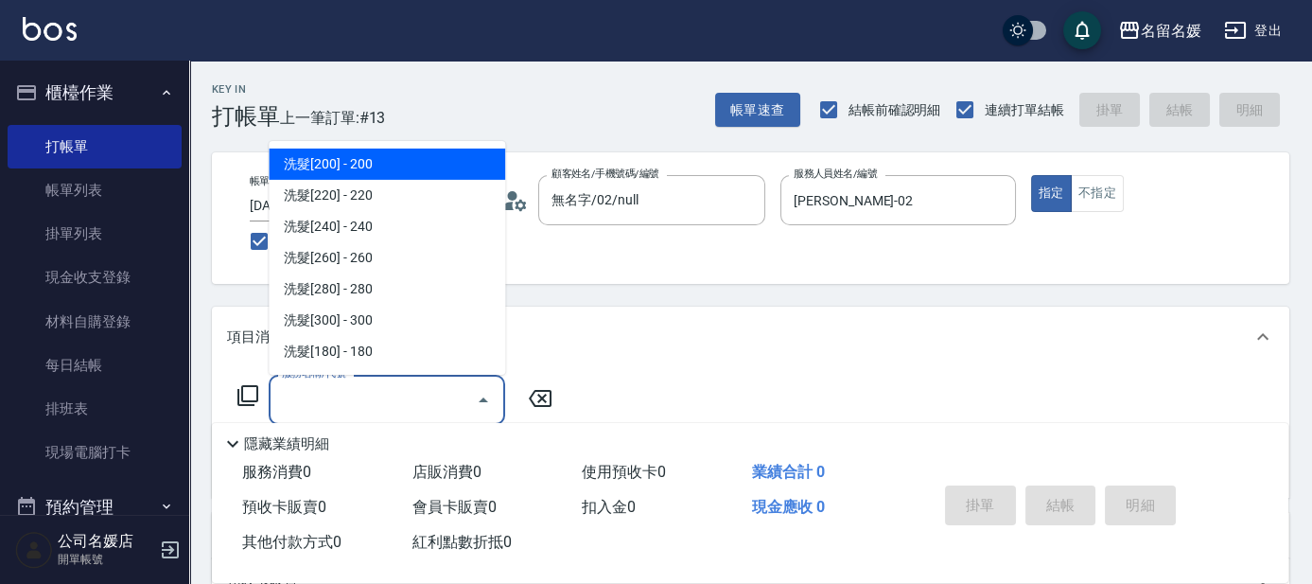
click at [448, 390] on input "服務名稱/代號" at bounding box center [372, 399] width 191 height 33
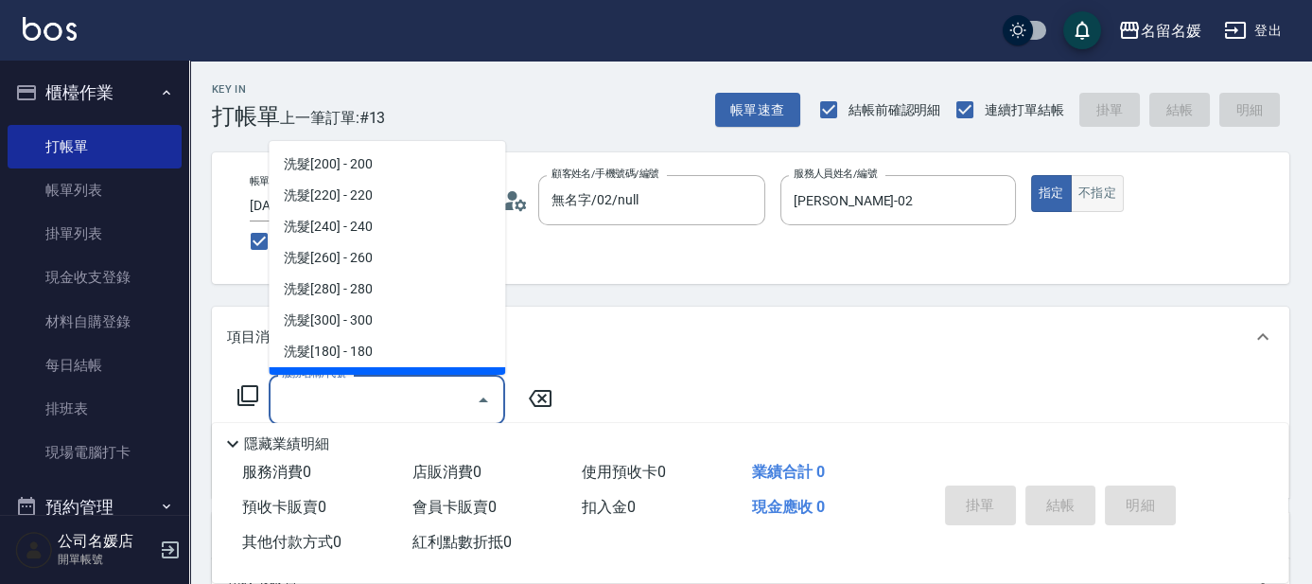
click at [1097, 189] on button "不指定" at bounding box center [1097, 193] width 53 height 37
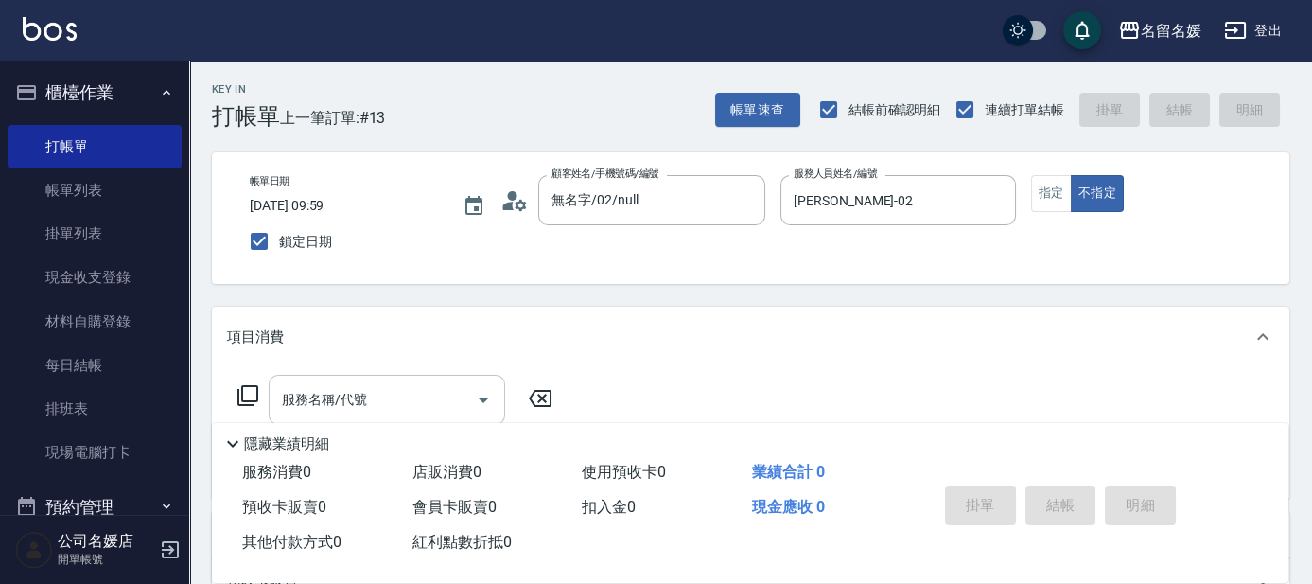
click at [420, 403] on input "服務名稱/代號" at bounding box center [372, 399] width 191 height 33
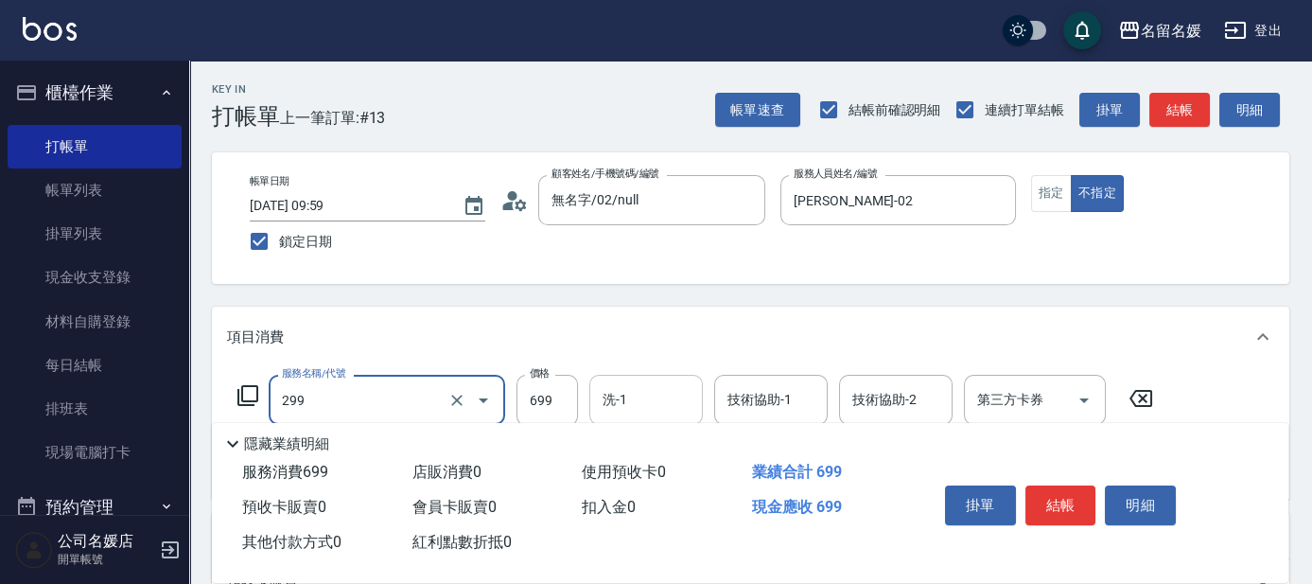
click at [673, 392] on input "洗-1" at bounding box center [646, 399] width 96 height 33
type input "滾珠洗髮699(299)"
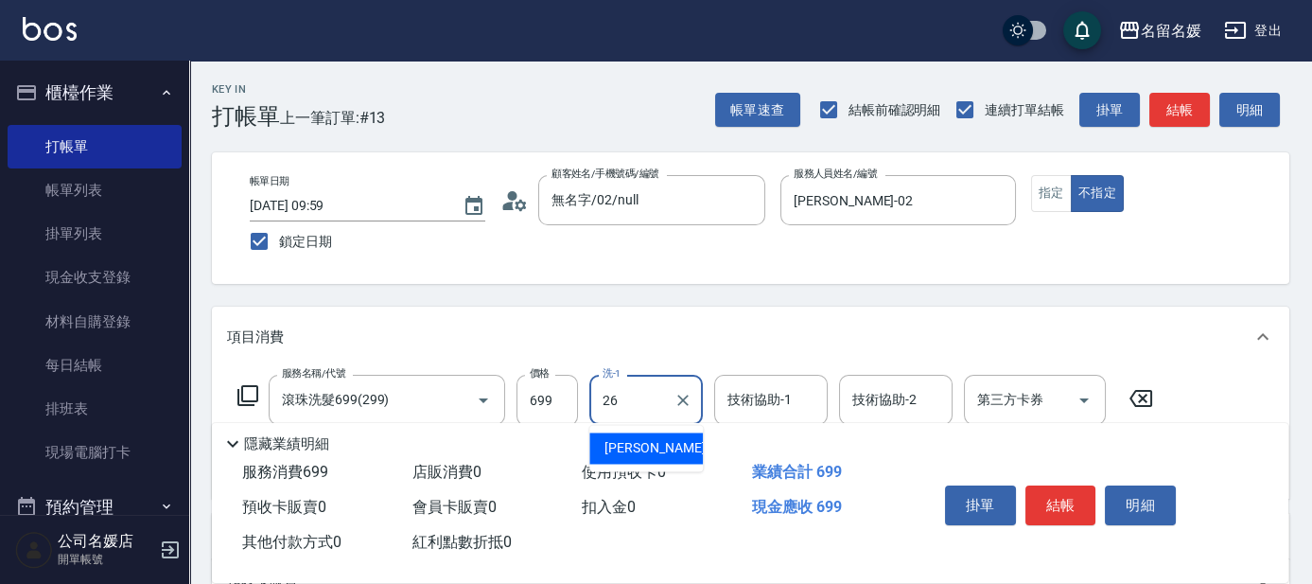
type input "蔡愛陵-26"
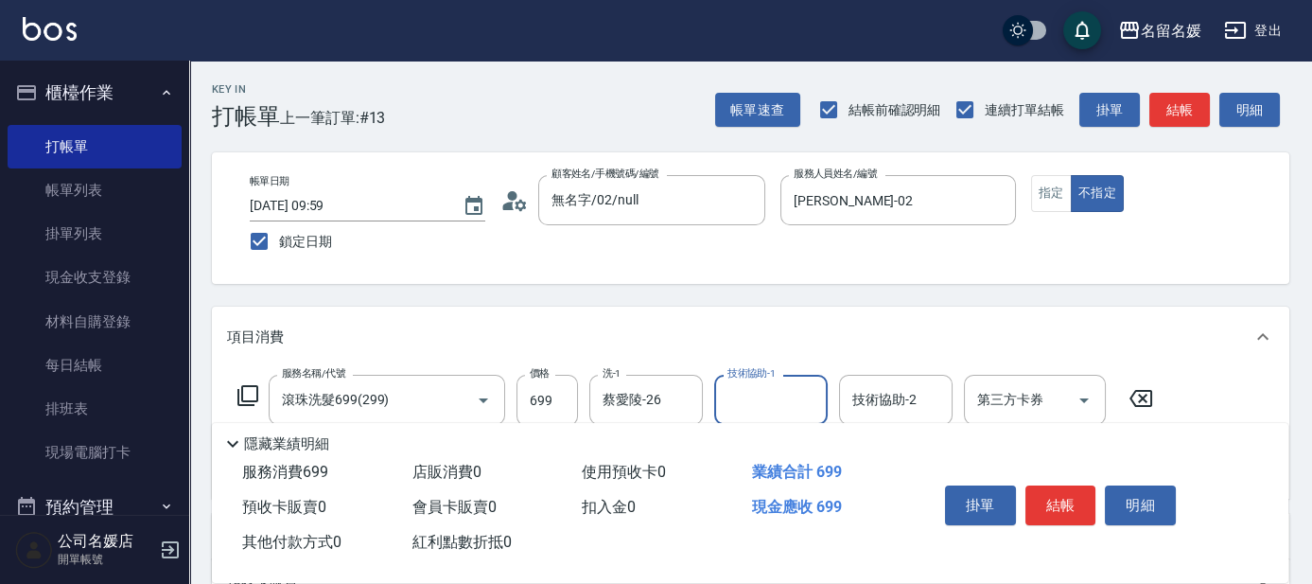
click at [784, 396] on input "技術協助-1" at bounding box center [771, 399] width 96 height 33
type input "蔡愛陵-26"
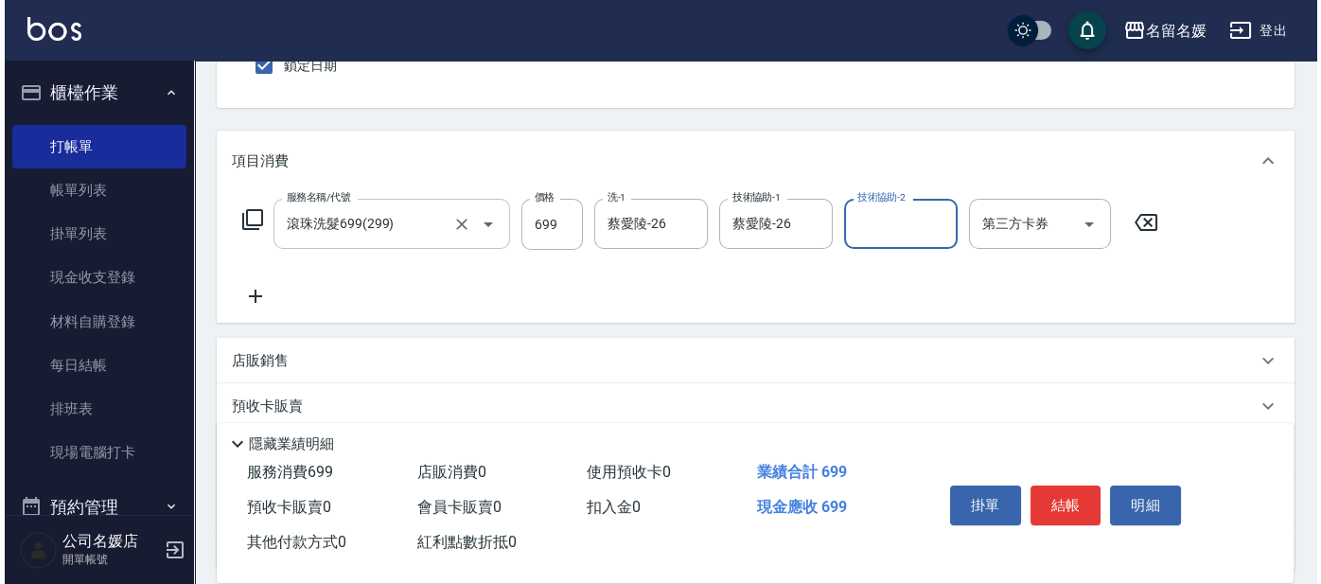
scroll to position [171, 0]
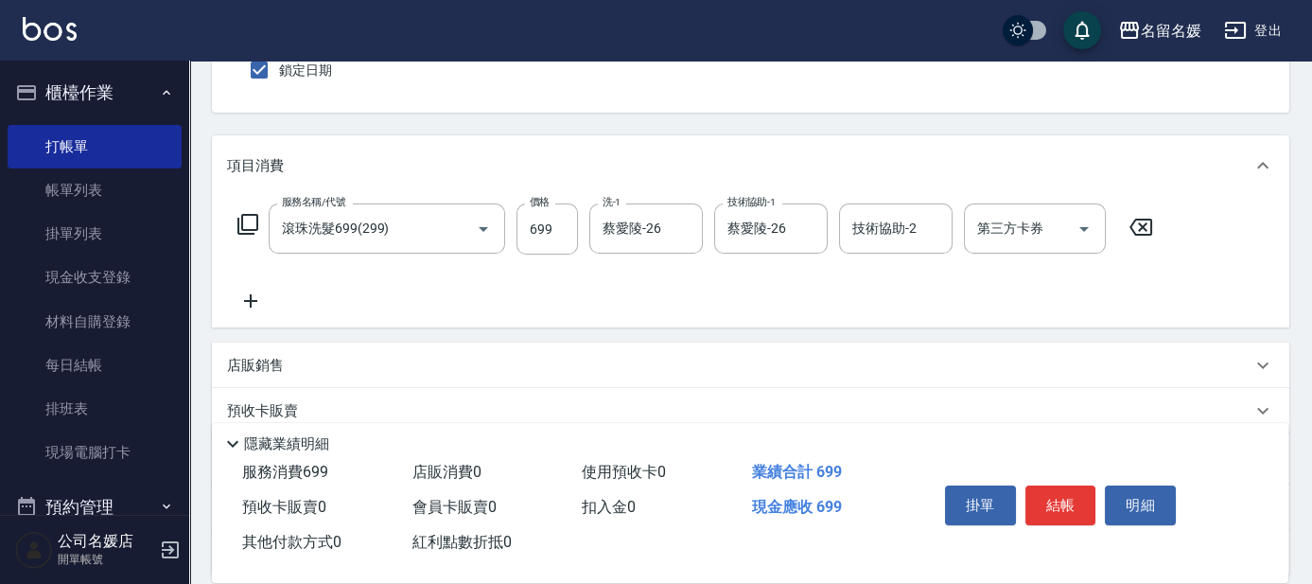
click at [255, 302] on icon at bounding box center [250, 300] width 47 height 23
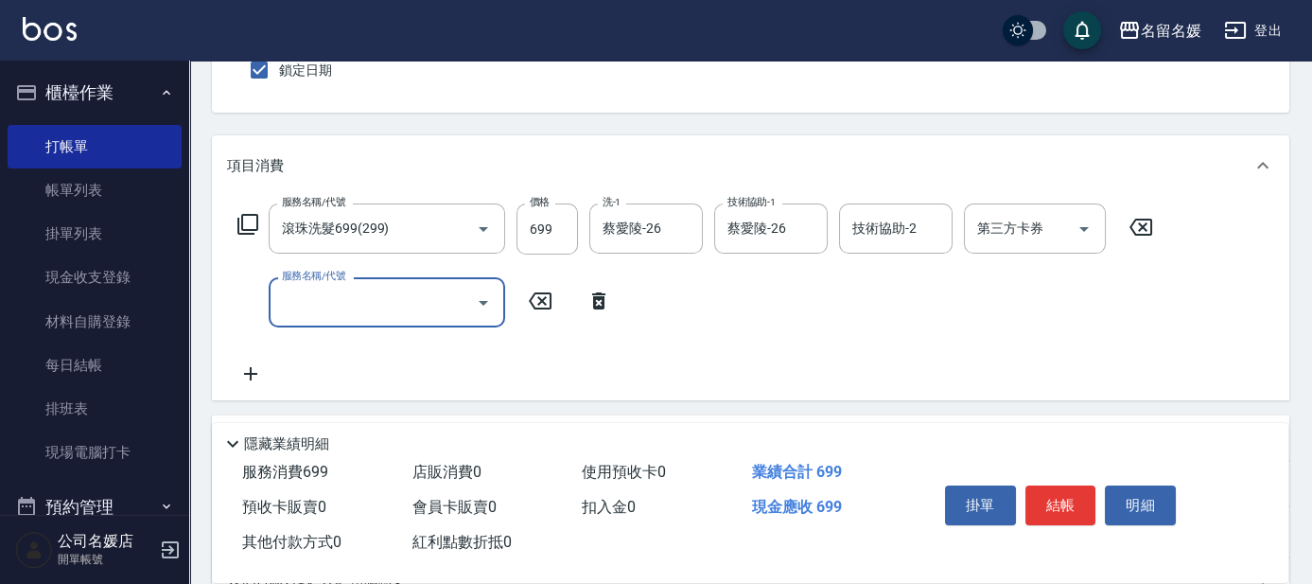
click at [327, 301] on input "服務名稱/代號" at bounding box center [372, 302] width 191 height 33
click at [646, 295] on div "技術協助-1 技術協助-1" at bounding box center [646, 302] width 114 height 50
type input "煥彩.玻酸.晶膜.水療(635)"
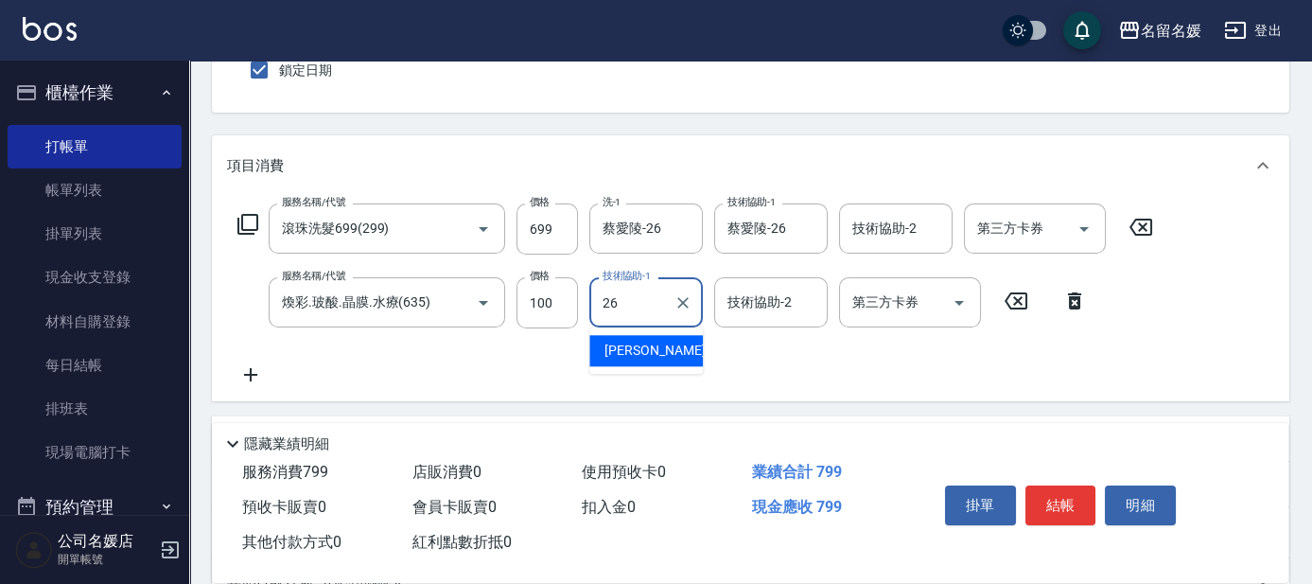
type input "蔡愛陵-26"
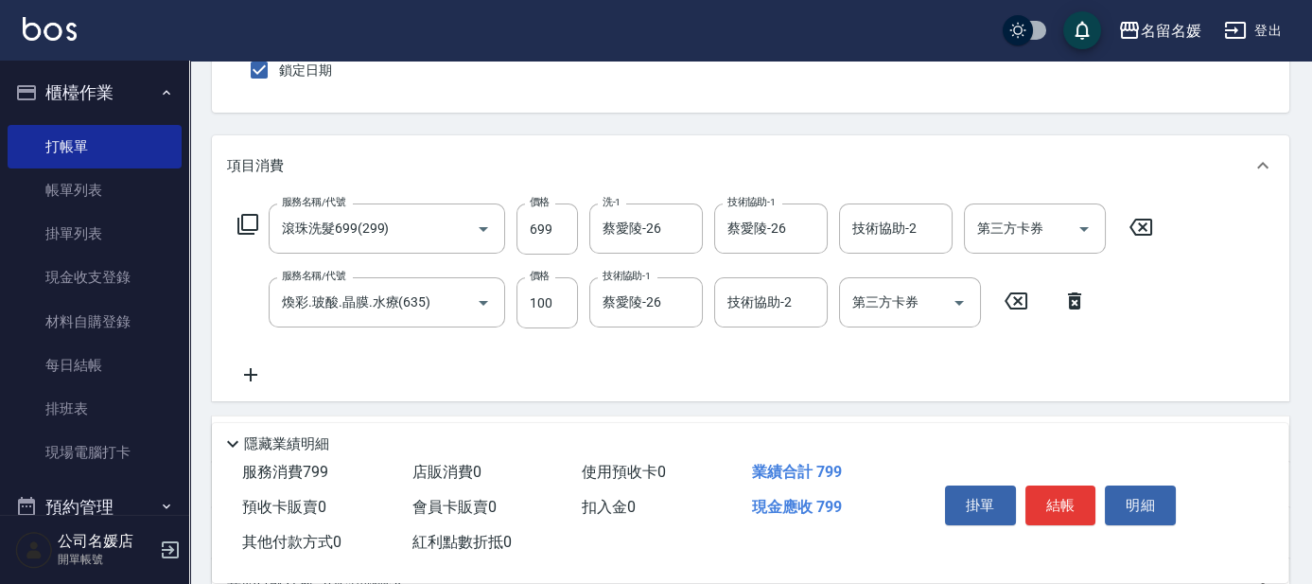
click at [254, 215] on icon at bounding box center [248, 224] width 23 height 23
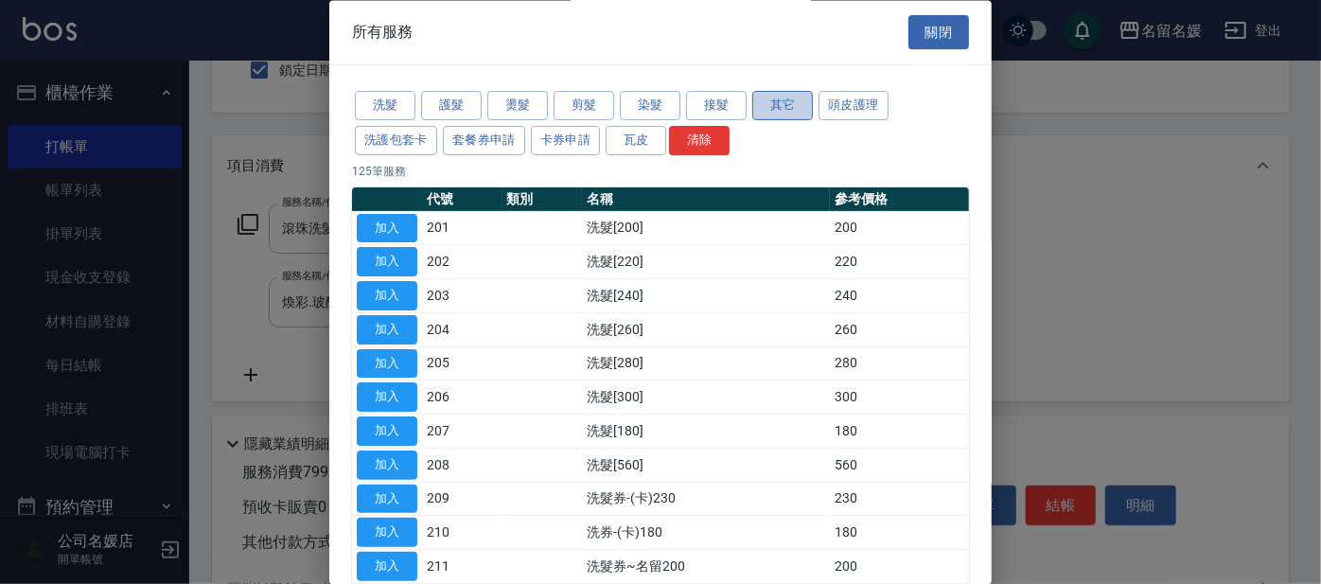
click at [781, 106] on button "其它" at bounding box center [782, 106] width 61 height 29
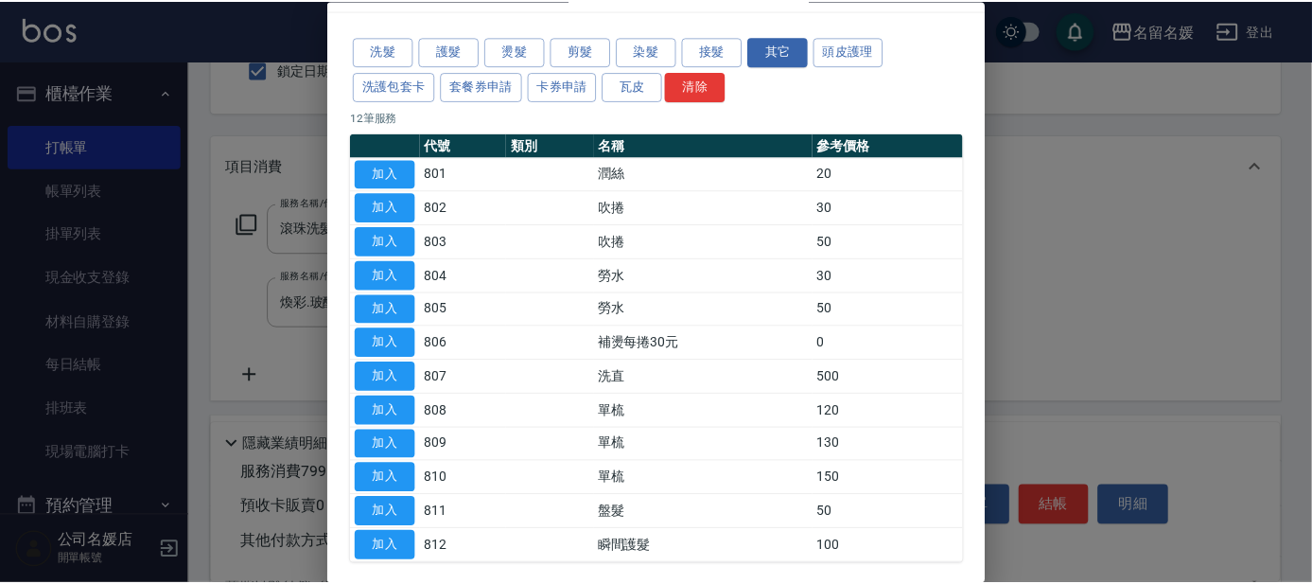
scroll to position [85, 0]
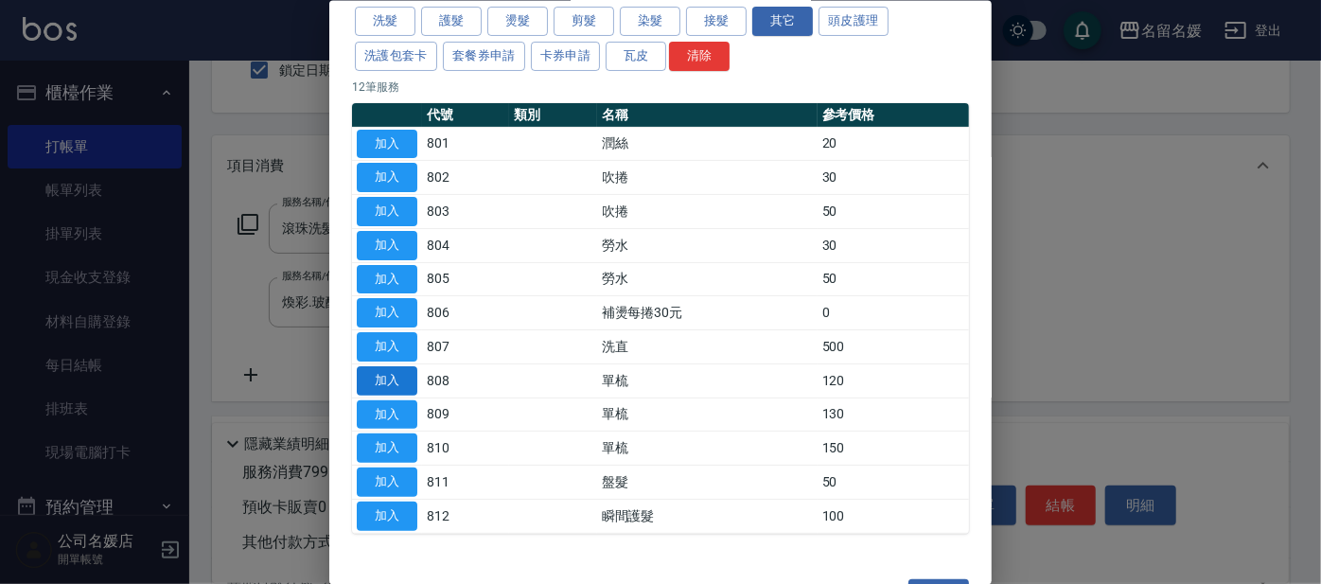
click at [380, 374] on button "加入" at bounding box center [387, 379] width 61 height 29
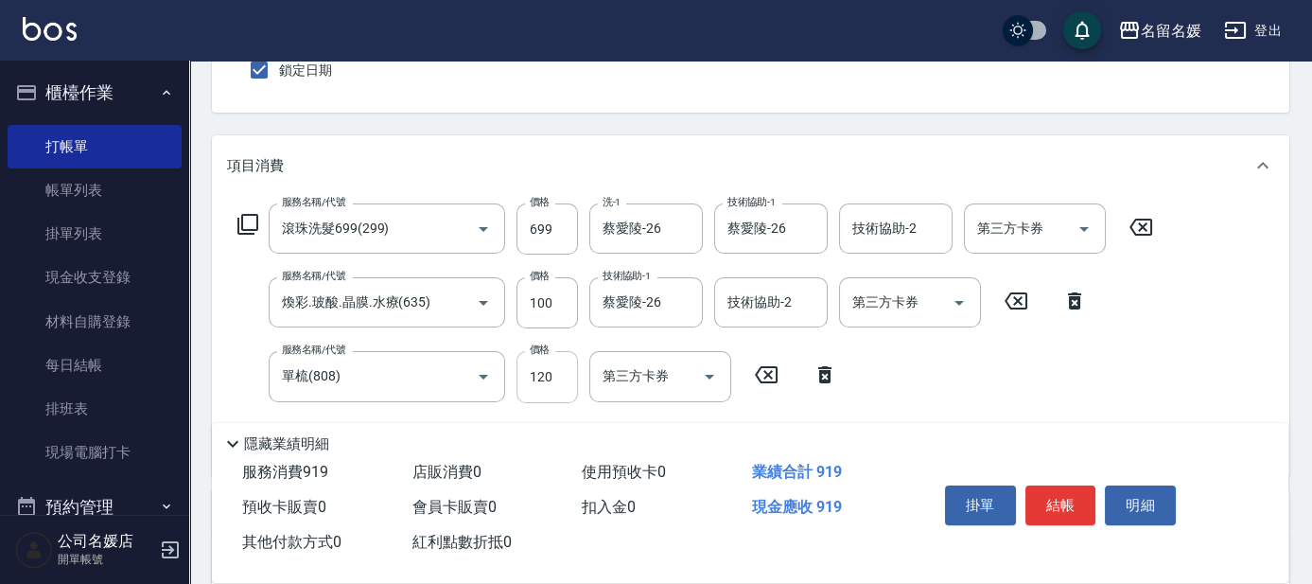
click at [562, 377] on input "120" at bounding box center [547, 376] width 61 height 51
type input "100"
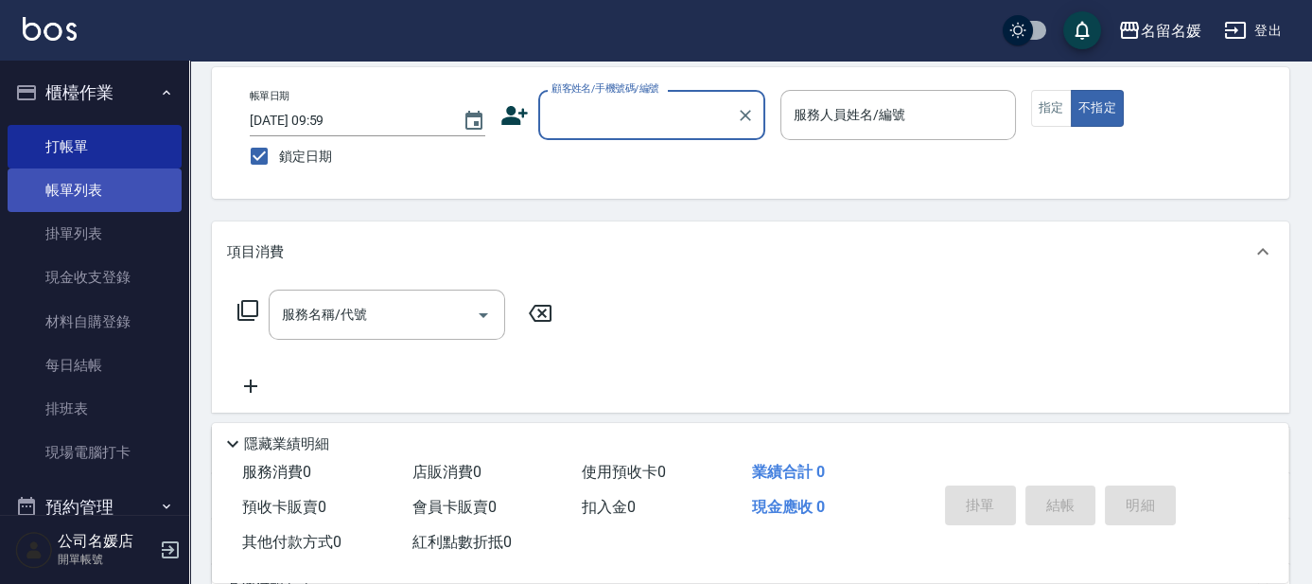
click at [124, 189] on link "帳單列表" at bounding box center [95, 190] width 174 height 44
